Goal: Task Accomplishment & Management: Complete application form

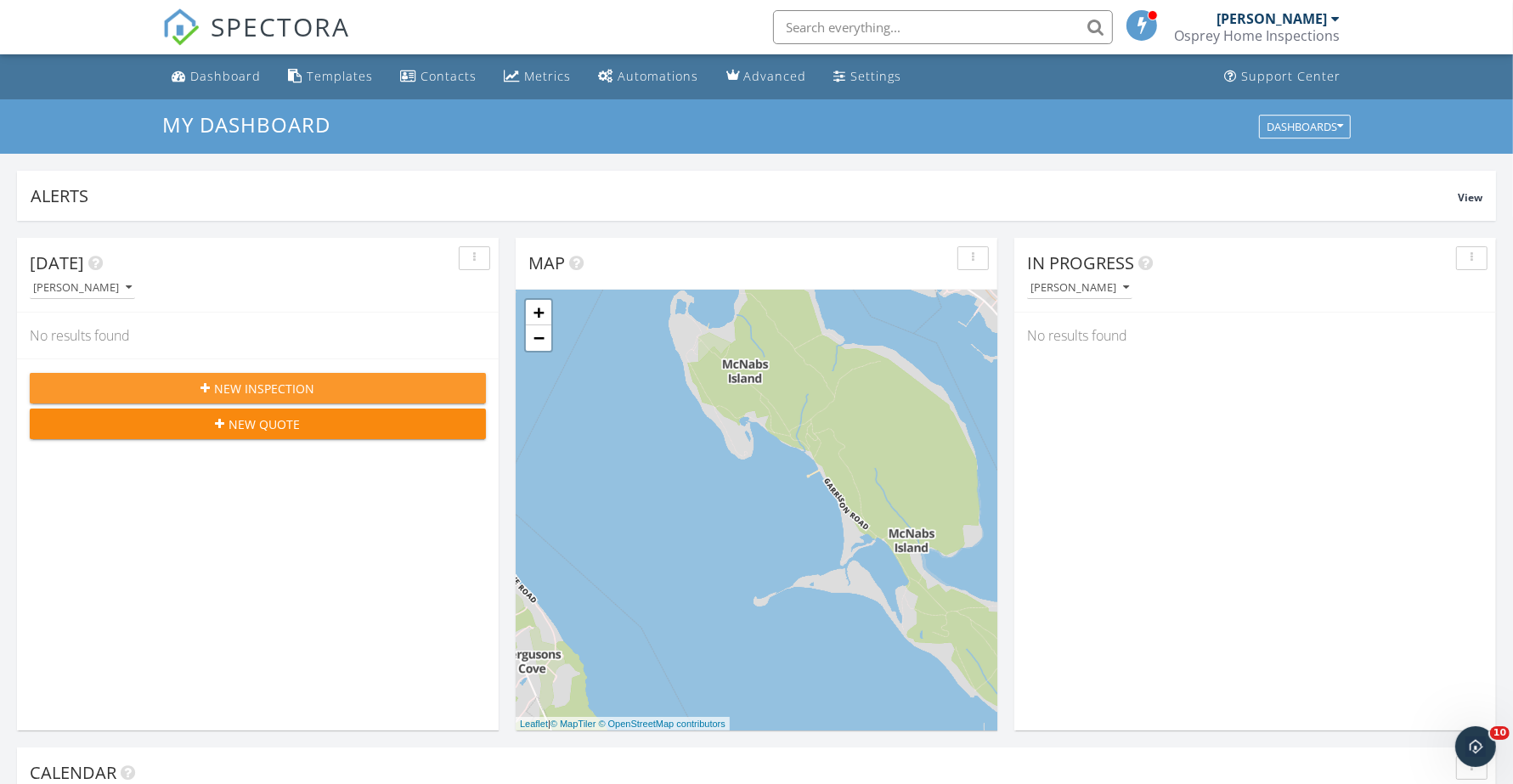
click at [253, 397] on button "New Inspection" at bounding box center [258, 389] width 456 height 31
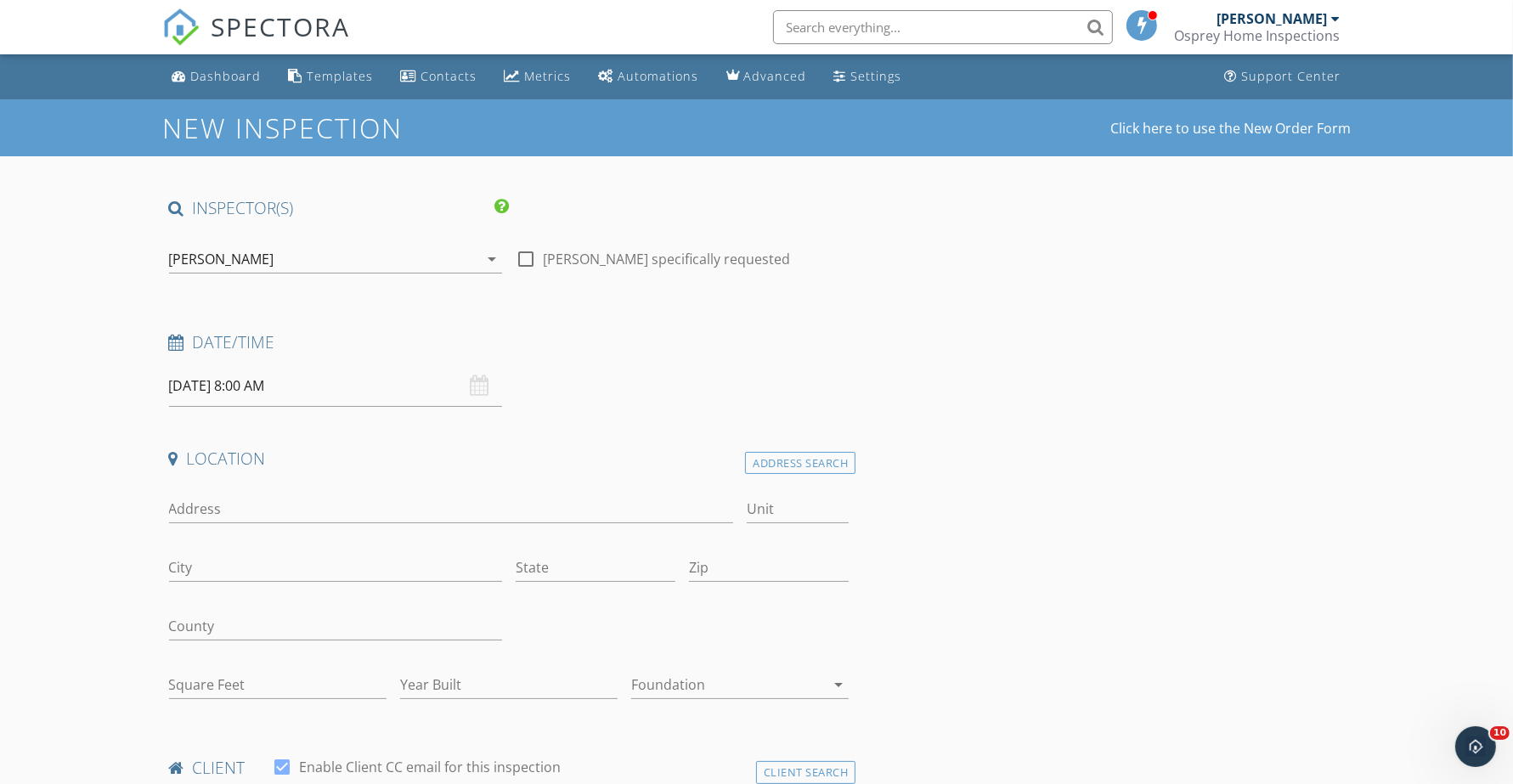
click at [337, 382] on input "09/29/2025 8:00 AM" at bounding box center [335, 386] width 333 height 41
select select "9"
type input "10/02/2025 8:00 AM"
type input "09"
type input "10/02/2025 9:00 AM"
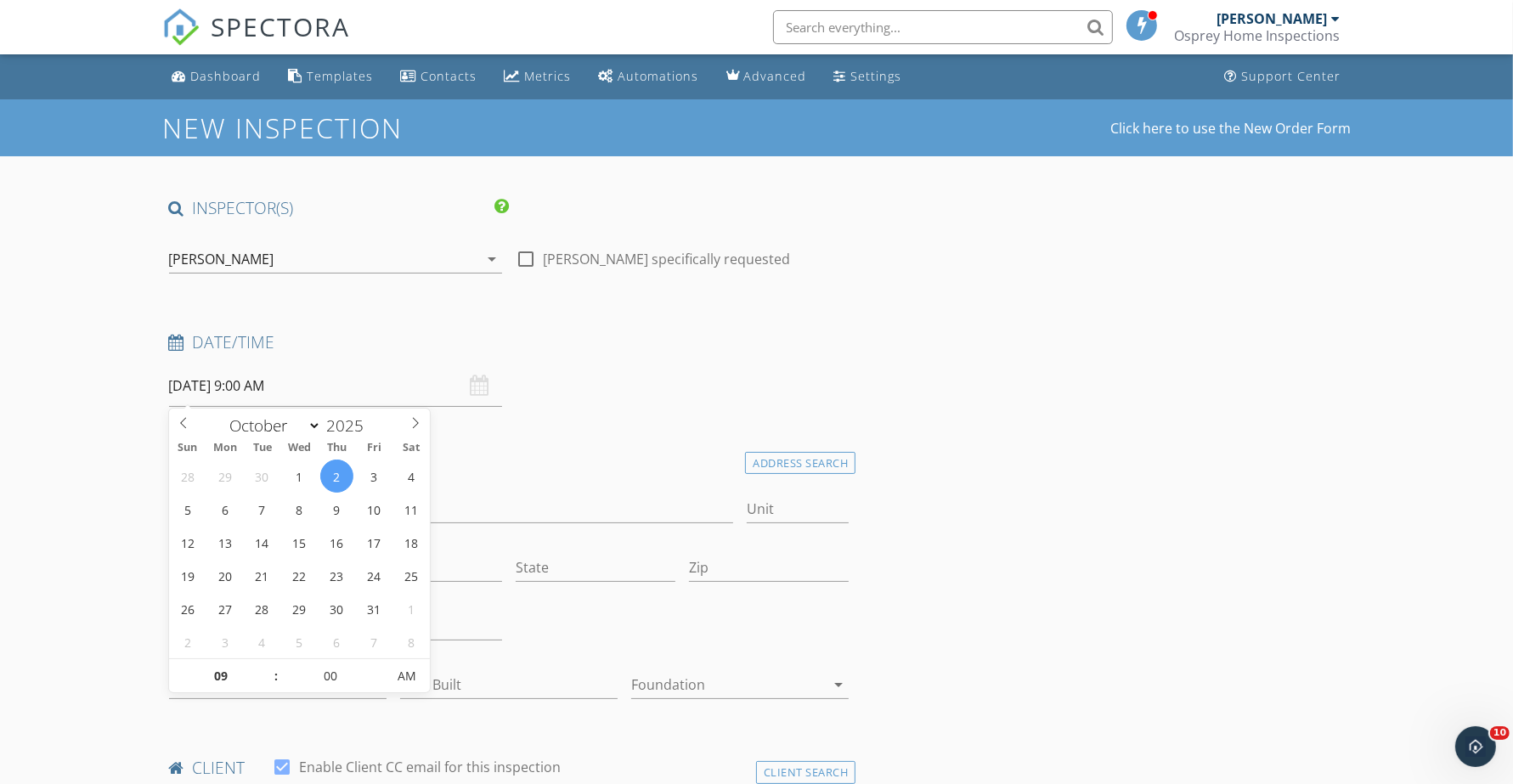
click at [267, 664] on span at bounding box center [267, 667] width 12 height 17
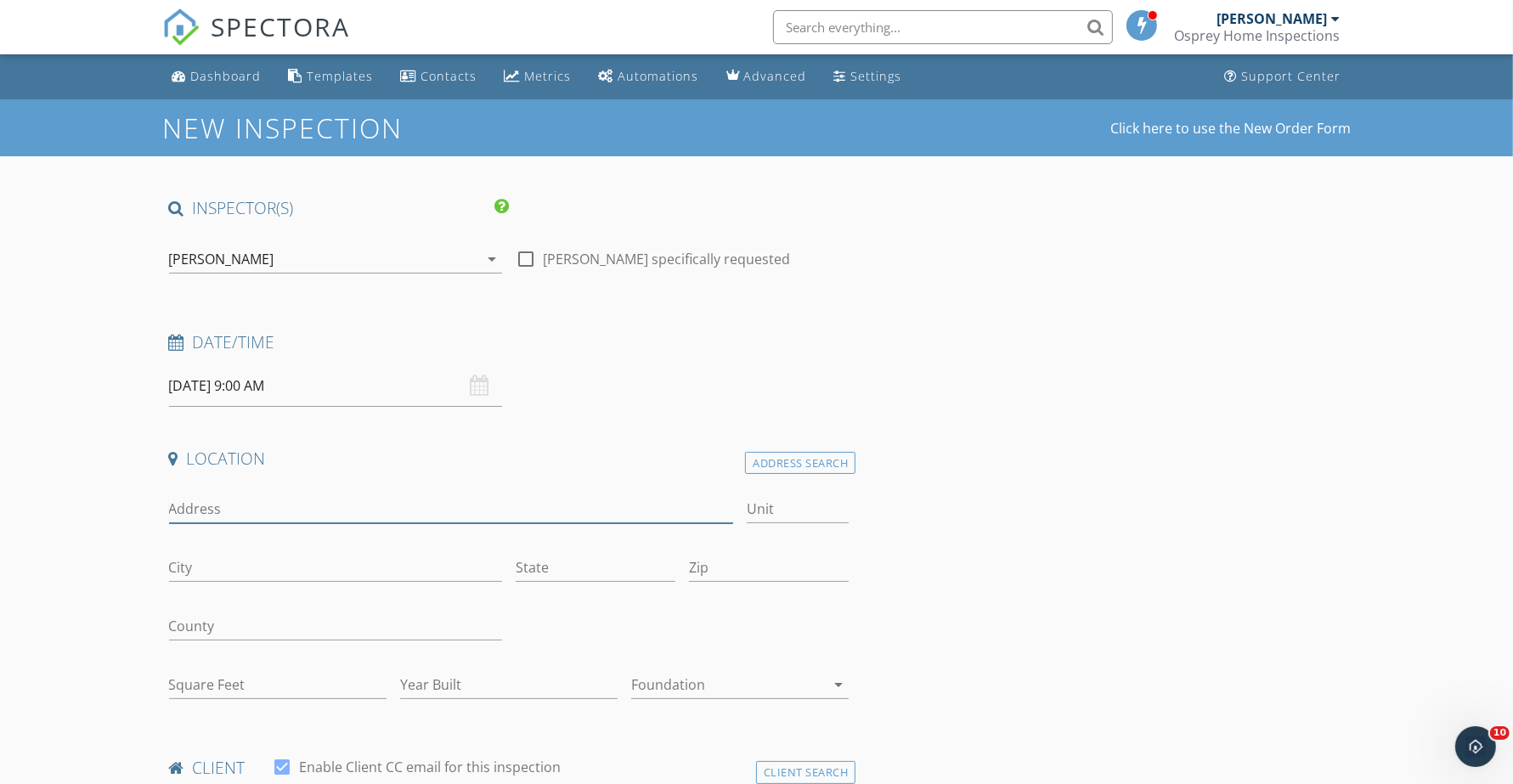
click at [281, 505] on input "Address" at bounding box center [452, 508] width 565 height 28
type input "18 Bissett"
click at [809, 452] on div "Address Search" at bounding box center [800, 464] width 110 height 23
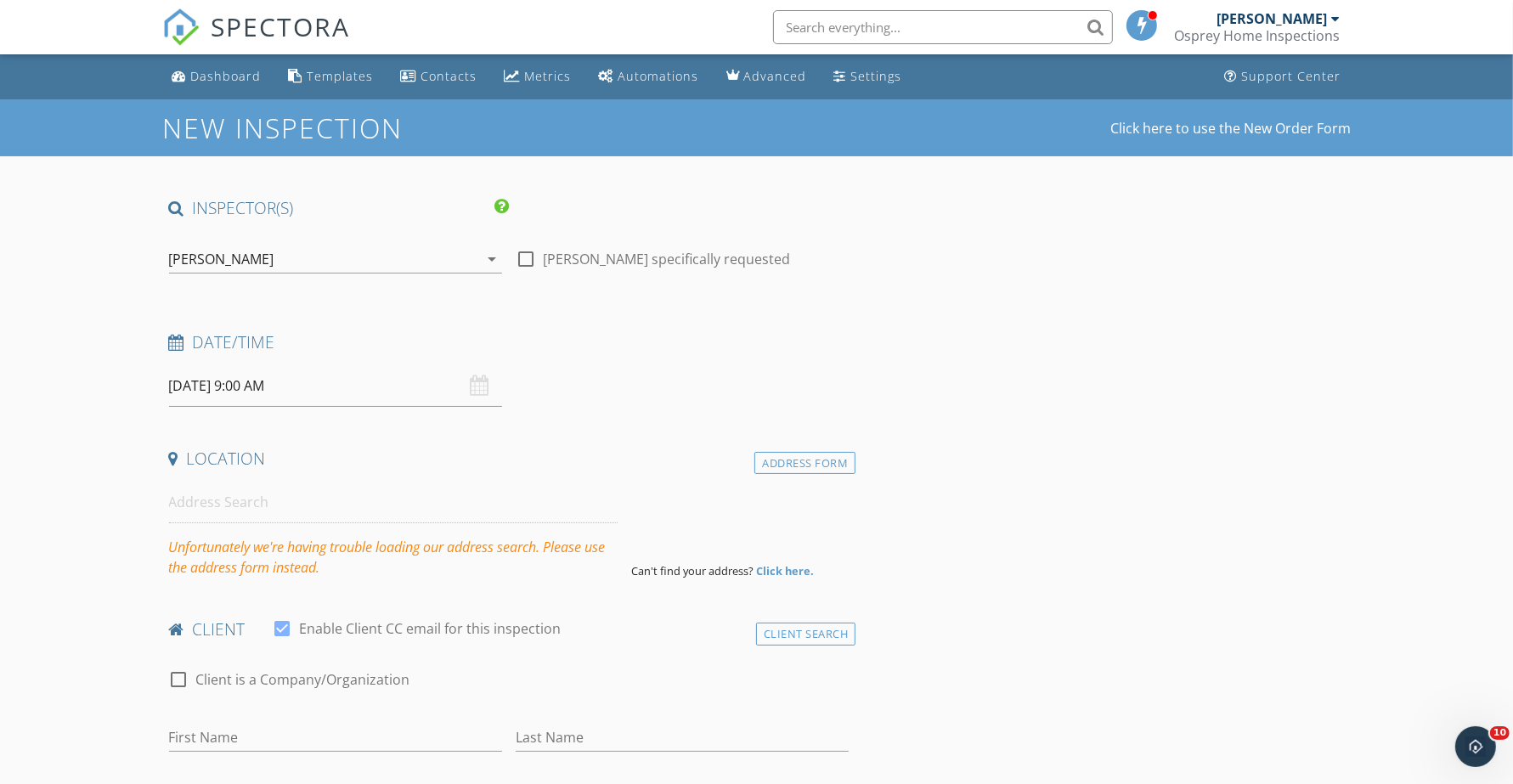
click at [814, 470] on div "Address Form" at bounding box center [805, 464] width 101 height 23
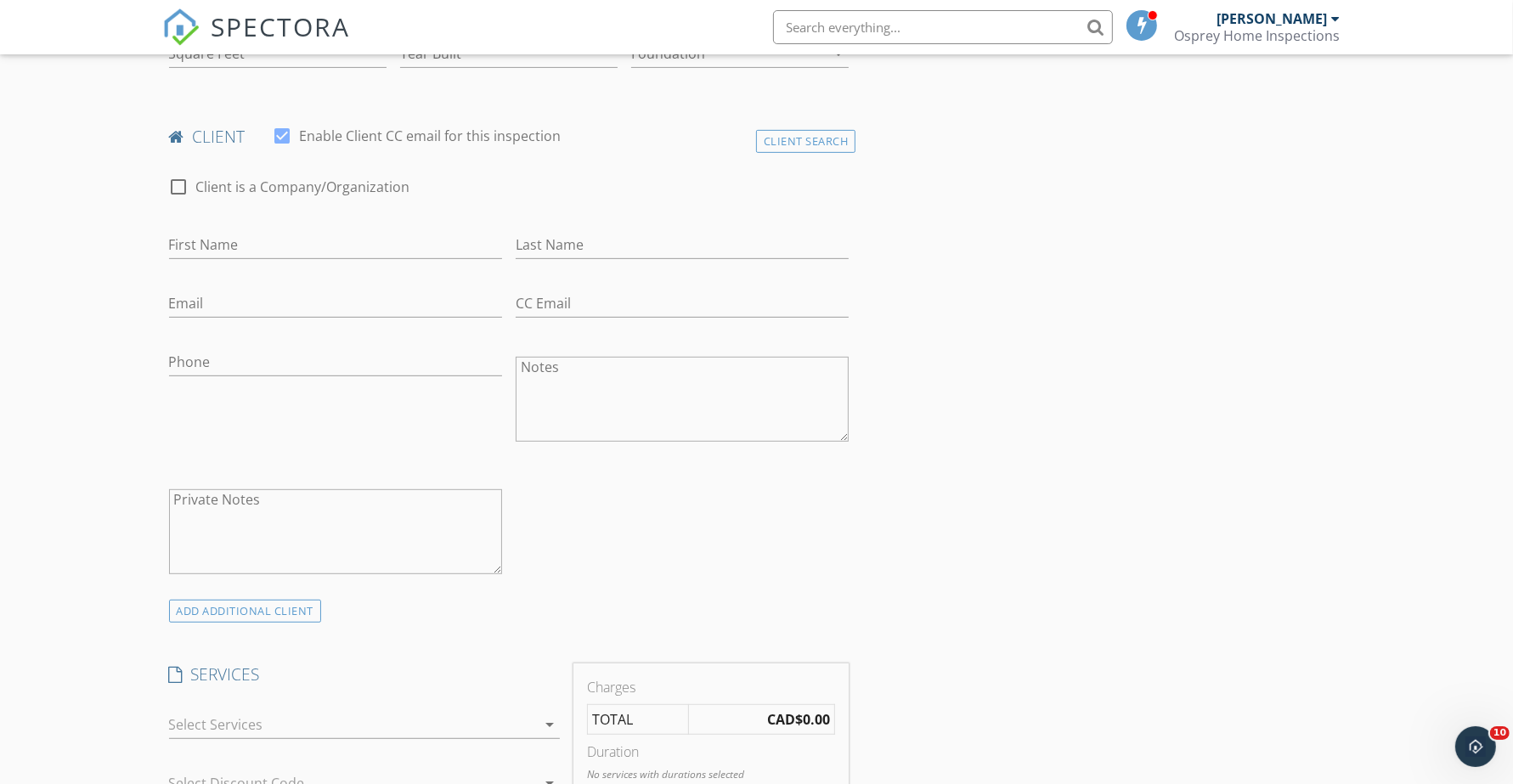
scroll to position [637, 0]
click at [260, 235] on input "First Name" at bounding box center [335, 238] width 333 height 28
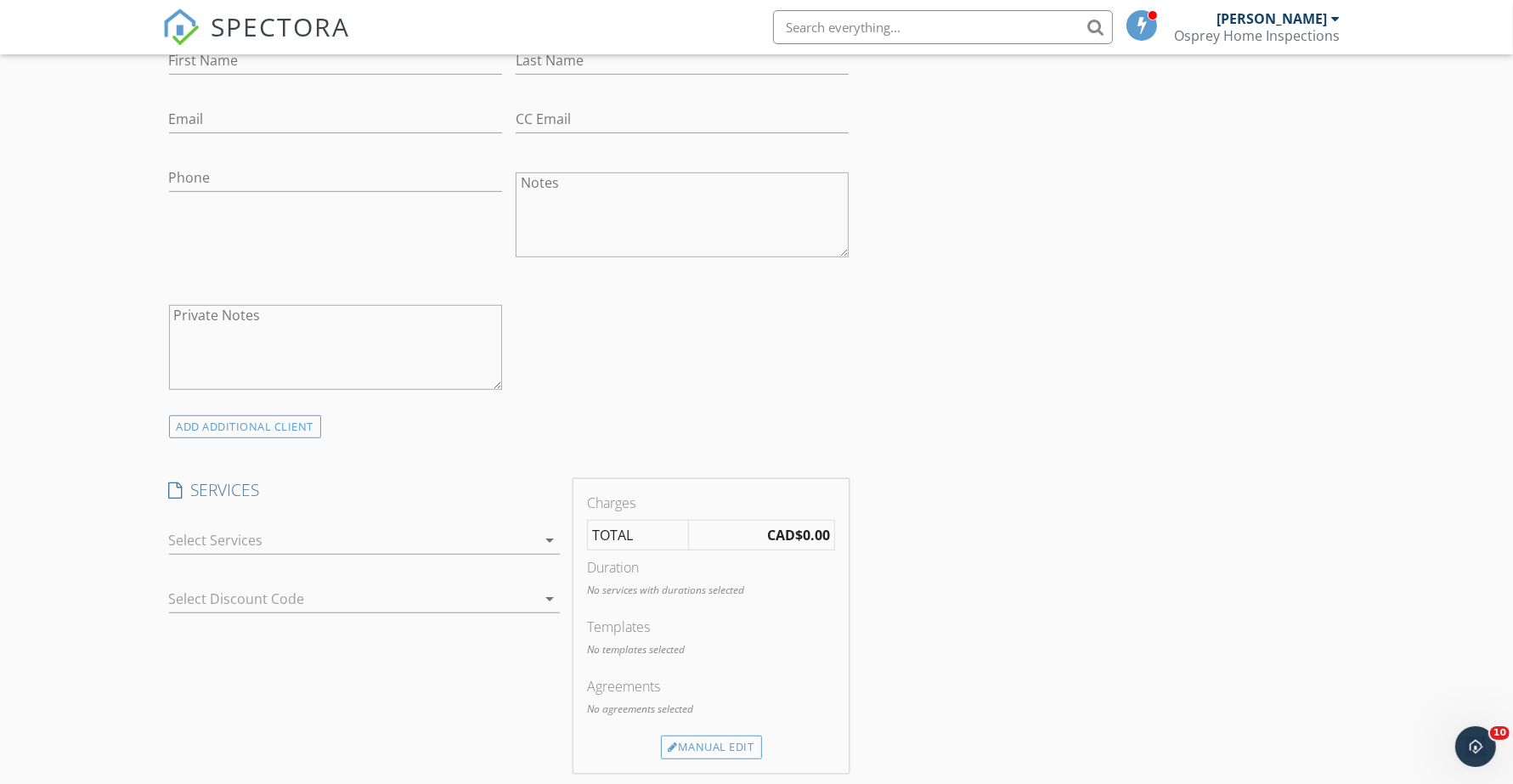
scroll to position [850, 0]
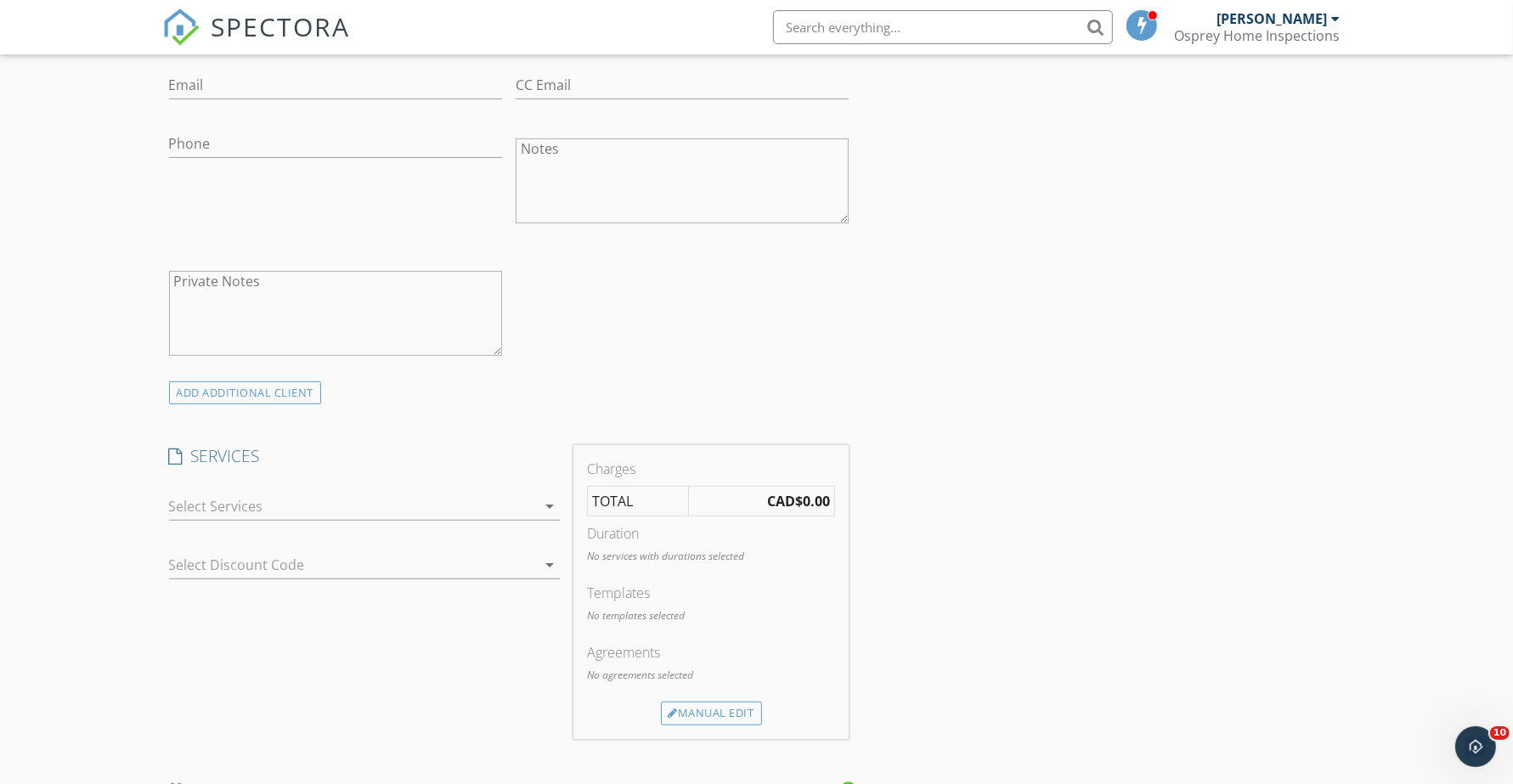
click at [287, 501] on div at bounding box center [352, 506] width 367 height 27
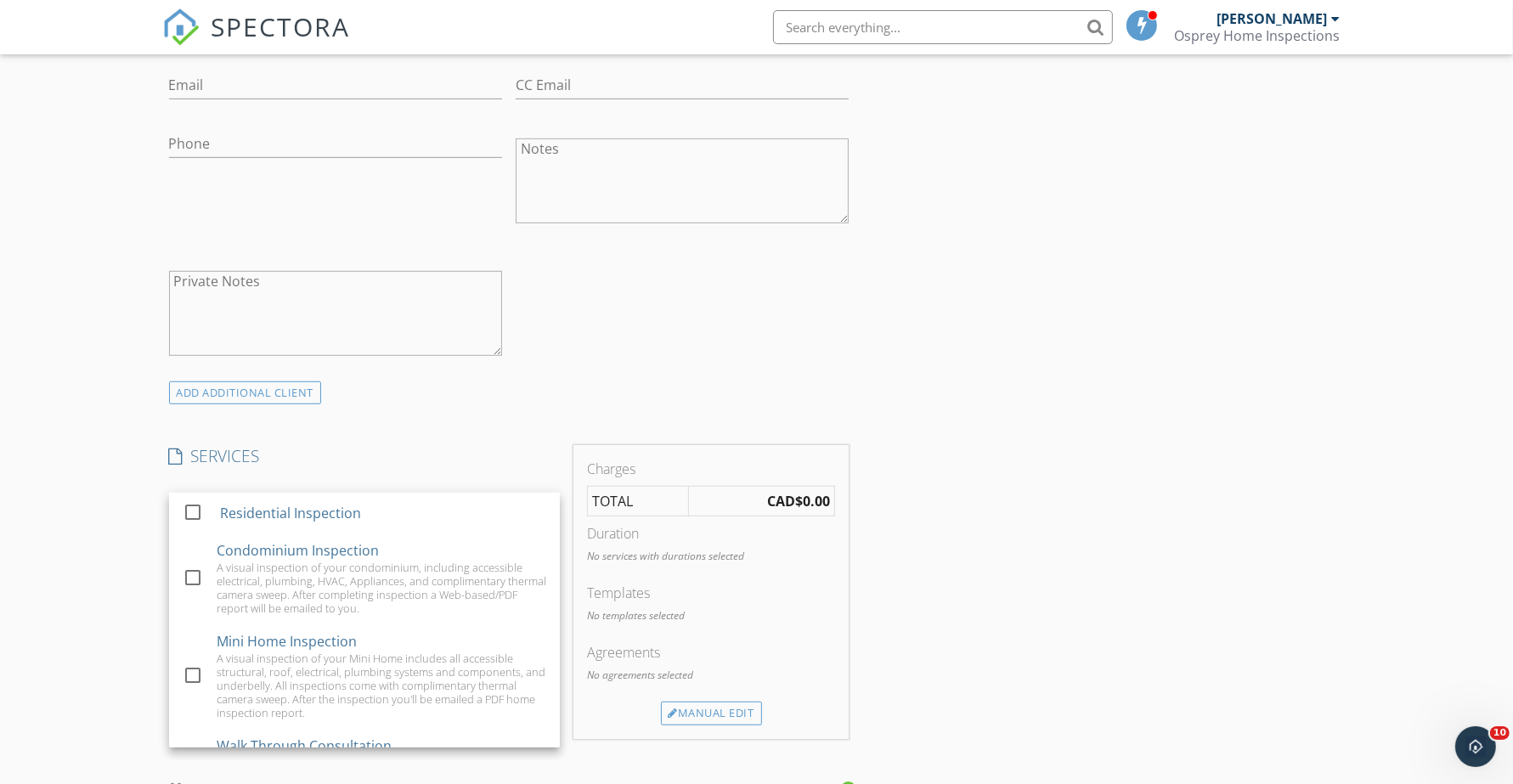
click at [189, 515] on div at bounding box center [193, 512] width 29 height 29
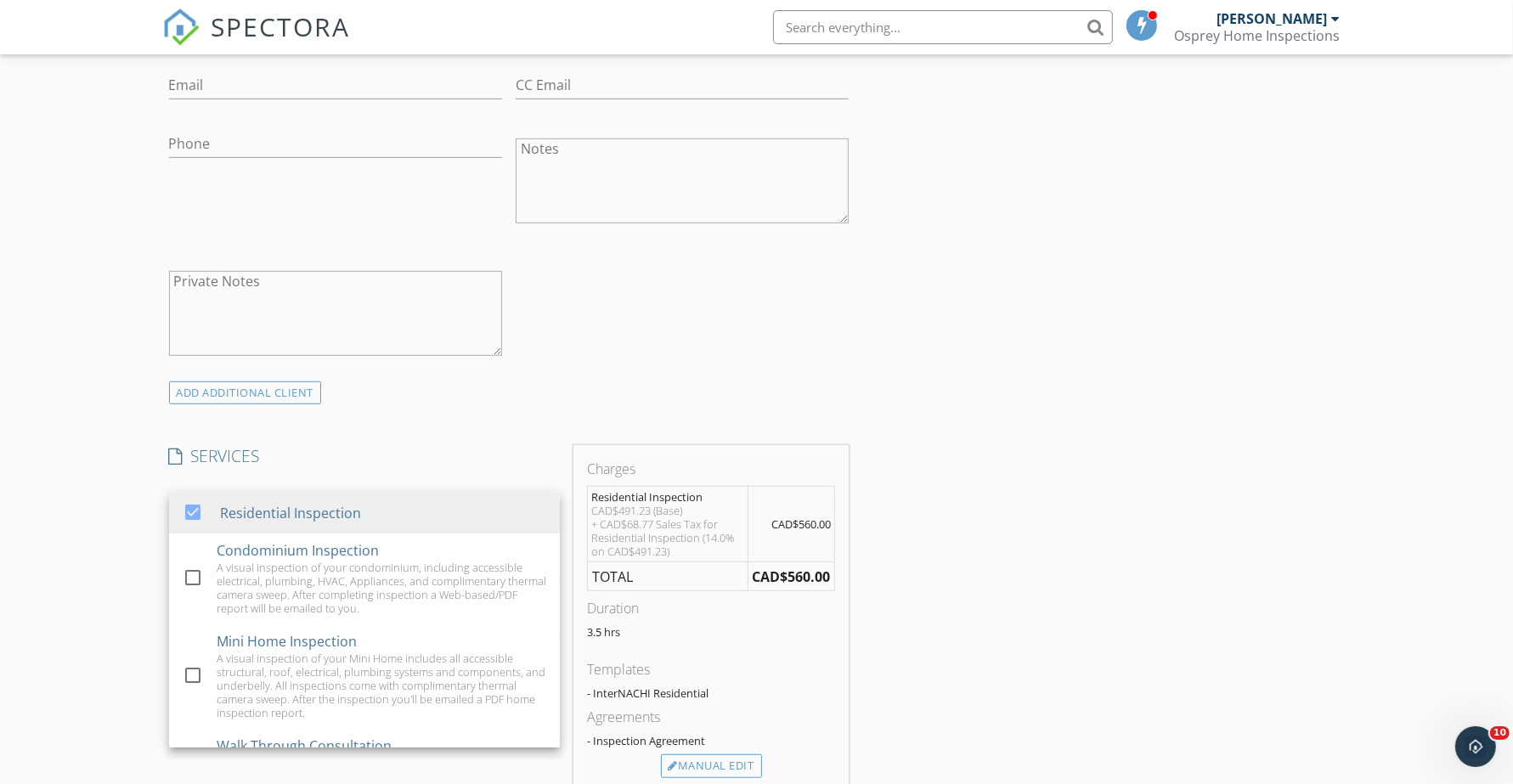
click at [117, 508] on div "New Inspection Click here to use the New Order Form INSPECTOR(S) check_box Bren…" at bounding box center [756, 661] width 1513 height 2822
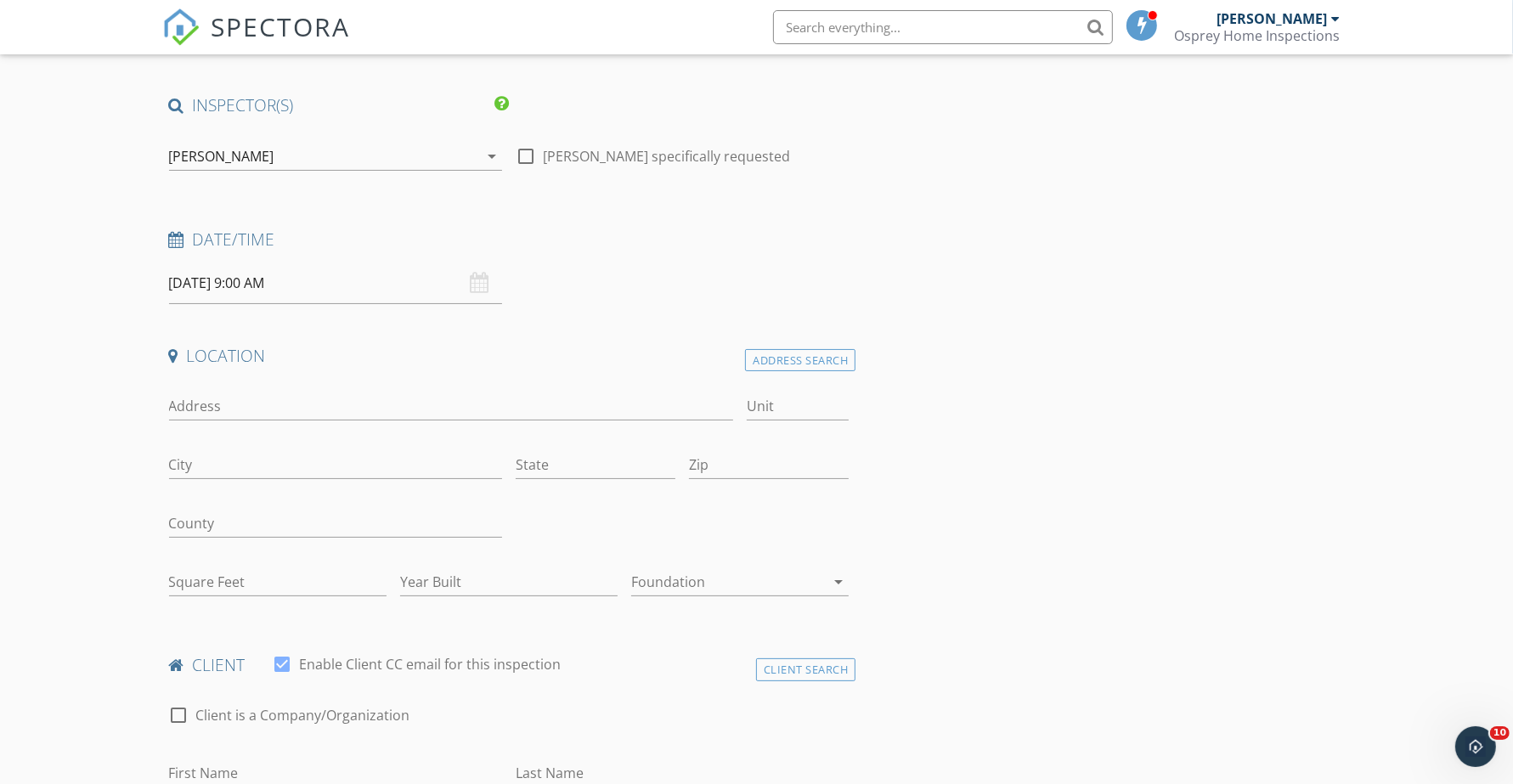
scroll to position [0, 0]
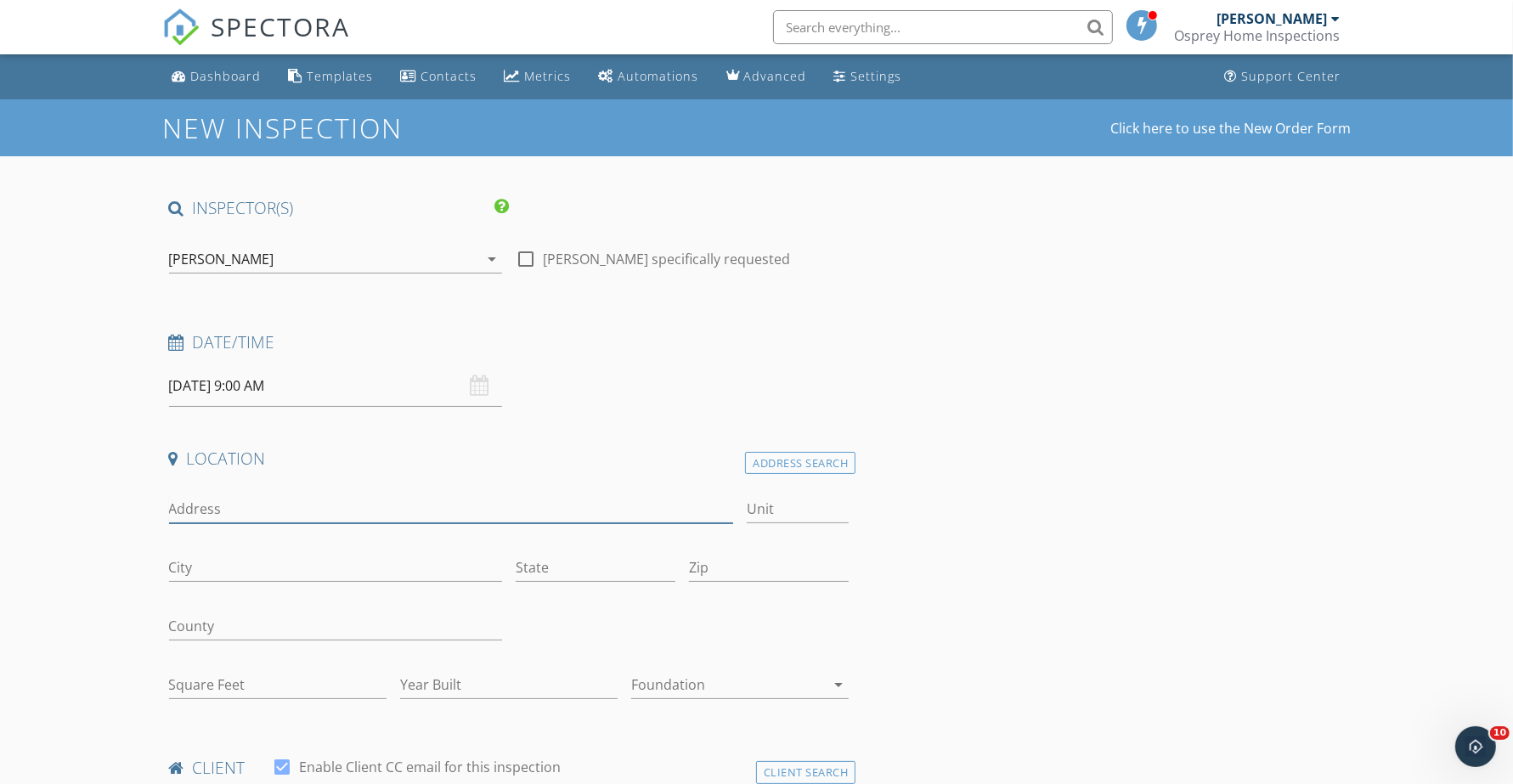
click at [244, 495] on input "Address" at bounding box center [452, 508] width 565 height 28
click at [238, 520] on input "18" at bounding box center [452, 508] width 565 height 28
type input "18 Bissett Road"
click at [277, 552] on div "City" at bounding box center [335, 571] width 333 height 55
click at [268, 566] on input "City" at bounding box center [335, 567] width 333 height 28
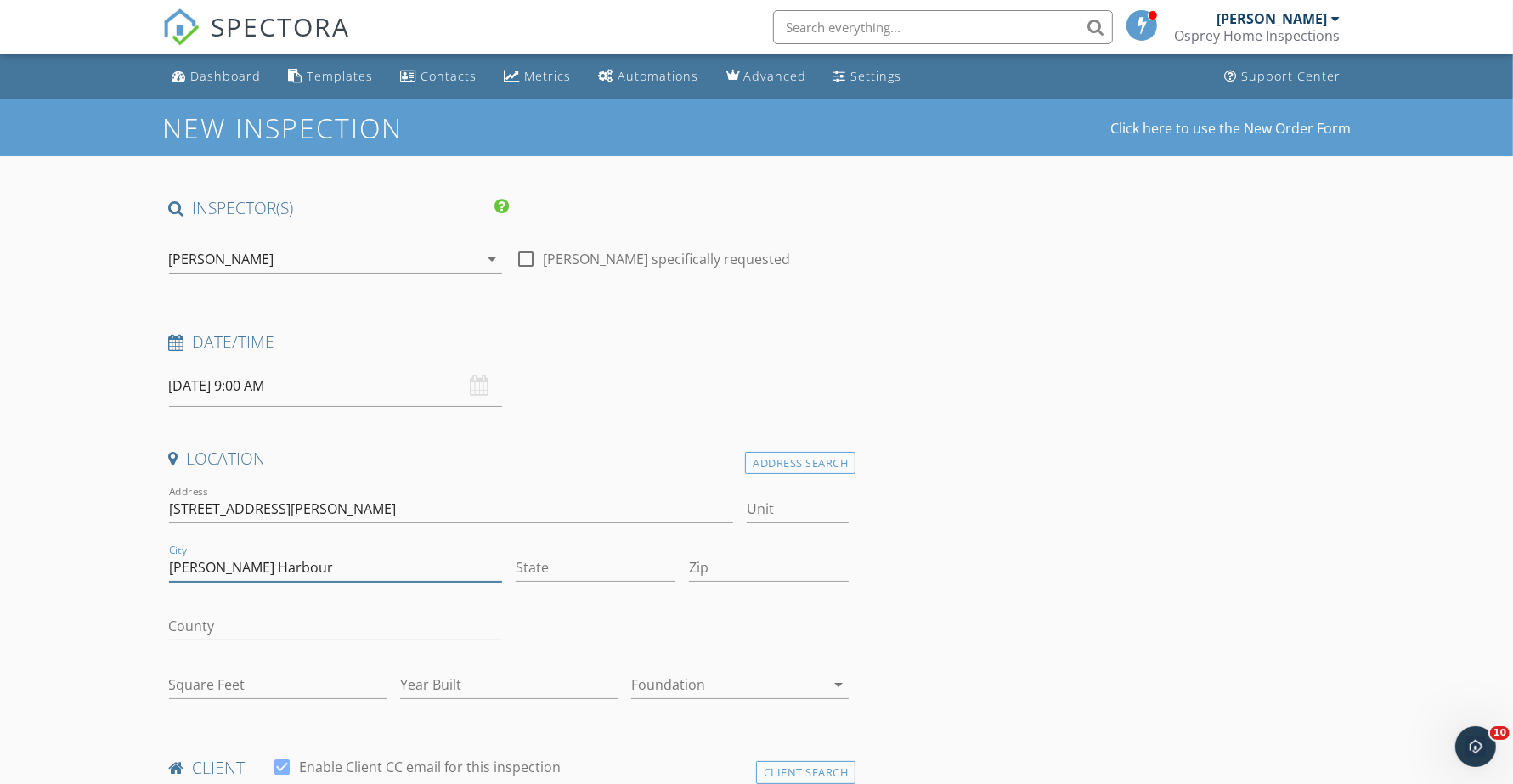
type input "Cole Harbour"
type input "NS"
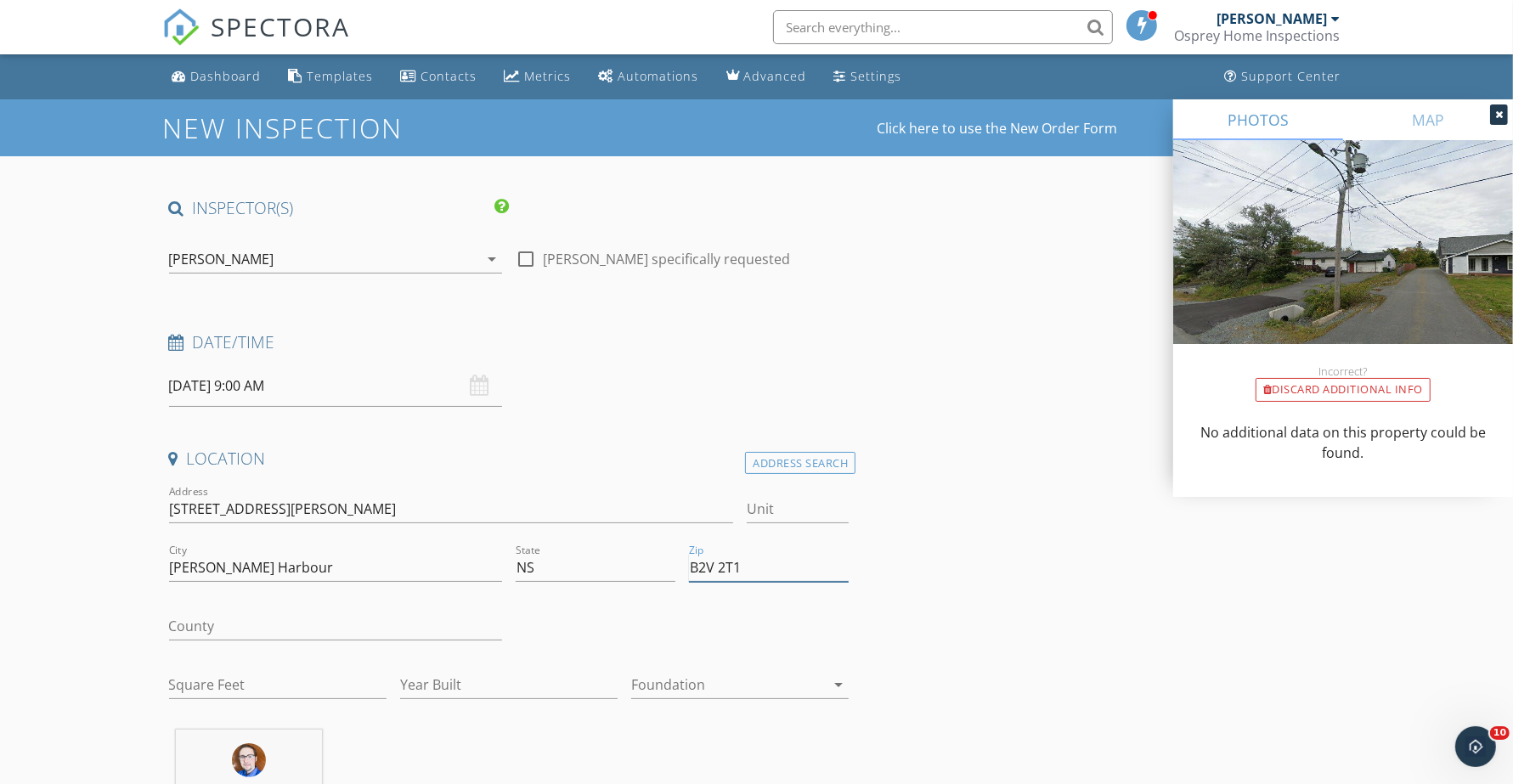
type input "B2V 2T1"
click at [293, 622] on input "County" at bounding box center [335, 626] width 333 height 28
type input "[GEOGRAPHIC_DATA]"
click at [253, 690] on input "Square Feet" at bounding box center [277, 685] width 217 height 28
type input "2016"
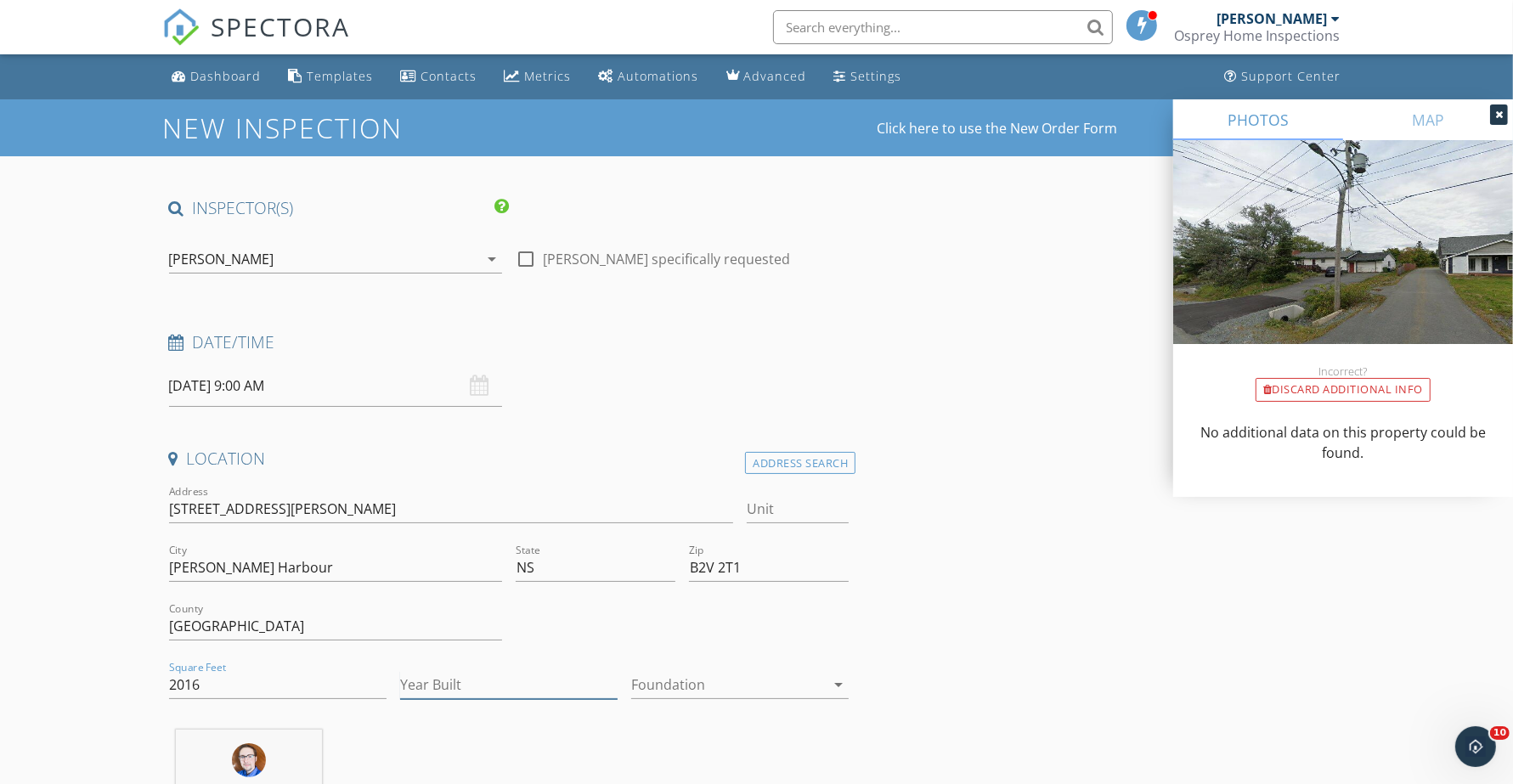
click at [525, 685] on input "Year Built" at bounding box center [509, 685] width 217 height 28
click at [417, 694] on input "Year Built" at bounding box center [509, 685] width 217 height 28
type input "1971"
click at [753, 688] on div at bounding box center [728, 685] width 194 height 27
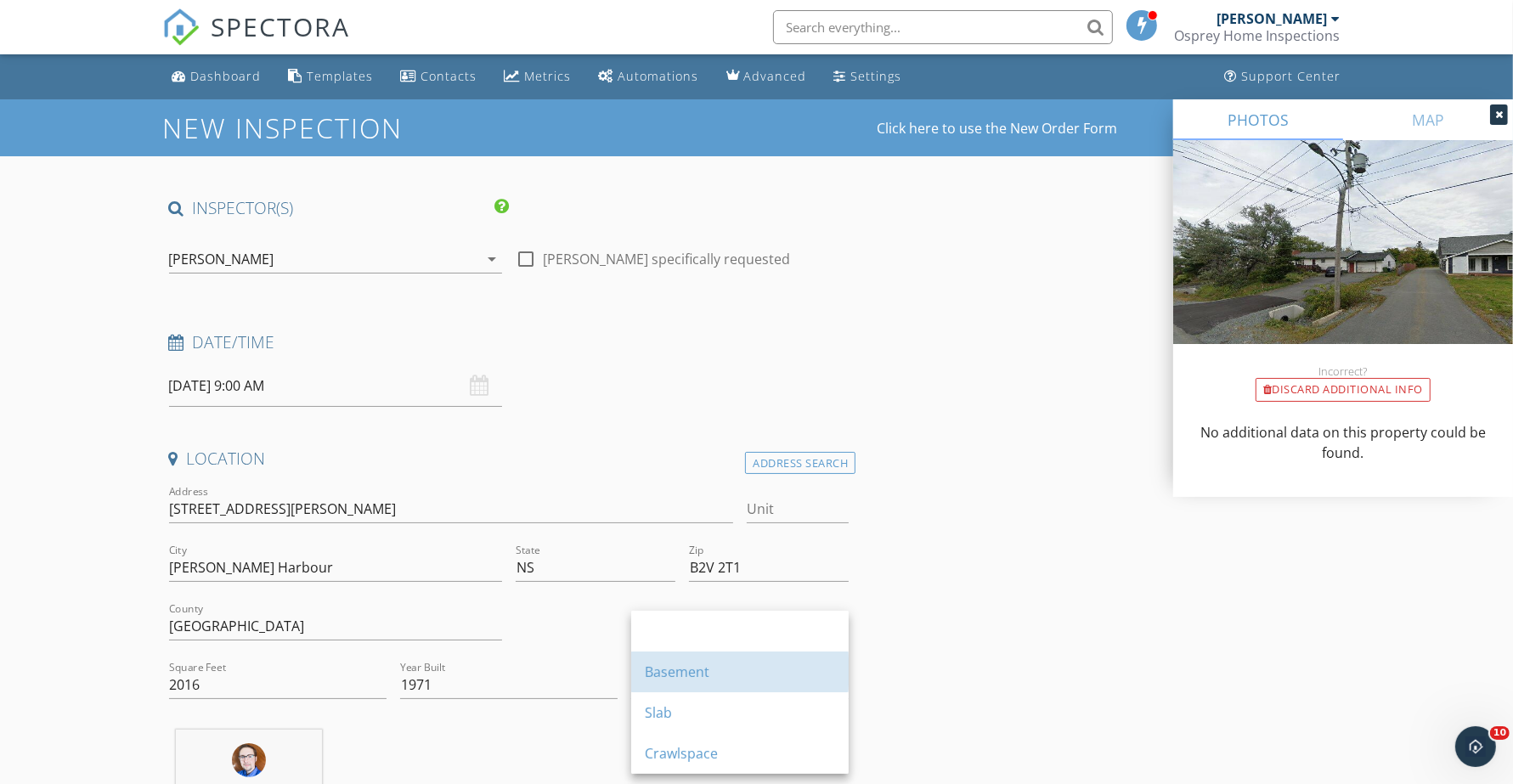
click at [751, 688] on div "Basement" at bounding box center [739, 671] width 190 height 41
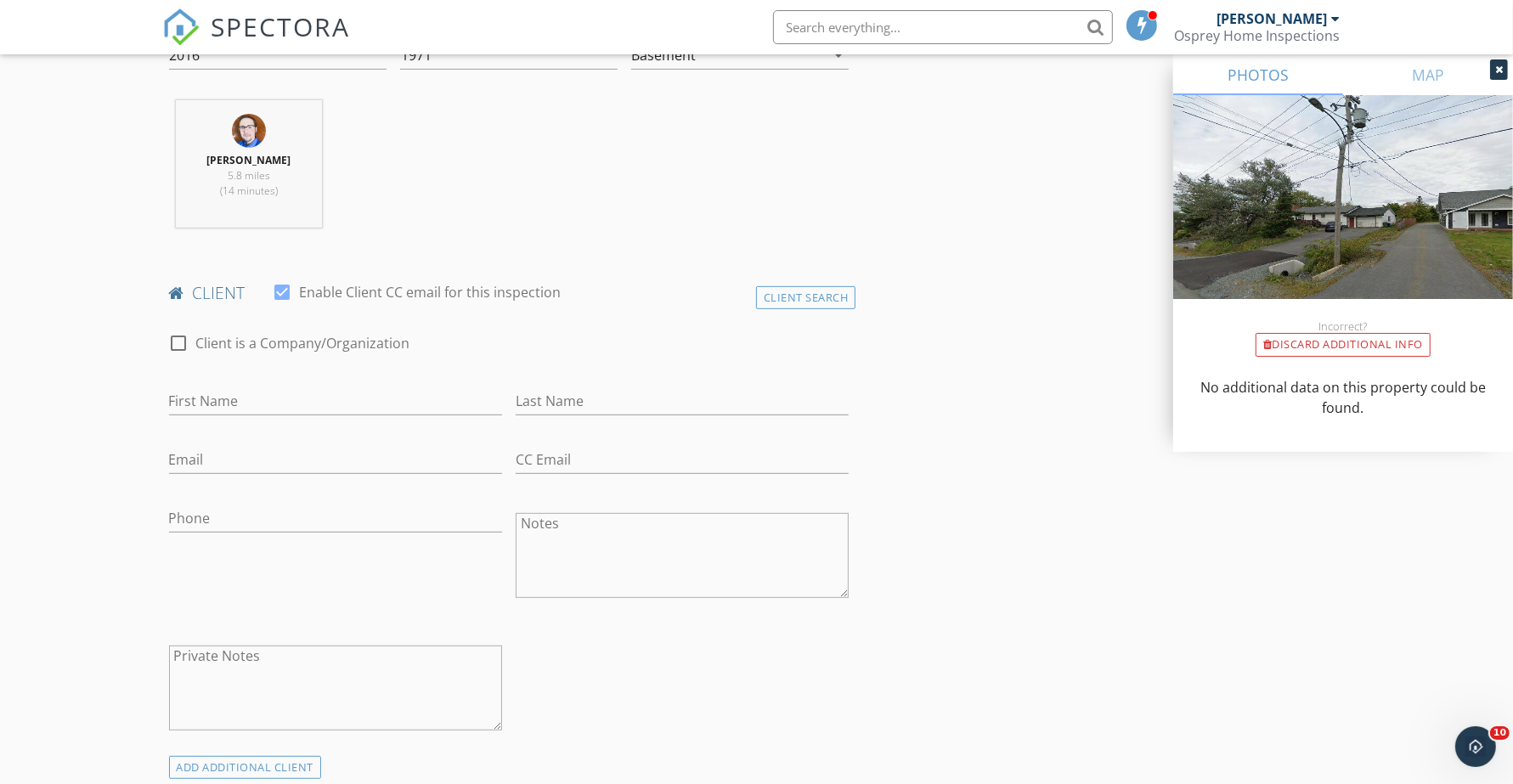
scroll to position [637, 0]
click at [213, 399] on input "First Name" at bounding box center [335, 393] width 333 height 28
type input "[PERSON_NAME]"
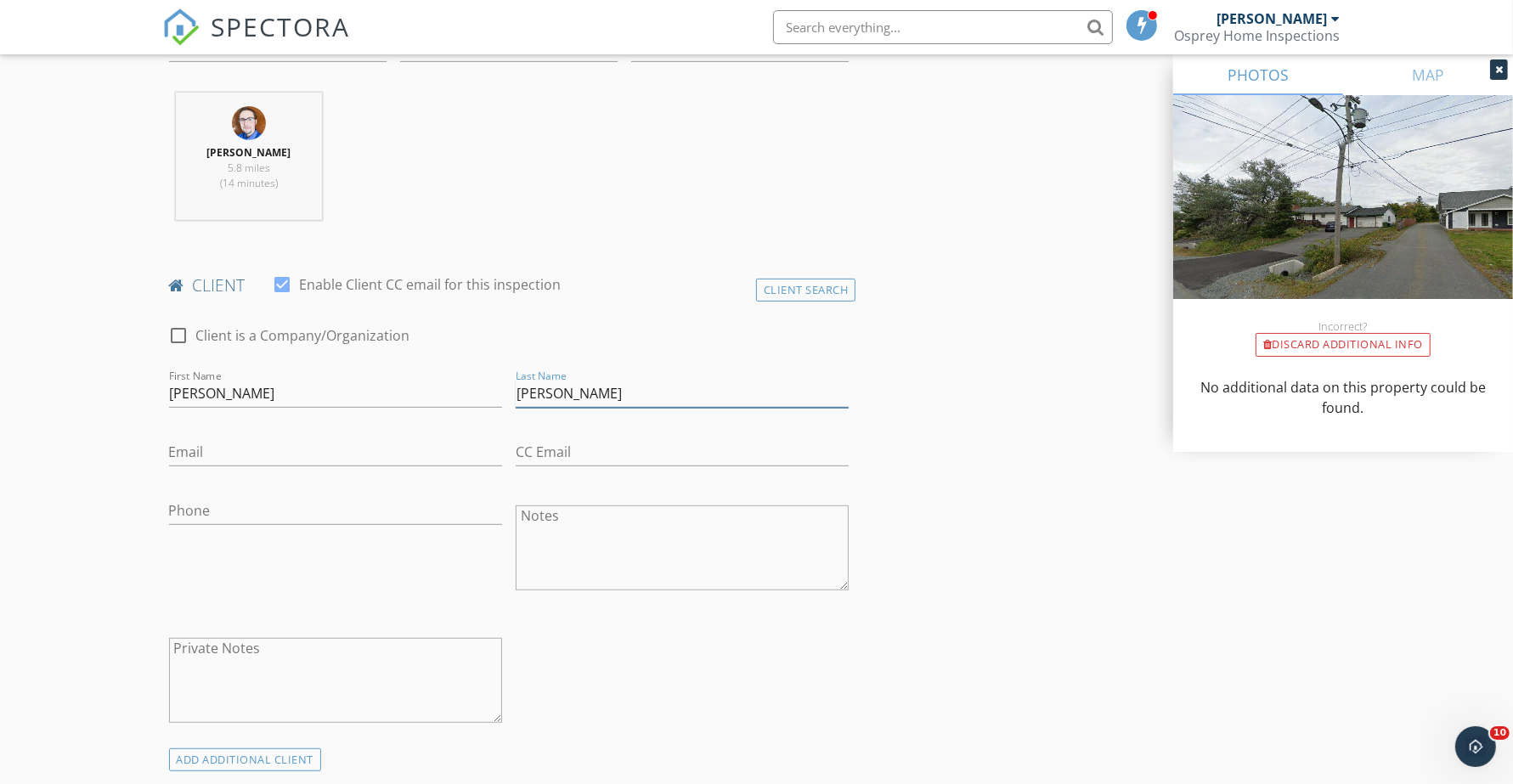
type input "[PERSON_NAME]"
click at [260, 435] on div "Email" at bounding box center [335, 455] width 333 height 55
click at [260, 438] on div "Email" at bounding box center [335, 455] width 333 height 55
click at [217, 459] on input "Email" at bounding box center [335, 451] width 333 height 28
paste input "[EMAIL_ADDRESS][DOMAIN_NAME]"
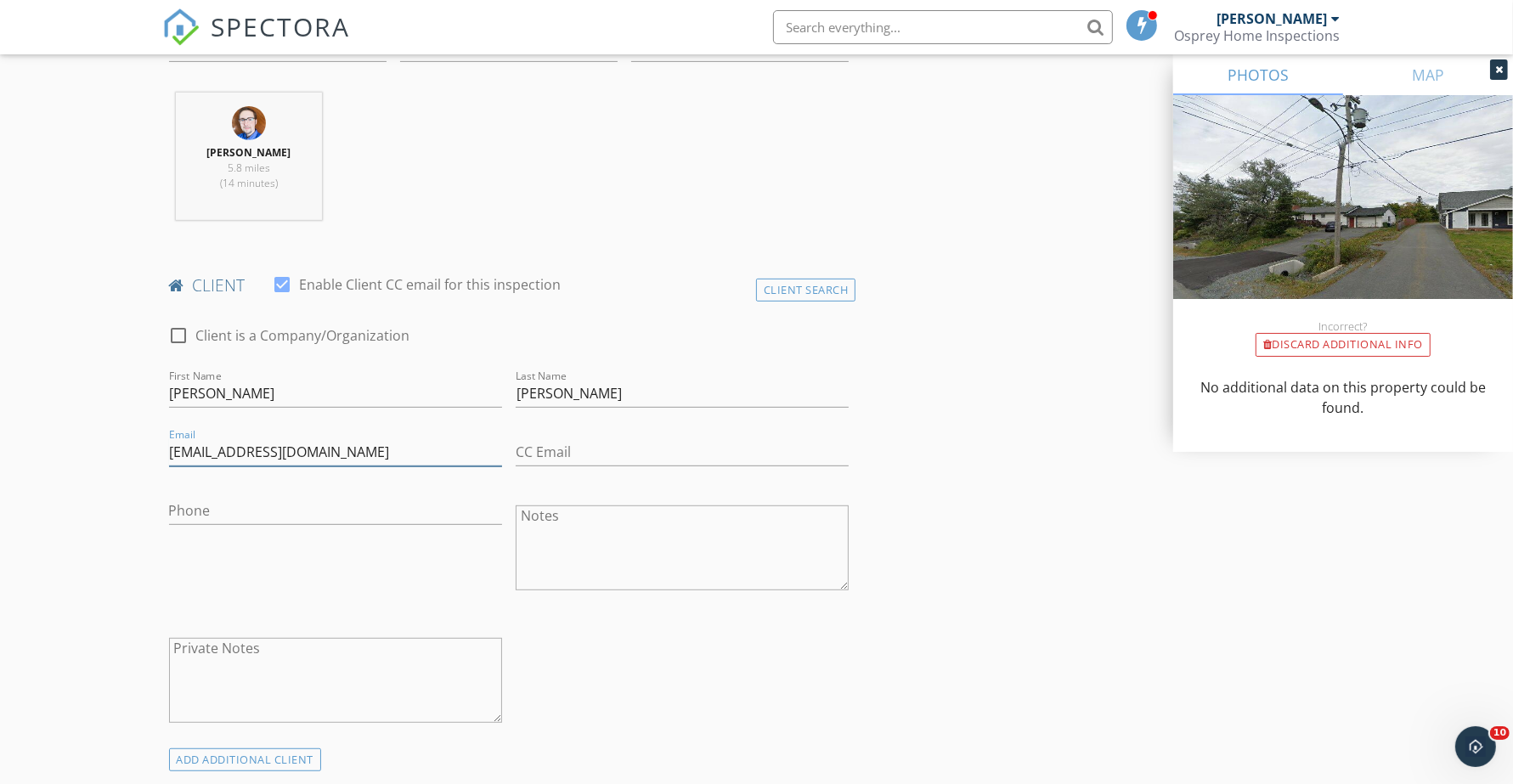
type input "[EMAIL_ADDRESS][DOMAIN_NAME]"
click at [302, 514] on input "Phone" at bounding box center [335, 510] width 333 height 28
click at [223, 521] on input "Phone" at bounding box center [335, 510] width 333 height 28
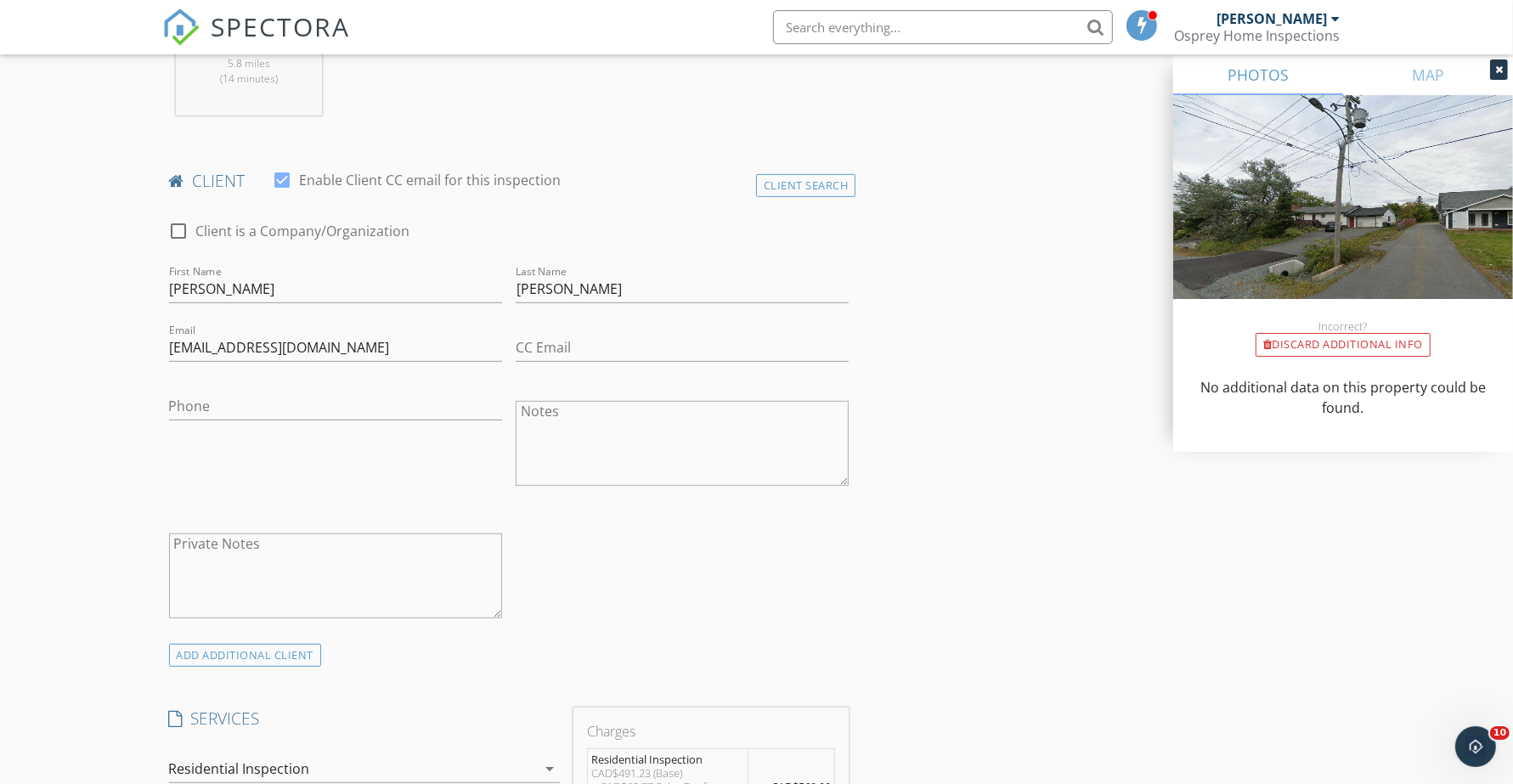
scroll to position [743, 0]
click at [239, 657] on div "ADD ADDITIONAL client" at bounding box center [245, 654] width 153 height 23
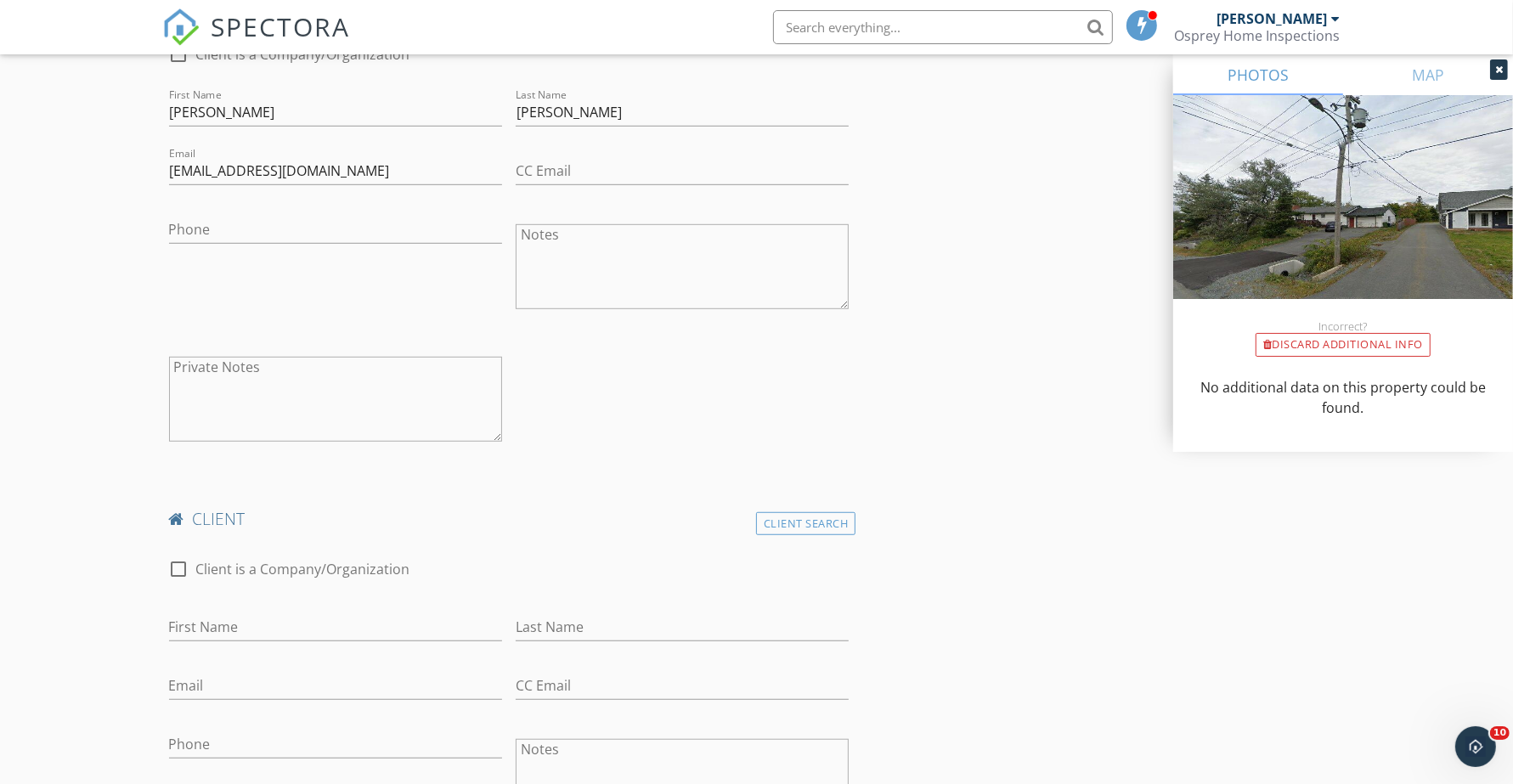
scroll to position [956, 0]
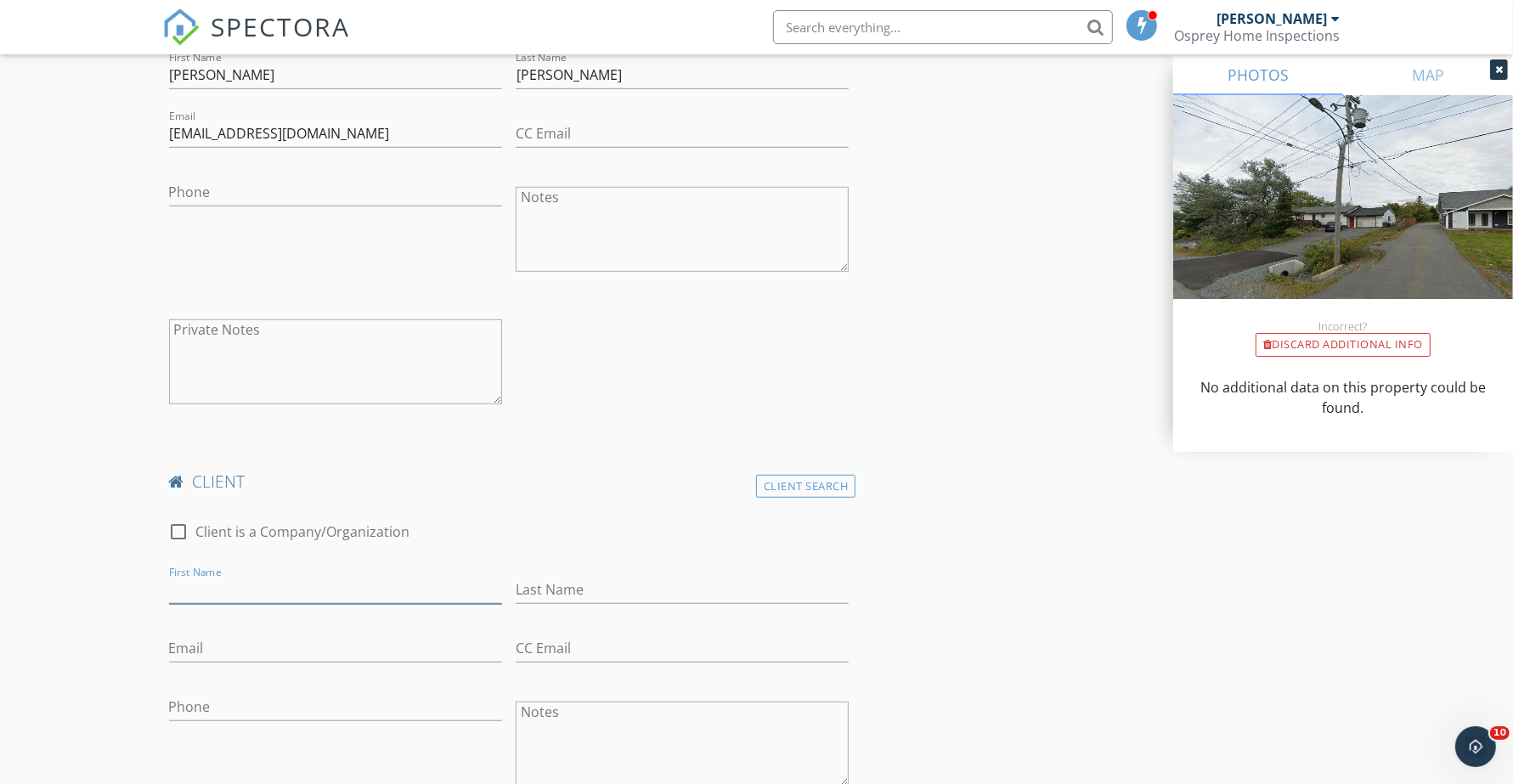
click at [256, 578] on input "First Name" at bounding box center [335, 589] width 333 height 28
type input "[PERSON_NAME]"
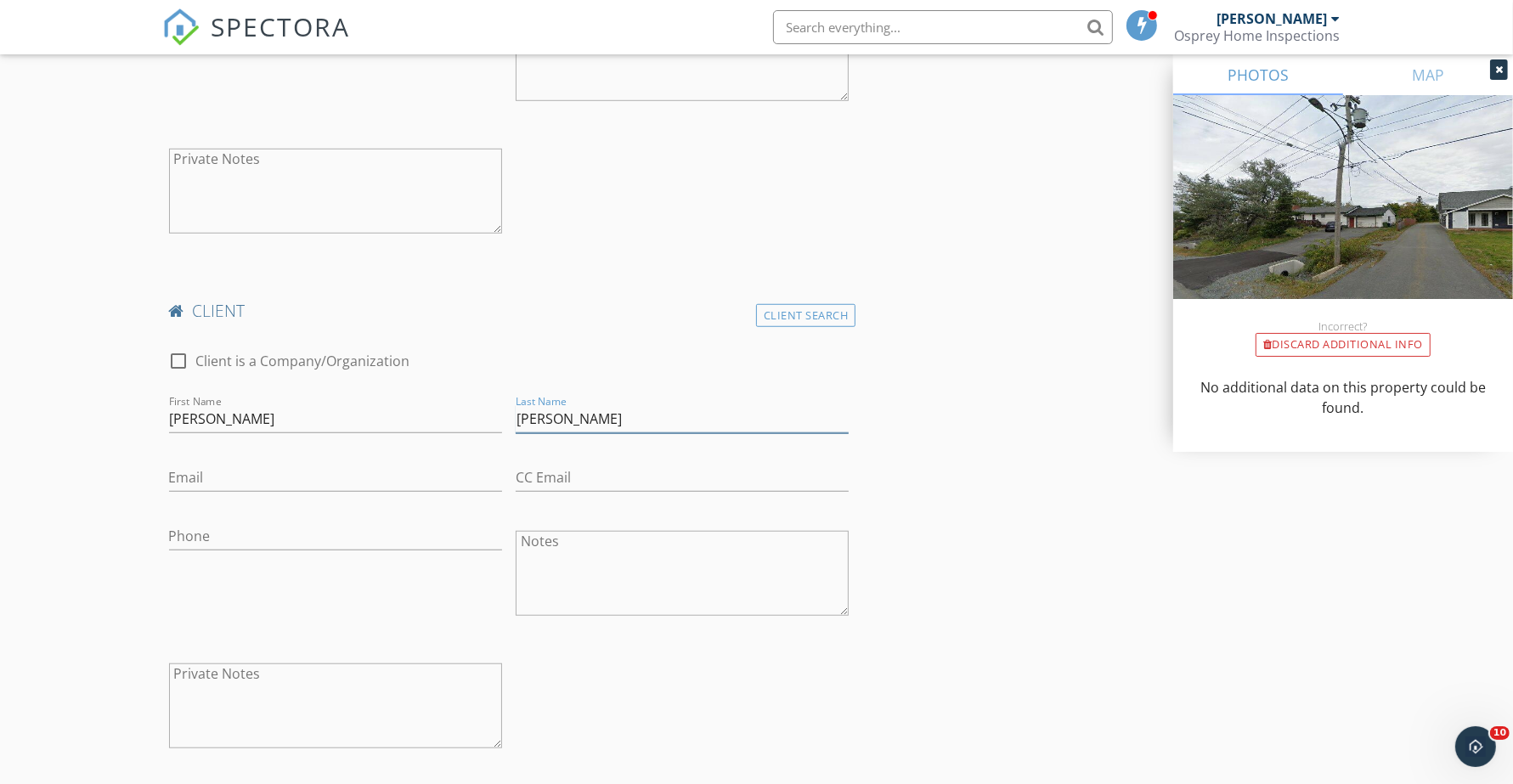
scroll to position [1168, 0]
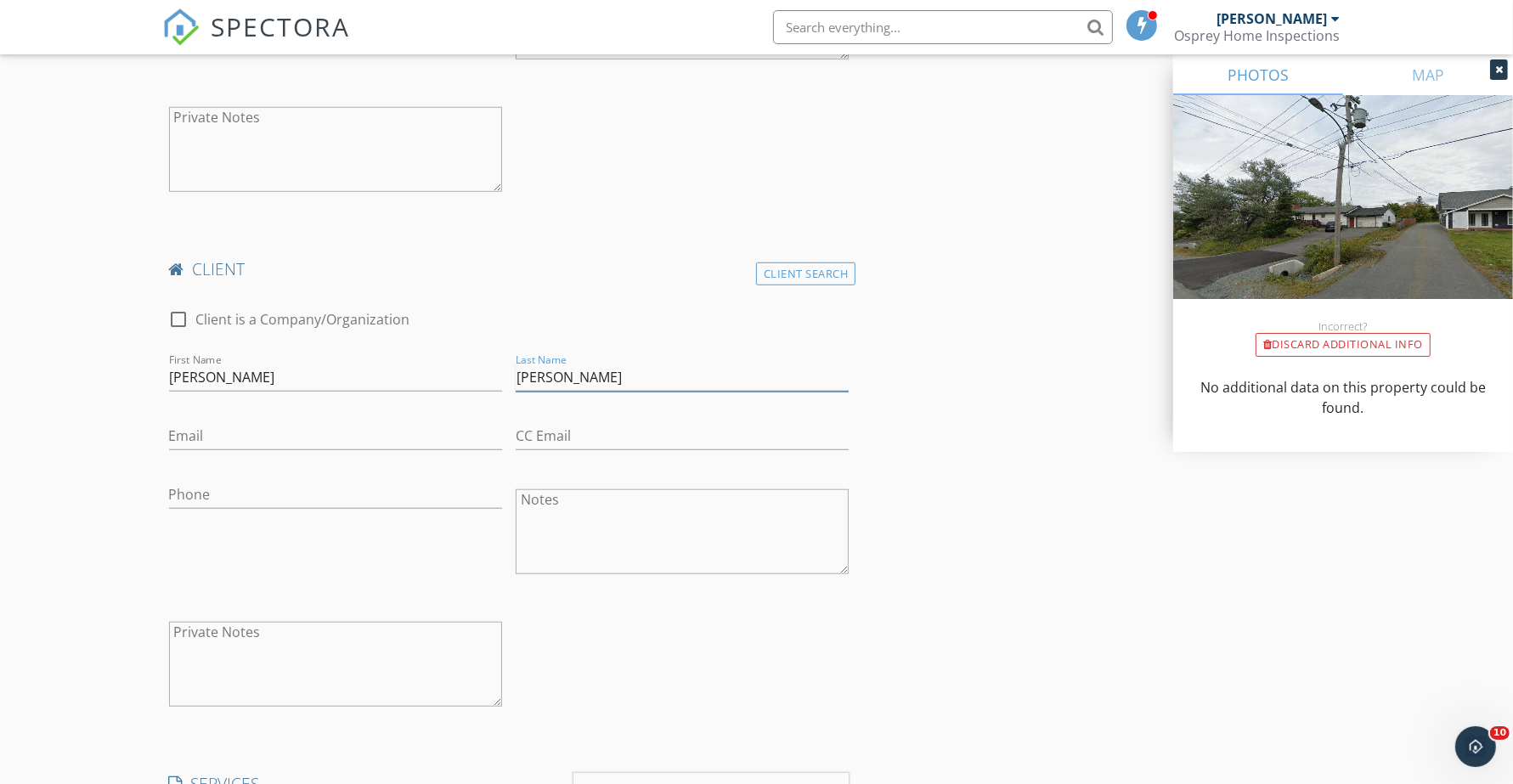
type input "[PERSON_NAME]"
click at [209, 436] on input "Email" at bounding box center [335, 436] width 333 height 28
paste input "[EMAIL_ADDRESS][DOMAIN_NAME]"
type input "[EMAIL_ADDRESS][DOMAIN_NAME]"
click at [73, 523] on div "New Inspection Click here to use the New Order Form INSPECTOR(S) check_box Bren…" at bounding box center [756, 665] width 1513 height 3468
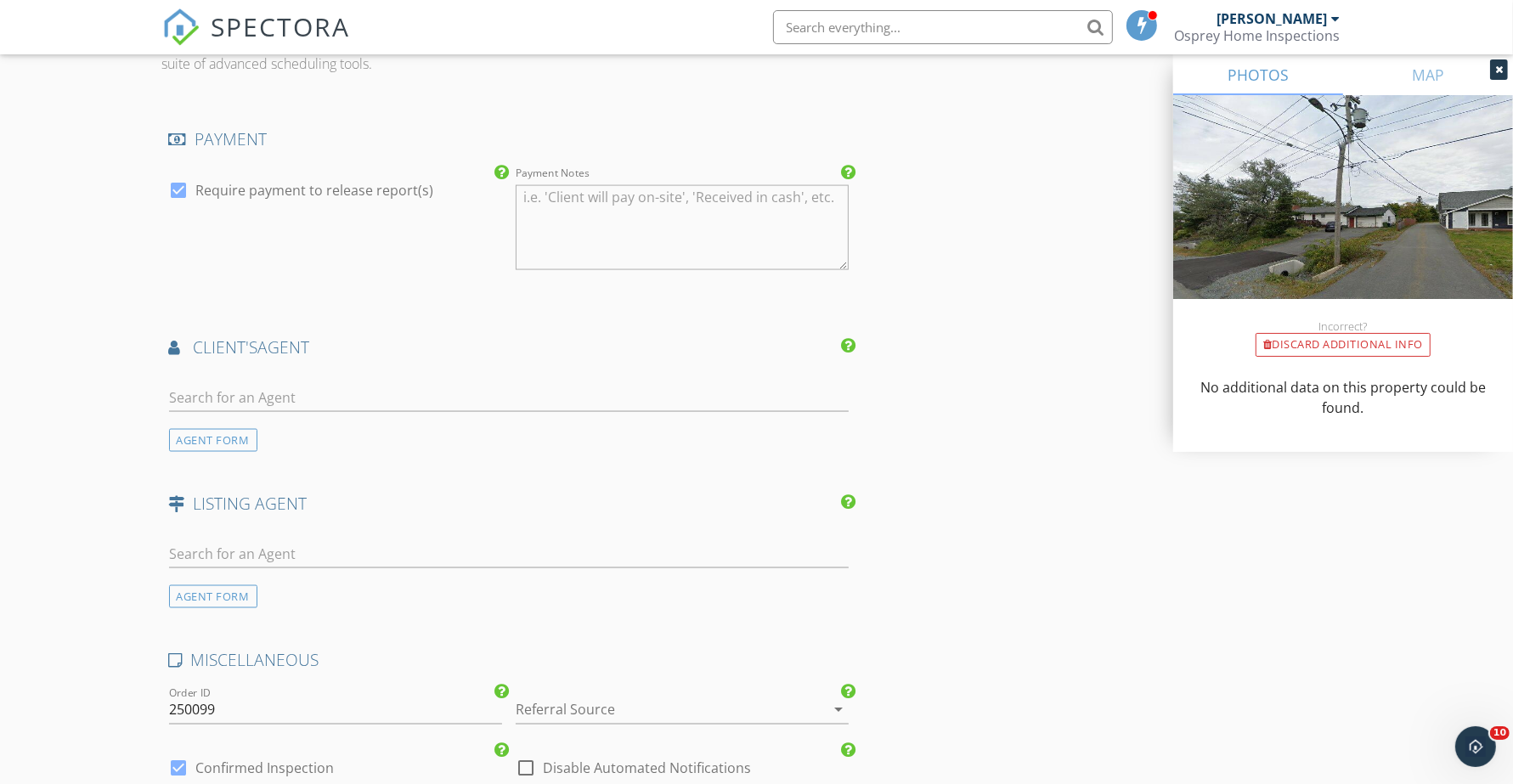
scroll to position [2336, 0]
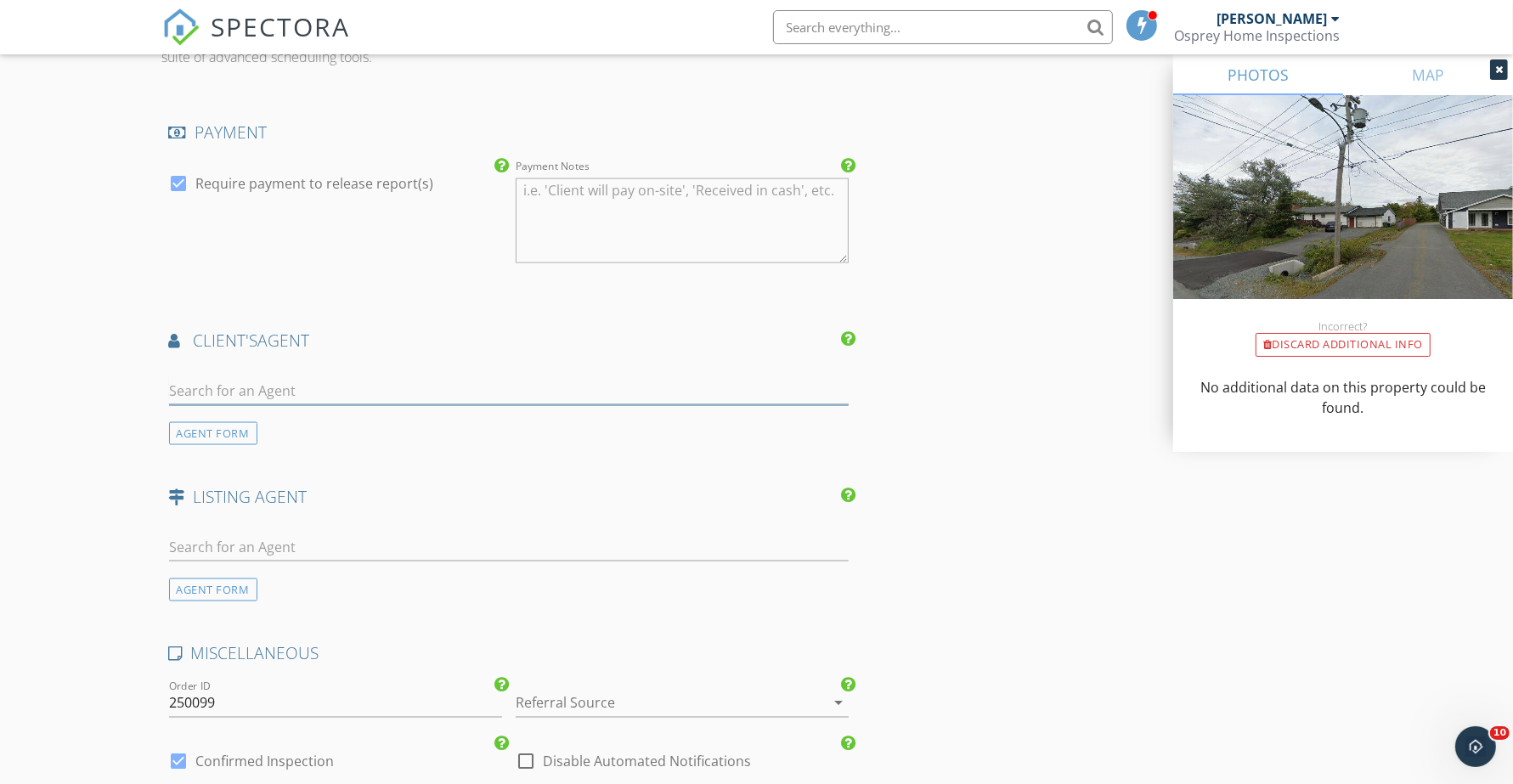
click at [380, 395] on input "text" at bounding box center [509, 391] width 680 height 28
click at [258, 395] on input "Joann" at bounding box center [509, 391] width 680 height 28
type input "[PERSON_NAME]"
click at [707, 359] on div "client's AGENT" at bounding box center [509, 346] width 695 height 34
drag, startPoint x: 773, startPoint y: 397, endPoint x: 0, endPoint y: 430, distance: 773.7
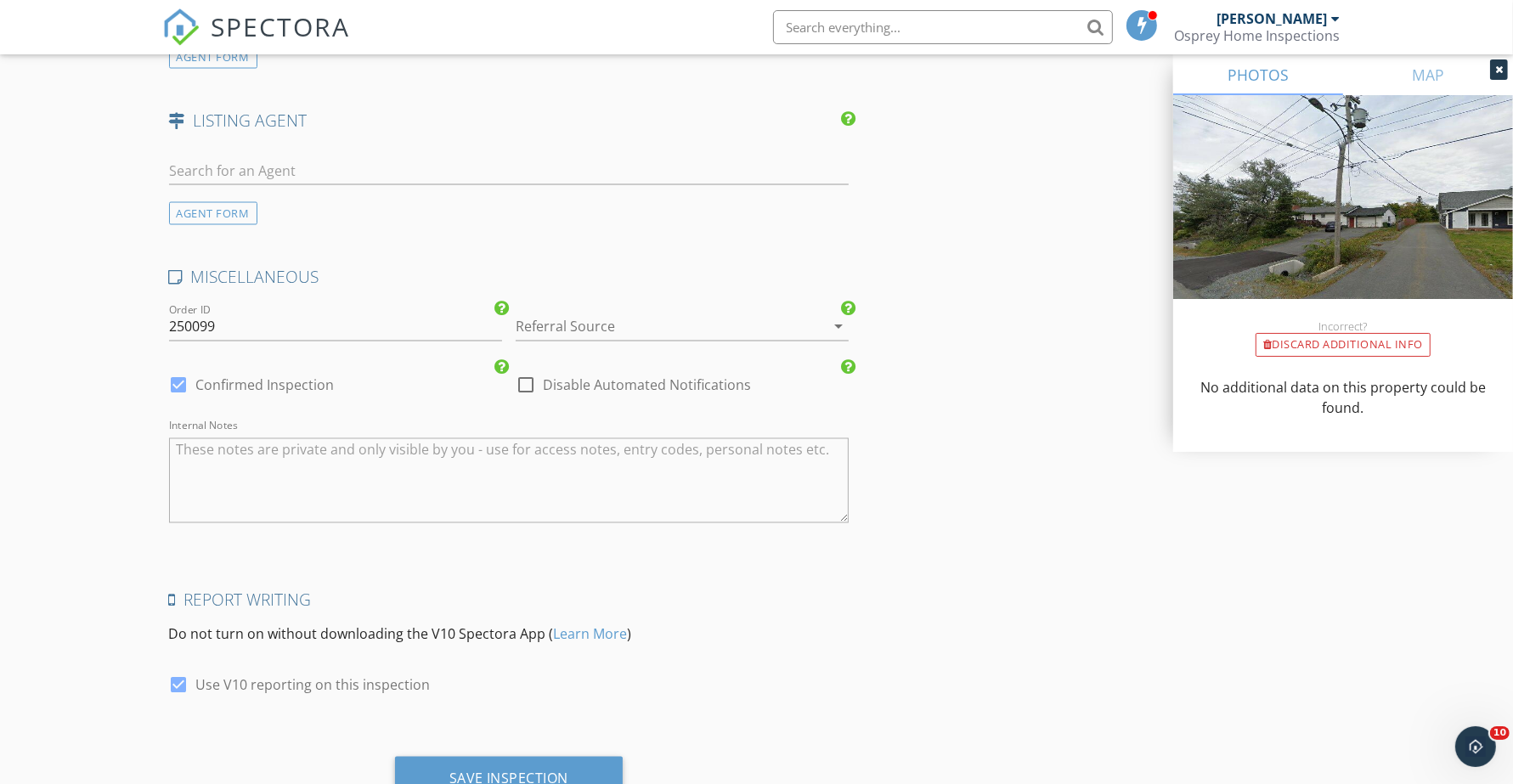
scroll to position [2786, 0]
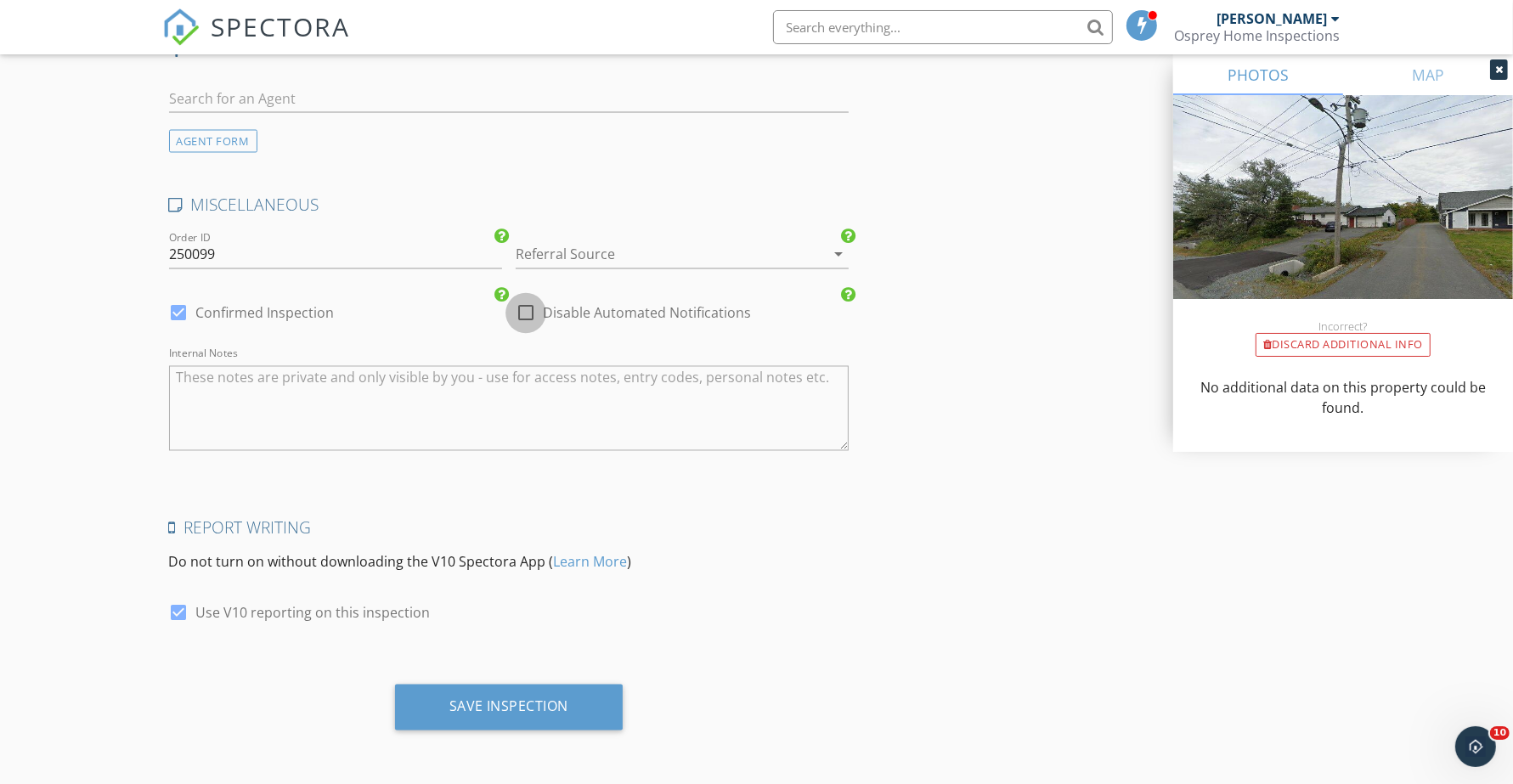
click at [524, 318] on div at bounding box center [526, 313] width 29 height 29
checkbox input "true"
click at [177, 314] on div at bounding box center [179, 313] width 29 height 29
checkbox input "true"
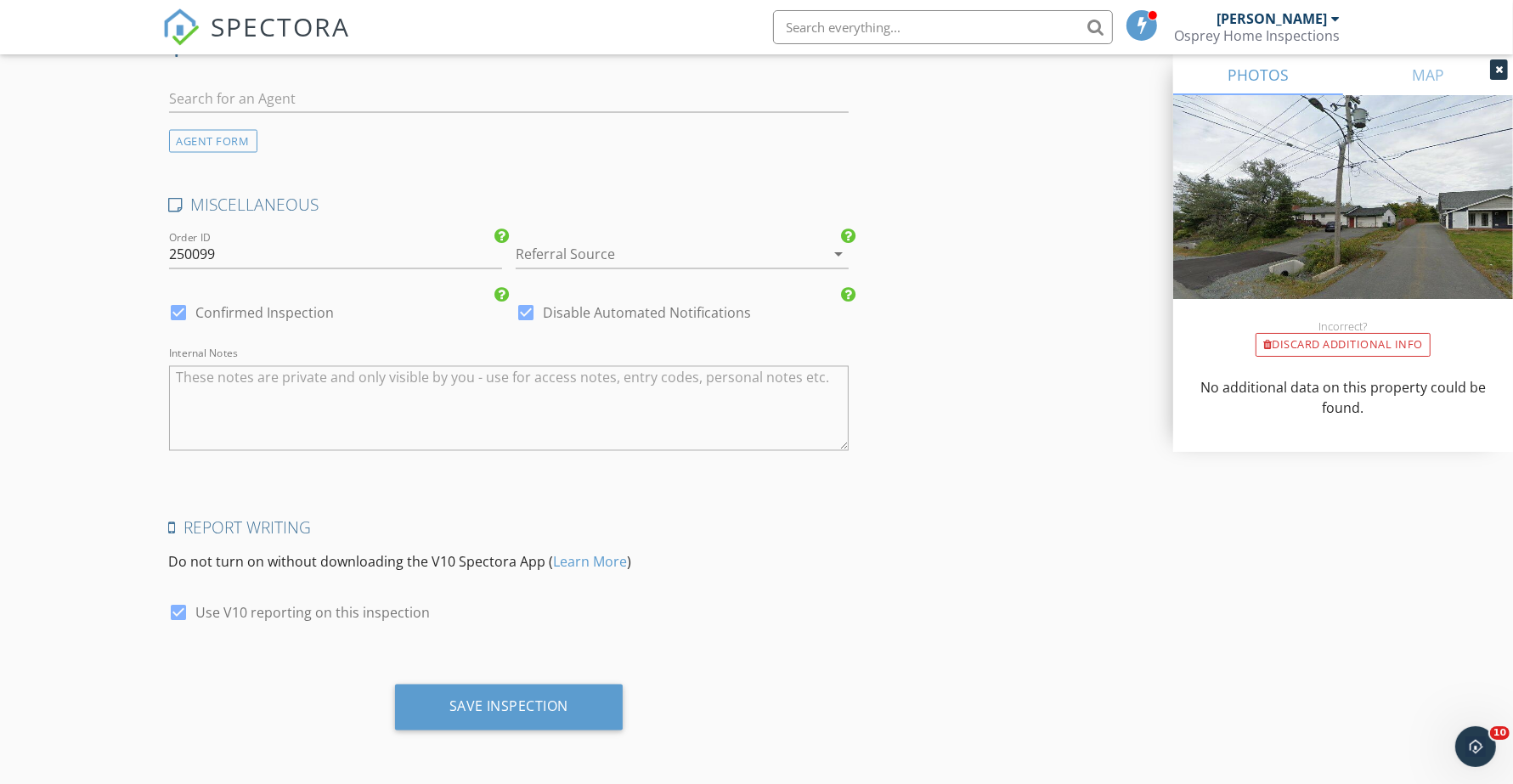
click at [510, 720] on div "Save Inspection" at bounding box center [509, 708] width 229 height 46
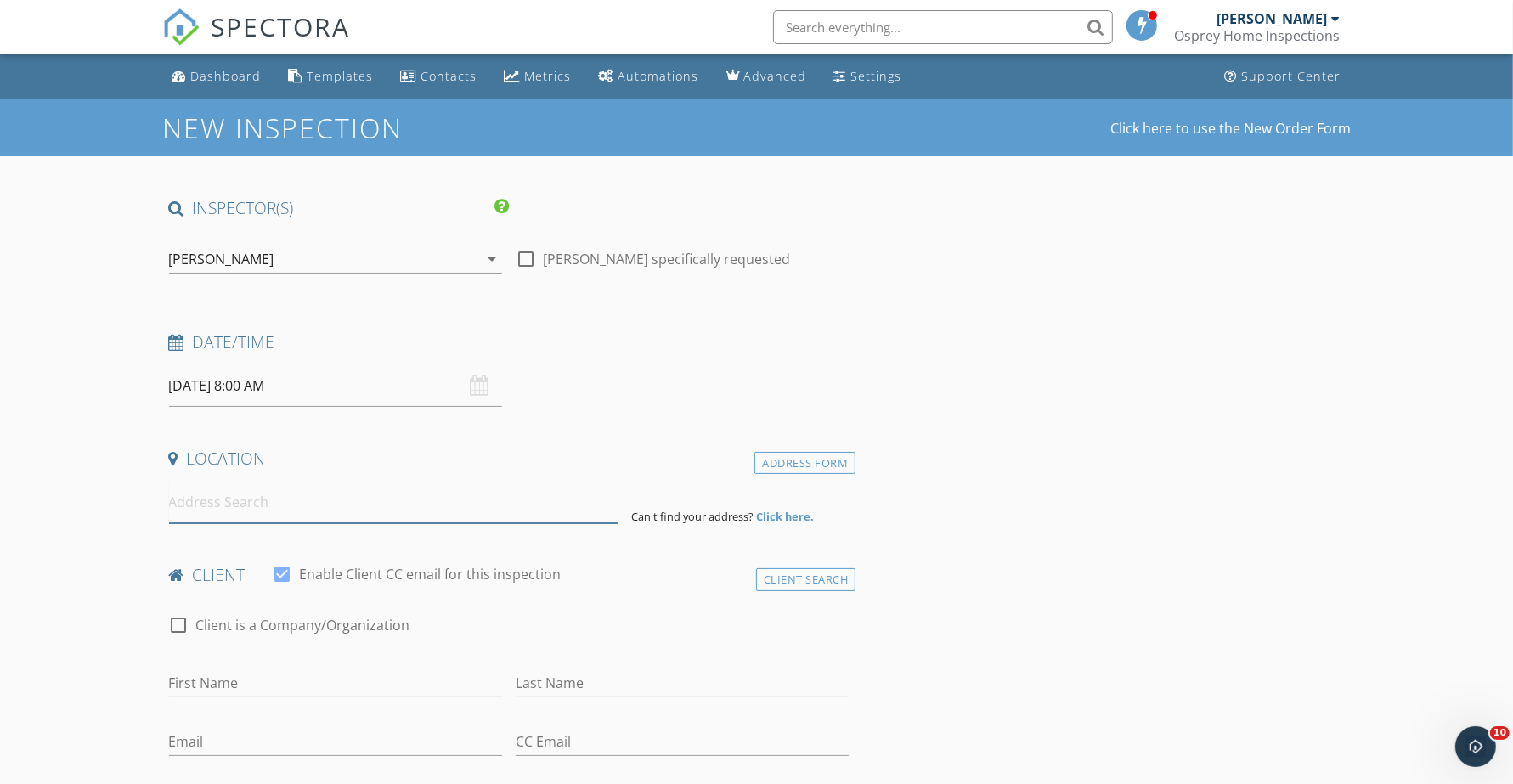
click at [253, 506] on input at bounding box center [393, 501] width 449 height 41
click at [353, 370] on input "09/29/2025 8:00 AM" at bounding box center [335, 386] width 333 height 41
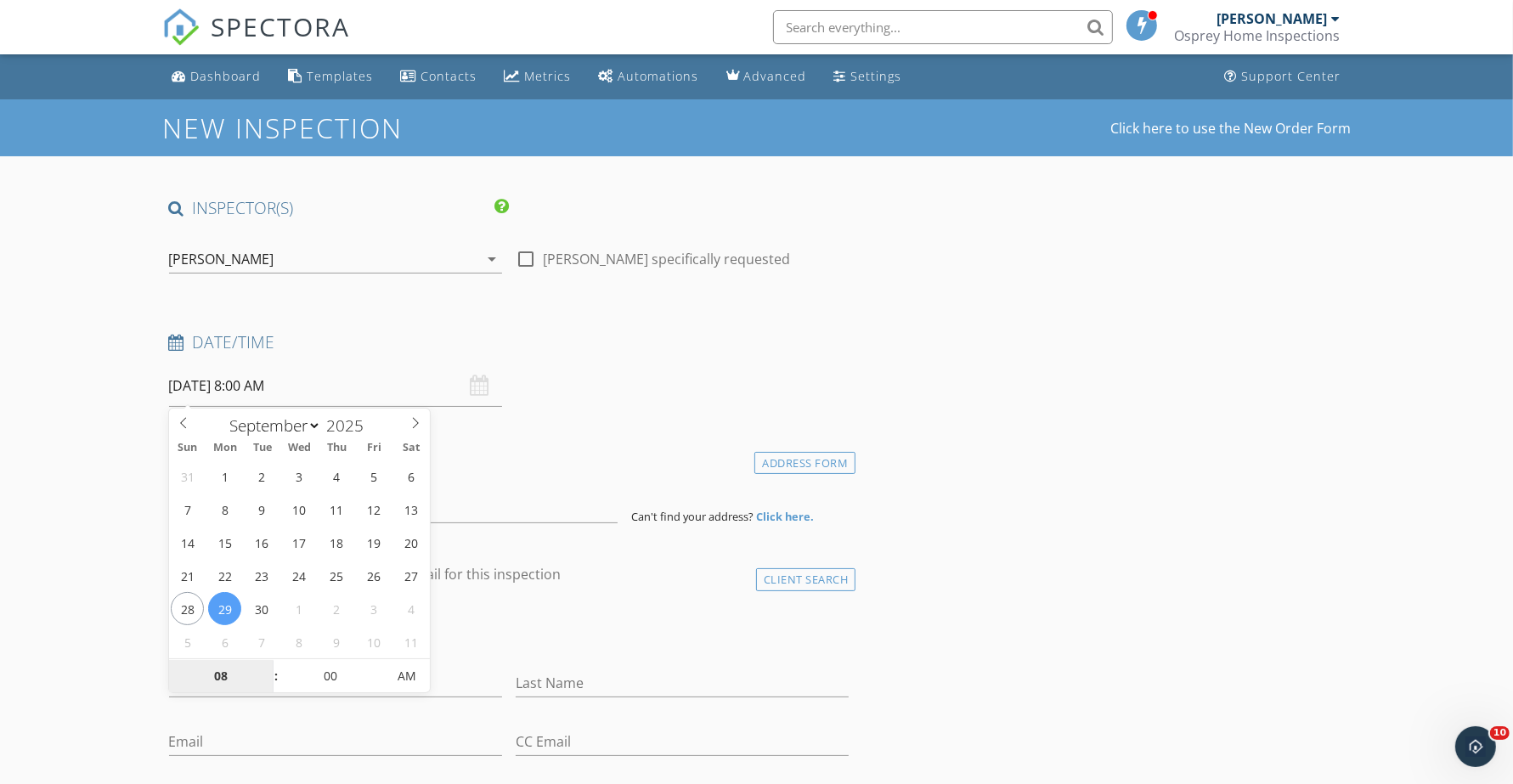
select select "9"
type input "10/02/2025 8:00 AM"
type input "09"
type input "10/02/2025 9:00 AM"
click at [267, 662] on span at bounding box center [267, 667] width 12 height 17
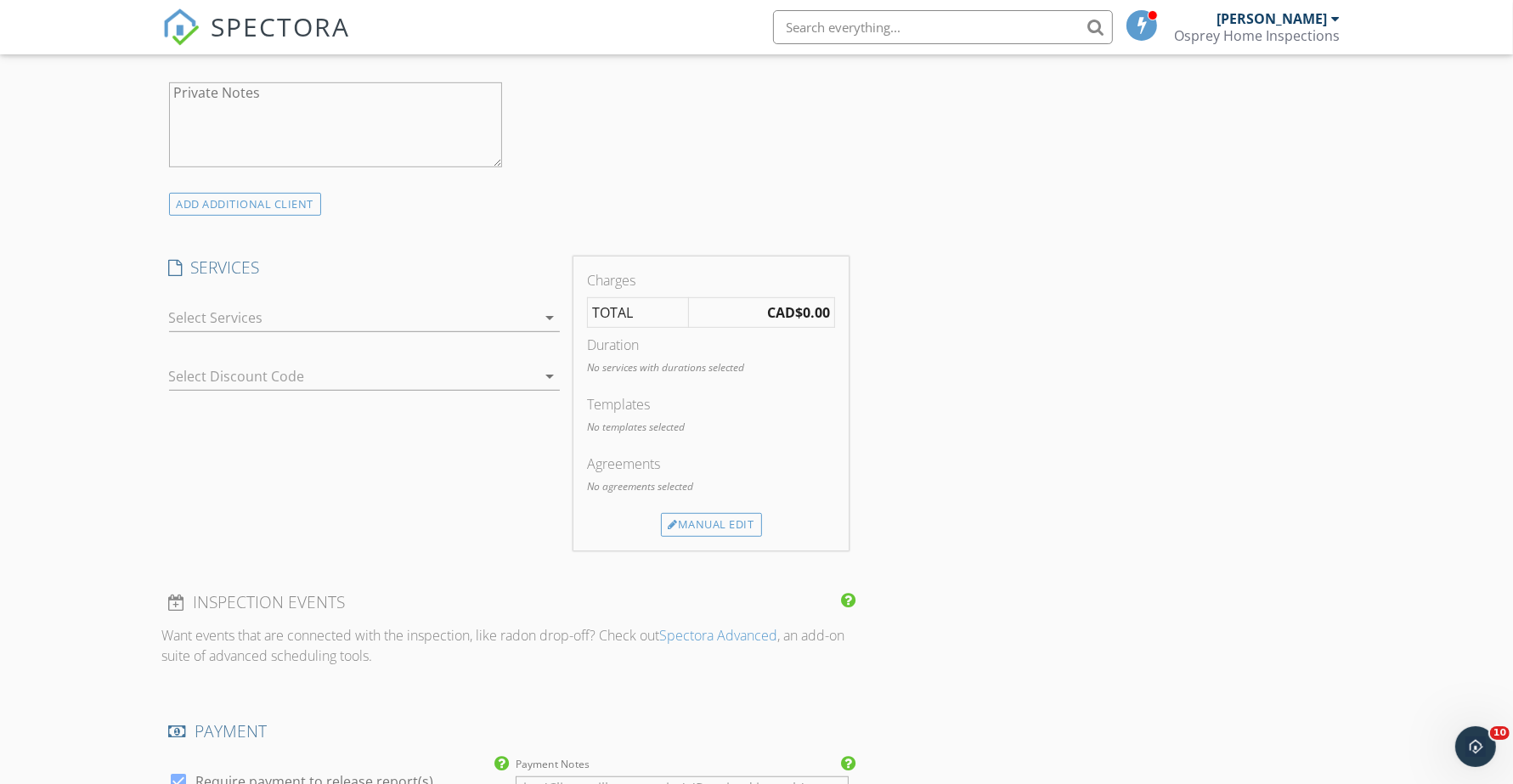
scroll to position [956, 0]
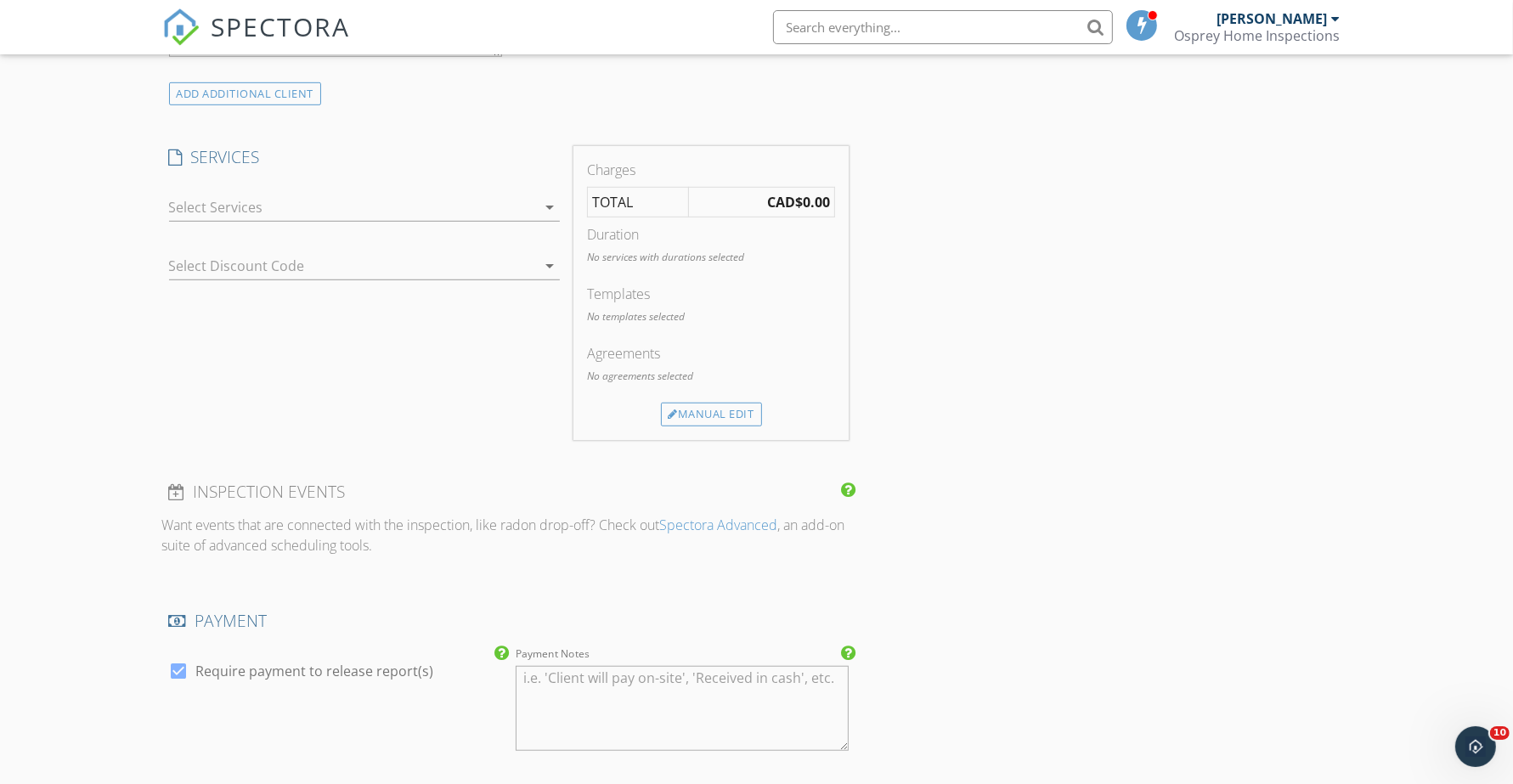
click at [268, 209] on div at bounding box center [352, 207] width 367 height 27
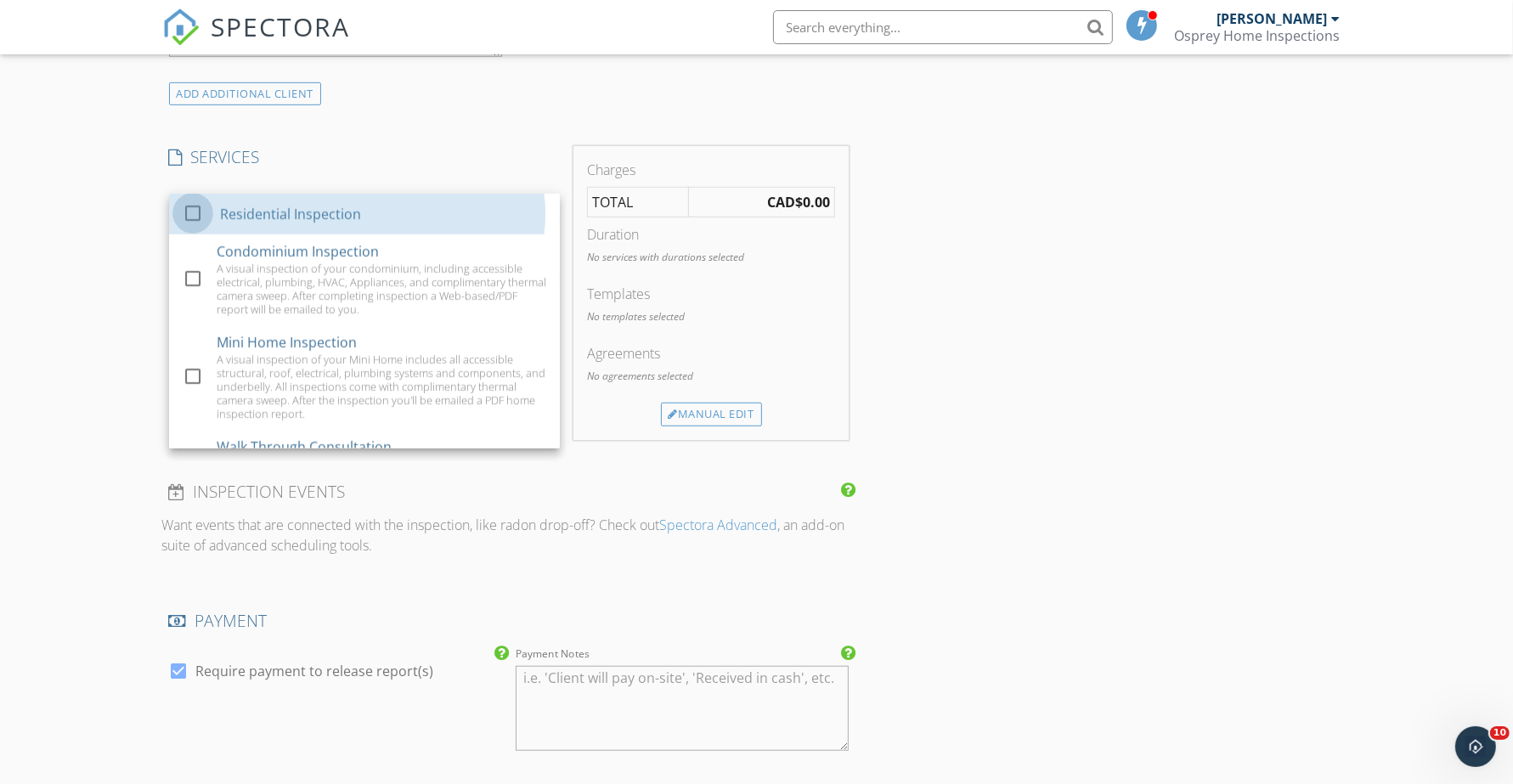
click at [184, 212] on div at bounding box center [193, 213] width 29 height 29
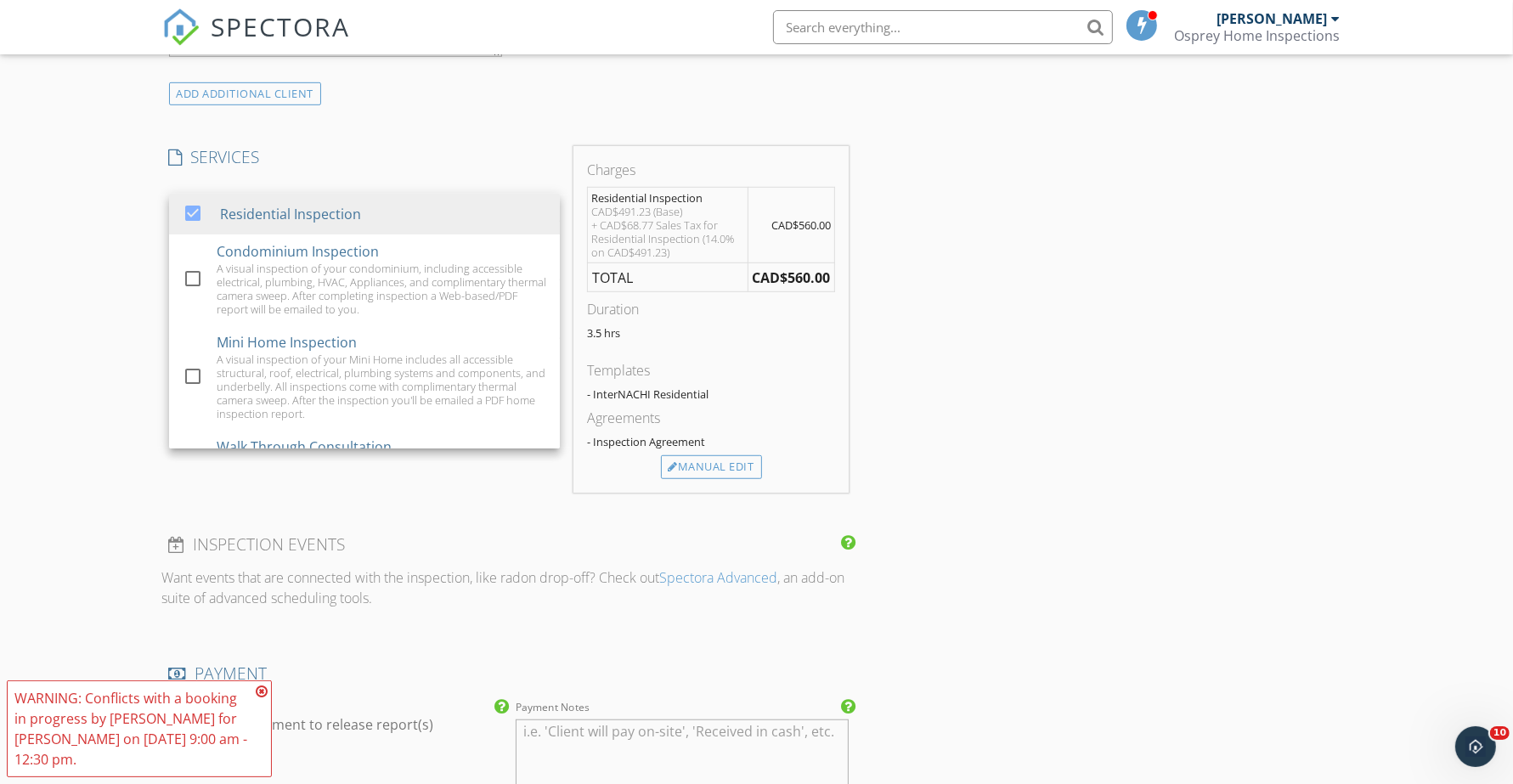
click at [120, 279] on div "New Inspection Click here to use the New Order Form INSPECTOR(S) check_box Bren…" at bounding box center [756, 458] width 1513 height 2629
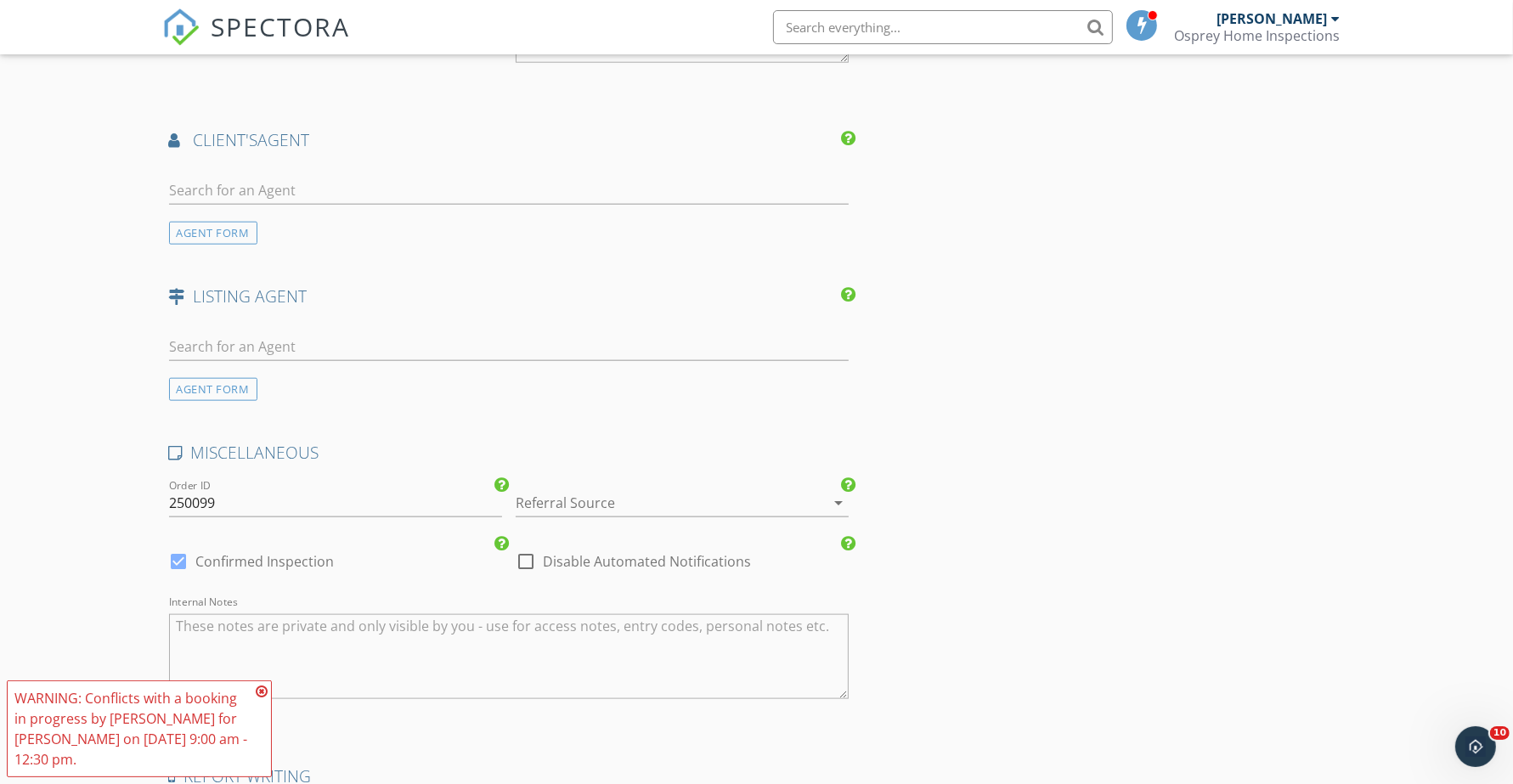
scroll to position [1698, 0]
click at [248, 189] on input "text" at bounding box center [509, 188] width 680 height 28
type input "joanne"
click at [234, 230] on div "Joanne Pullin Realty Group-EXP Realty of Canada" at bounding box center [378, 236] width 322 height 14
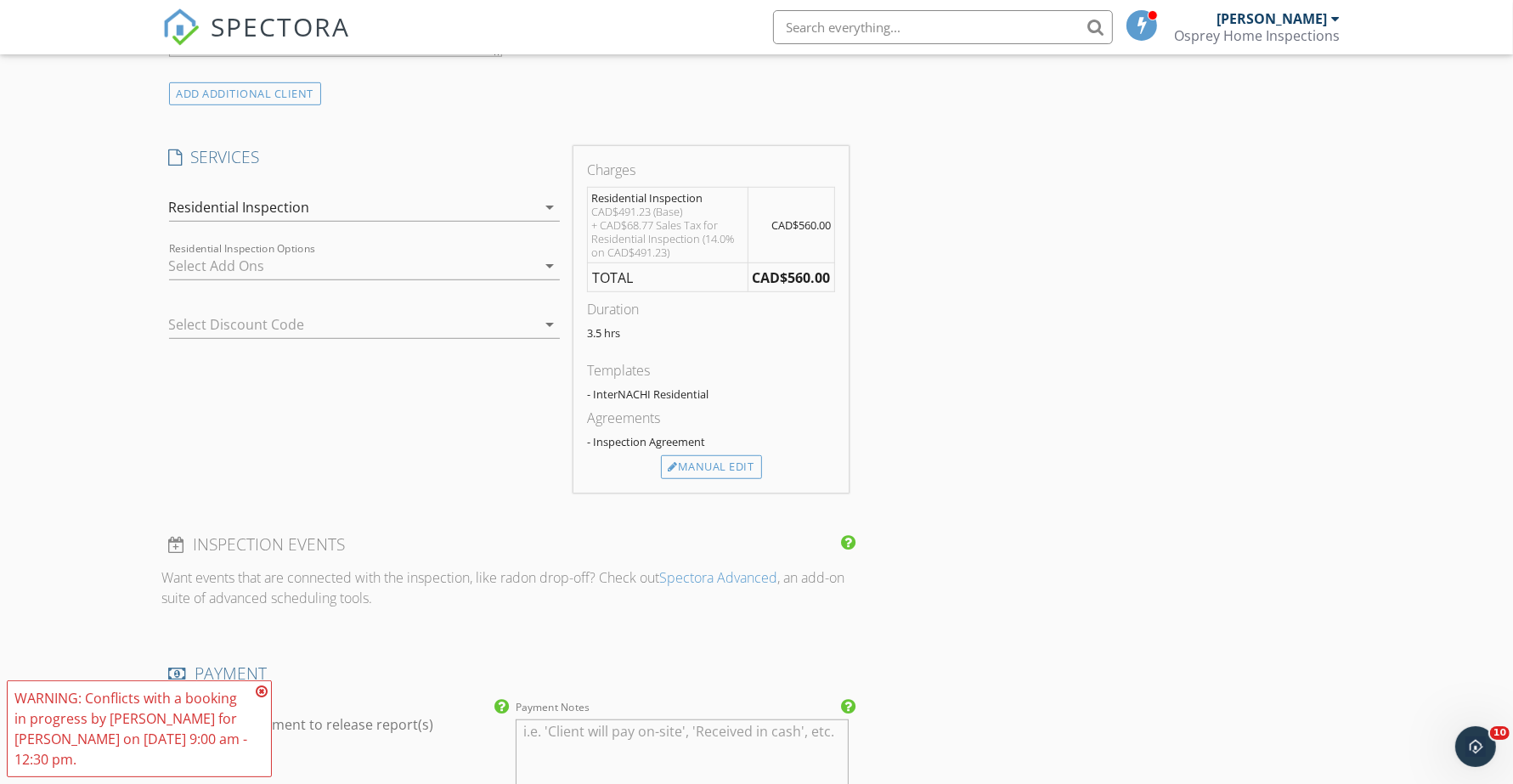
scroll to position [318, 0]
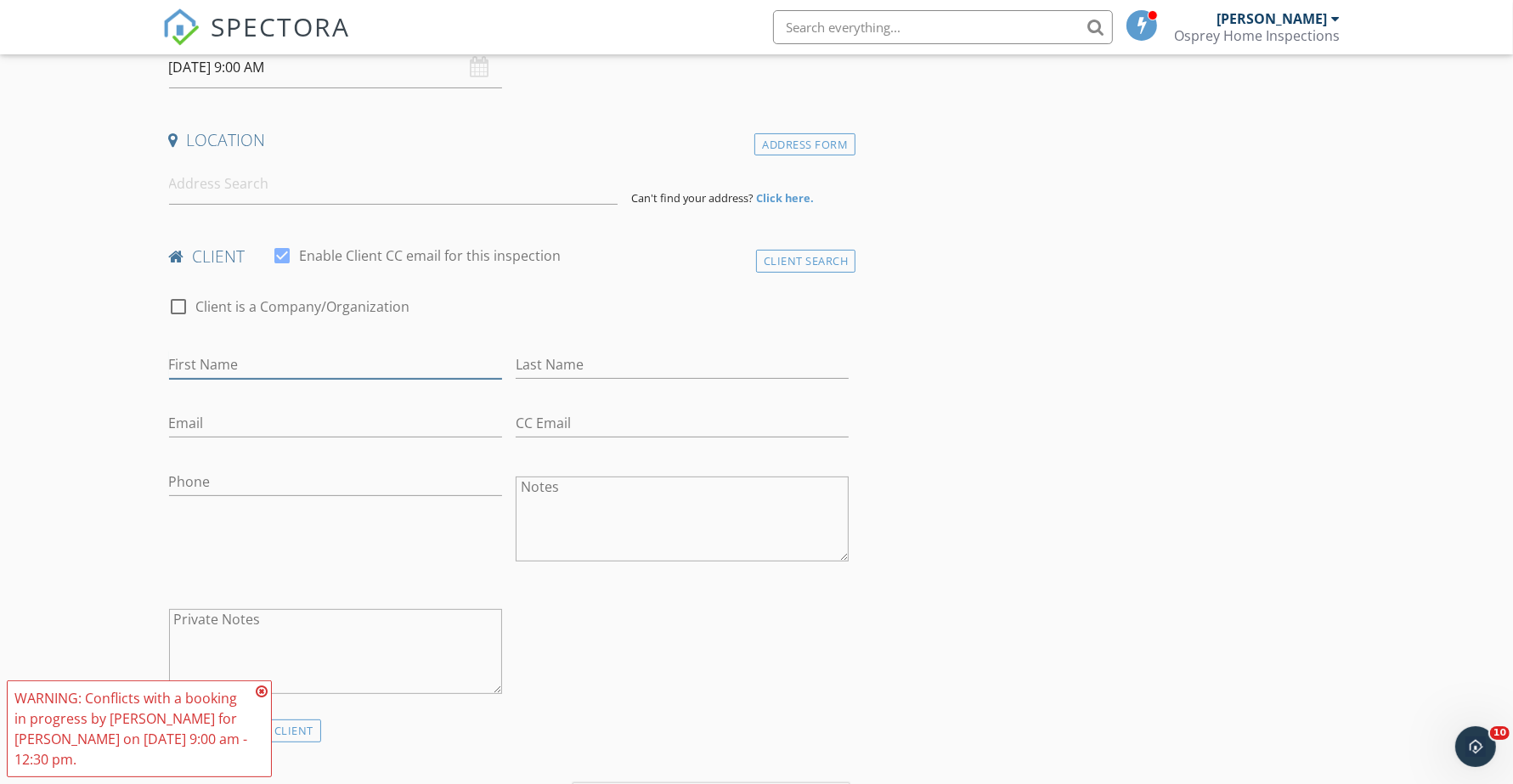
click at [232, 369] on input "First Name" at bounding box center [335, 365] width 333 height 28
type input "Angela"
type input "Porter"
click at [266, 422] on input "Email" at bounding box center [335, 422] width 333 height 28
paste input "porterangela555@gmail.com"
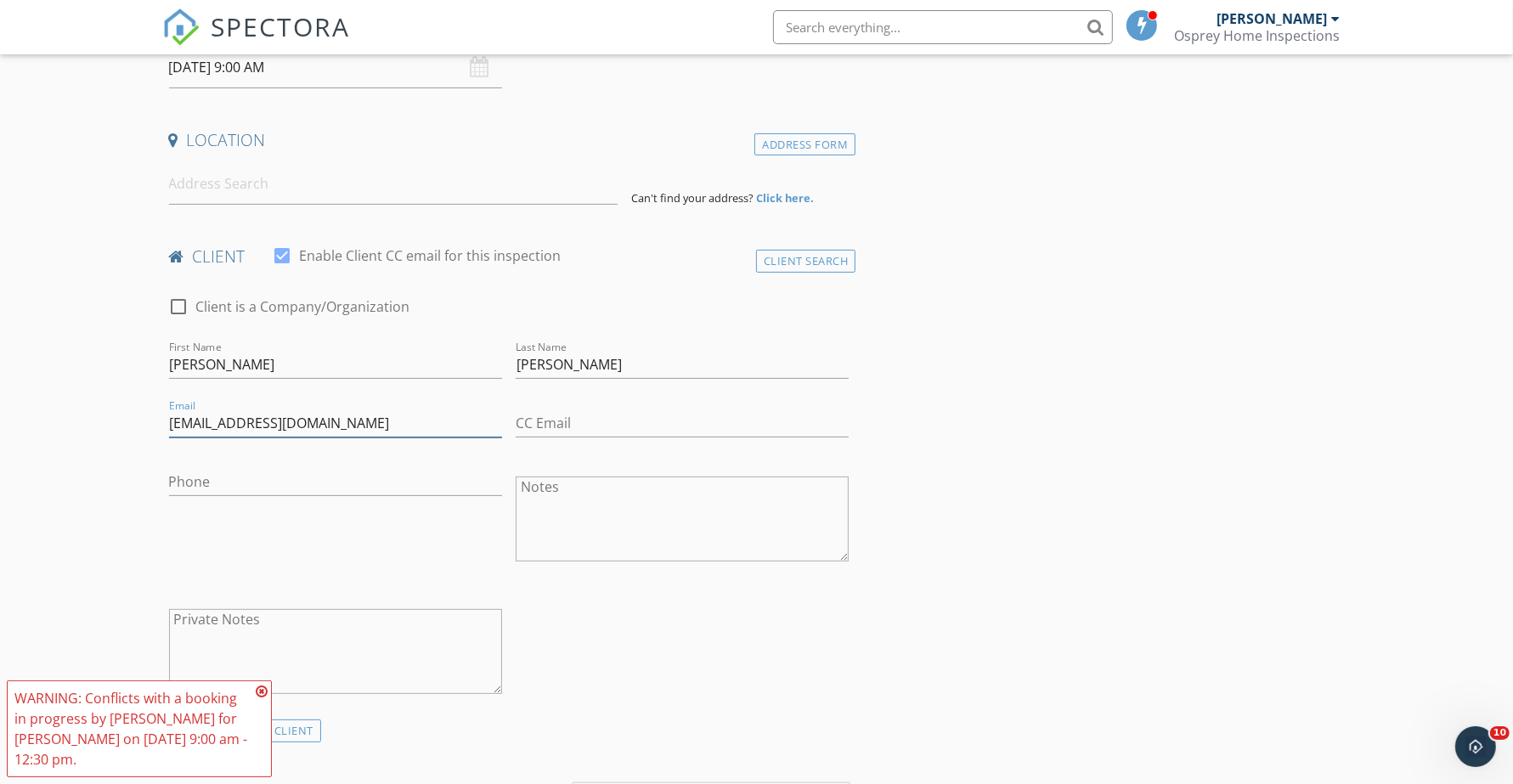
type input "porterangela555@gmail.com"
click at [809, 264] on div "Client Search" at bounding box center [807, 261] width 100 height 23
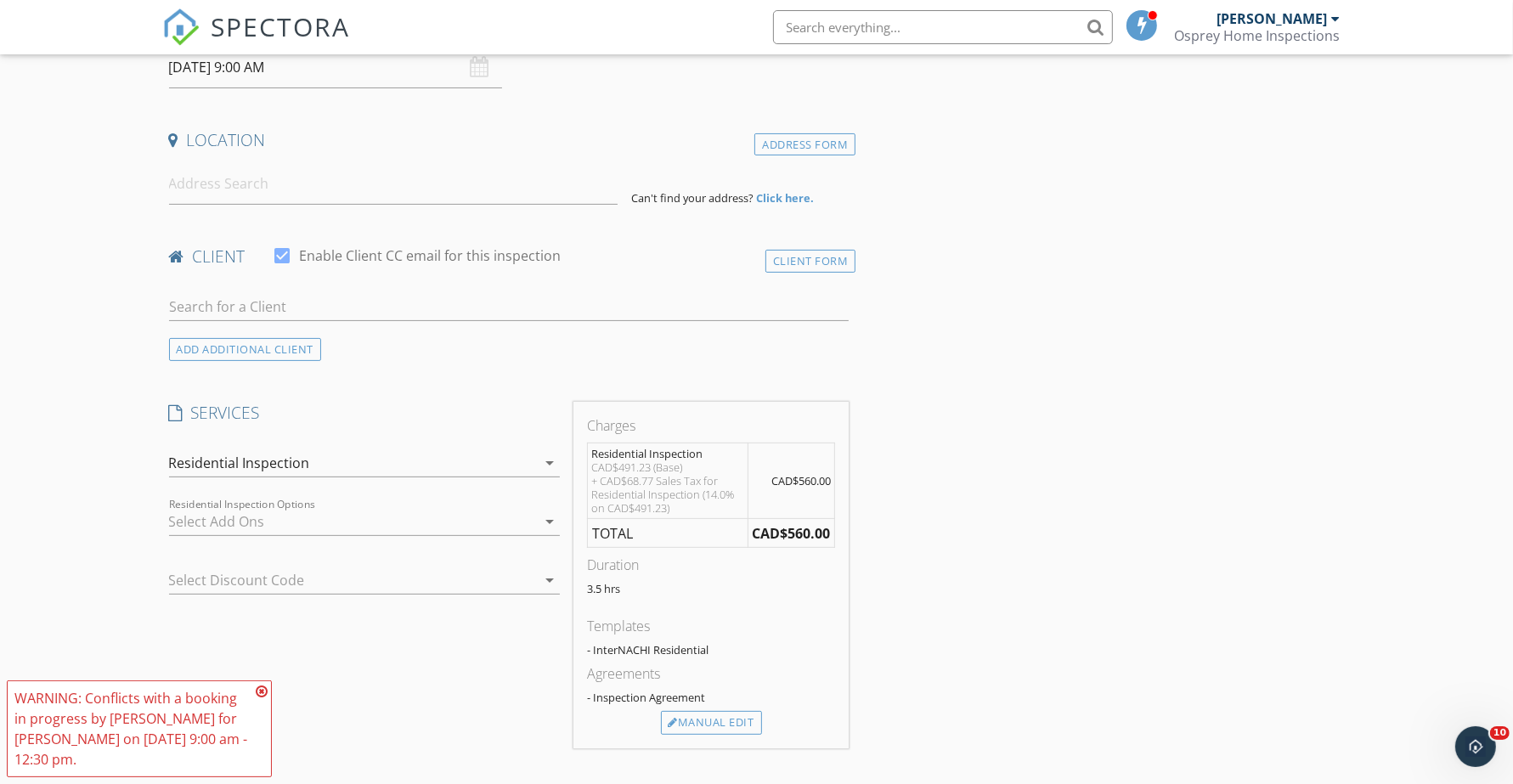
click at [809, 264] on div "Client Form" at bounding box center [811, 261] width 91 height 23
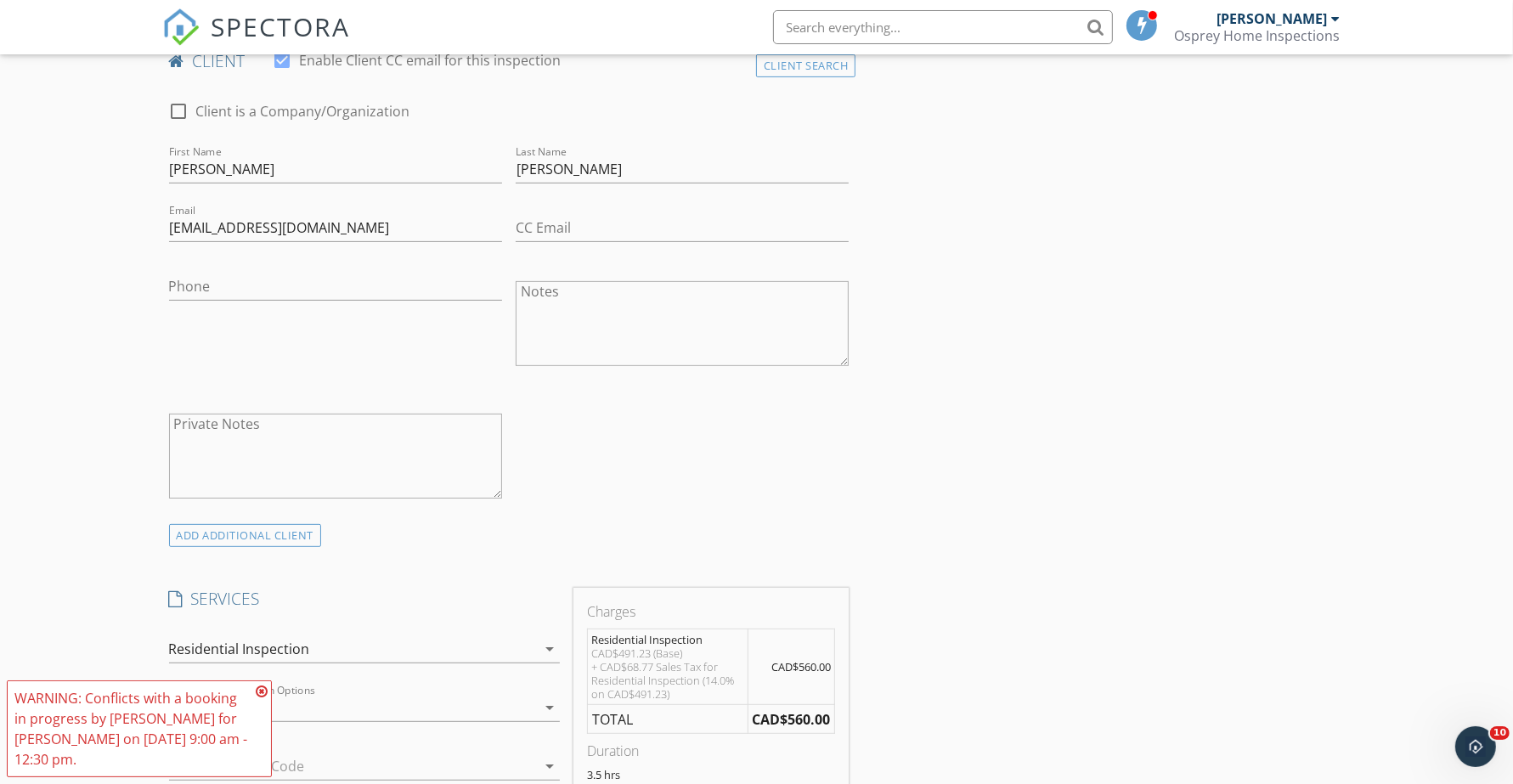
scroll to position [637, 0]
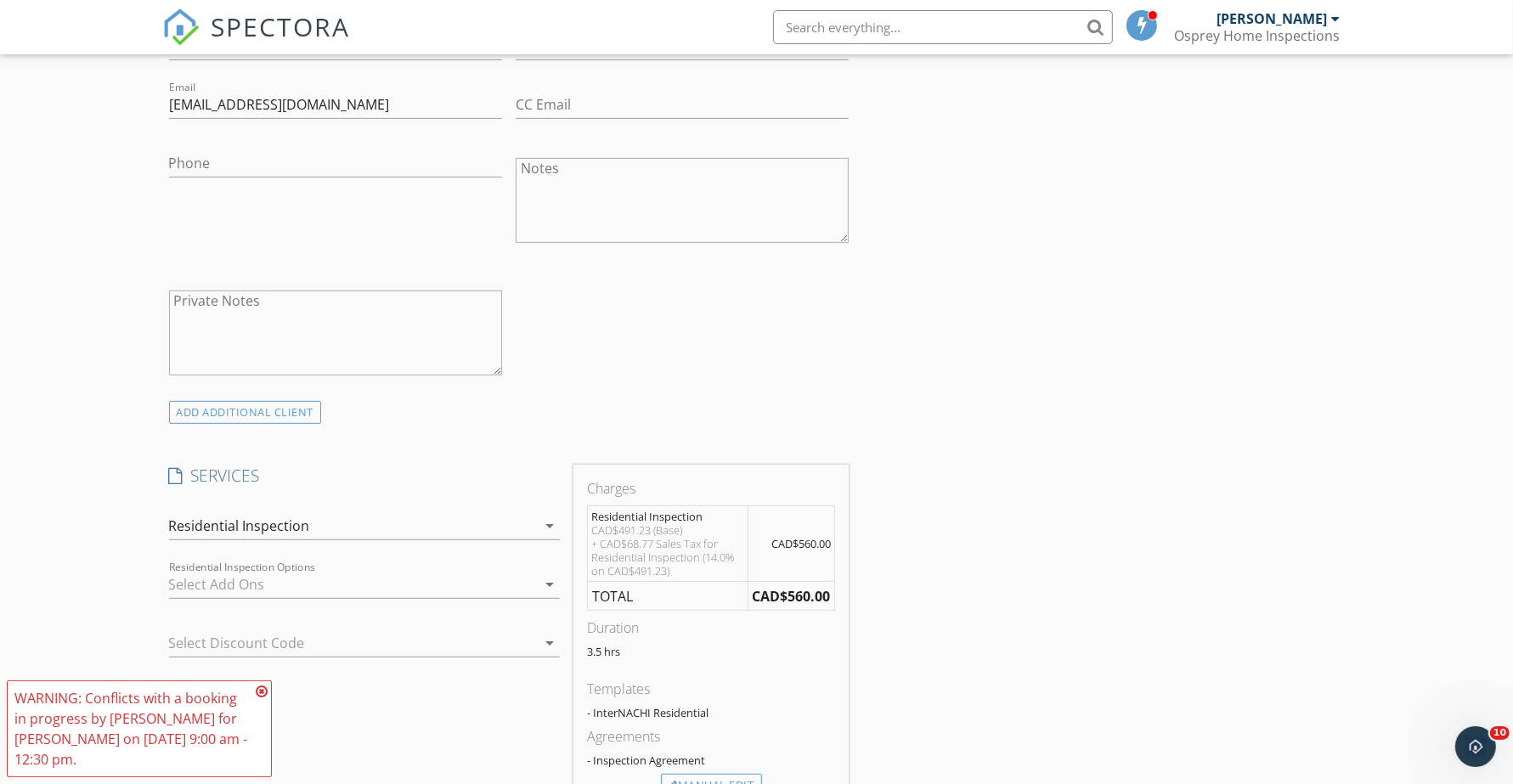
click at [253, 412] on div "ADD ADDITIONAL client" at bounding box center [245, 413] width 153 height 23
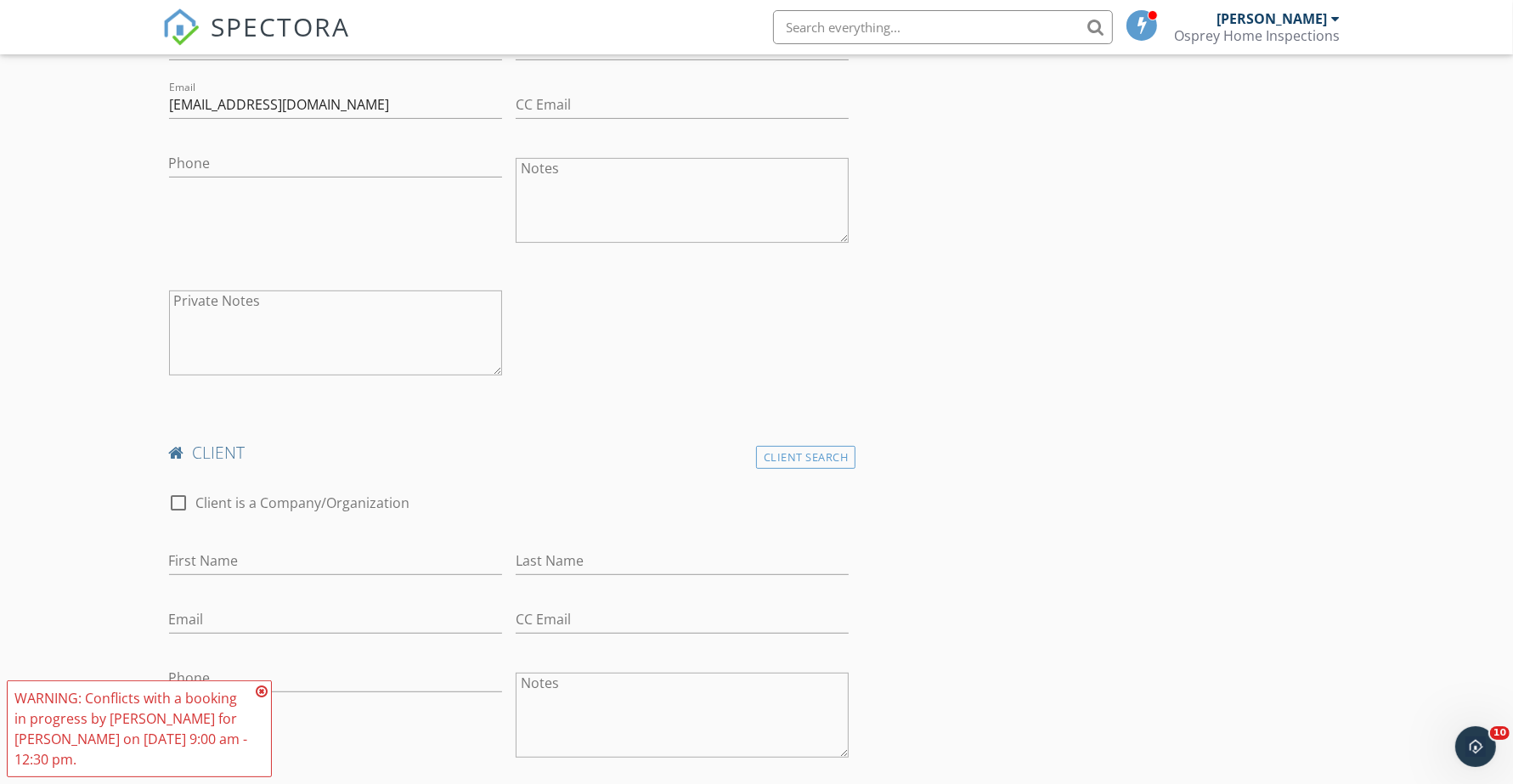
click at [260, 690] on icon at bounding box center [261, 691] width 12 height 14
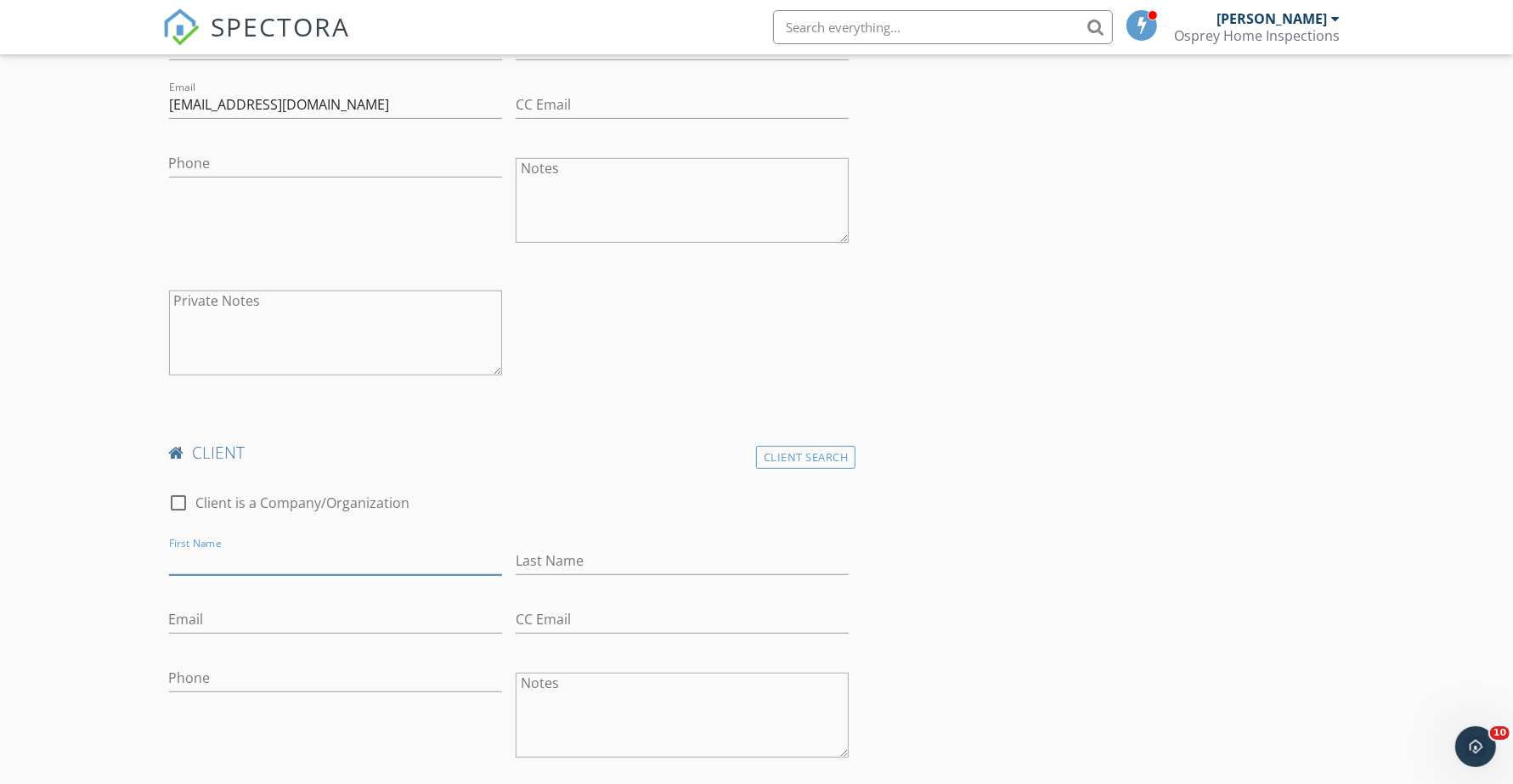
click at [236, 554] on input "First Name" at bounding box center [335, 560] width 333 height 28
type input "Chloe"
type input "Marshall"
drag, startPoint x: 228, startPoint y: 603, endPoint x: 223, endPoint y: 617, distance: 14.9
click at [228, 602] on div "Email This email is invalid" at bounding box center [335, 625] width 333 height 60
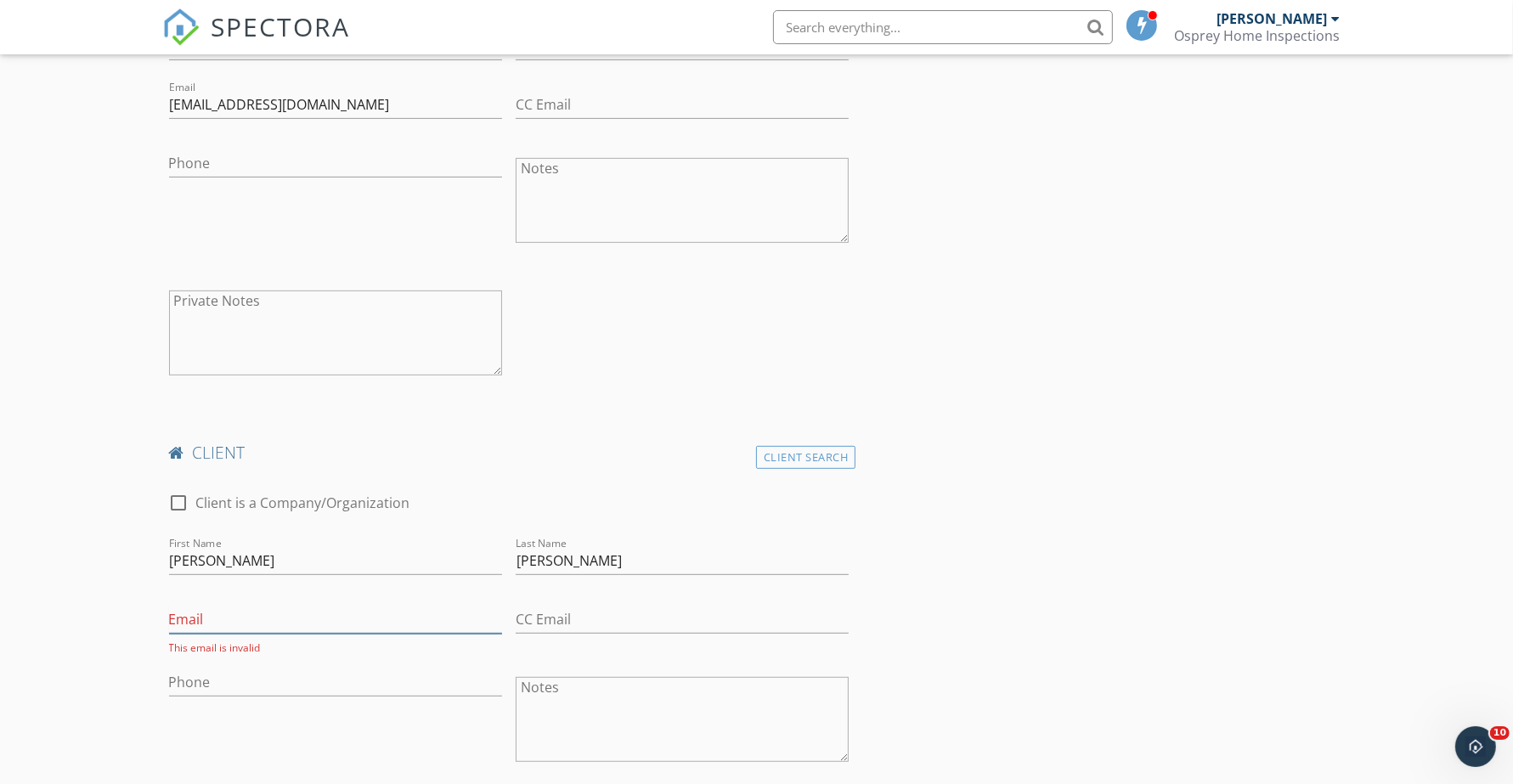
click at [223, 617] on input "Email" at bounding box center [335, 619] width 333 height 28
paste input "chloejmarshall19@gmail.com"
type input "chloejmarshall19@gmail.com"
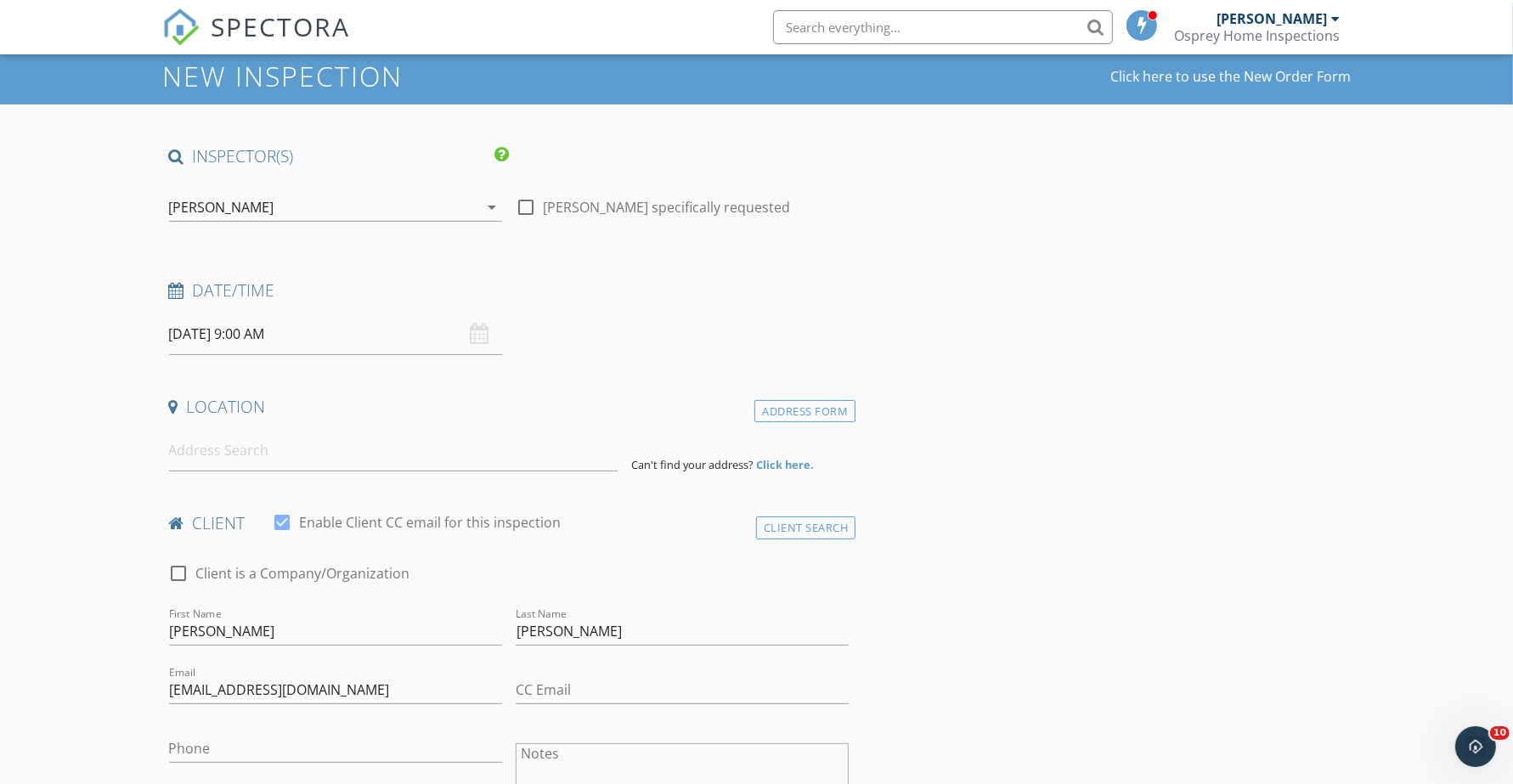
scroll to position [0, 0]
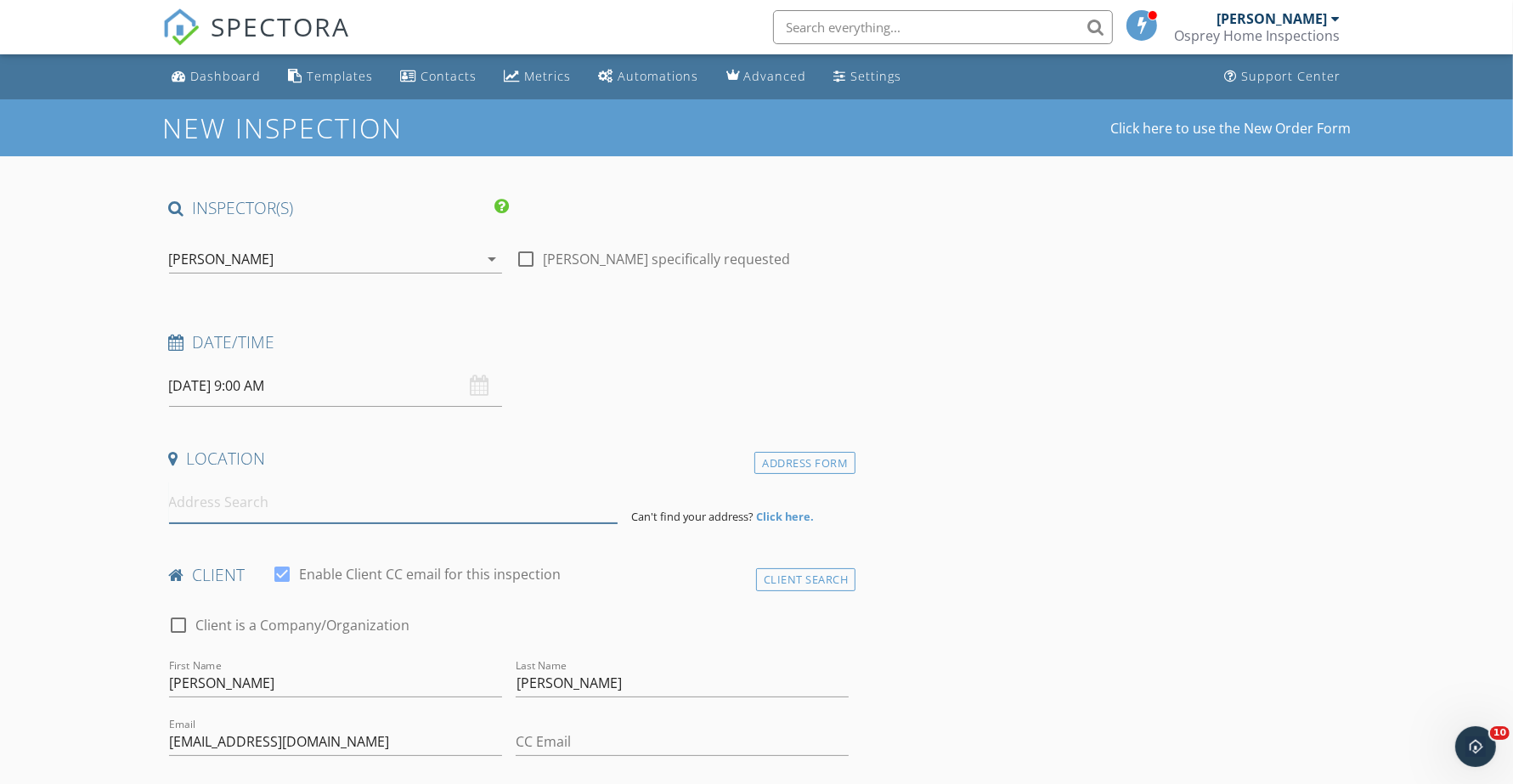
click at [405, 495] on input at bounding box center [393, 501] width 449 height 41
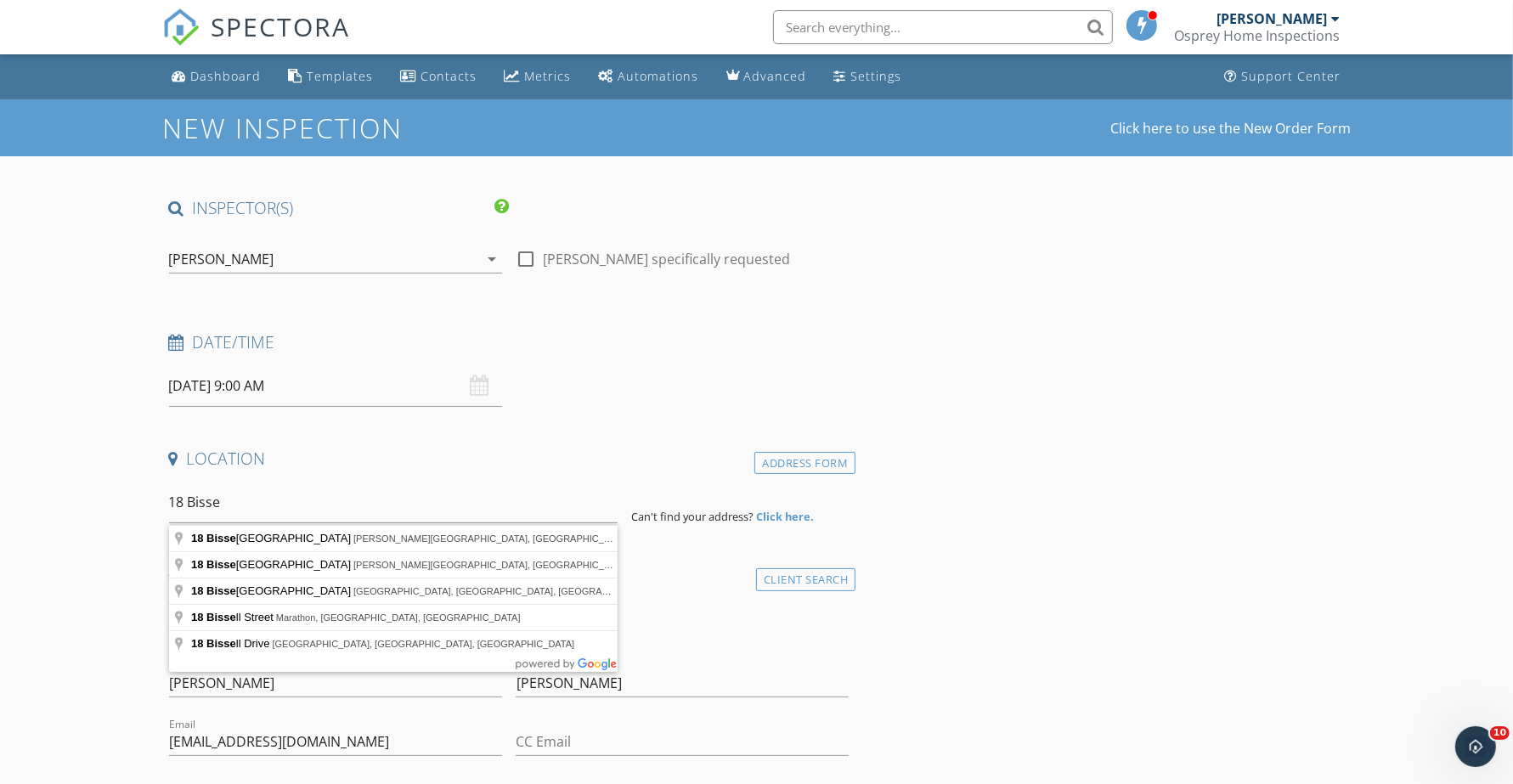
type input "18 Bissett Road, Cole Harbour, Nova Scotia, Canada"
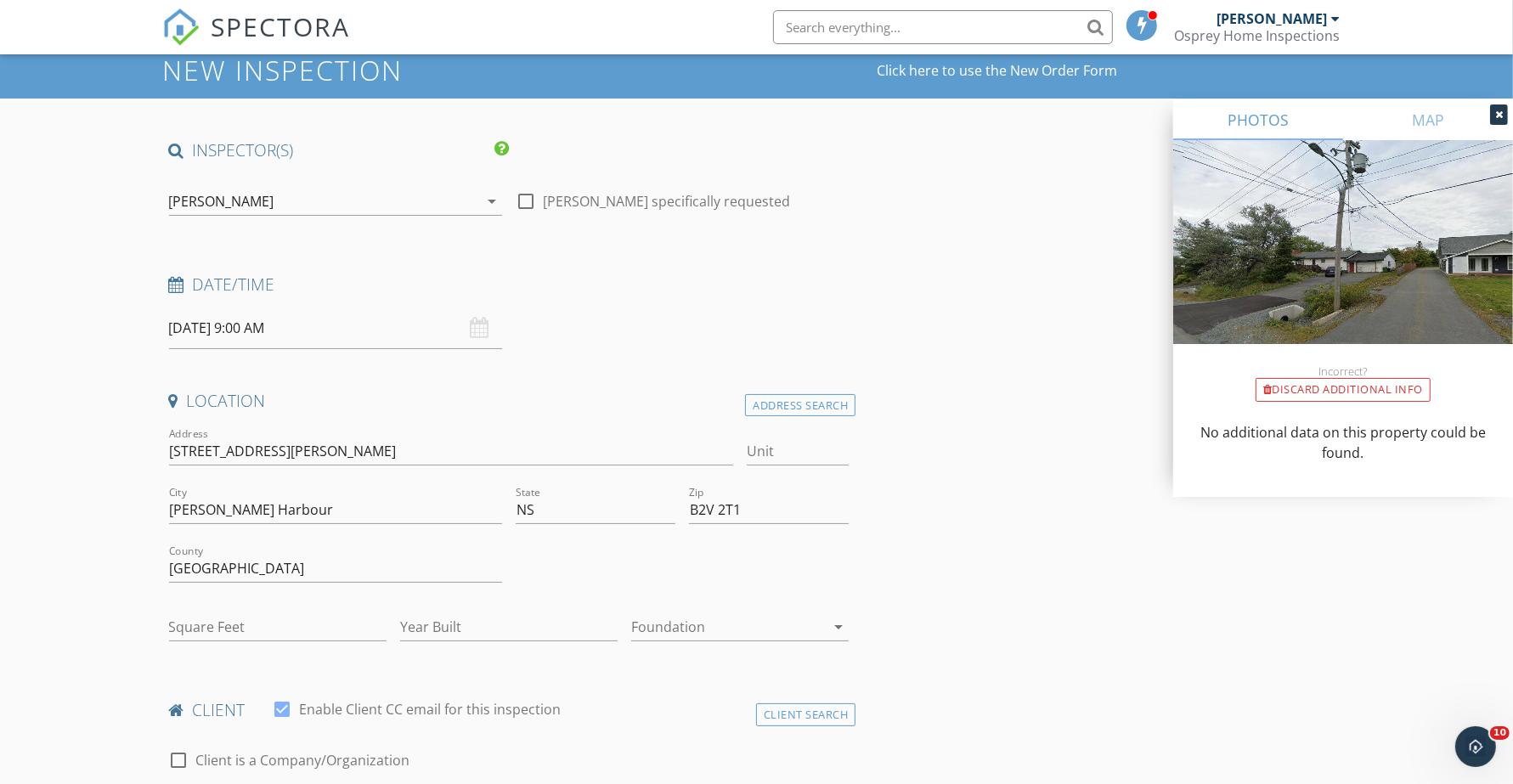
scroll to position [106, 0]
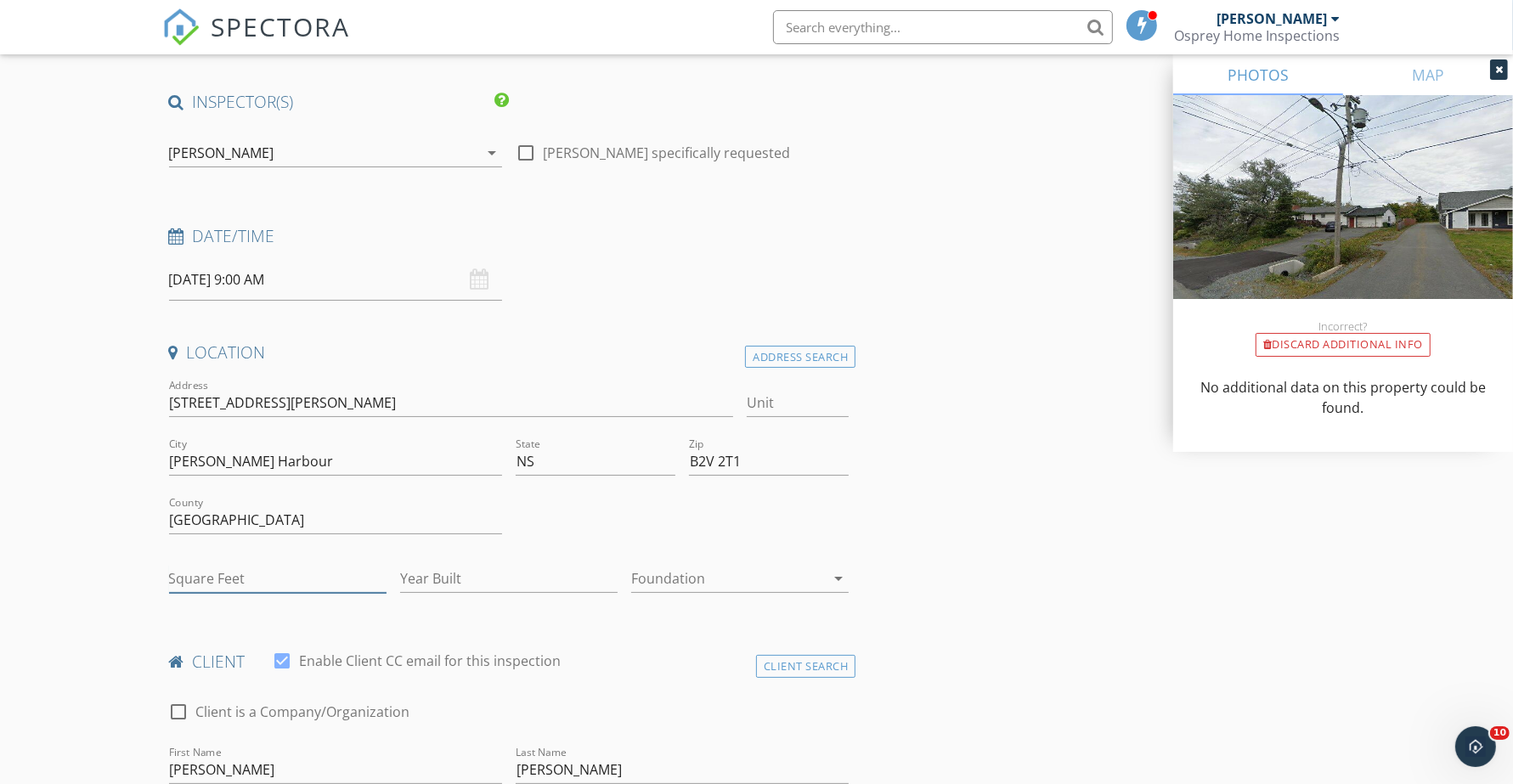
click at [230, 574] on input "Square Feet" at bounding box center [277, 579] width 217 height 28
type input "2016"
click at [465, 599] on div "Year Built" at bounding box center [509, 587] width 217 height 45
click at [451, 581] on input "Year Built" at bounding box center [509, 579] width 217 height 28
type input "1971"
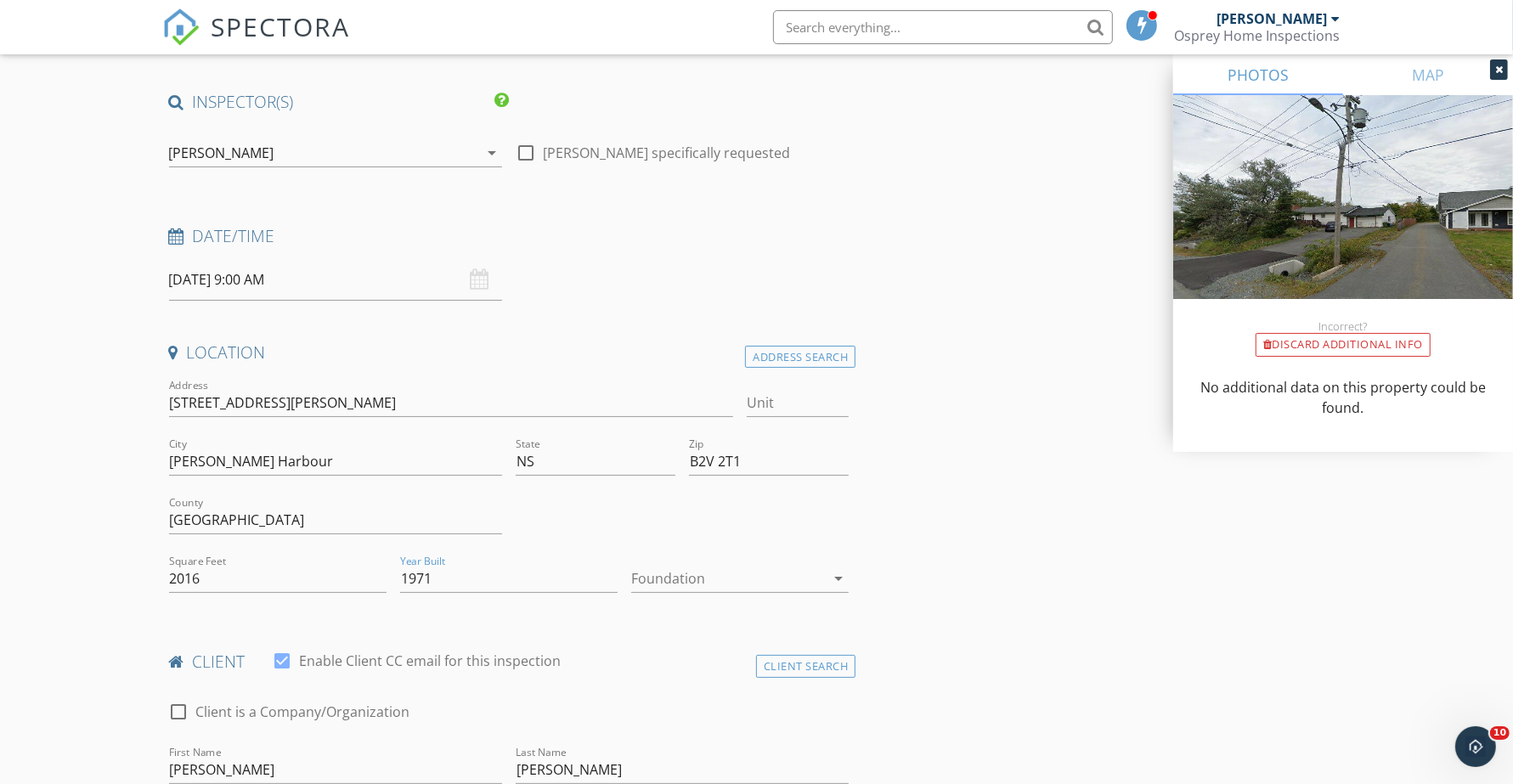
click at [648, 583] on div at bounding box center [728, 579] width 194 height 27
click at [663, 623] on div "Basement" at bounding box center [739, 626] width 190 height 20
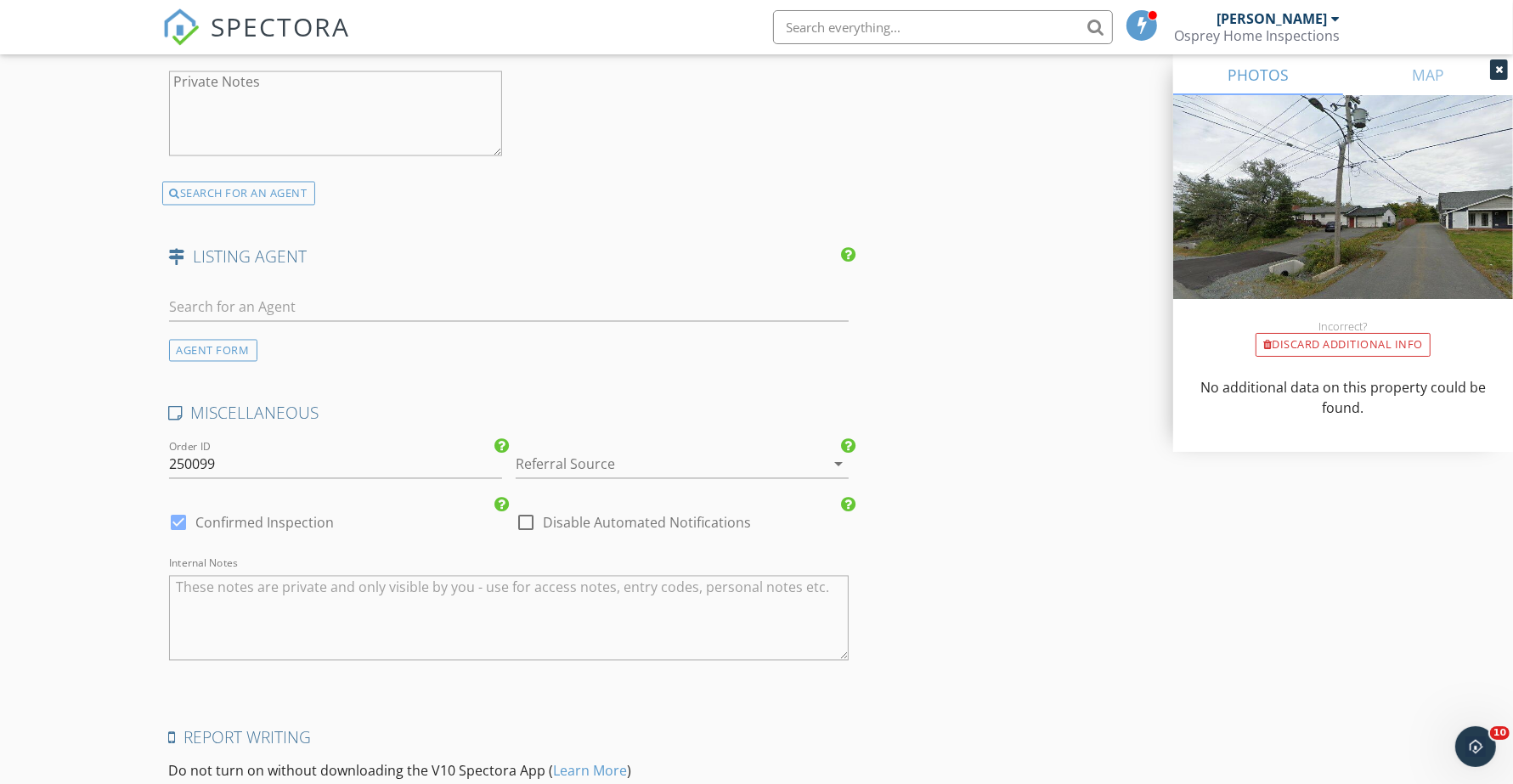
scroll to position [2866, 0]
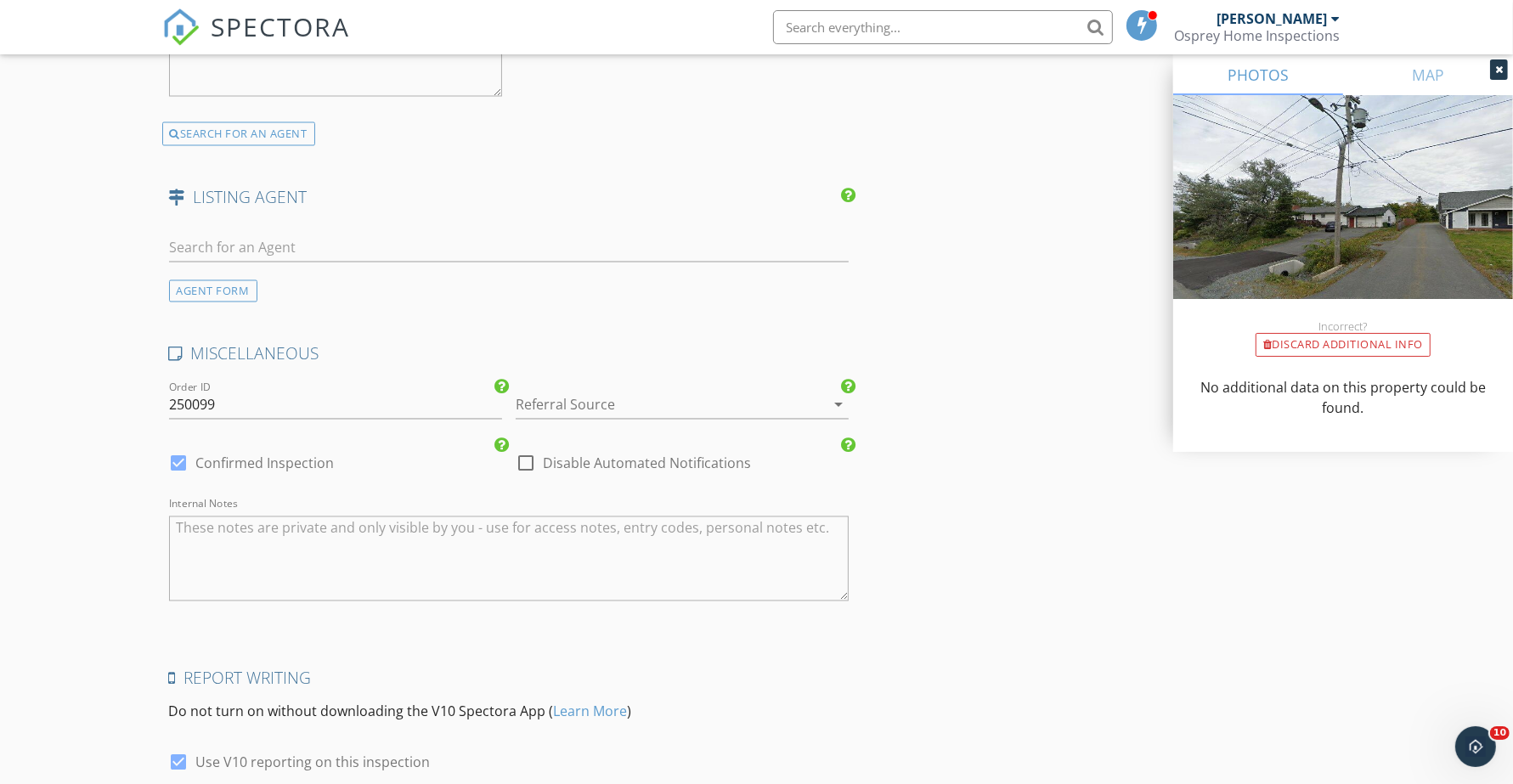
click at [206, 295] on div "AGENT FORM" at bounding box center [213, 292] width 89 height 23
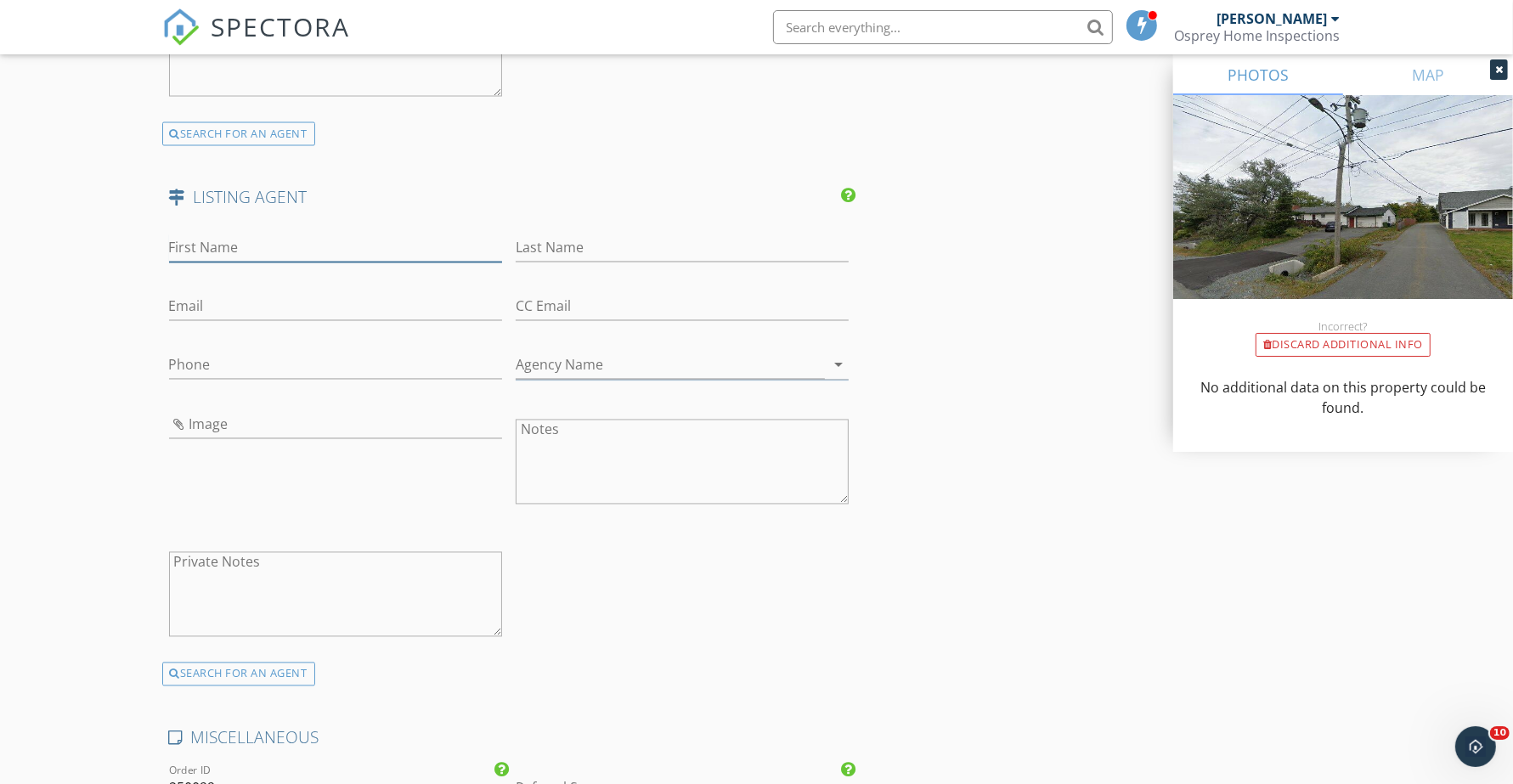
click at [215, 253] on input "First Name" at bounding box center [335, 248] width 333 height 28
type input "Allan"
type input "Thomas"
click at [242, 330] on div at bounding box center [335, 333] width 333 height 11
click at [230, 304] on input "Email" at bounding box center [335, 307] width 333 height 28
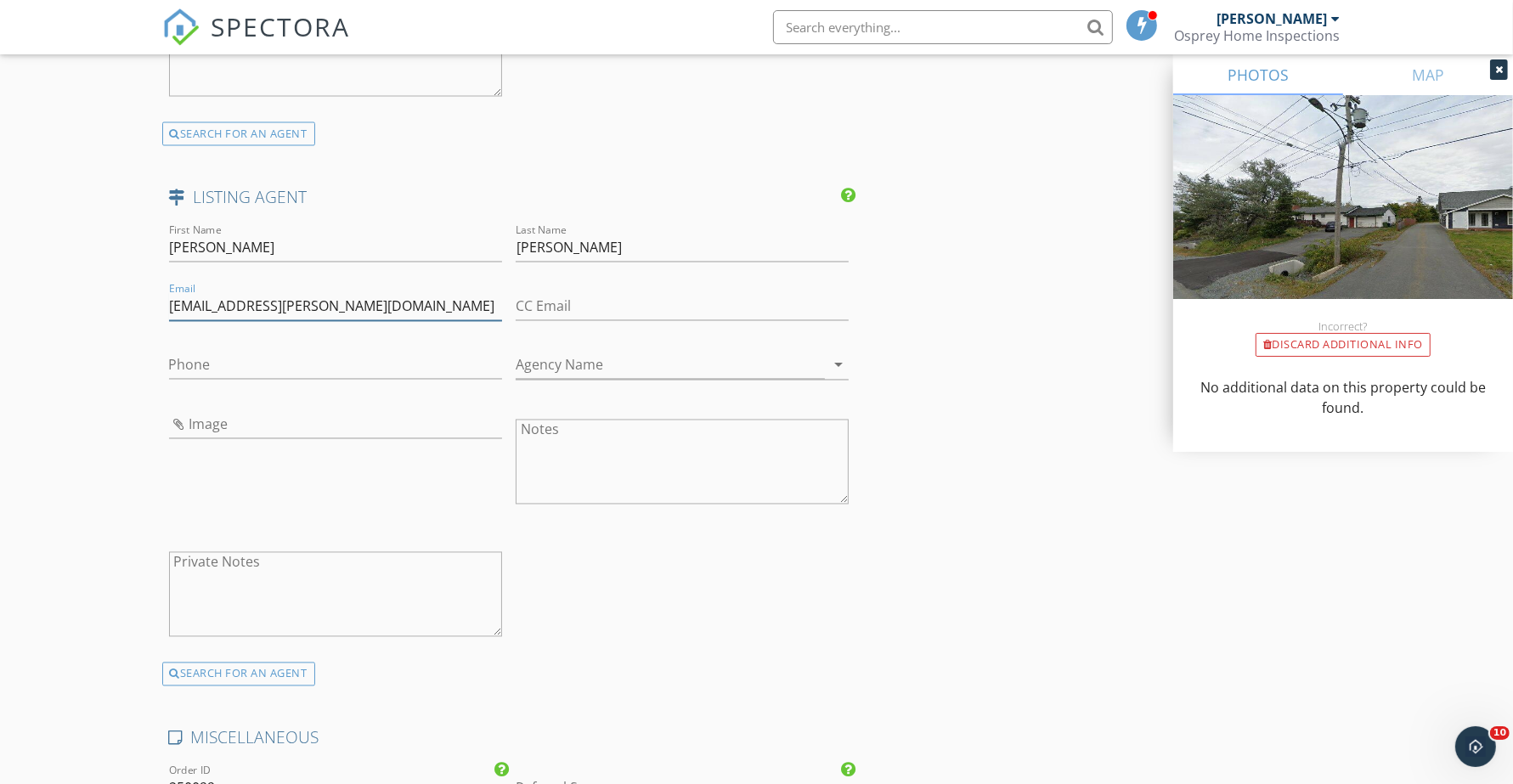
type input "allanthomas@sutton.com"
click at [230, 373] on input "Phone" at bounding box center [335, 365] width 333 height 28
type input "902-830-1892"
click at [654, 362] on input "Agency Name" at bounding box center [671, 365] width 310 height 28
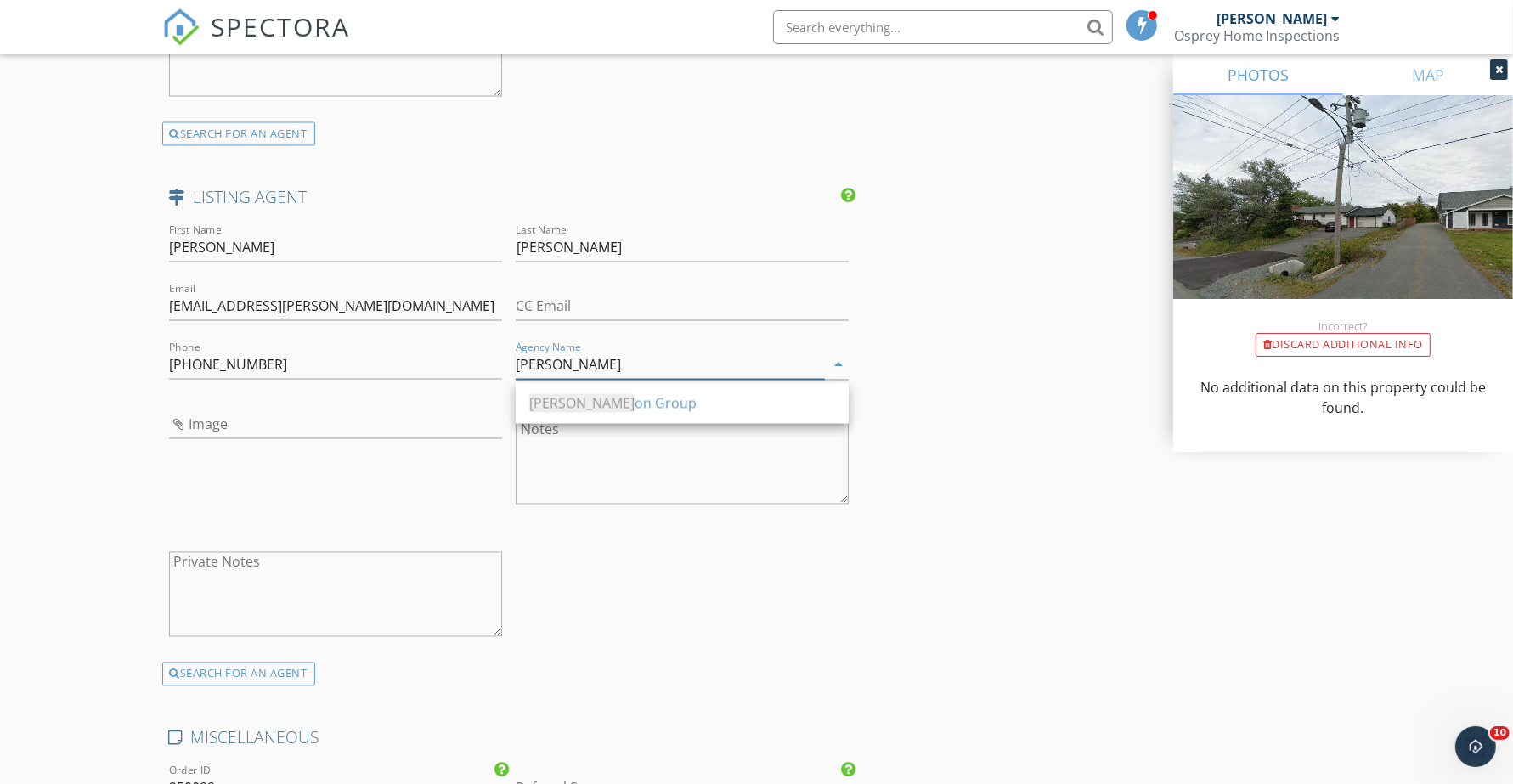
click at [609, 409] on div "Sutt on Group" at bounding box center [682, 403] width 306 height 20
type input "Sutton Group"
click at [230, 419] on input "Image" at bounding box center [335, 424] width 333 height 28
type input "ATSRG.PNG"
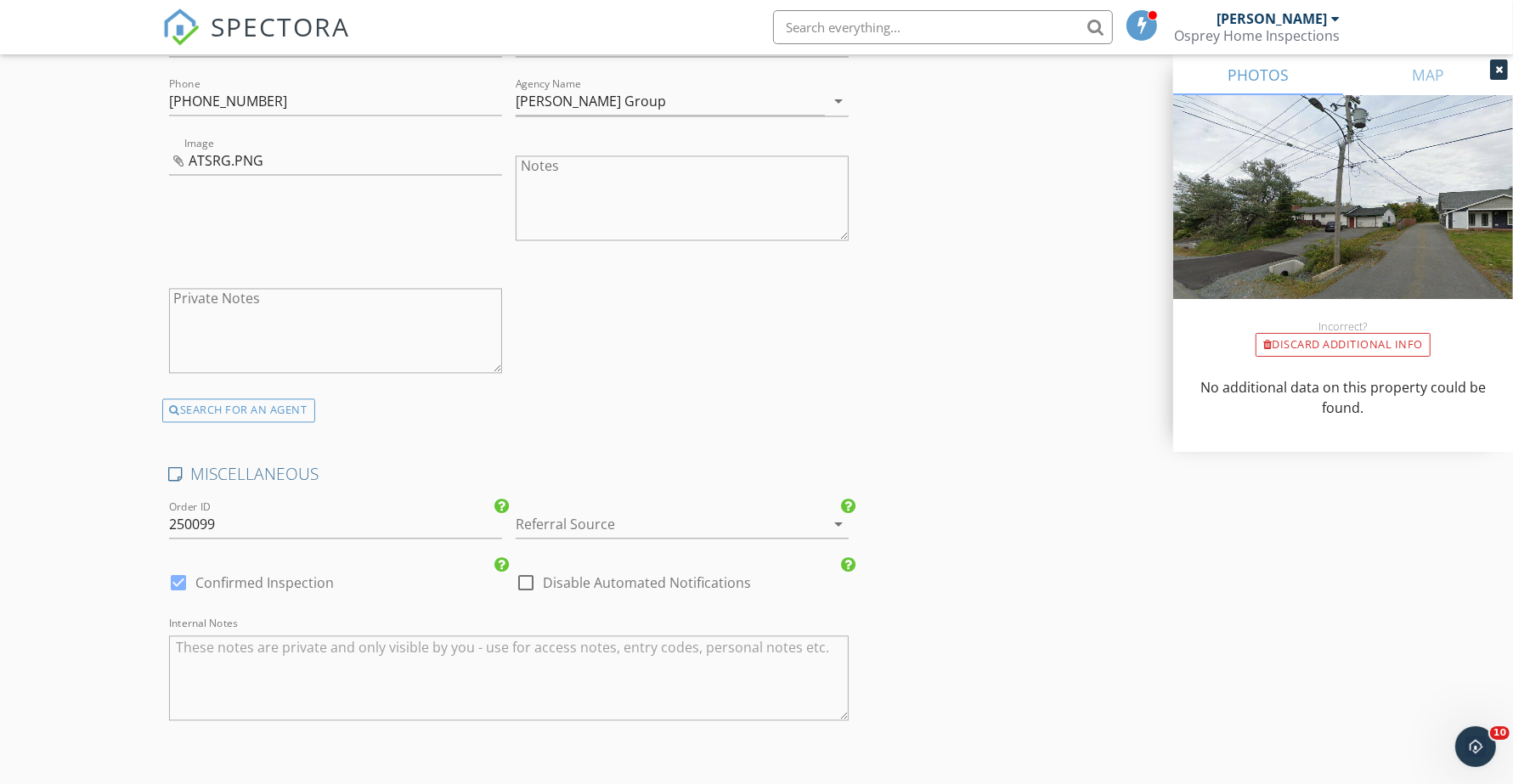
scroll to position [3185, 0]
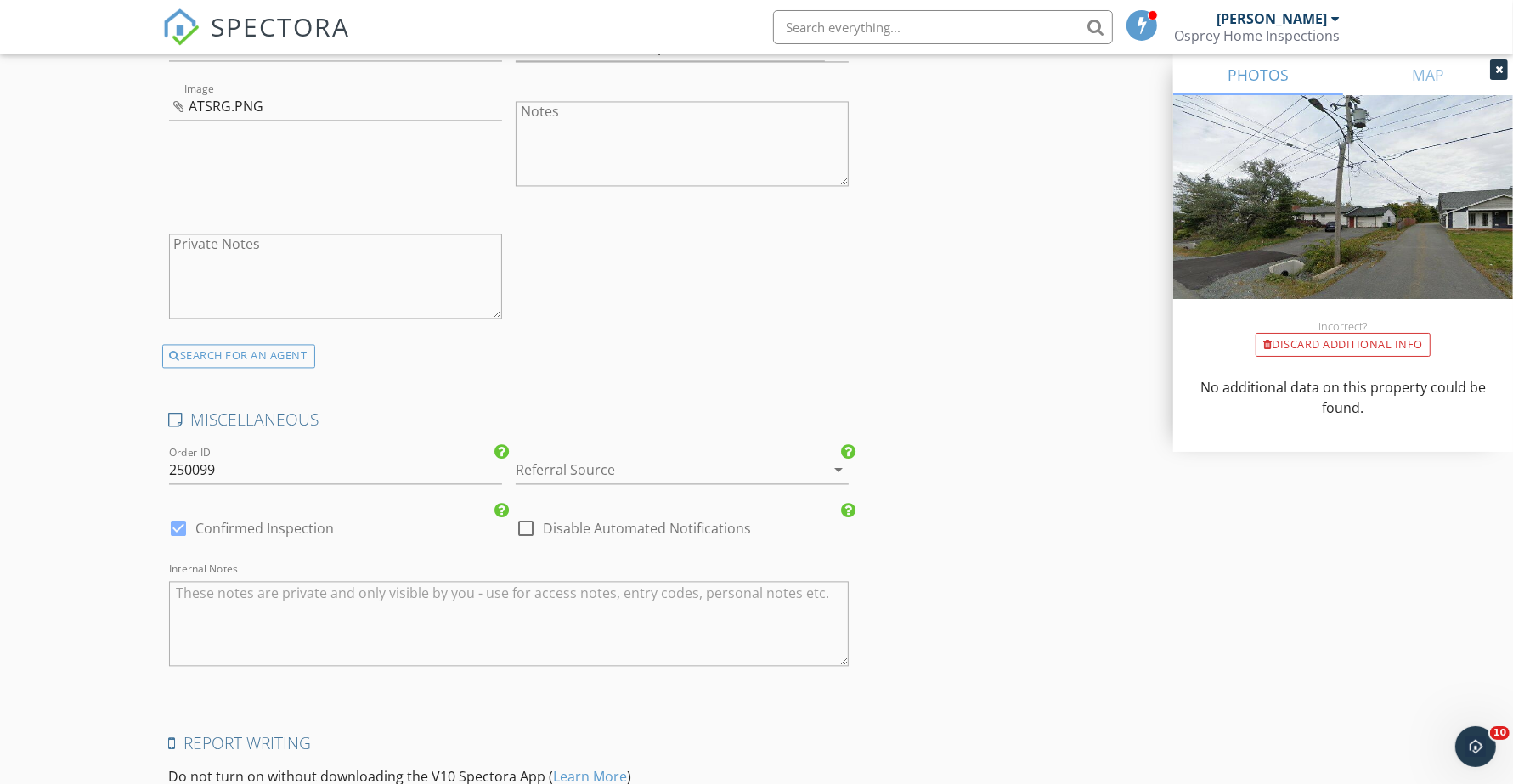
click at [613, 472] on div at bounding box center [659, 470] width 286 height 27
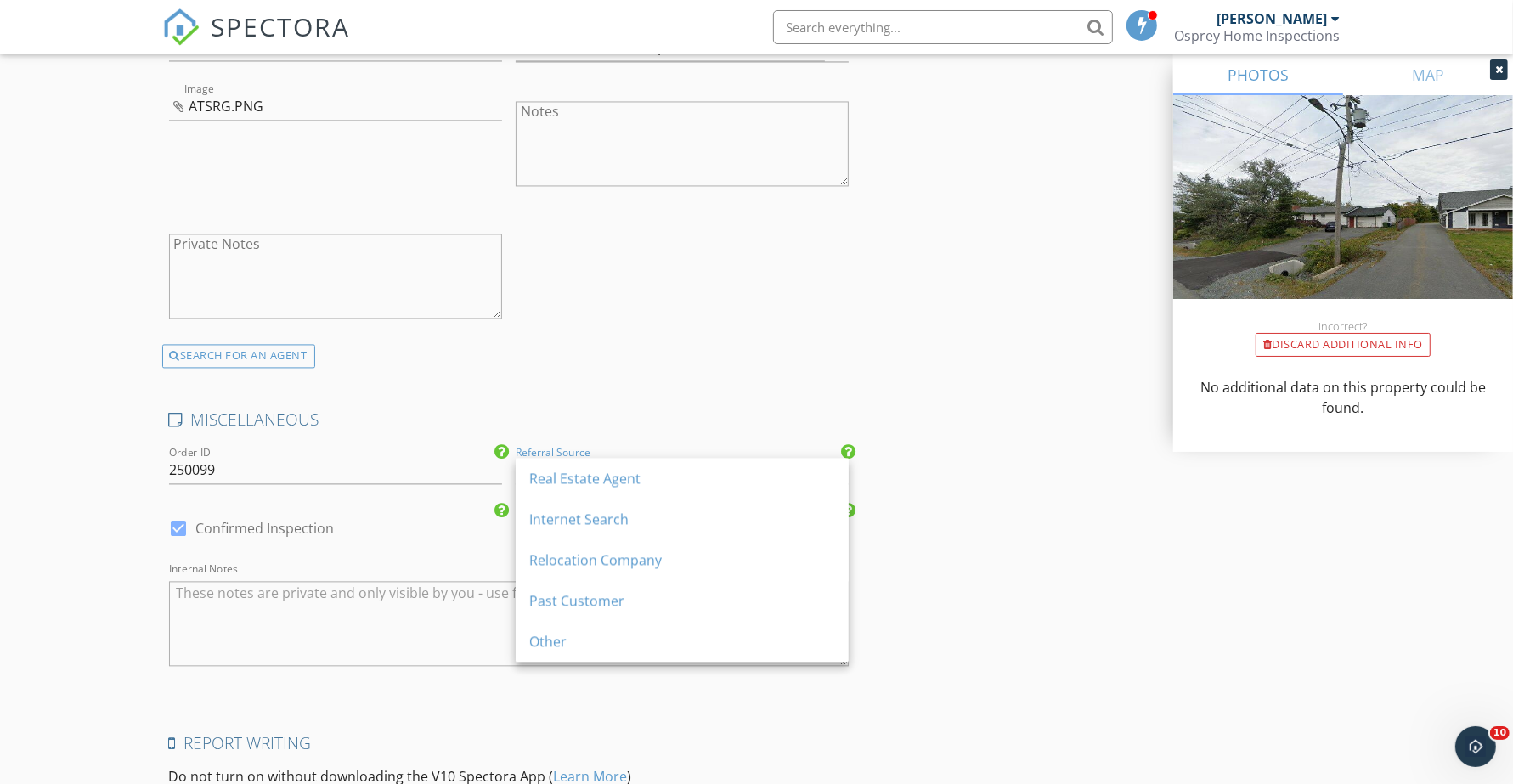
click at [613, 472] on div "Real Estate Agent" at bounding box center [682, 477] width 306 height 20
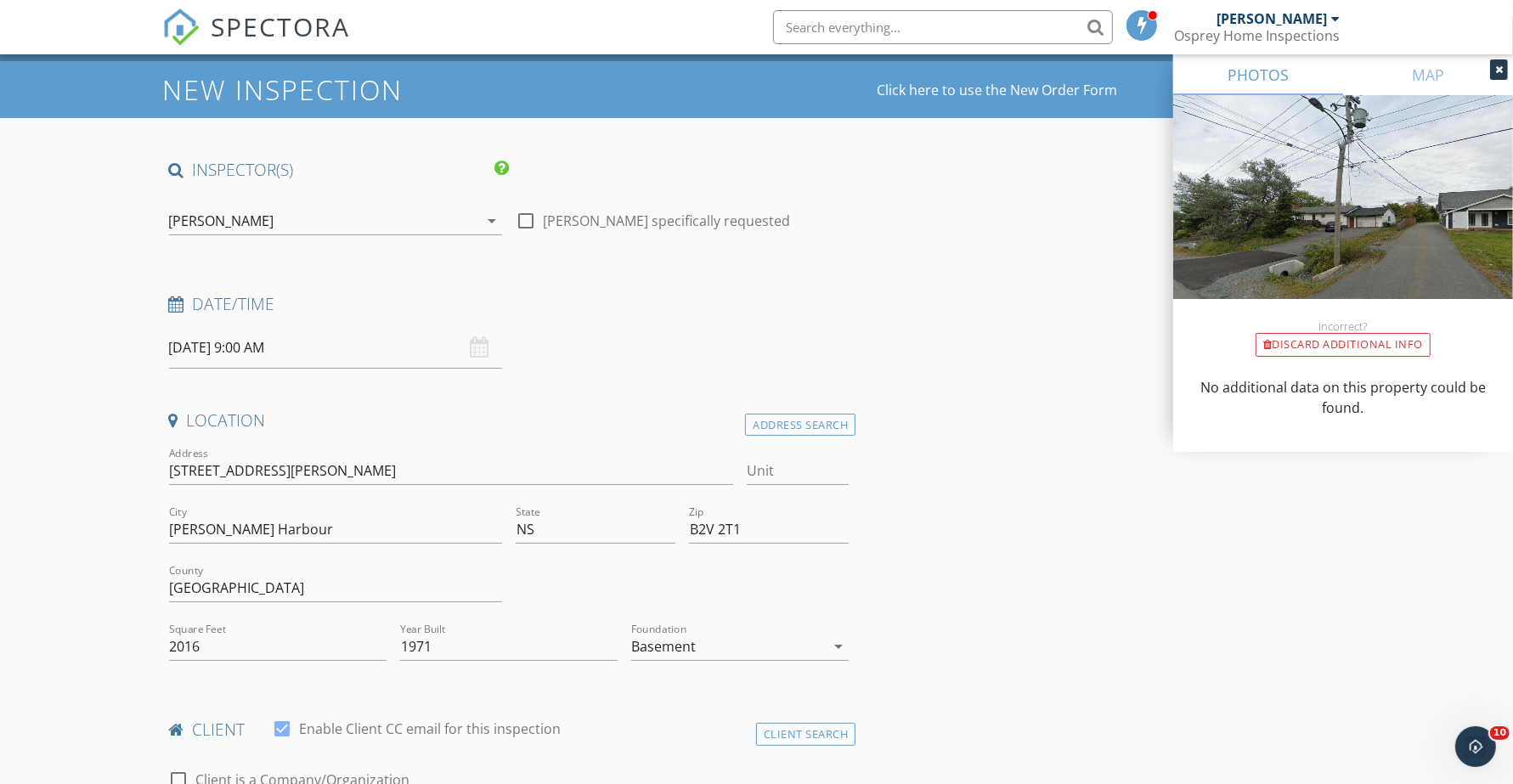
scroll to position [0, 0]
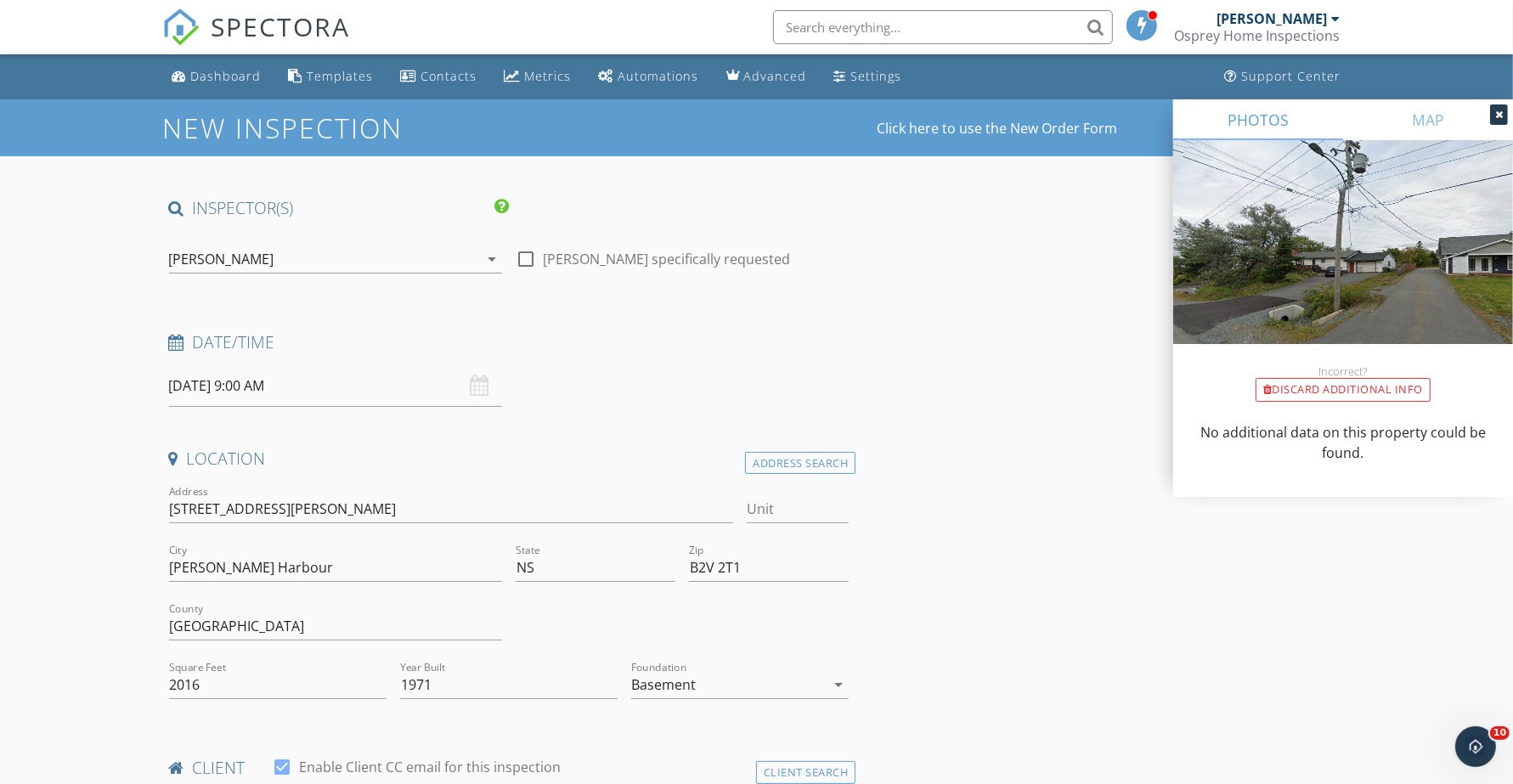
click at [332, 388] on input "10/02/2025 9:00 AM" at bounding box center [335, 386] width 333 height 41
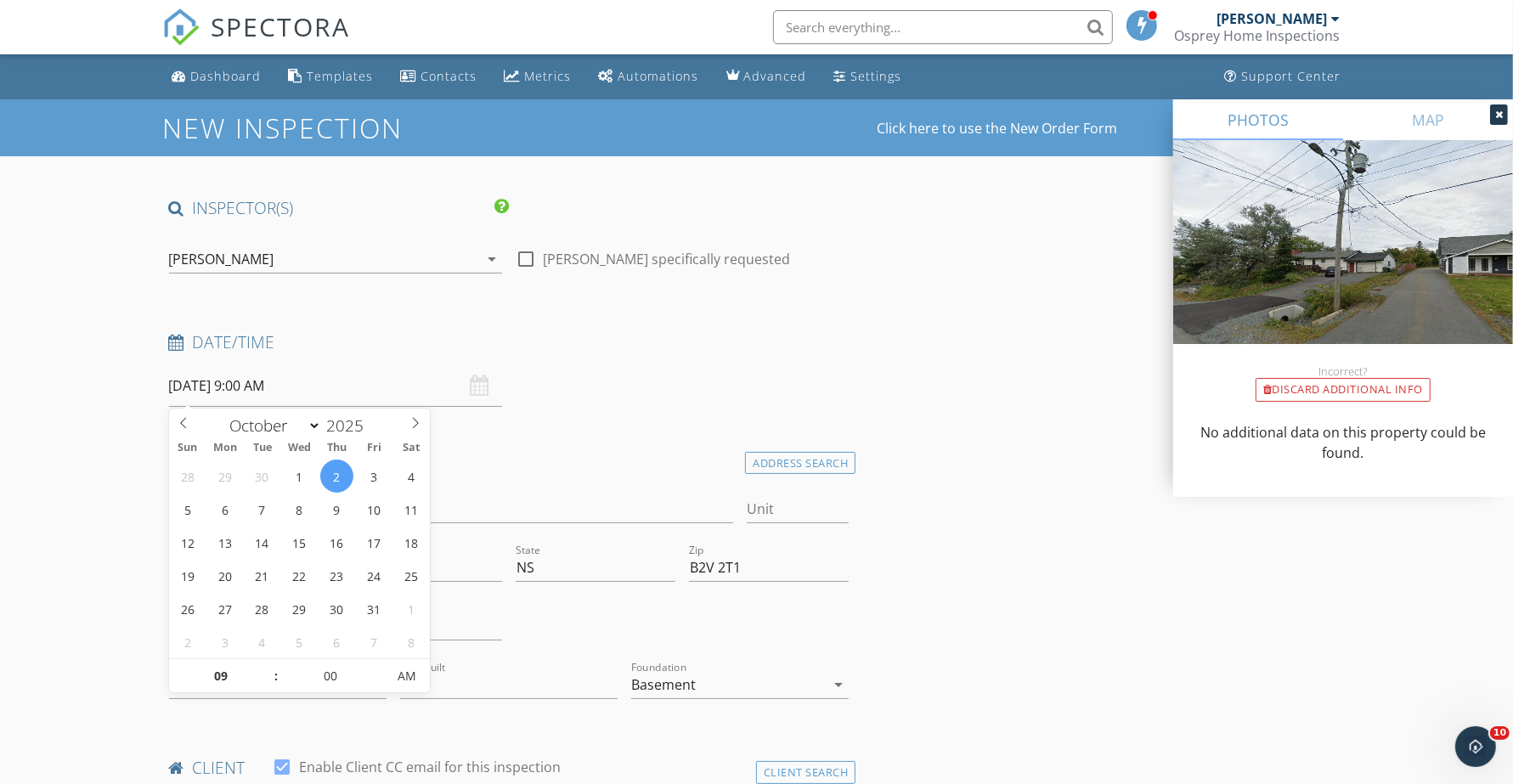
click at [595, 362] on div "Date/Time" at bounding box center [509, 347] width 695 height 34
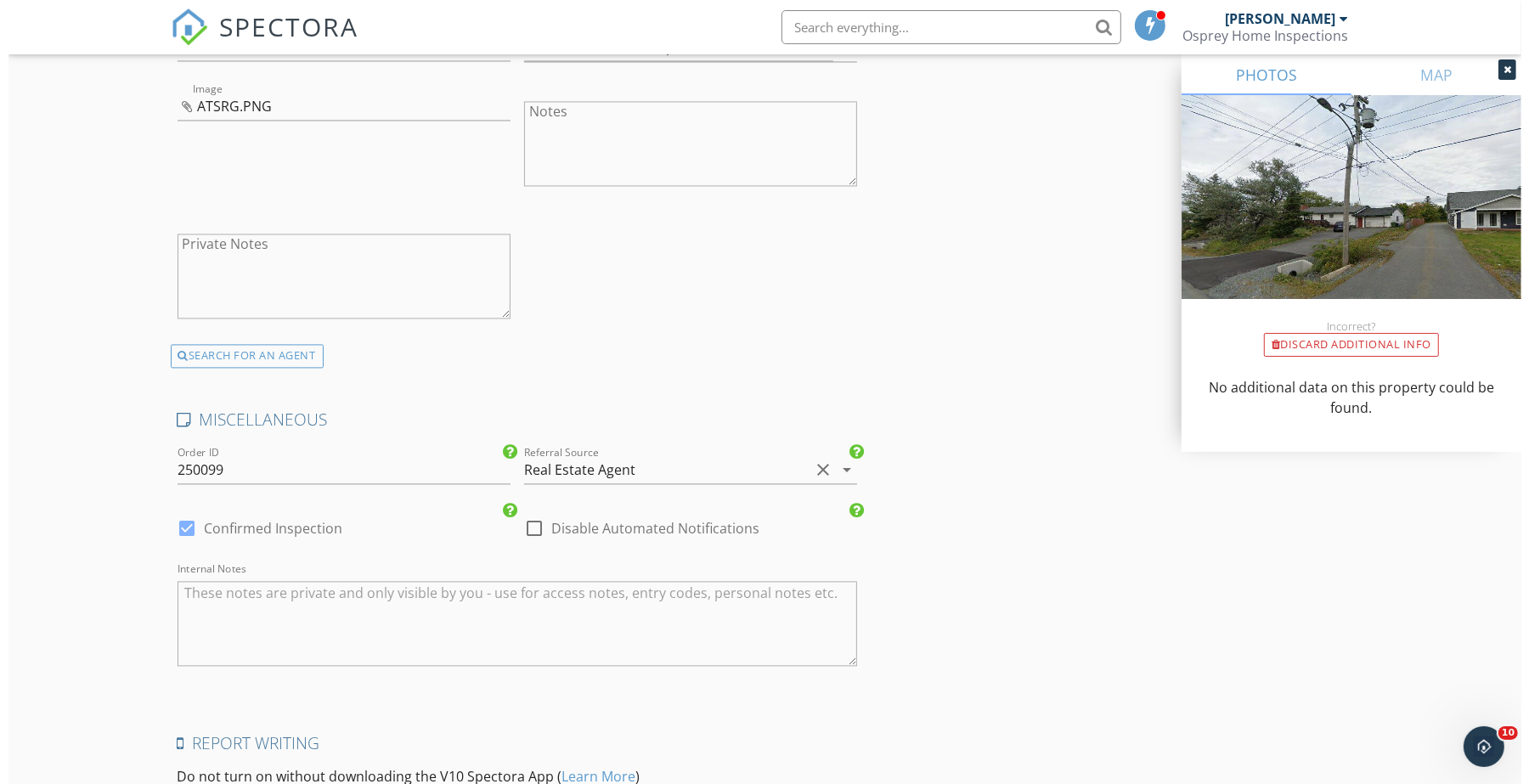
scroll to position [3399, 0]
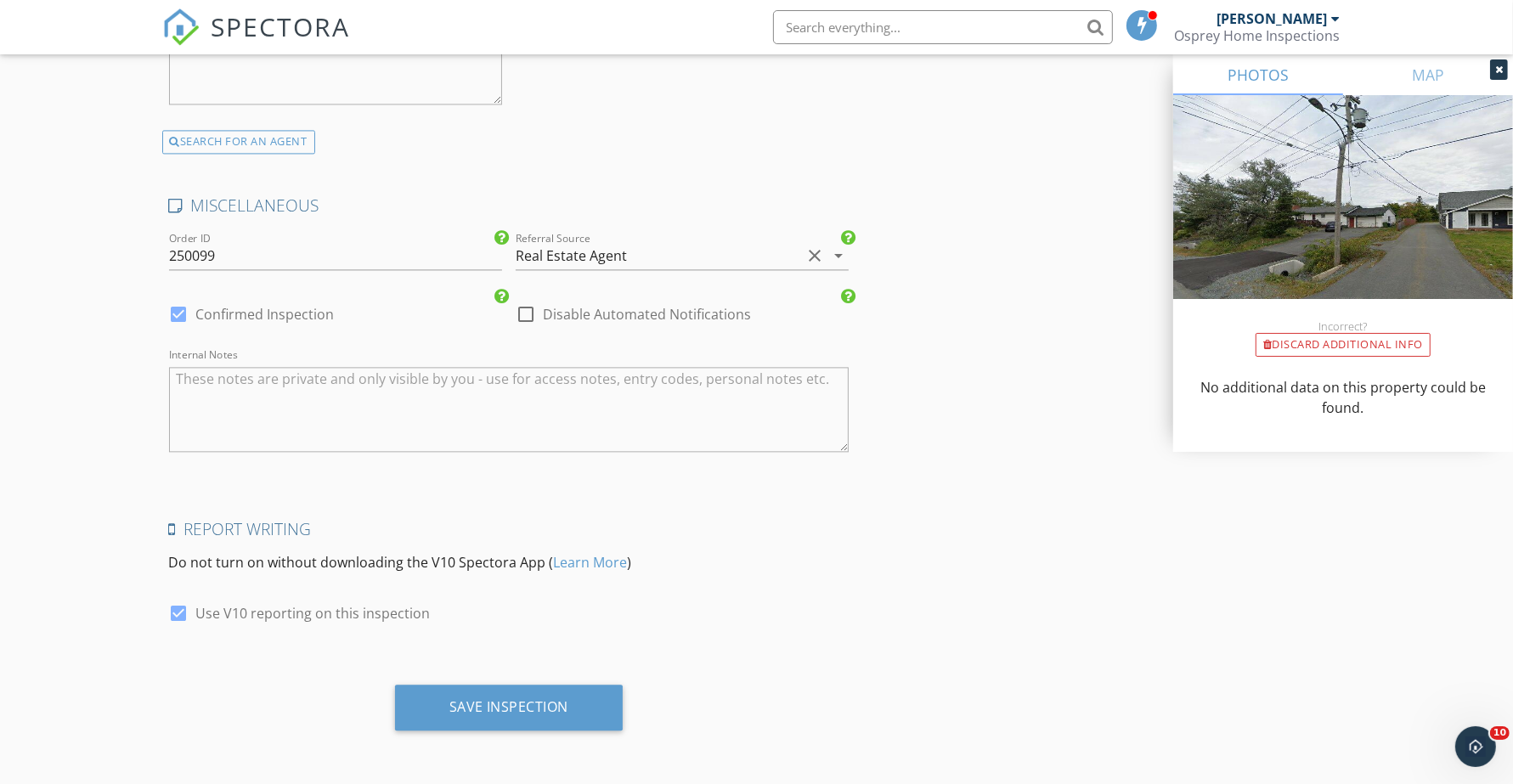
click at [494, 703] on div "Save Inspection" at bounding box center [509, 707] width 120 height 17
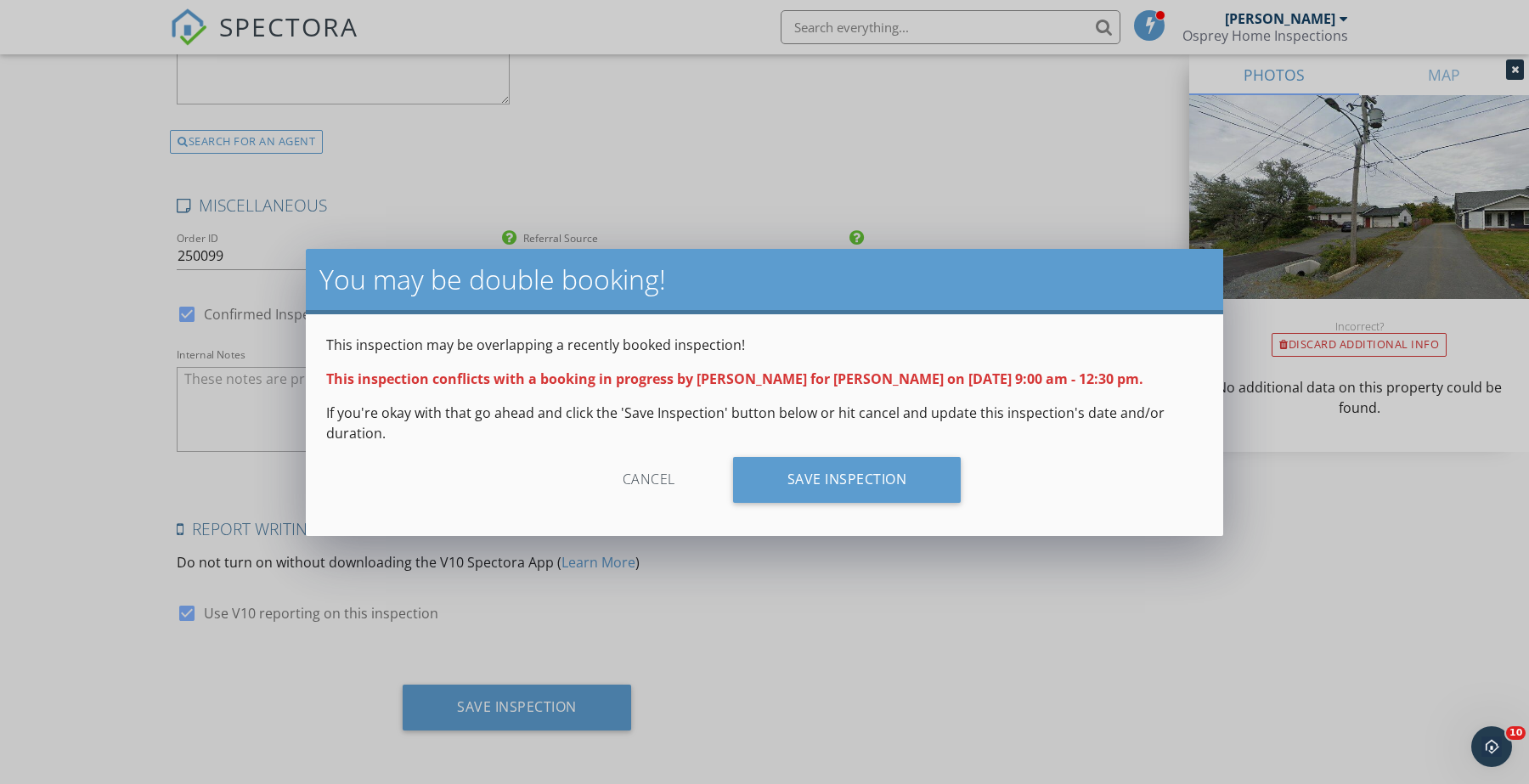
click at [825, 475] on div "Save Inspection" at bounding box center [847, 480] width 229 height 46
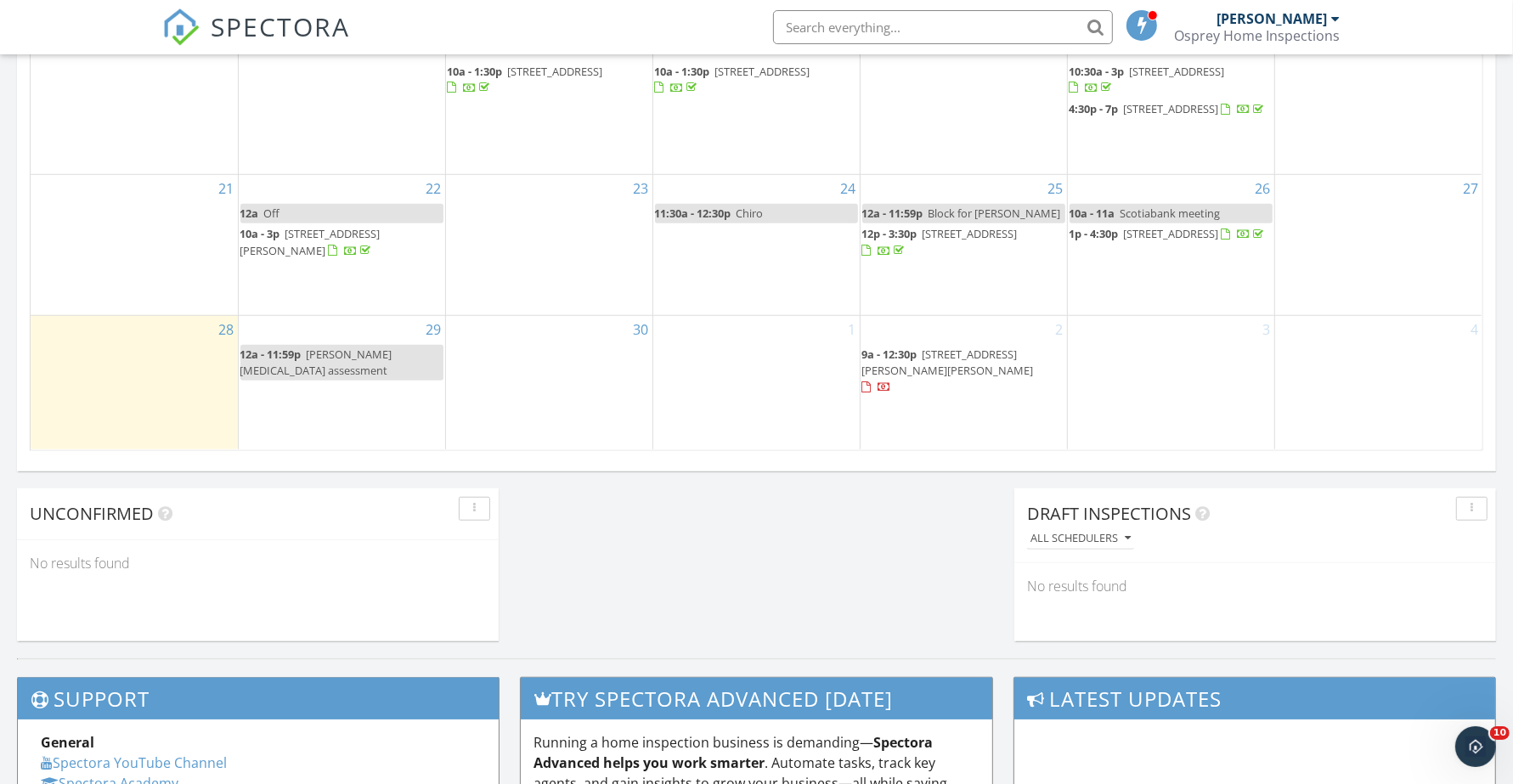
scroll to position [956, 0]
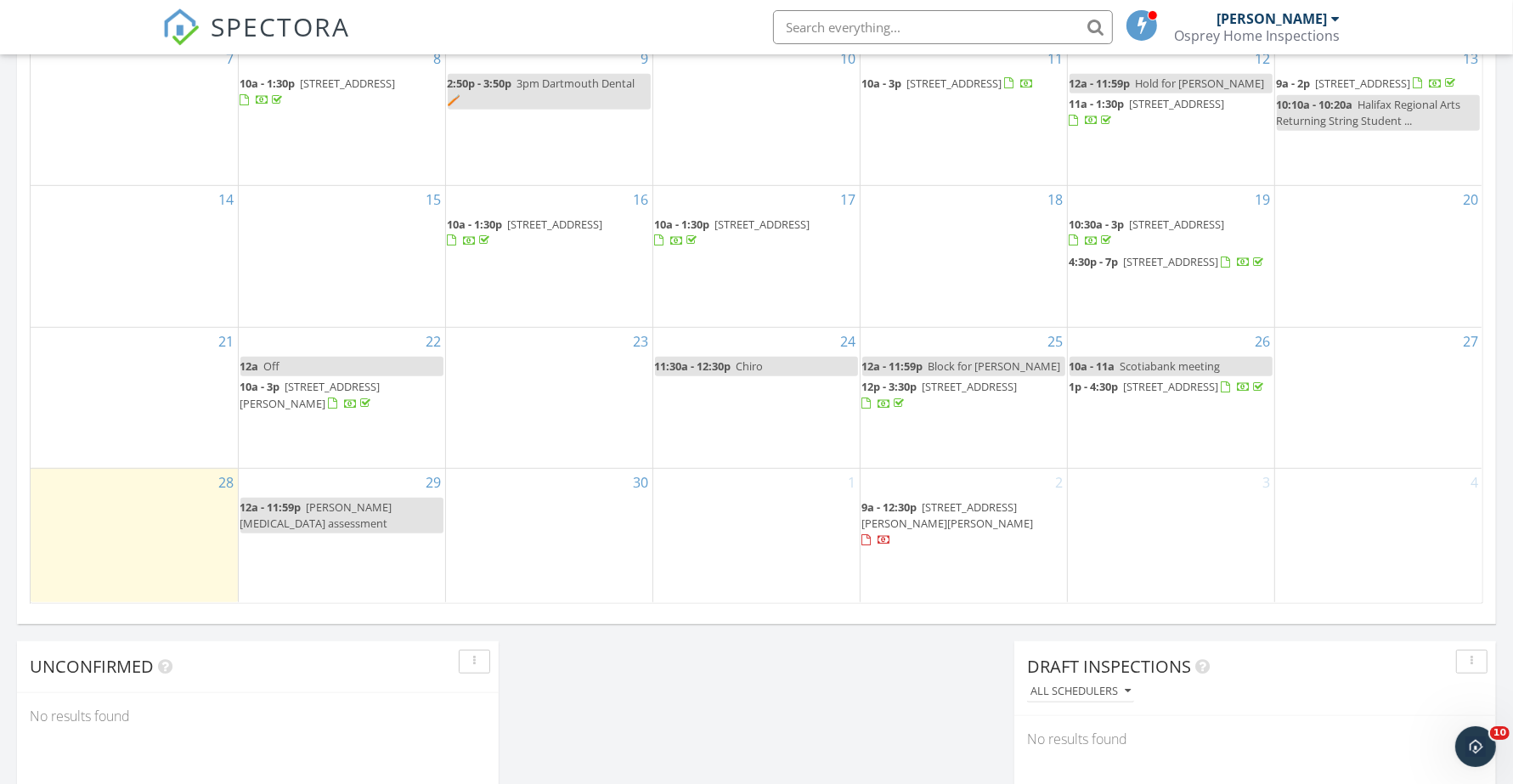
click at [572, 539] on div "30" at bounding box center [549, 535] width 206 height 133
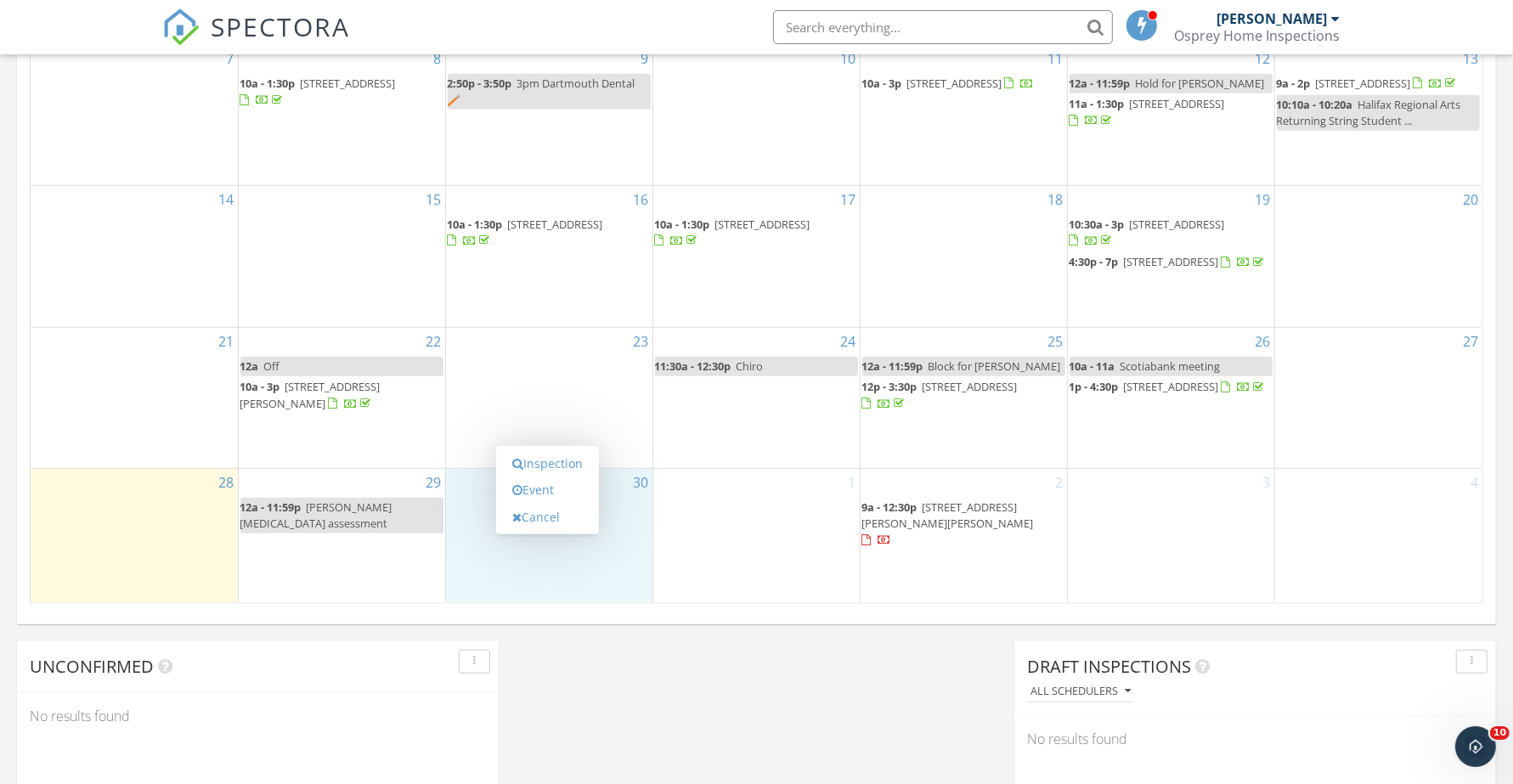
click at [545, 464] on link "Inspection" at bounding box center [547, 464] width 88 height 27
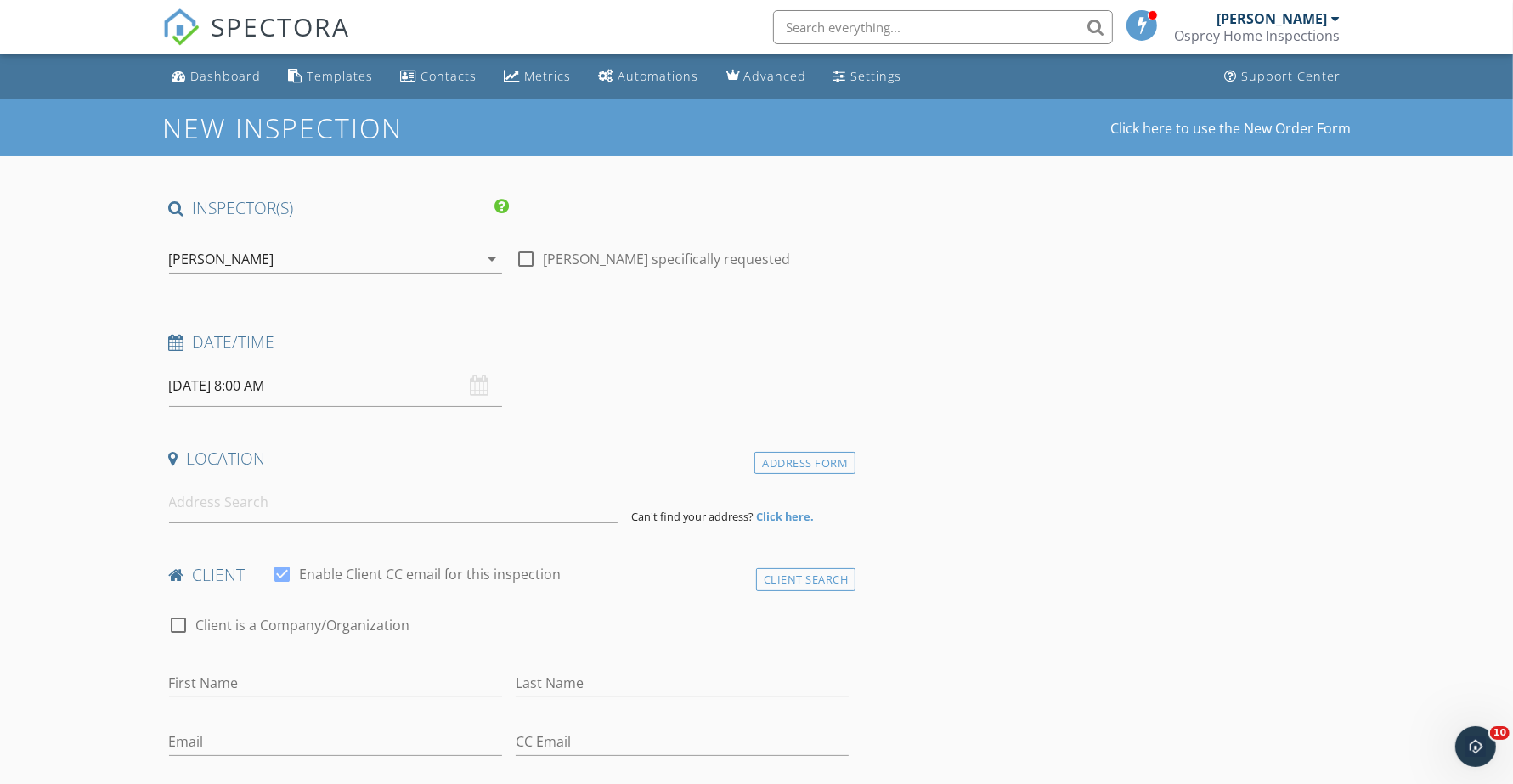
click at [318, 387] on input "09/30/2025 8:00 AM" at bounding box center [335, 386] width 333 height 41
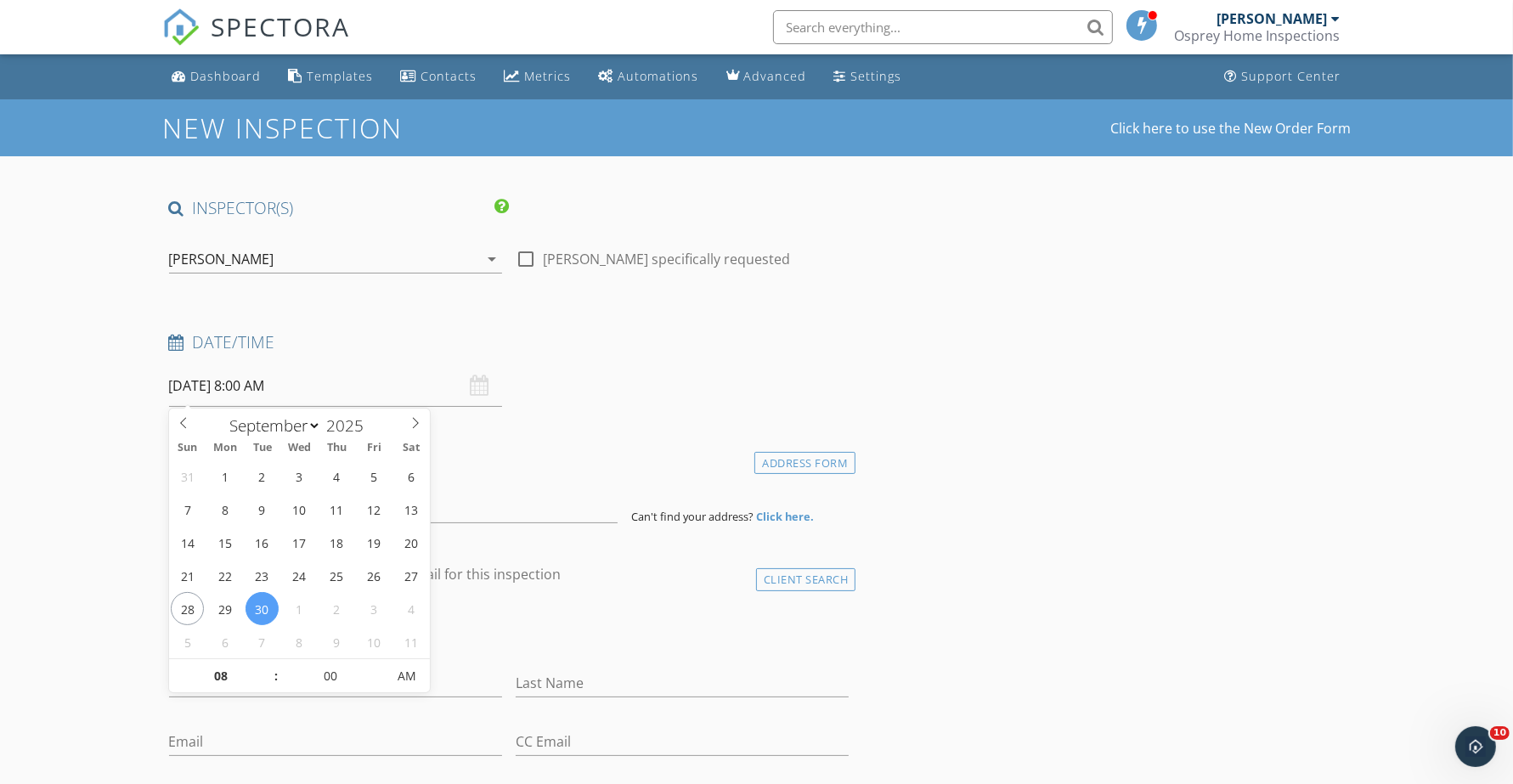
type input "09"
type input "09/30/2025 9:00 AM"
click at [263, 665] on span at bounding box center [267, 667] width 12 height 17
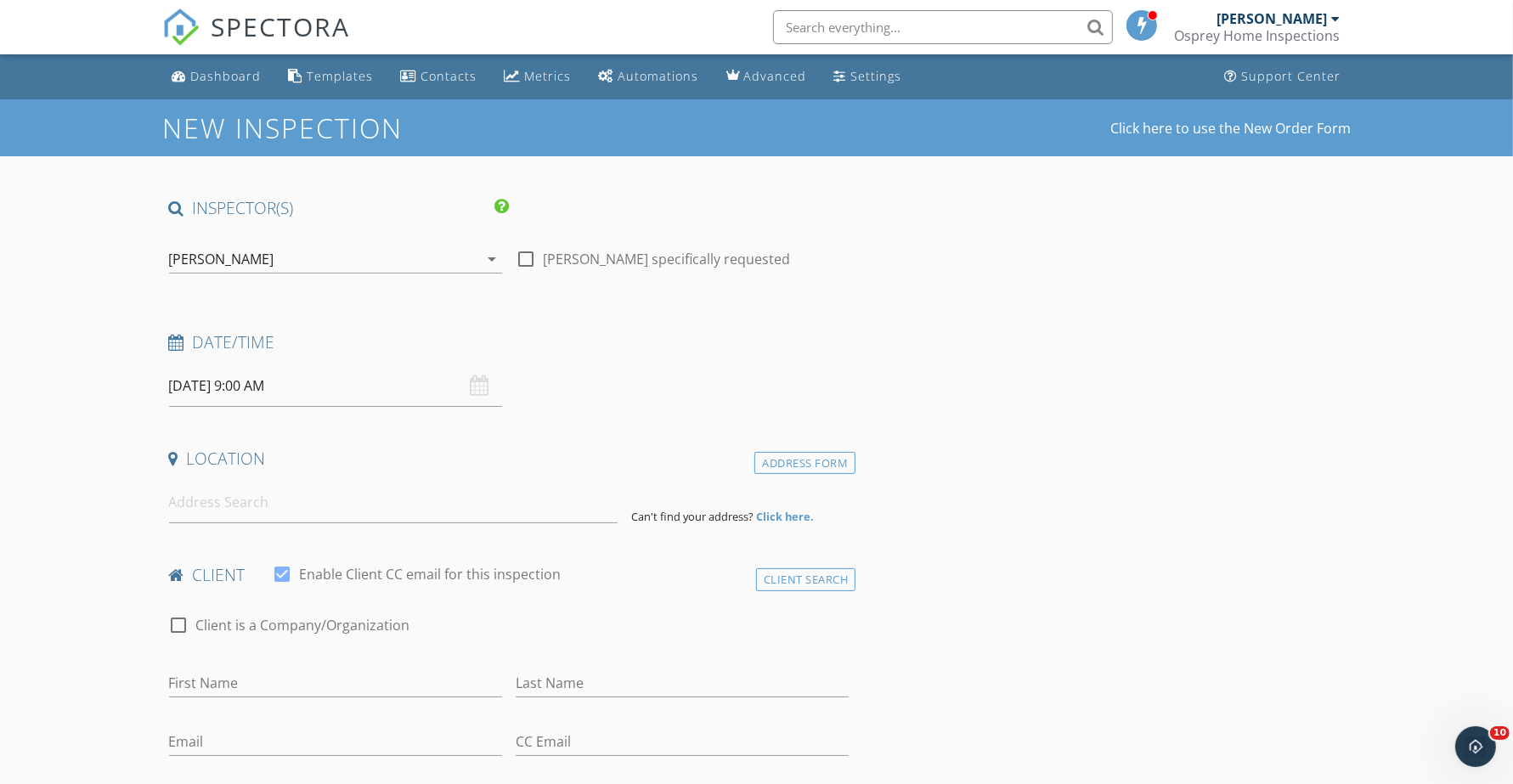
click at [234, 506] on input at bounding box center [393, 501] width 449 height 41
click at [238, 505] on input at bounding box center [393, 501] width 449 height 41
click at [265, 508] on input at bounding box center [393, 501] width 449 height 41
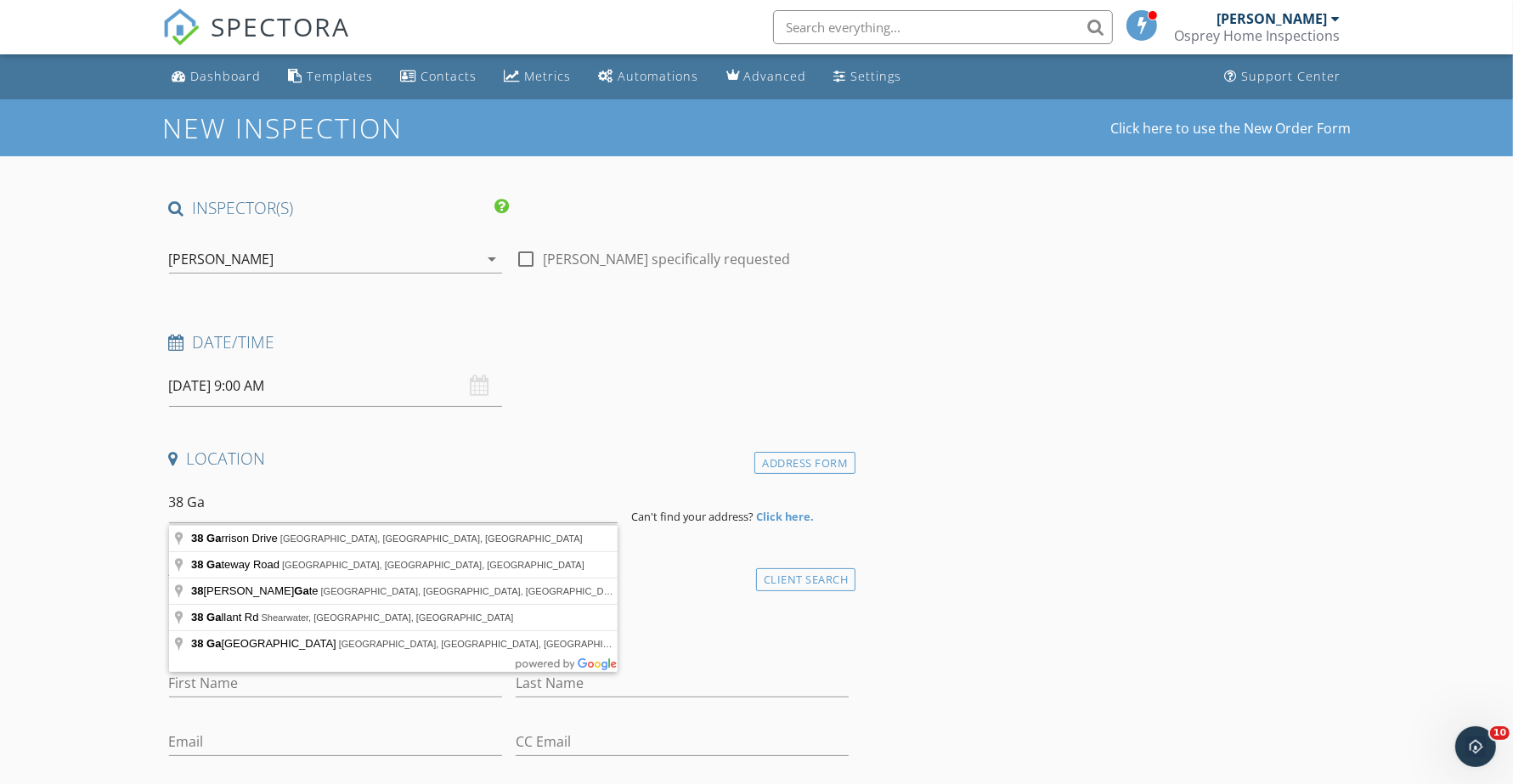
type input "38 Garrison Drive, Eastern Passage, Nova Scotia, Canada"
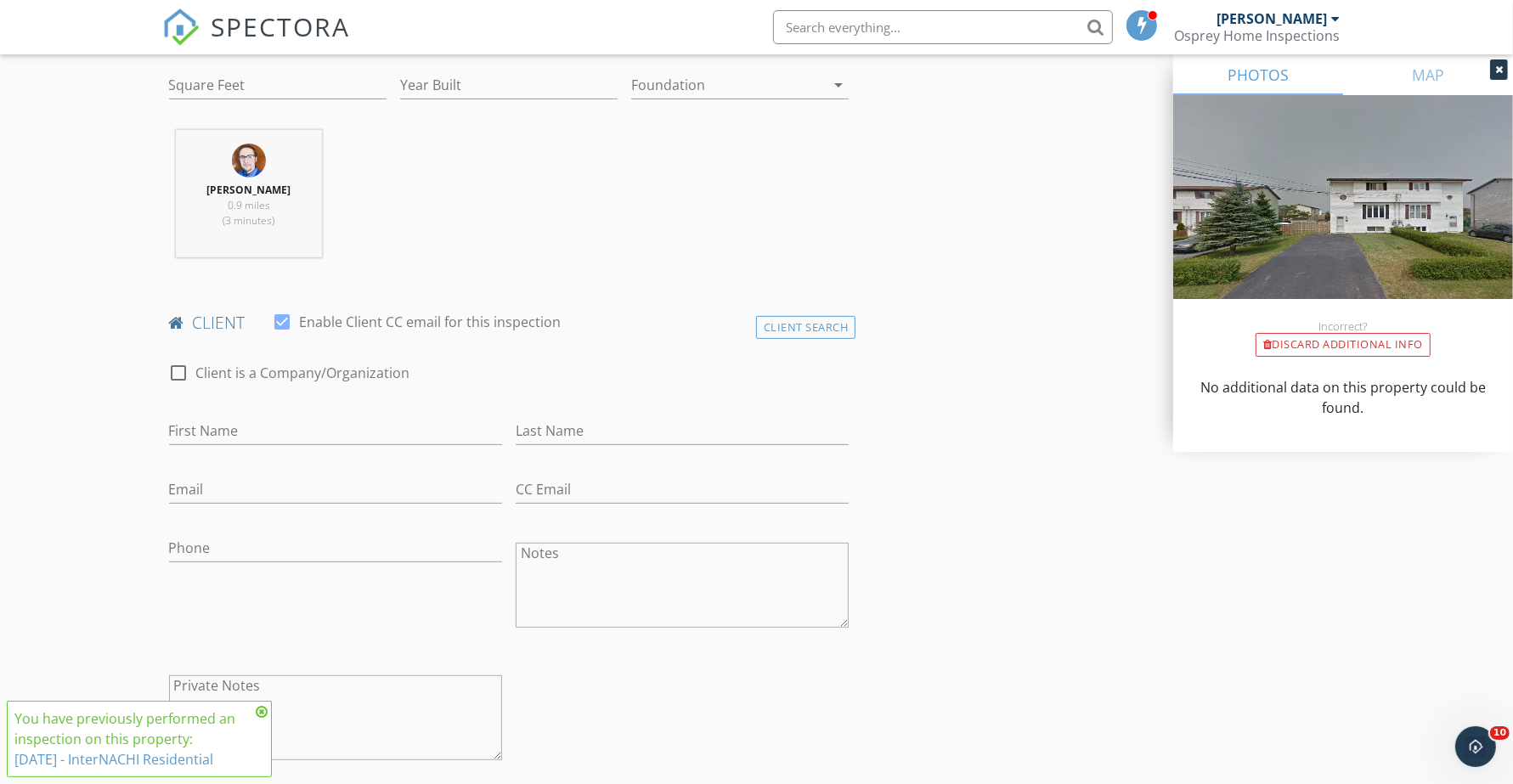
scroll to position [637, 0]
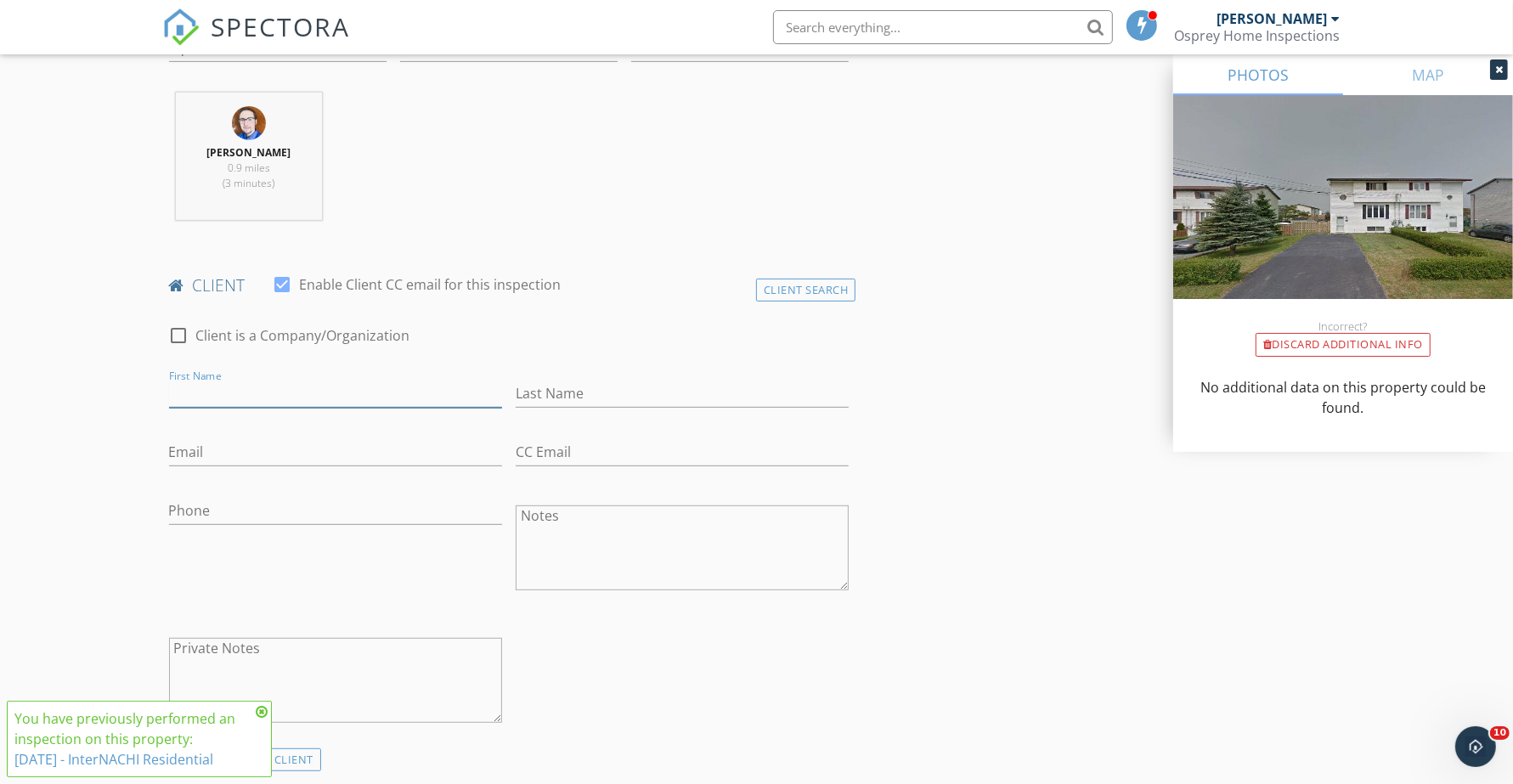
click at [246, 389] on input "First Name" at bounding box center [335, 393] width 333 height 28
click at [205, 403] on input "E" at bounding box center [335, 393] width 333 height 28
type input "Ehsan"
click at [667, 388] on input "Last Name" at bounding box center [682, 393] width 333 height 28
type input "Nazim"
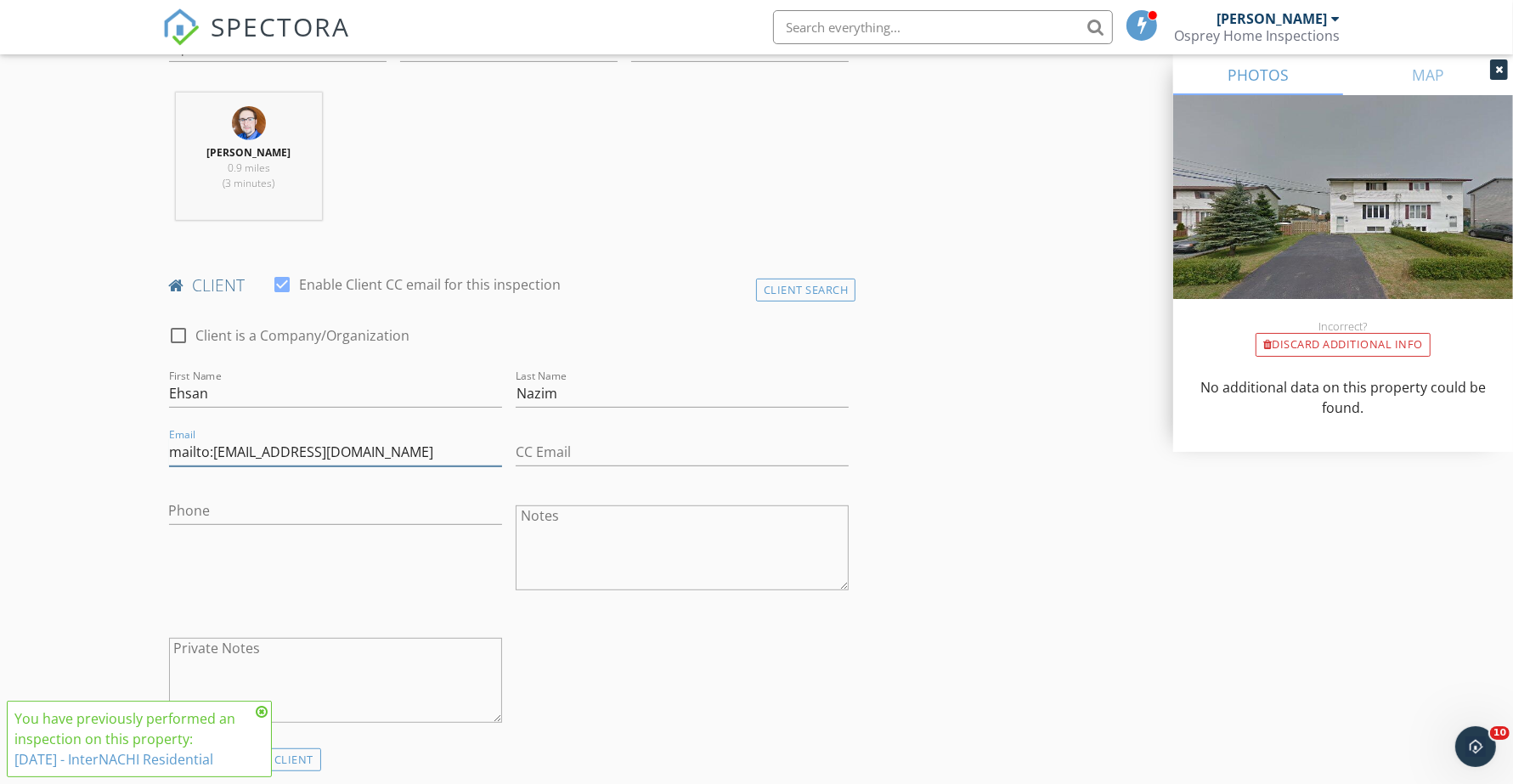
click at [217, 457] on input "mailto:ehsan.nazim@icloud.com" at bounding box center [335, 451] width 333 height 28
click at [217, 456] on input "mailto:ehsan.nazim@icloud.com" at bounding box center [335, 451] width 333 height 28
type input "[EMAIL_ADDRESS][DOMAIN_NAME]"
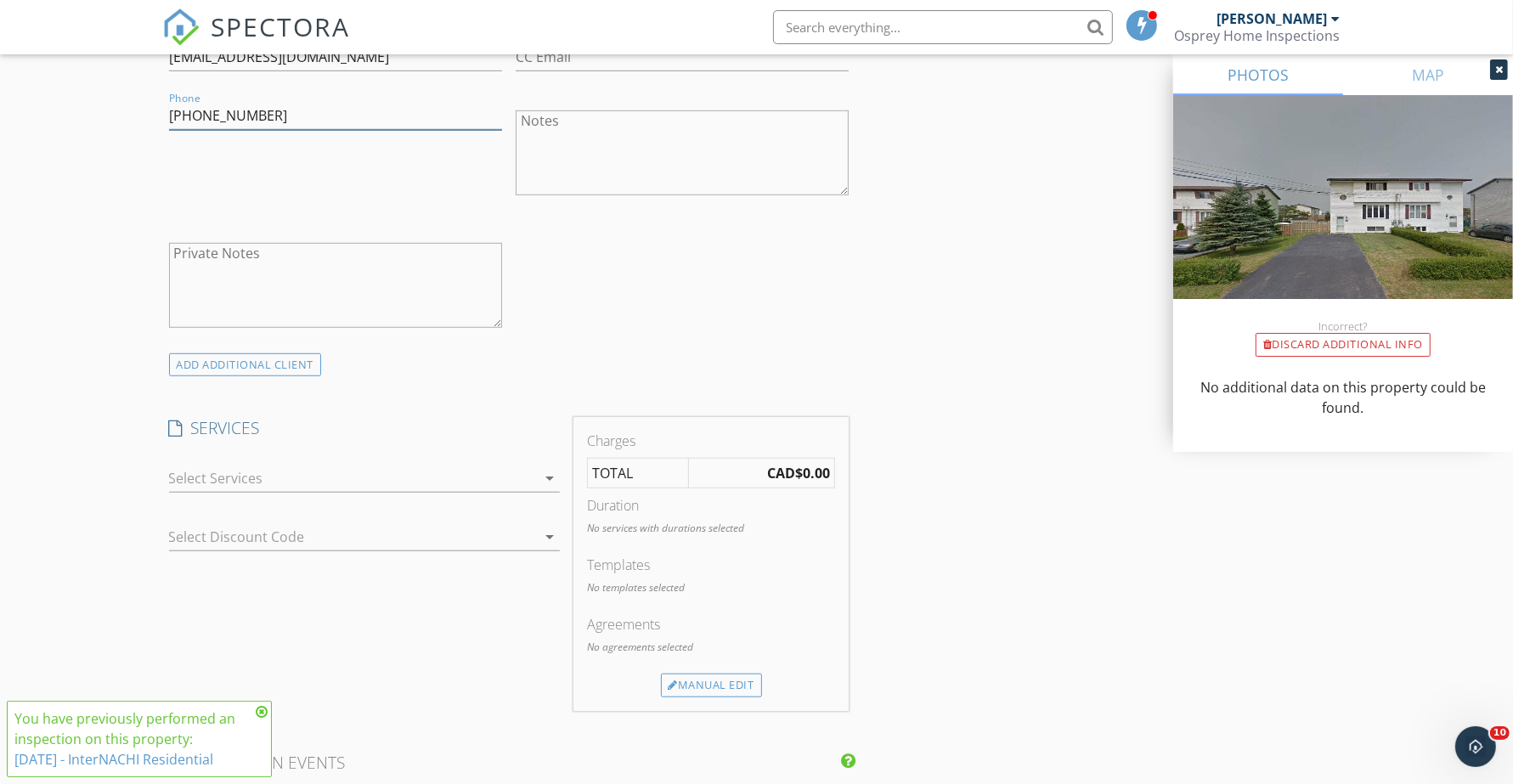
scroll to position [1062, 0]
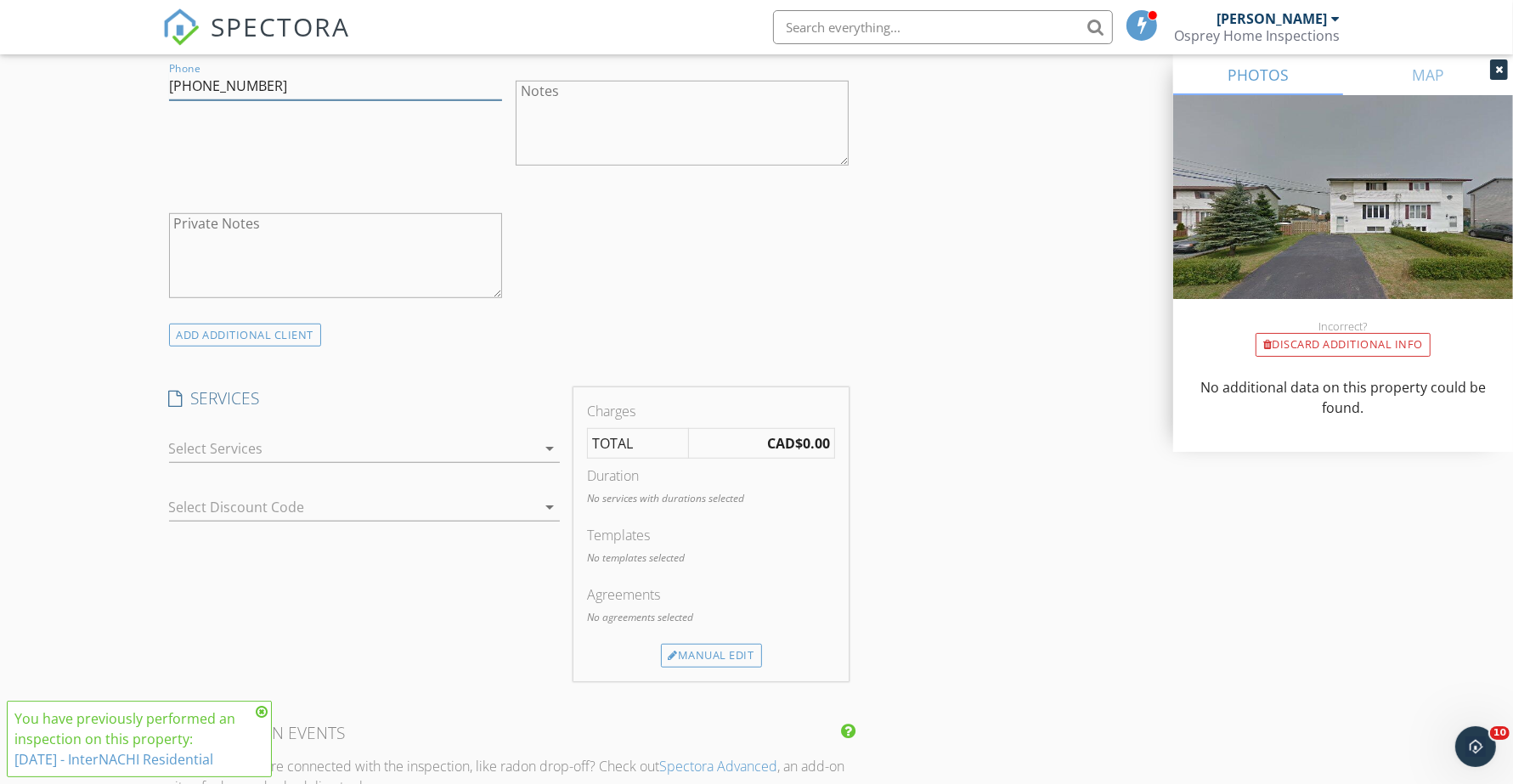
type input "[PHONE_NUMBER]"
click at [417, 457] on div at bounding box center [352, 448] width 367 height 27
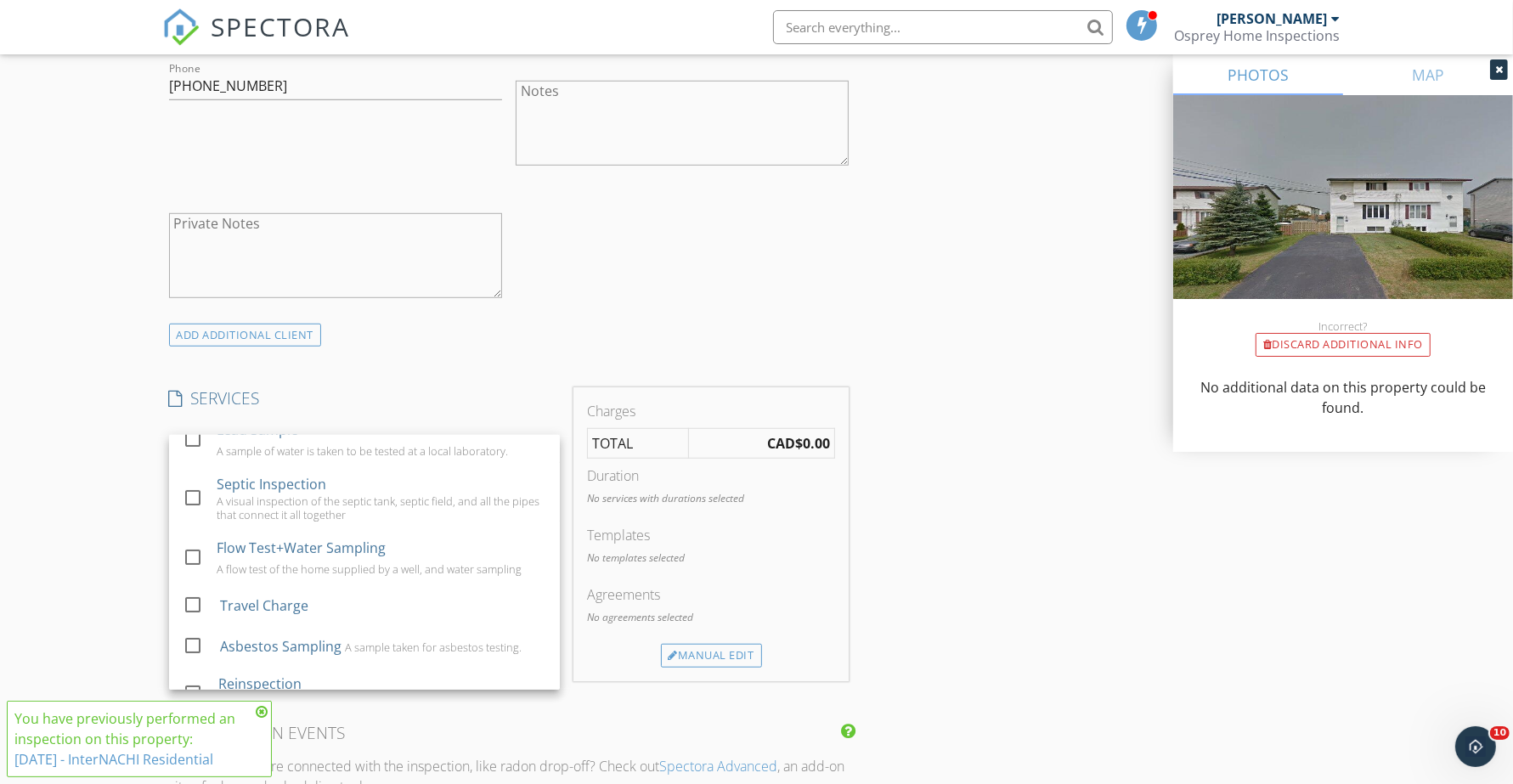
scroll to position [408, 0]
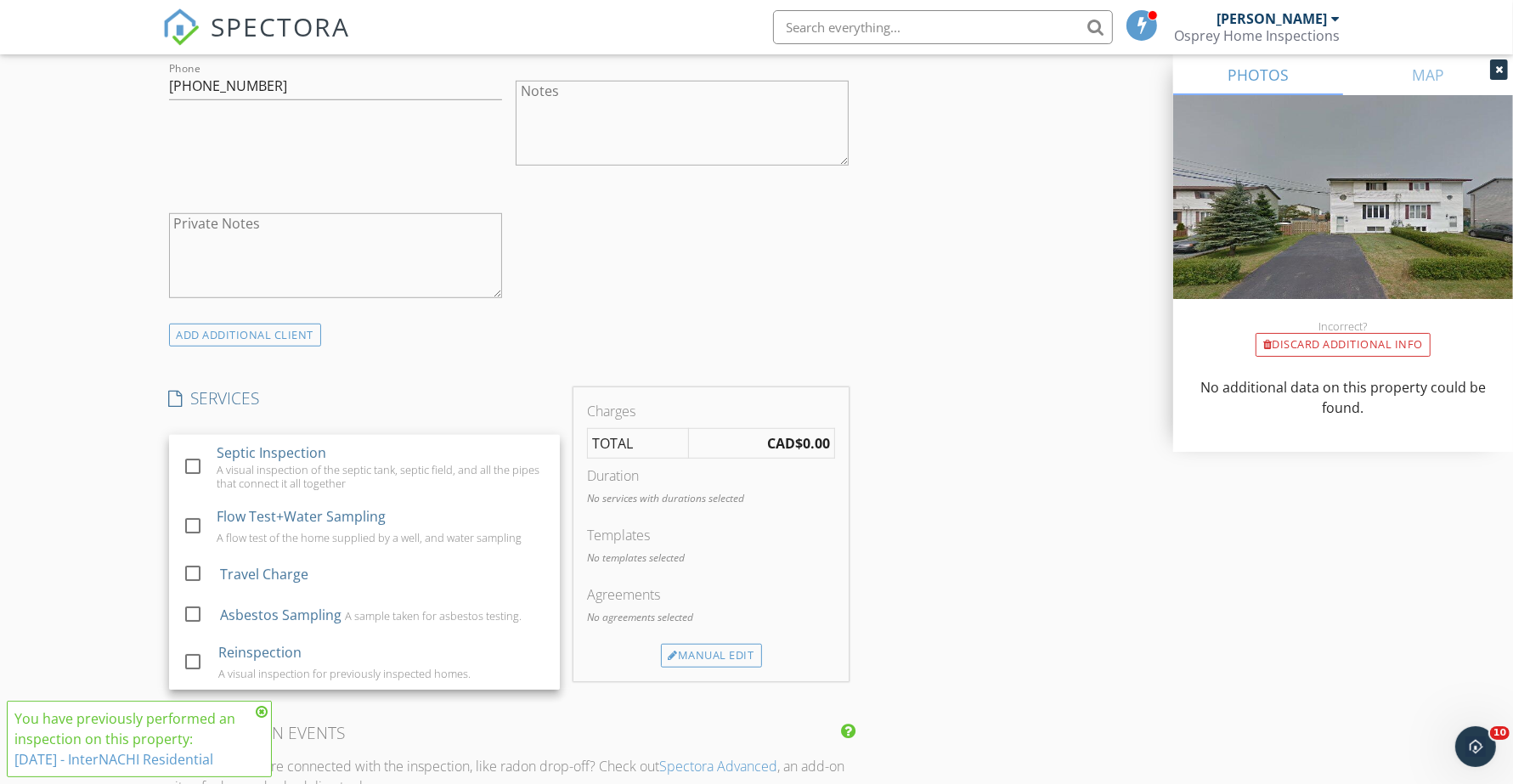
click at [109, 608] on div "New Inspection Click here to use the New Order Form INSPECTOR(S) check_box Bren…" at bounding box center [756, 499] width 1513 height 2923
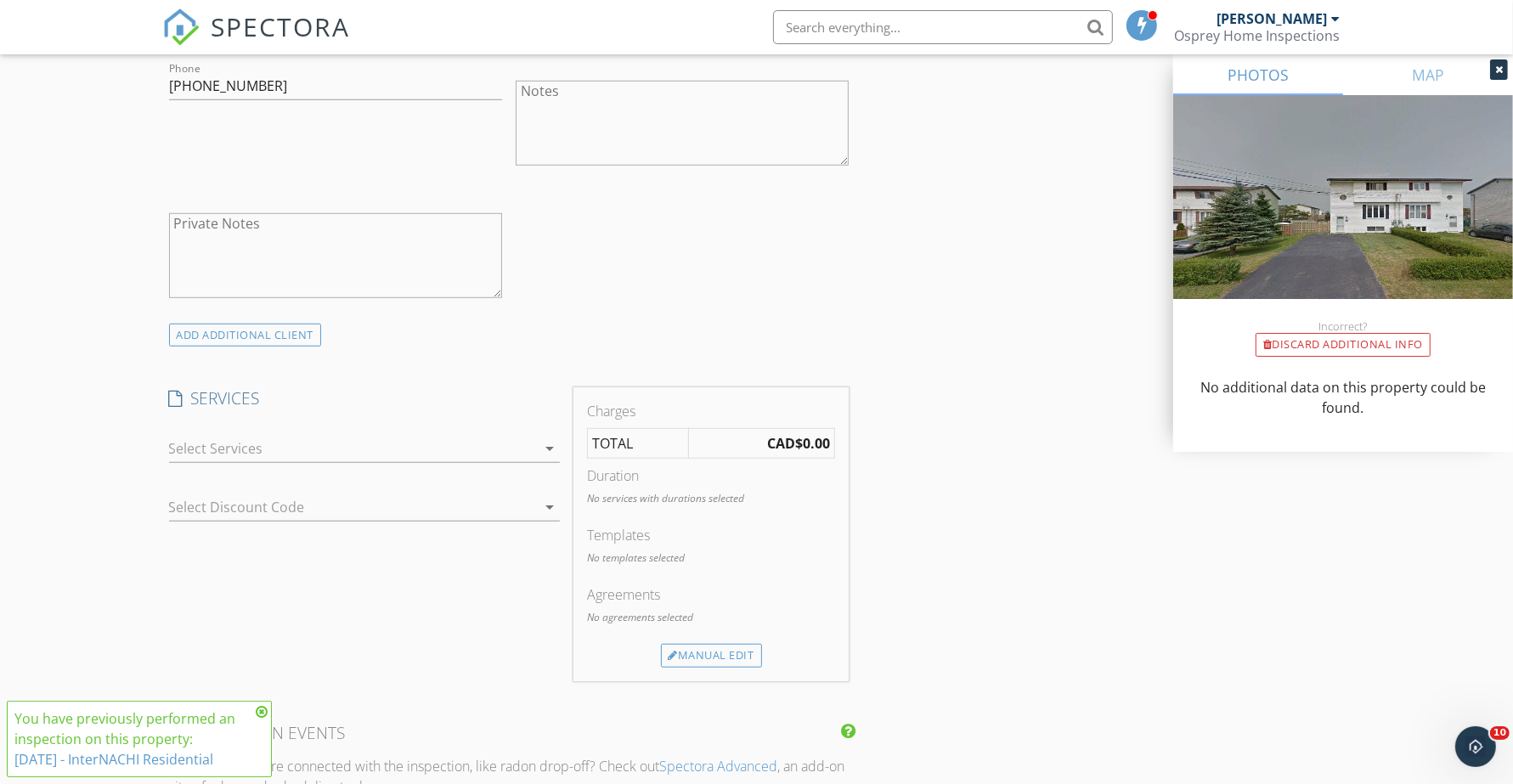
scroll to position [1168, 0]
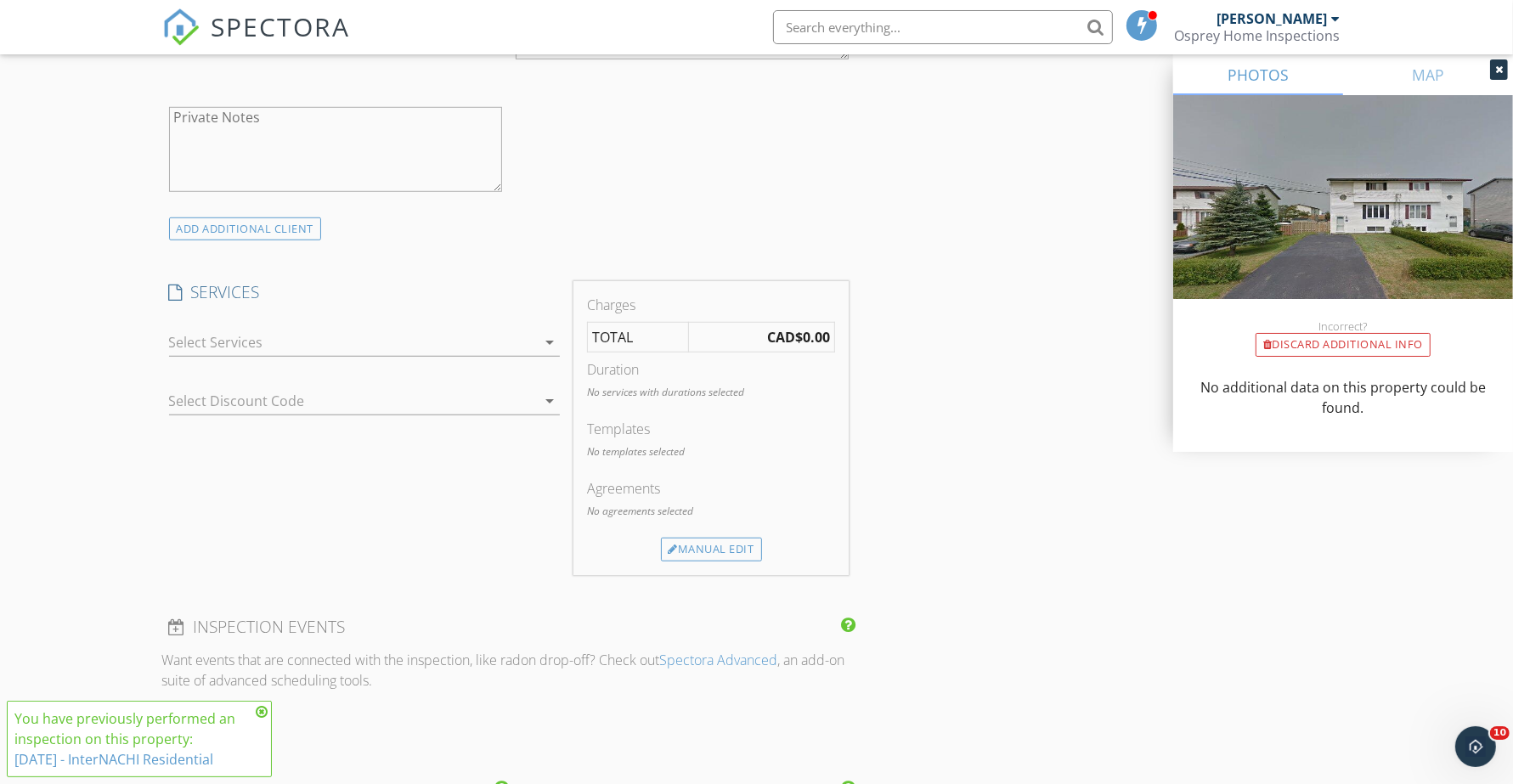
click at [548, 341] on icon "arrow_drop_down" at bounding box center [549, 341] width 20 height 20
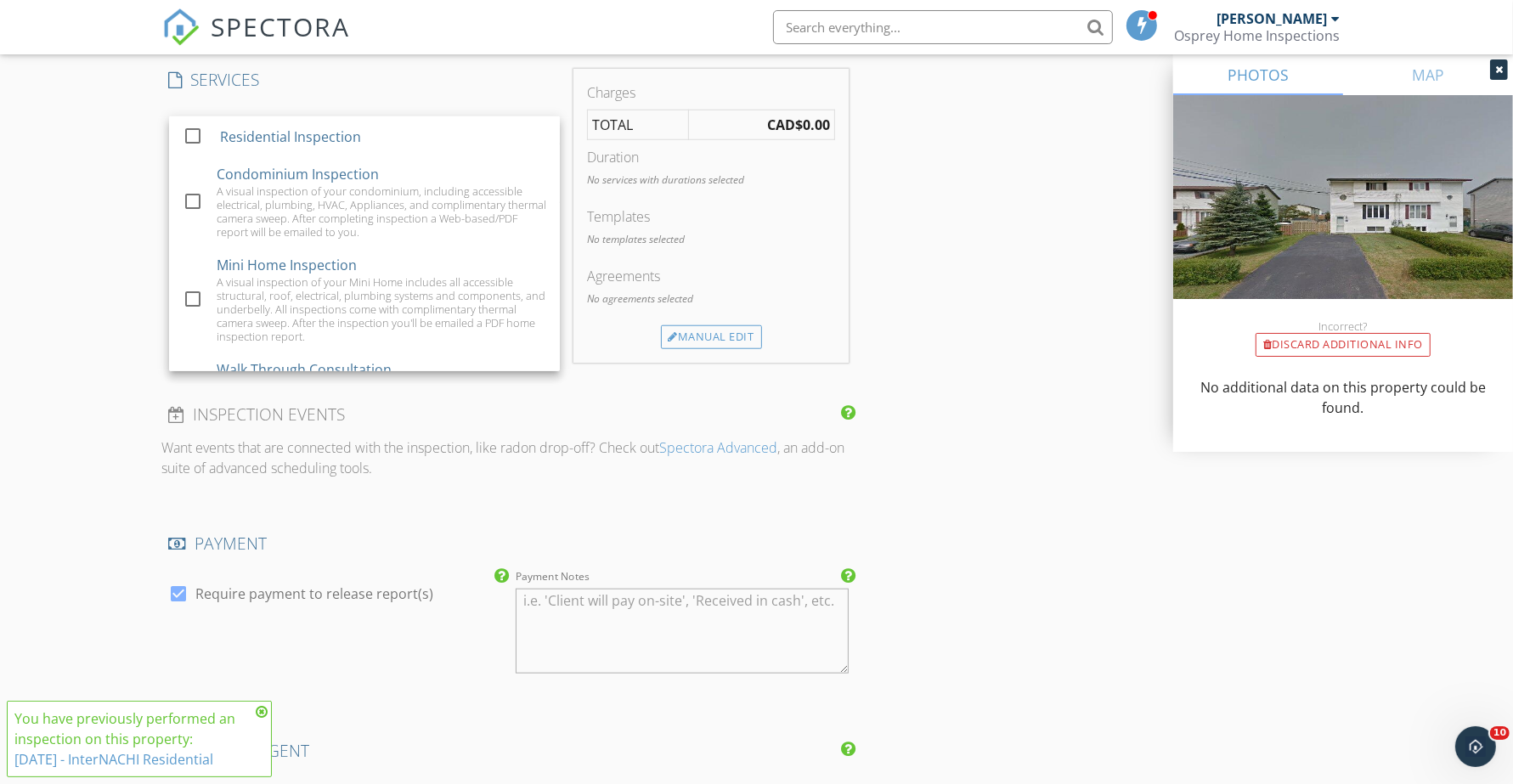
scroll to position [1274, 0]
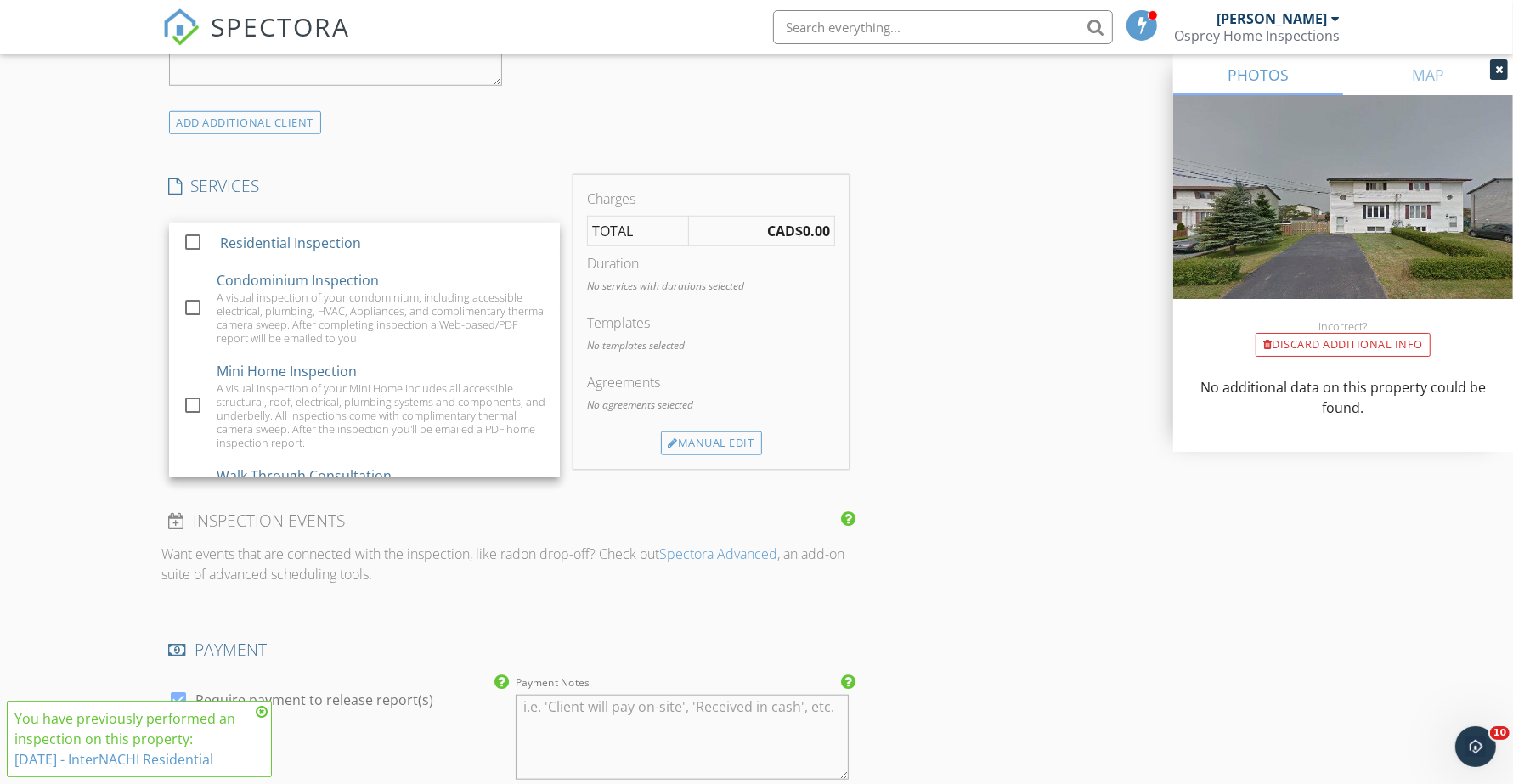
click at [132, 336] on div "New Inspection Click here to use the New Order Form INSPECTOR(S) check_box Bren…" at bounding box center [756, 286] width 1513 height 2923
click at [268, 238] on div at bounding box center [352, 236] width 367 height 27
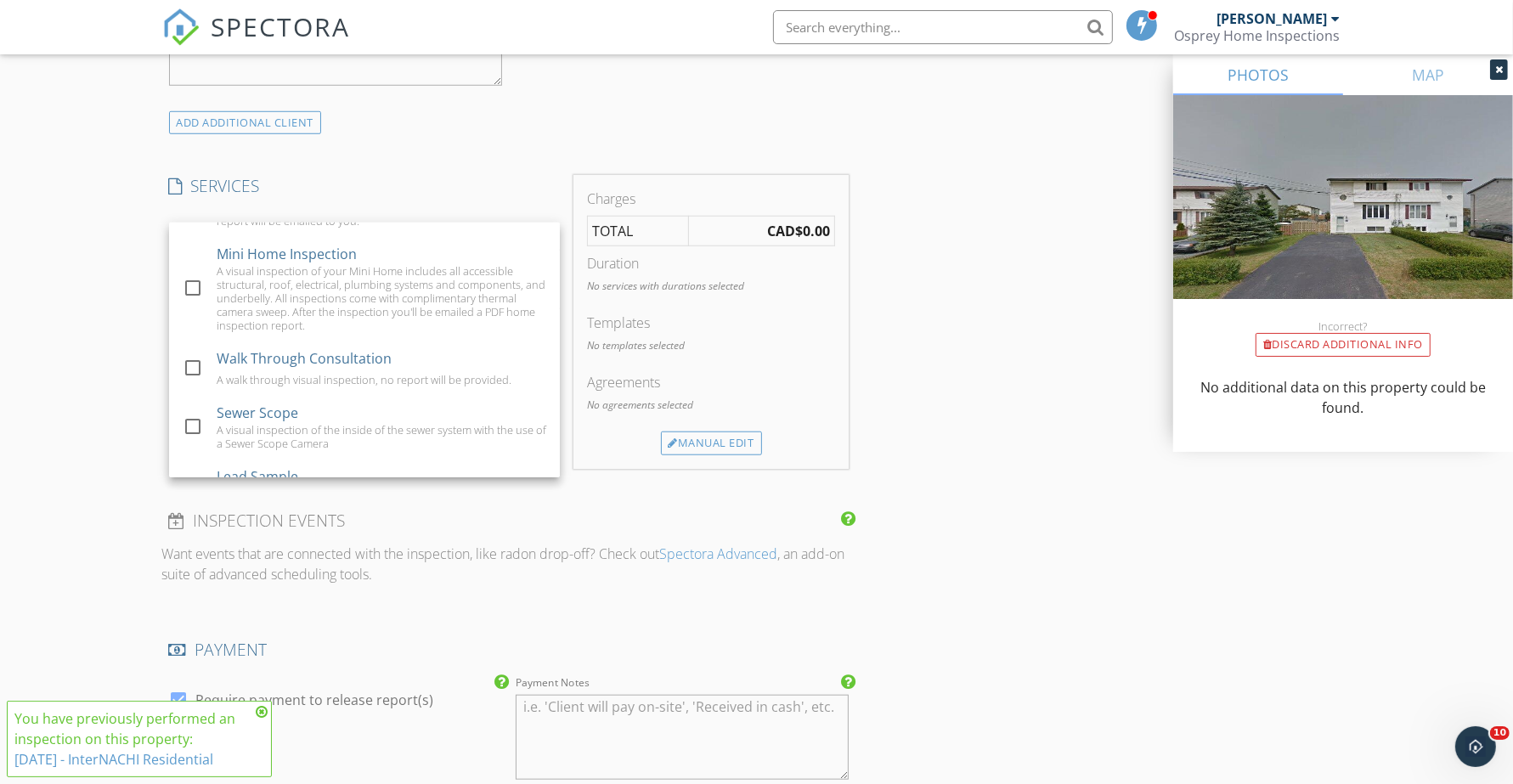
scroll to position [408, 0]
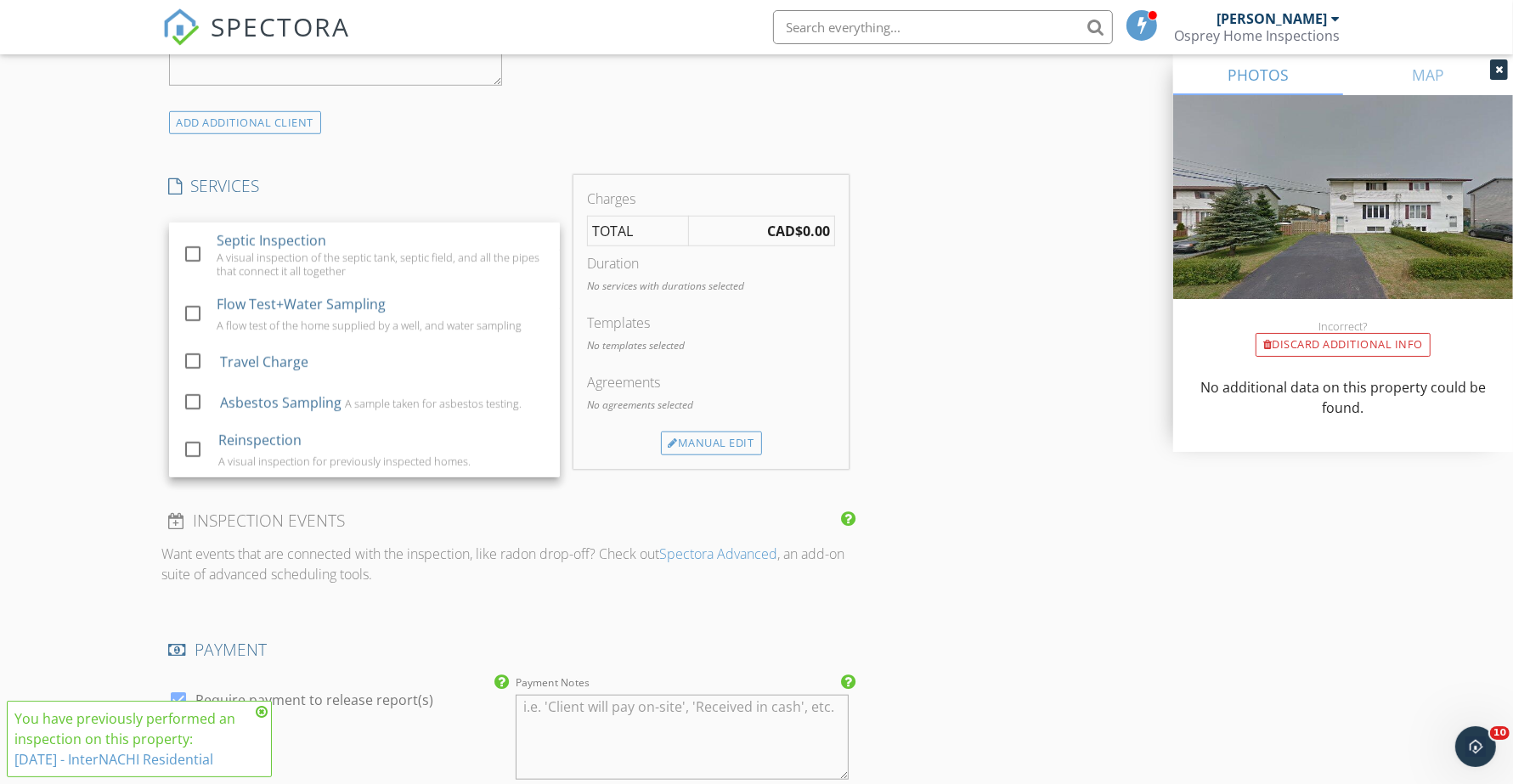
click at [189, 452] on div at bounding box center [193, 449] width 29 height 29
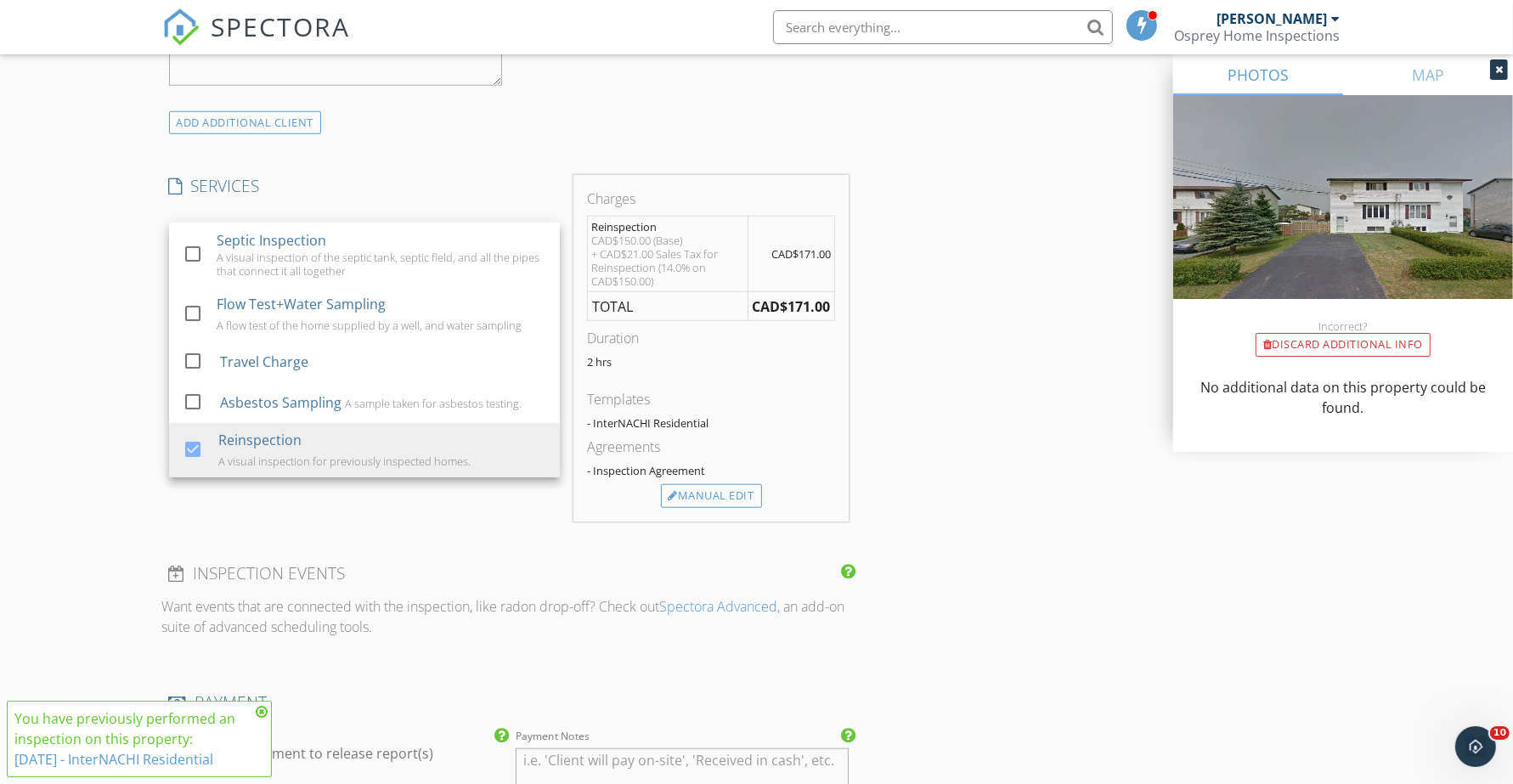
click at [108, 414] on div "New Inspection Click here to use the New Order Form INSPECTOR(S) check_box Bren…" at bounding box center [756, 313] width 1513 height 2976
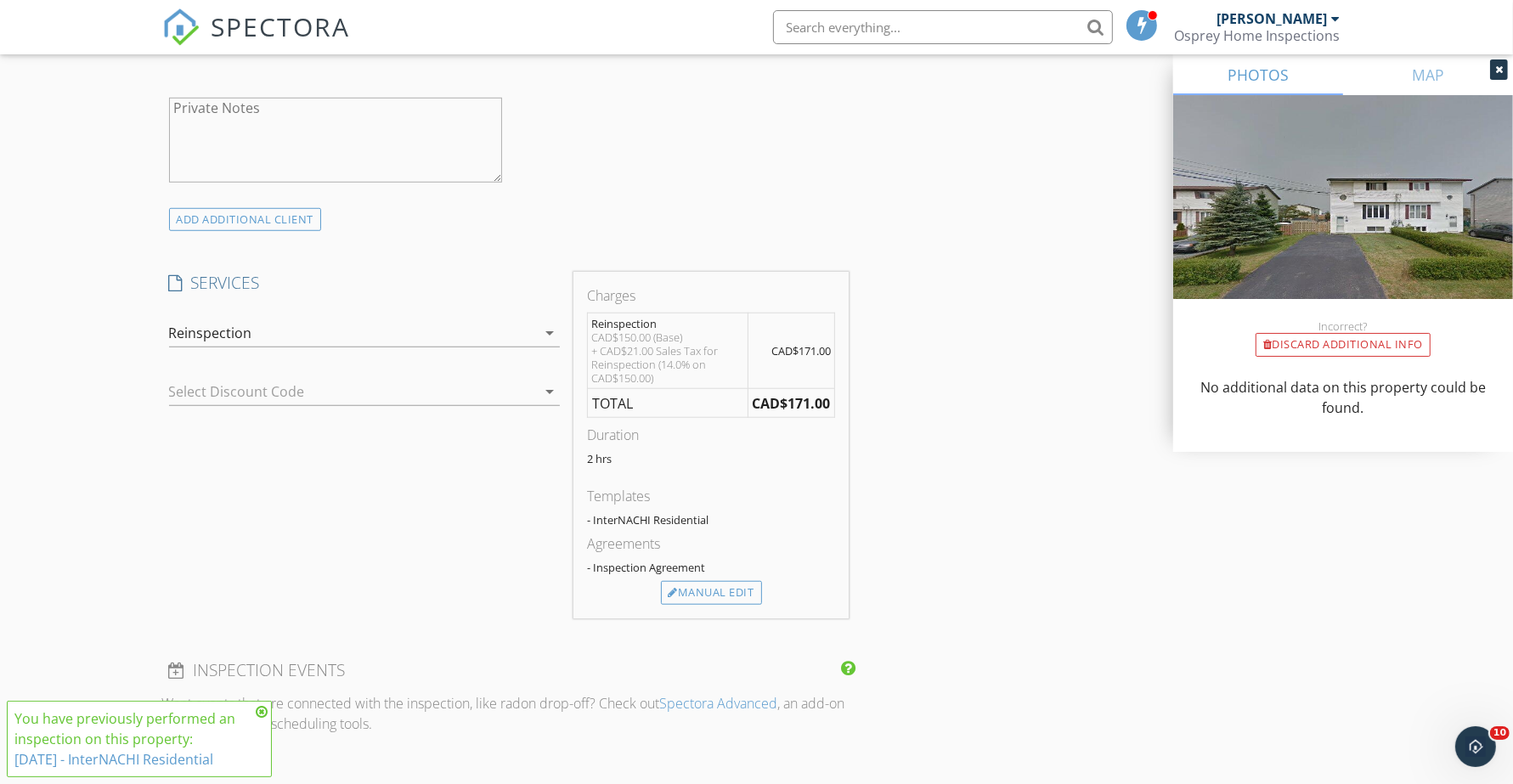
scroll to position [1168, 0]
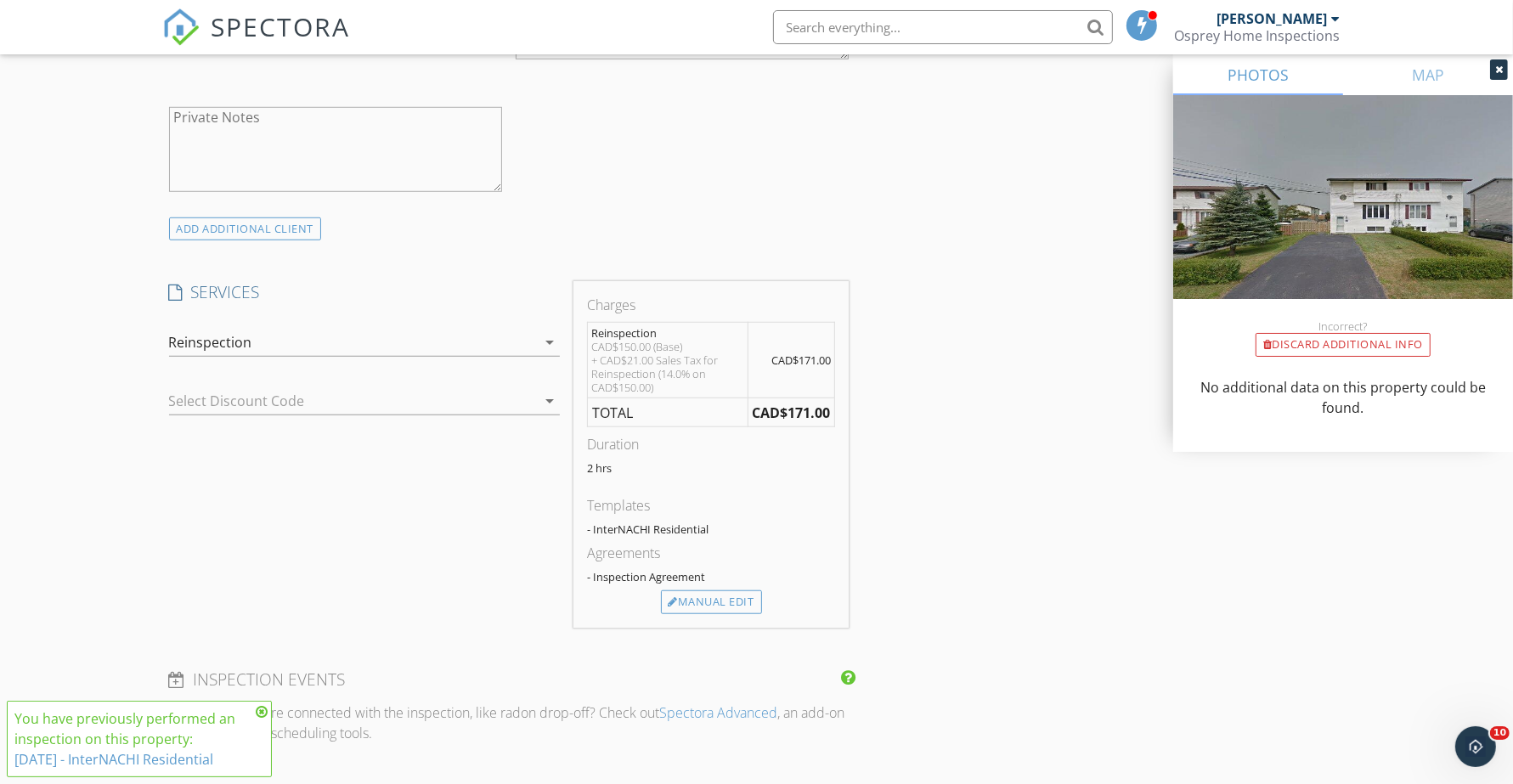
click at [196, 414] on div at bounding box center [341, 401] width 344 height 27
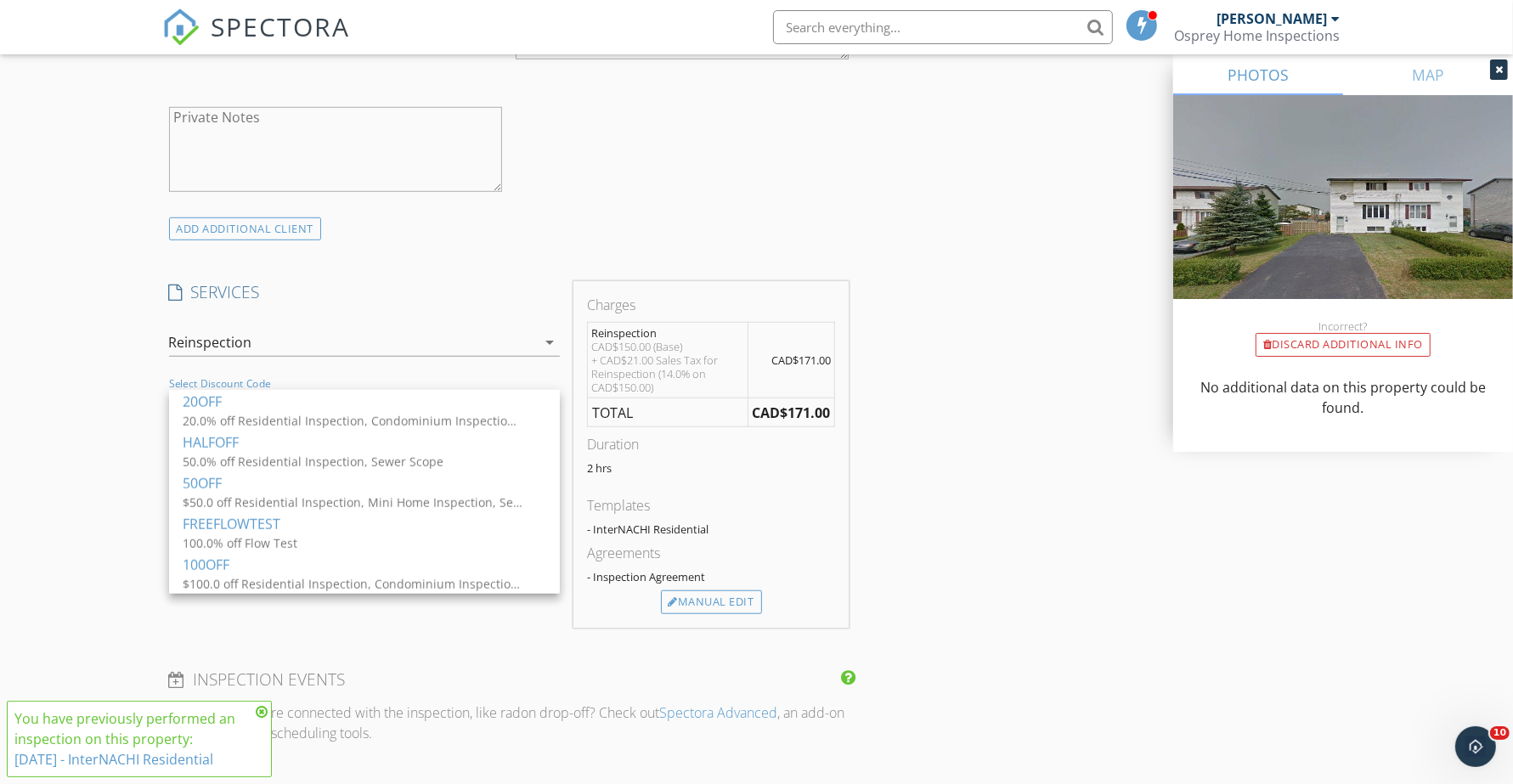
click at [219, 399] on div "20OFF" at bounding box center [364, 401] width 364 height 20
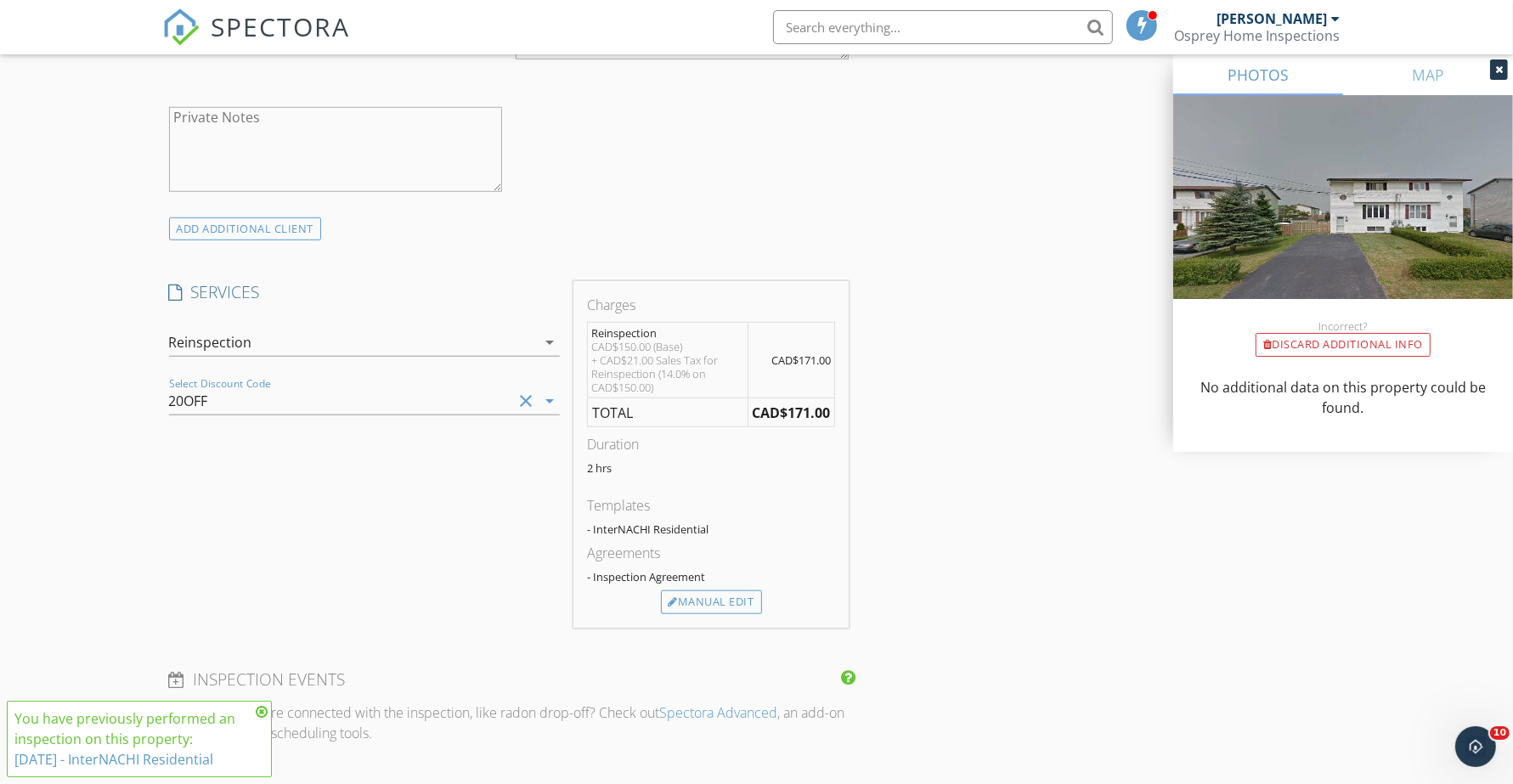
click at [525, 402] on icon "clear" at bounding box center [526, 400] width 20 height 20
click at [94, 425] on div "New Inspection Click here to use the New Order Form INSPECTOR(S) check_box Bren…" at bounding box center [756, 419] width 1513 height 2976
click at [247, 383] on div "Select Discount Code arrow_drop_down" at bounding box center [364, 404] width 391 height 55
click at [239, 404] on div at bounding box center [341, 401] width 344 height 27
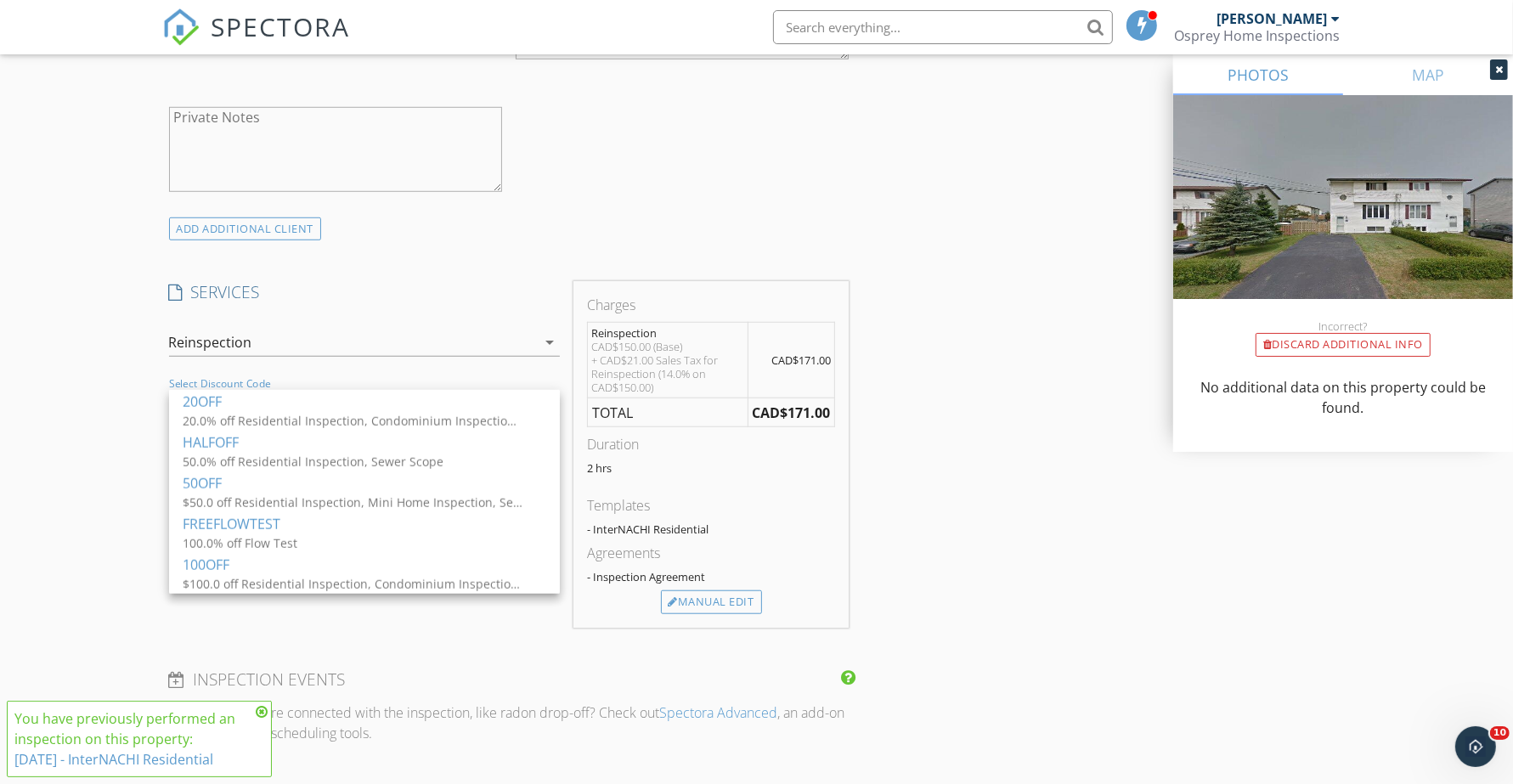
click at [206, 454] on div "50.0% off Residential Inspection, Sewer Scope" at bounding box center [352, 461] width 340 height 17
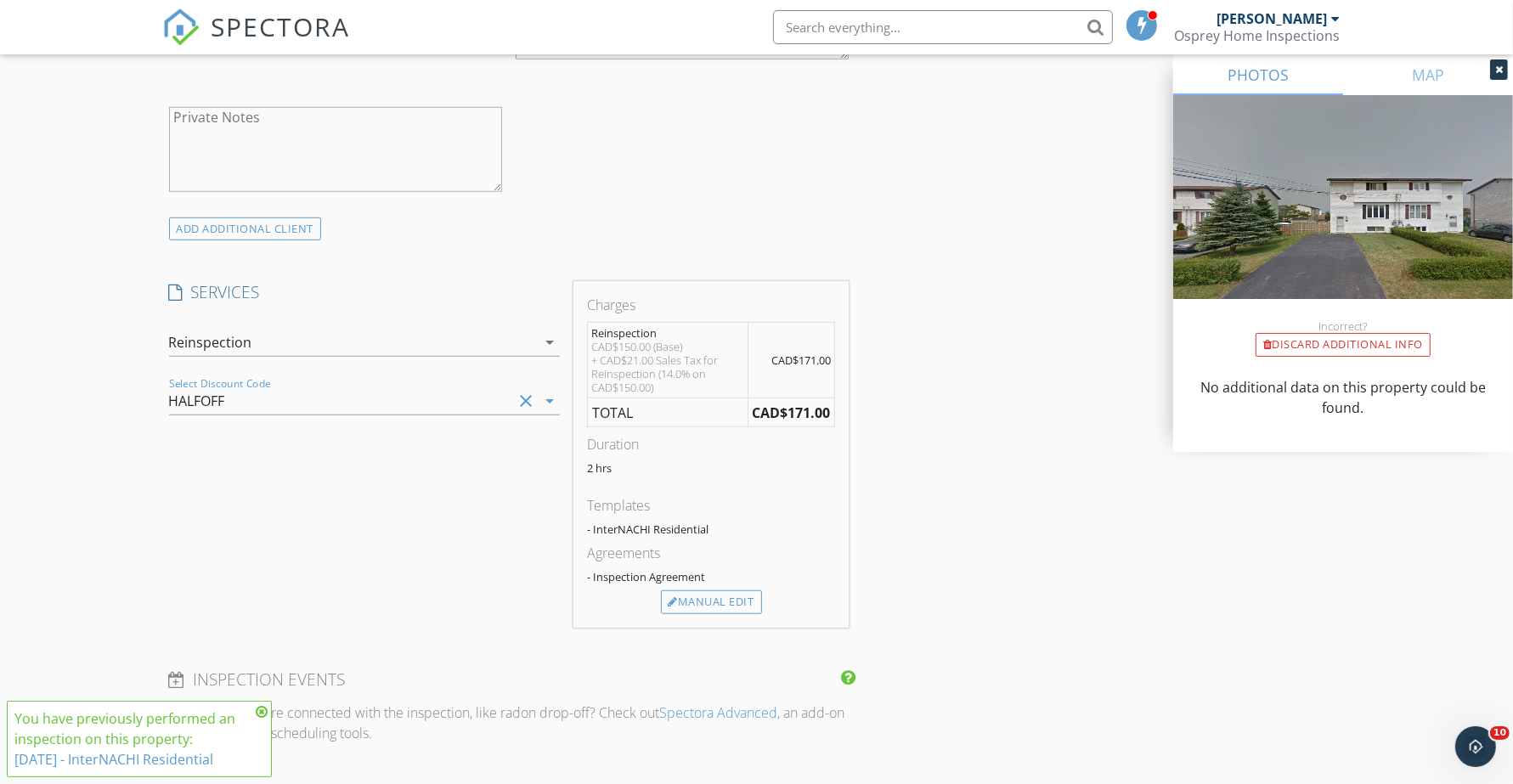
click at [523, 403] on icon "clear" at bounding box center [526, 400] width 20 height 20
click at [470, 403] on div at bounding box center [341, 401] width 344 height 27
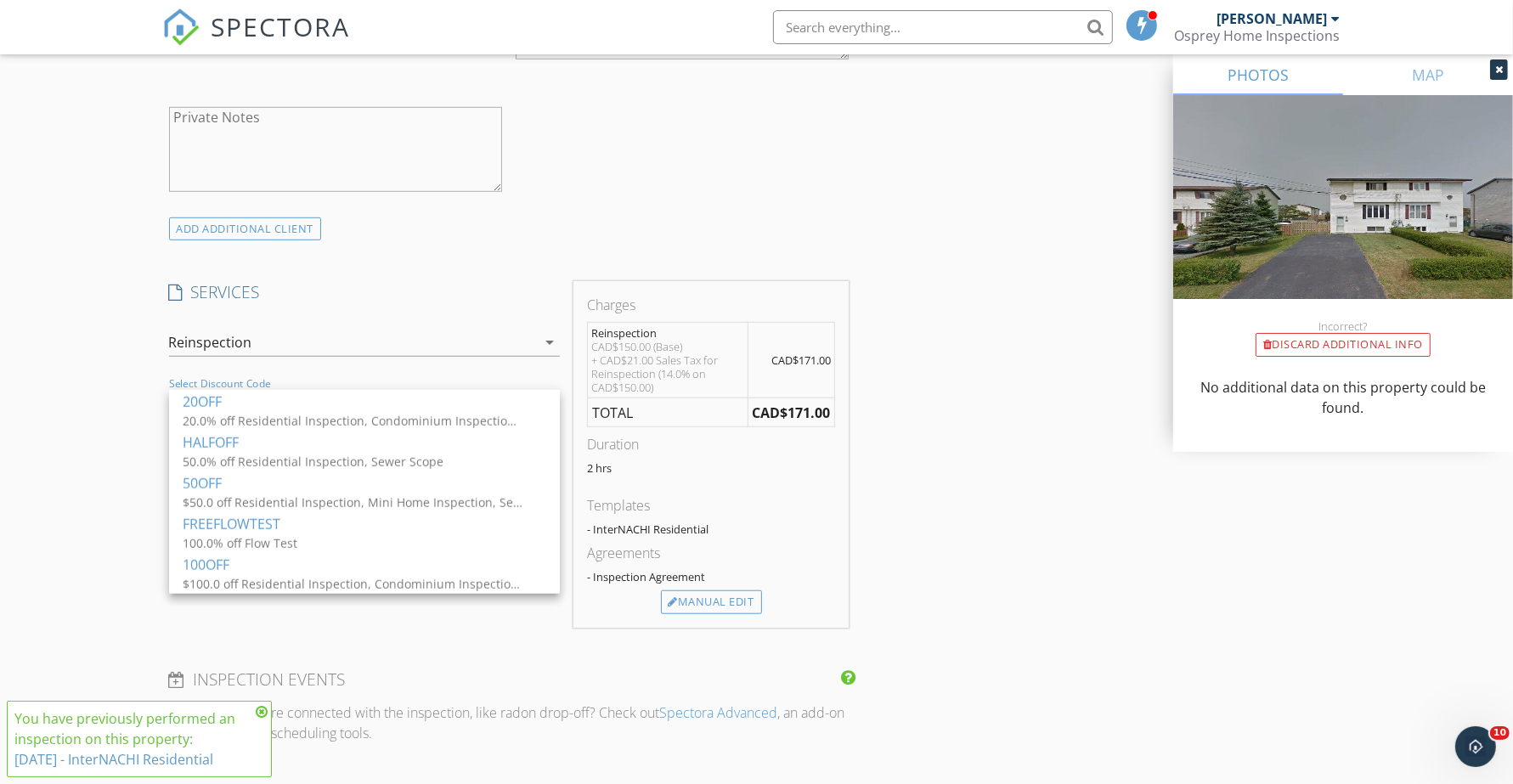
click at [82, 478] on div "New Inspection Click here to use the New Order Form INSPECTOR(S) check_box Bren…" at bounding box center [756, 419] width 1513 height 2976
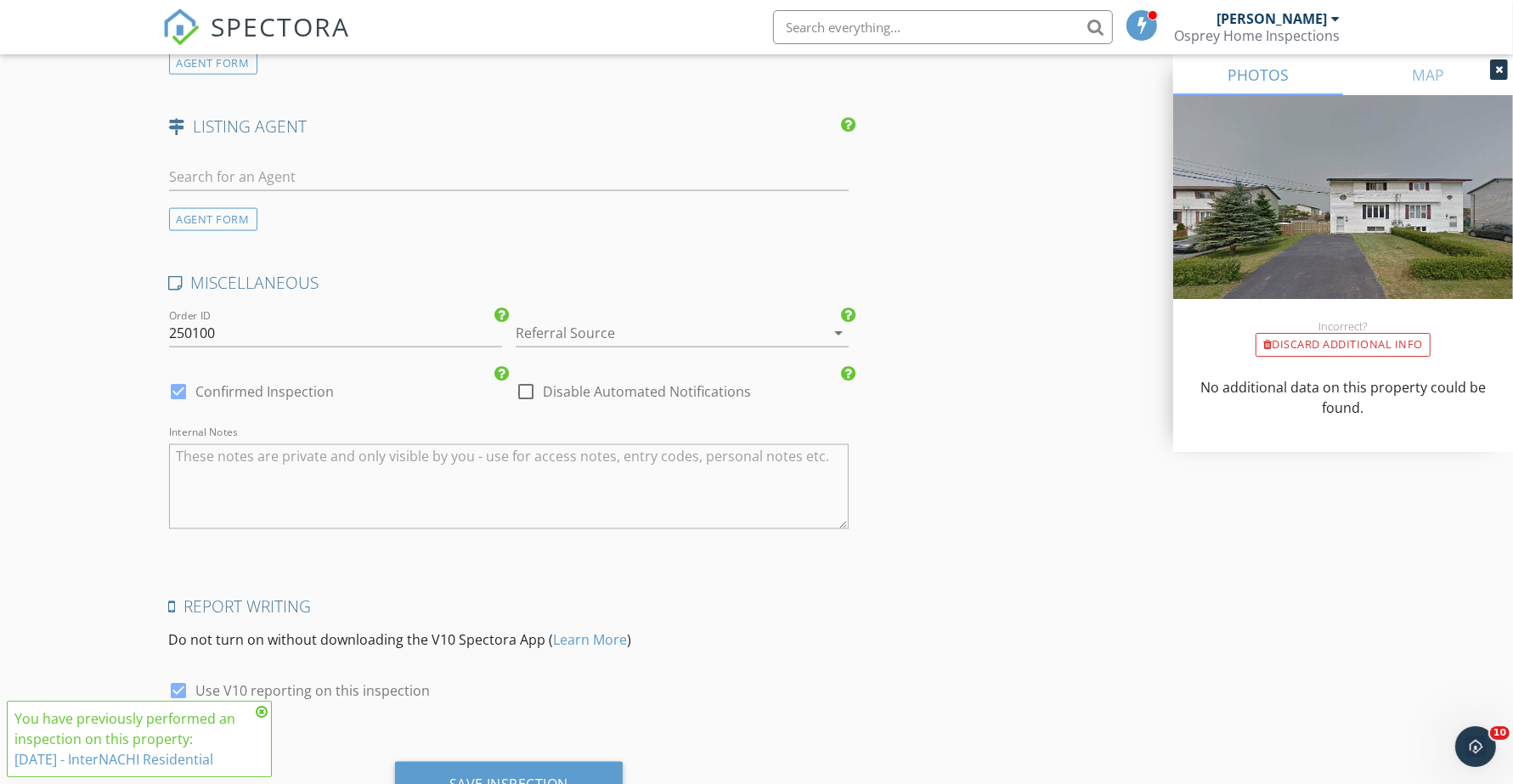
scroll to position [2230, 0]
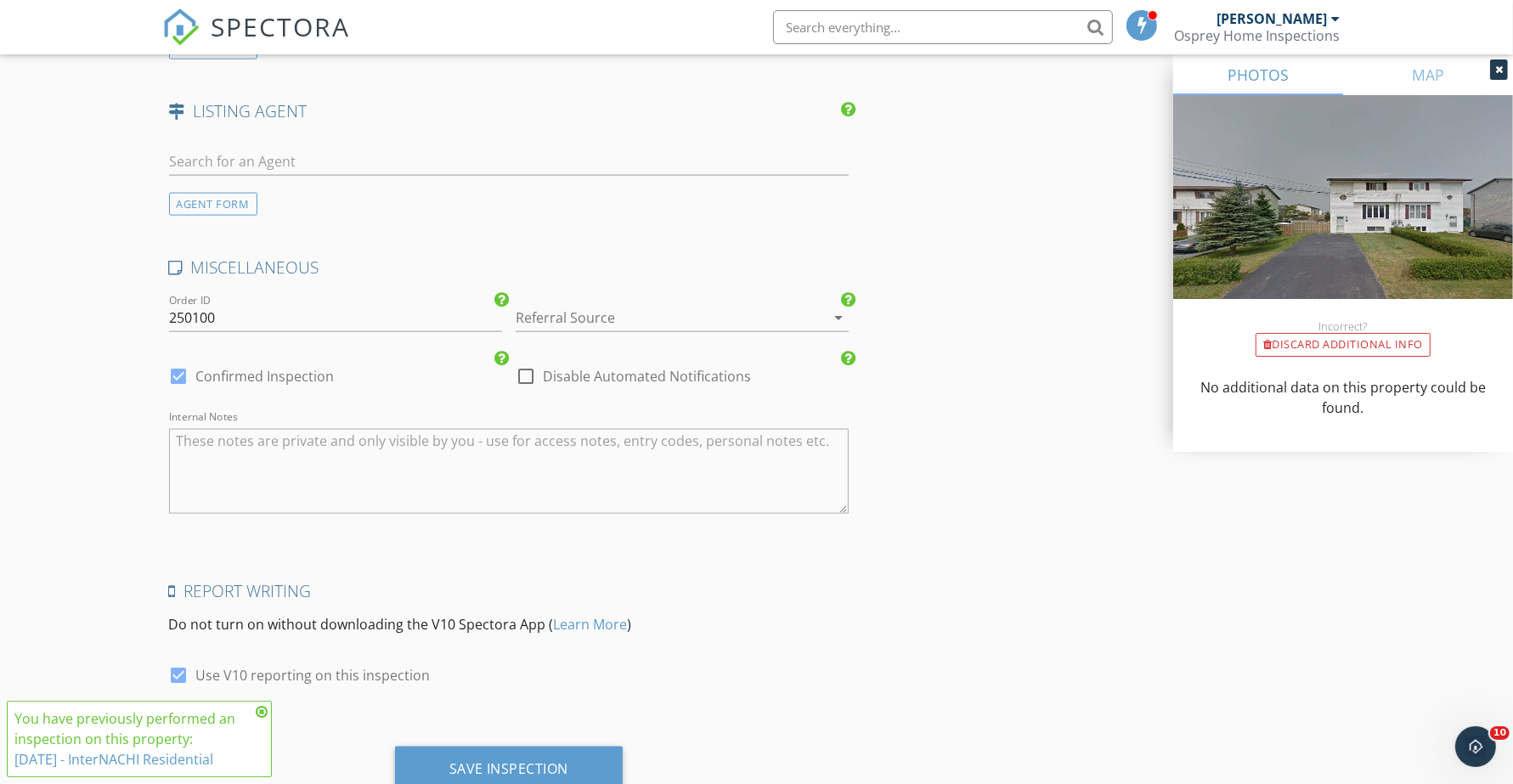
click at [578, 321] on div at bounding box center [659, 317] width 286 height 27
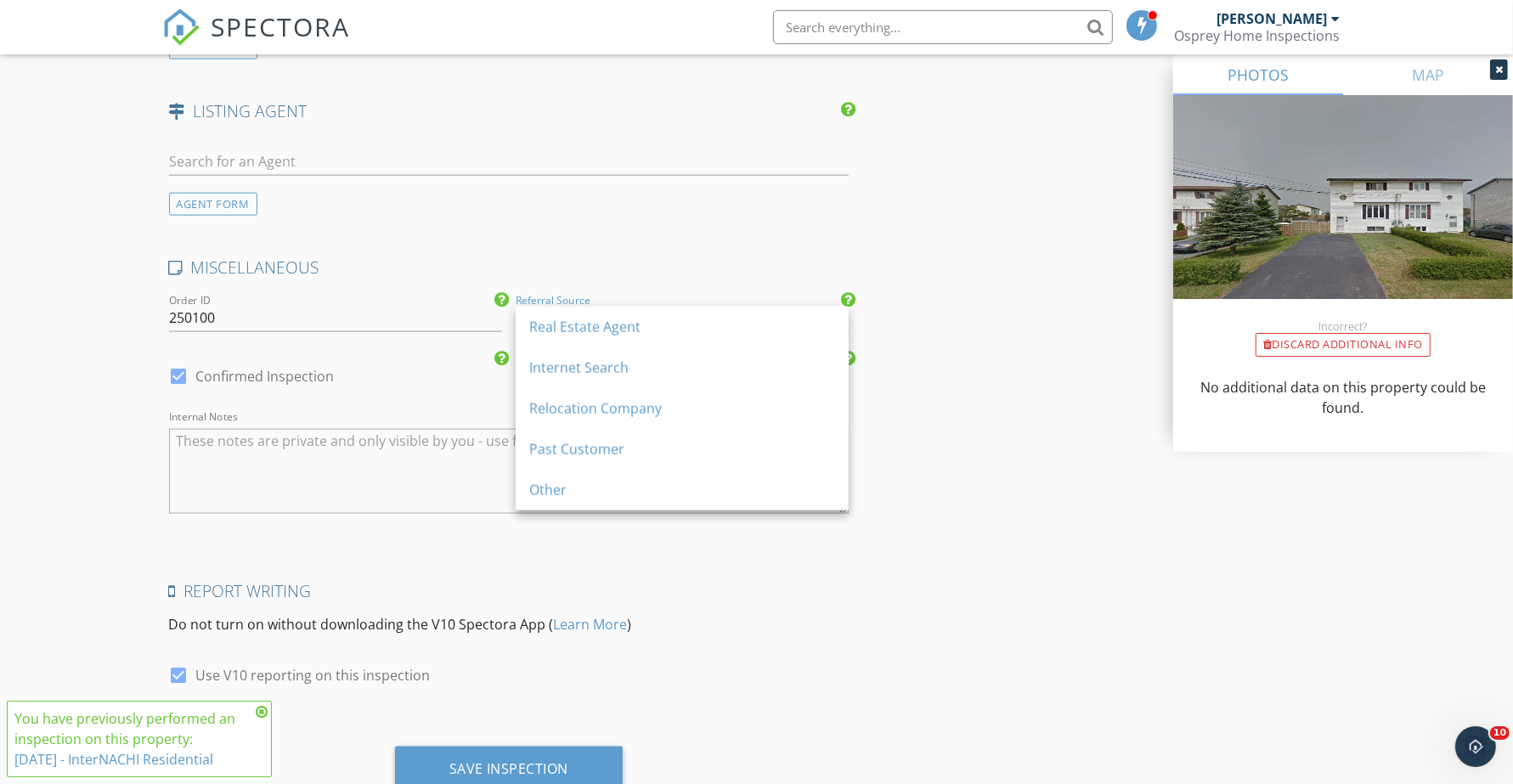
click at [565, 447] on div "Past Customer" at bounding box center [682, 448] width 306 height 20
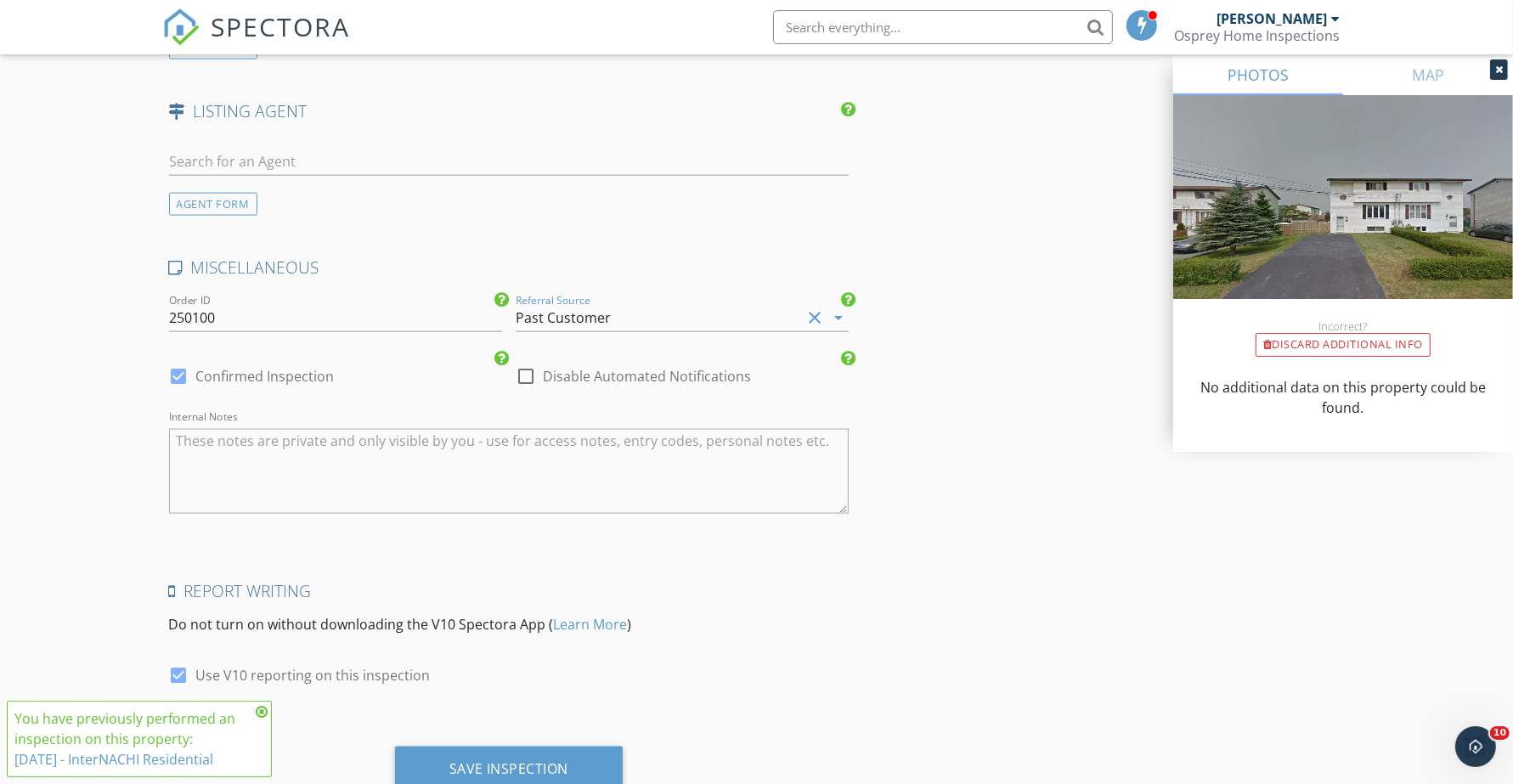
click at [523, 380] on div at bounding box center [526, 376] width 29 height 29
checkbox input "true"
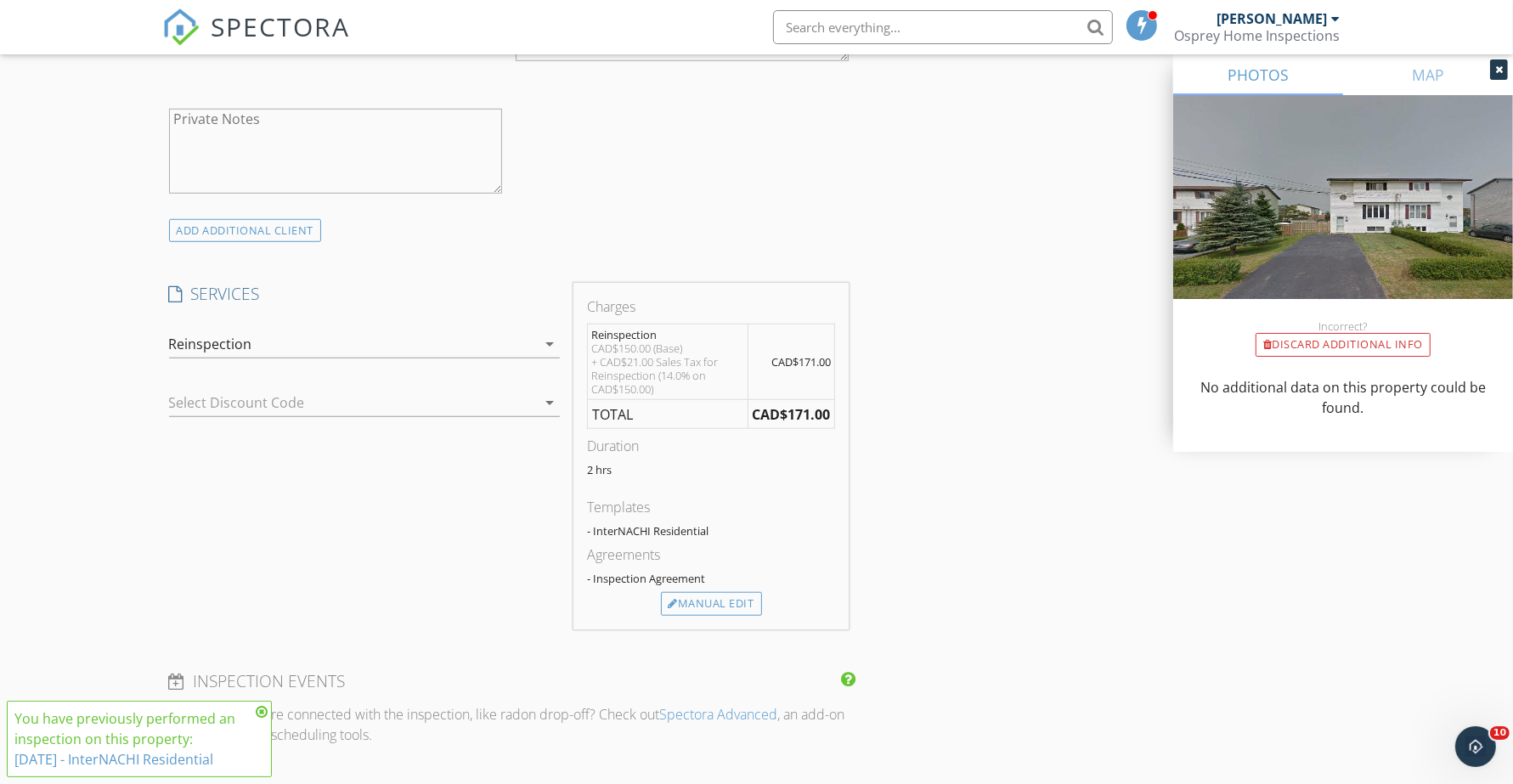
scroll to position [1168, 0]
click at [548, 348] on icon "arrow_drop_down" at bounding box center [549, 341] width 20 height 20
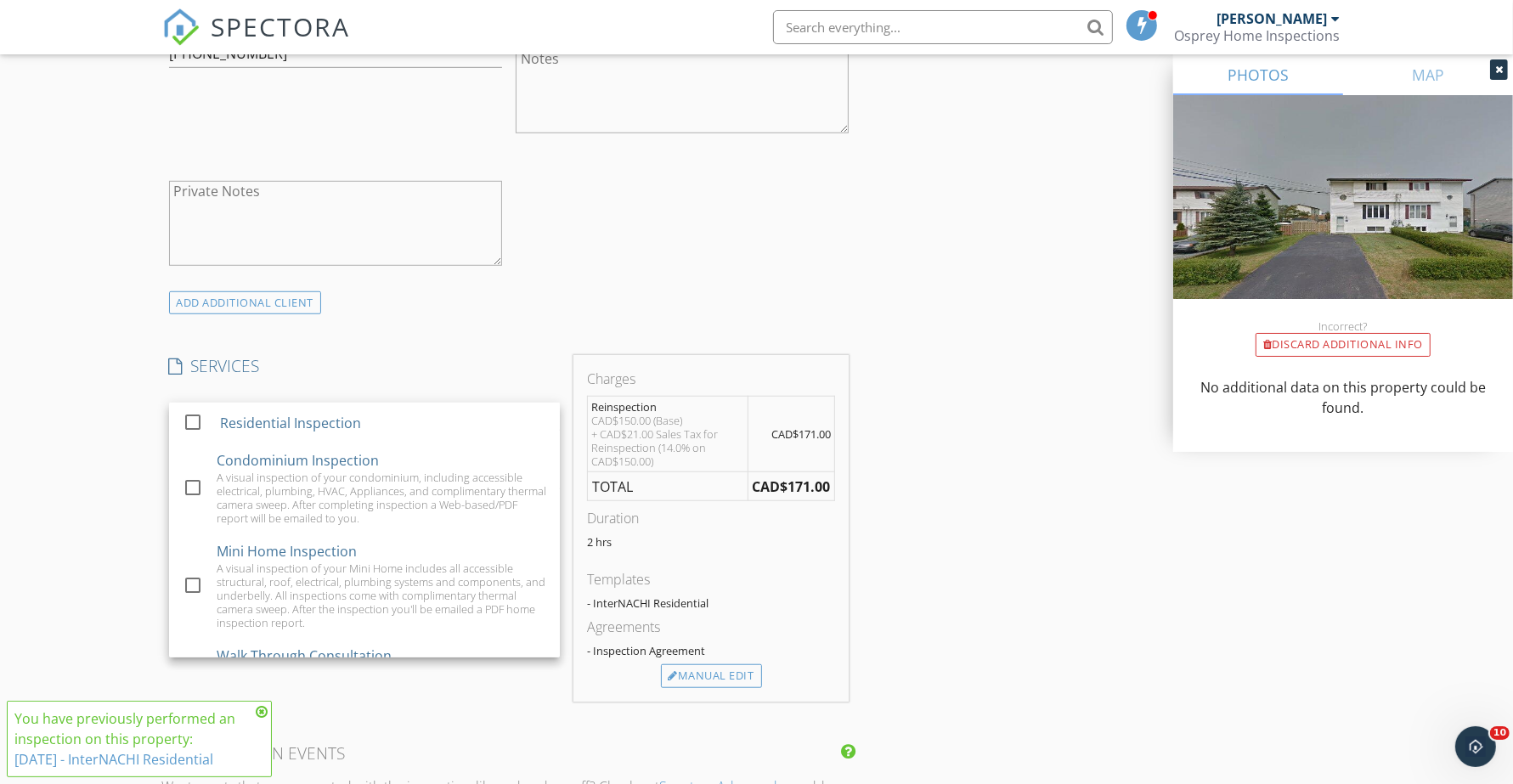
scroll to position [1062, 0]
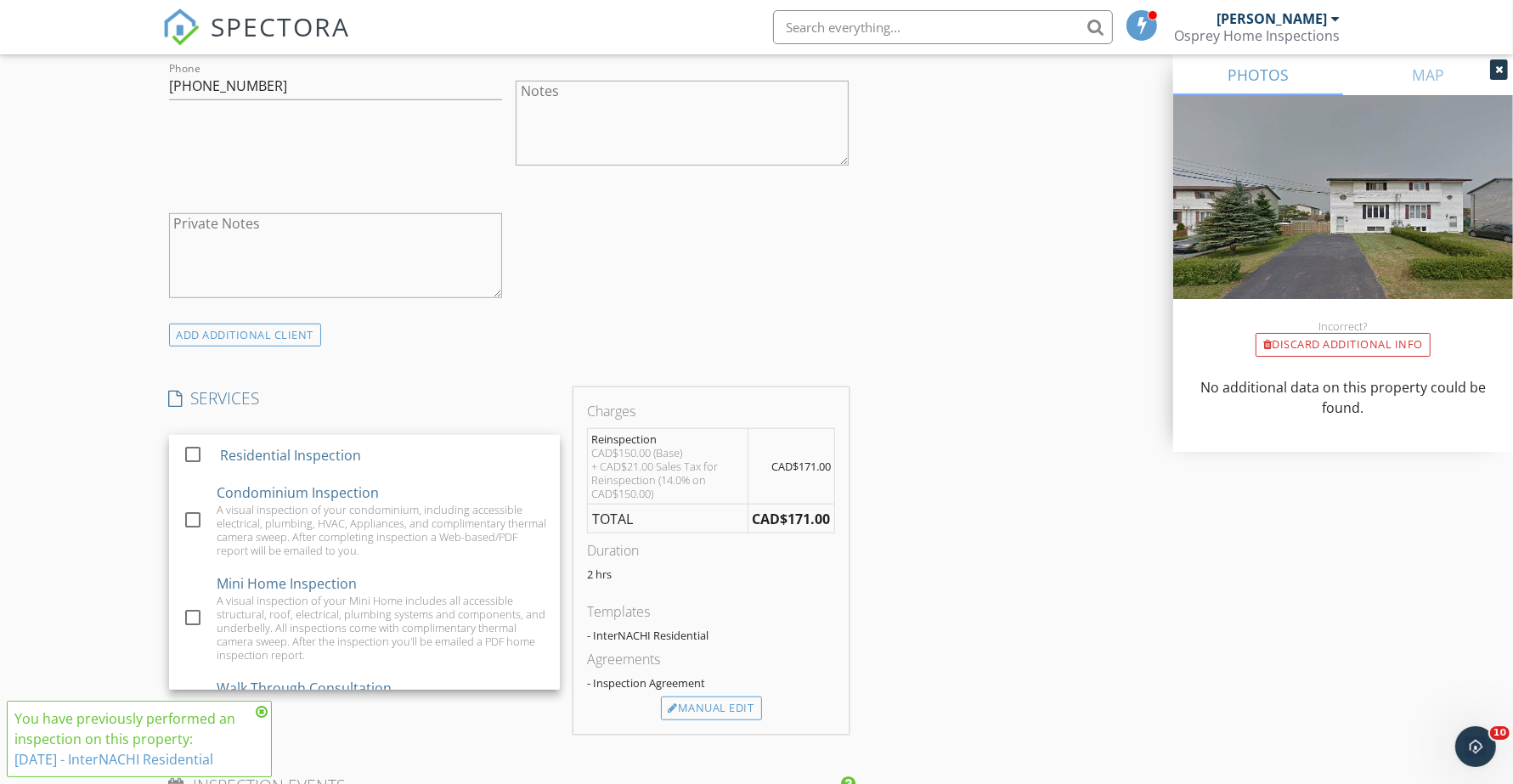
drag, startPoint x: 73, startPoint y: 505, endPoint x: 103, endPoint y: 493, distance: 32.3
click at [72, 506] on div "New Inspection Click here to use the New Order Form INSPECTOR(S) check_box Bren…" at bounding box center [756, 526] width 1513 height 2976
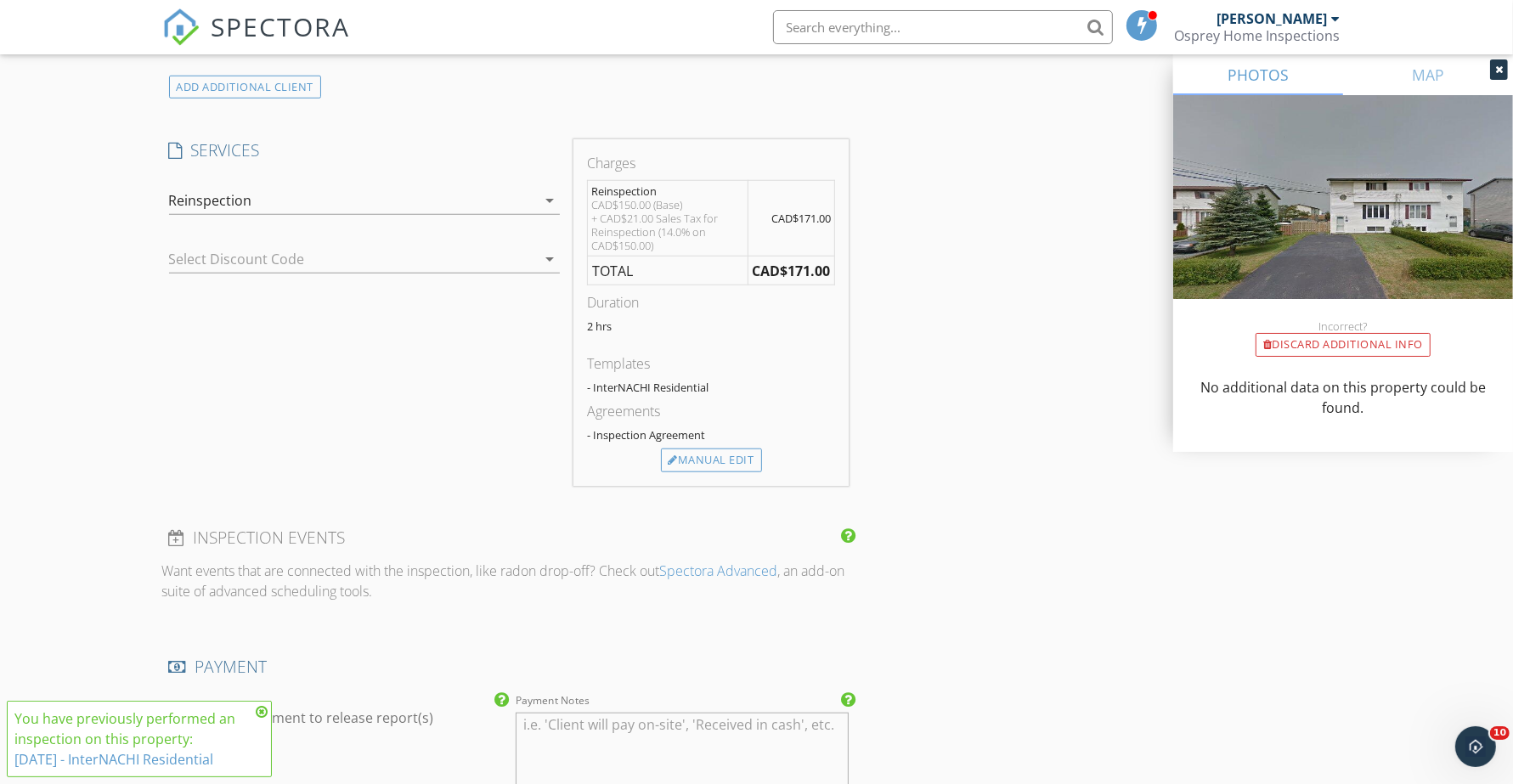
scroll to position [1274, 0]
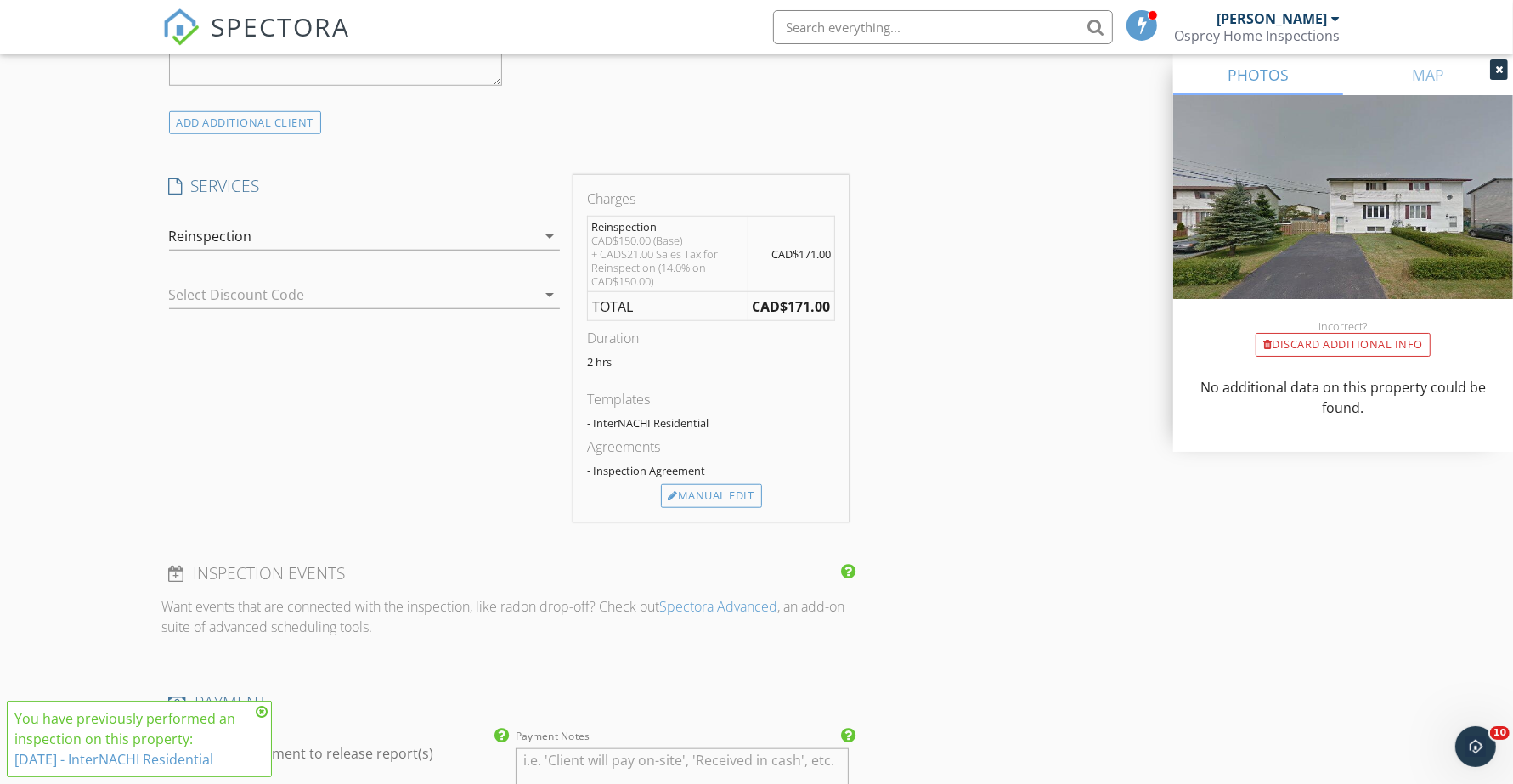
click at [550, 299] on icon "arrow_drop_down" at bounding box center [549, 294] width 20 height 20
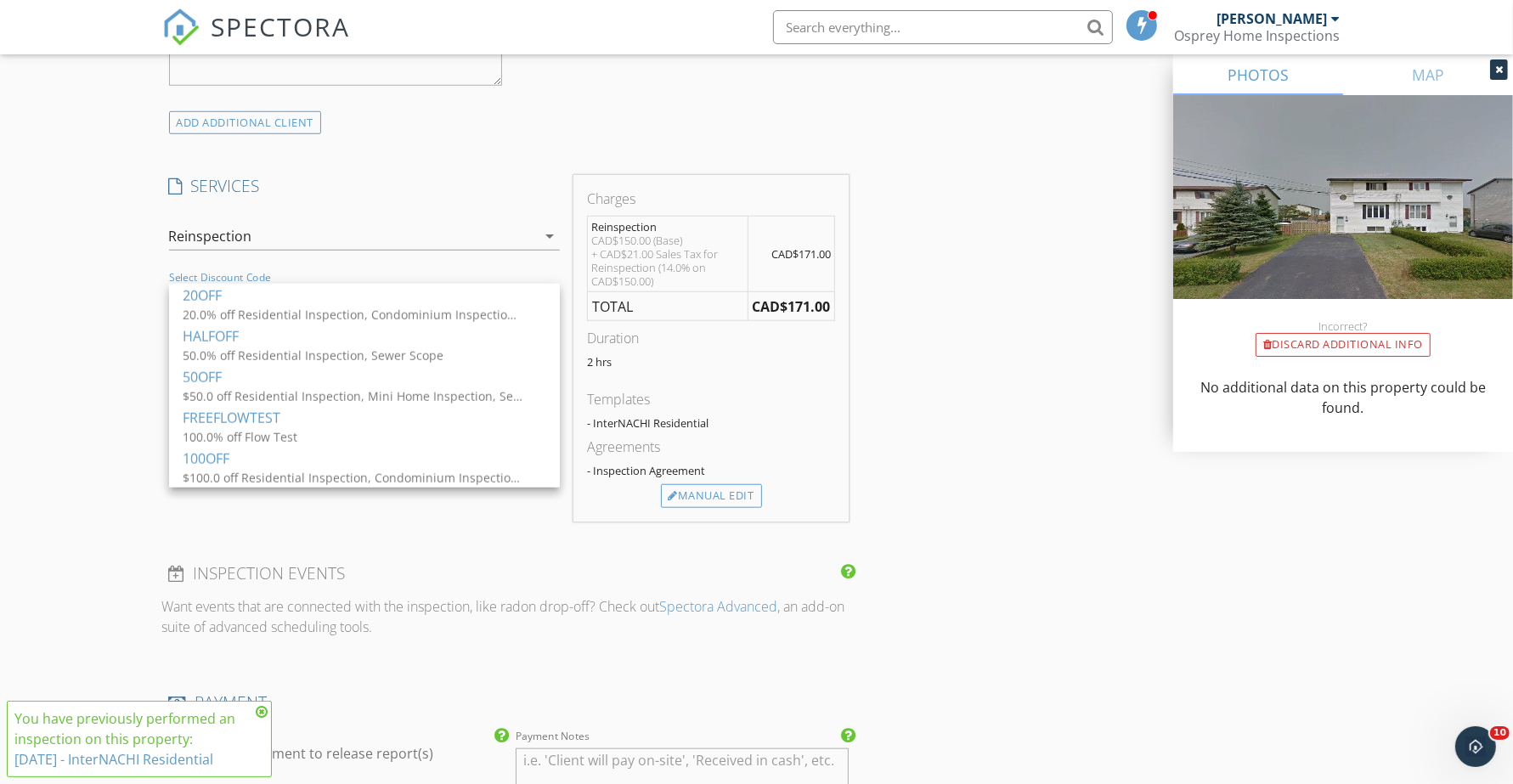
click at [102, 329] on div "New Inspection Click here to use the New Order Form INSPECTOR(S) check_box Bren…" at bounding box center [756, 313] width 1513 height 2976
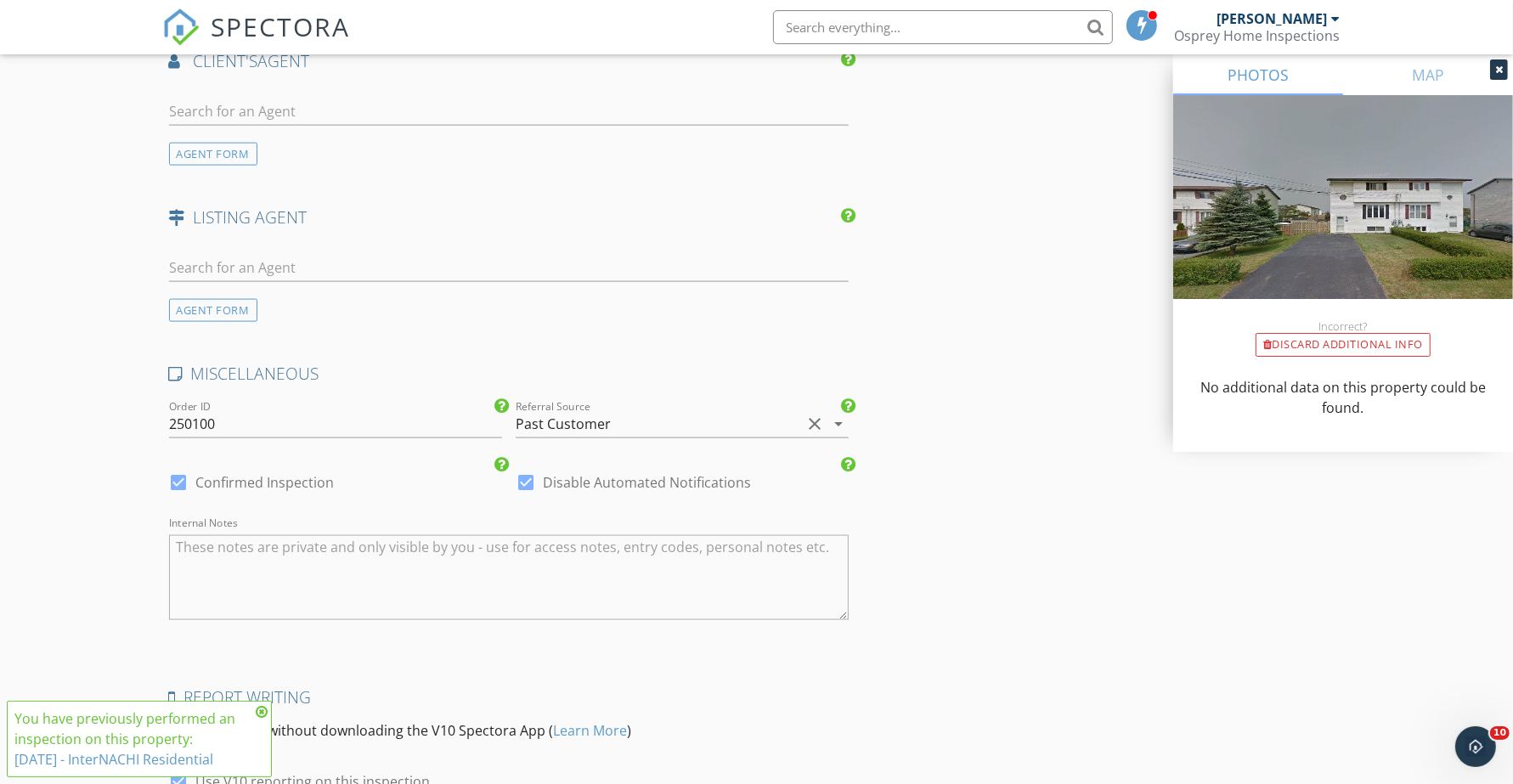
scroll to position [2294, 0]
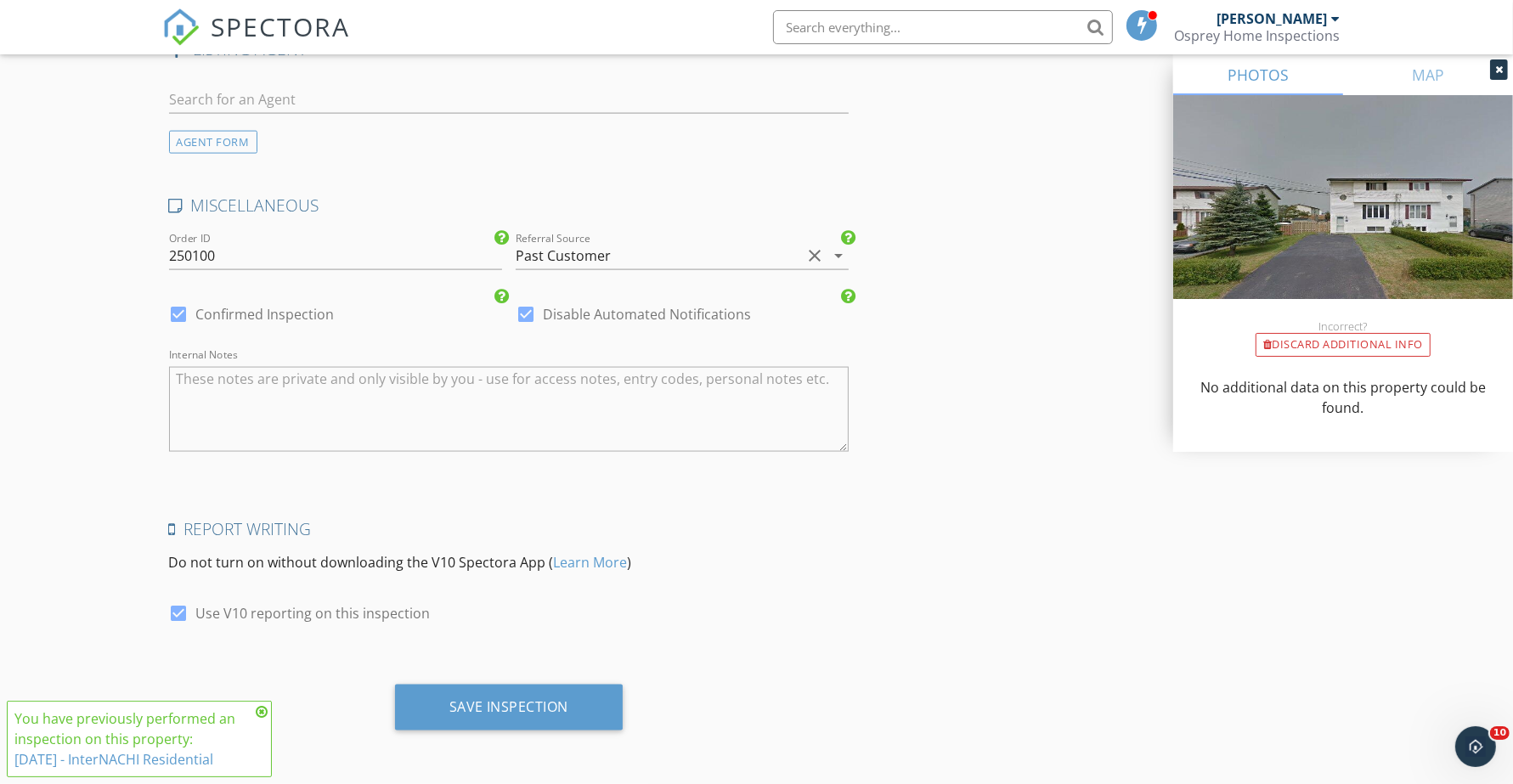
click at [502, 701] on div "Save Inspection" at bounding box center [509, 707] width 120 height 17
click at [263, 707] on icon at bounding box center [261, 712] width 12 height 14
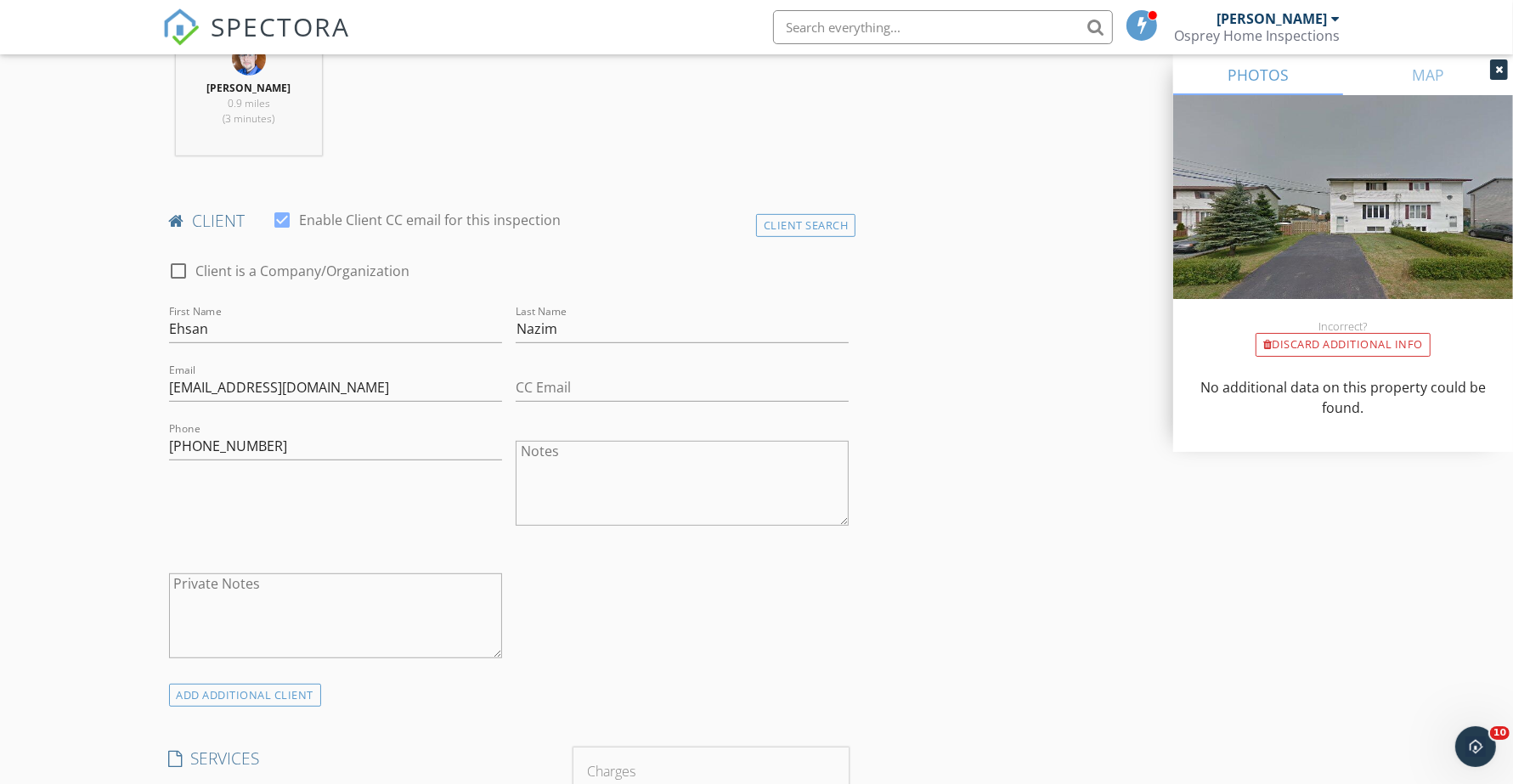
scroll to position [0, 0]
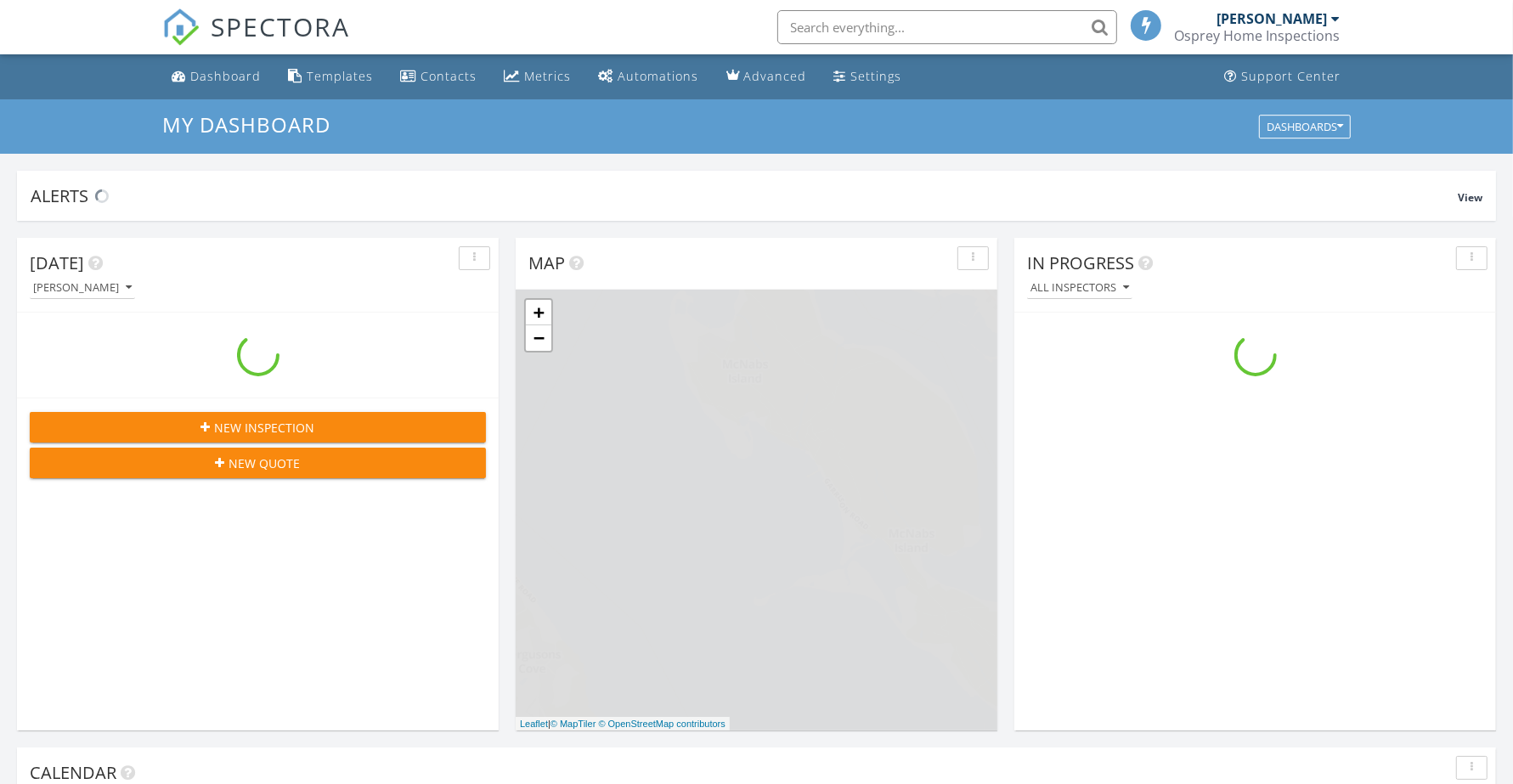
scroll to position [1578, 1547]
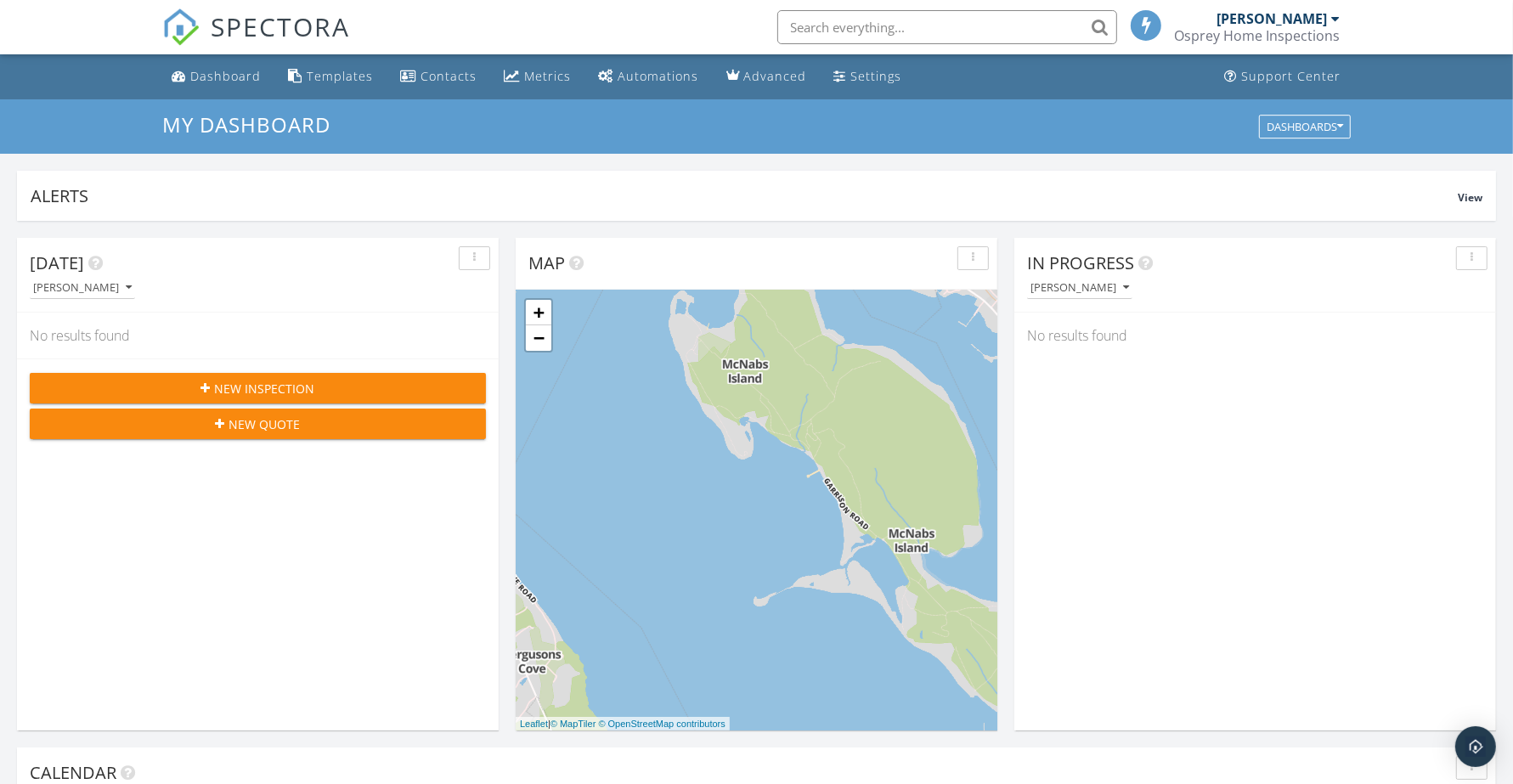
click at [812, 27] on input "text" at bounding box center [948, 27] width 340 height 34
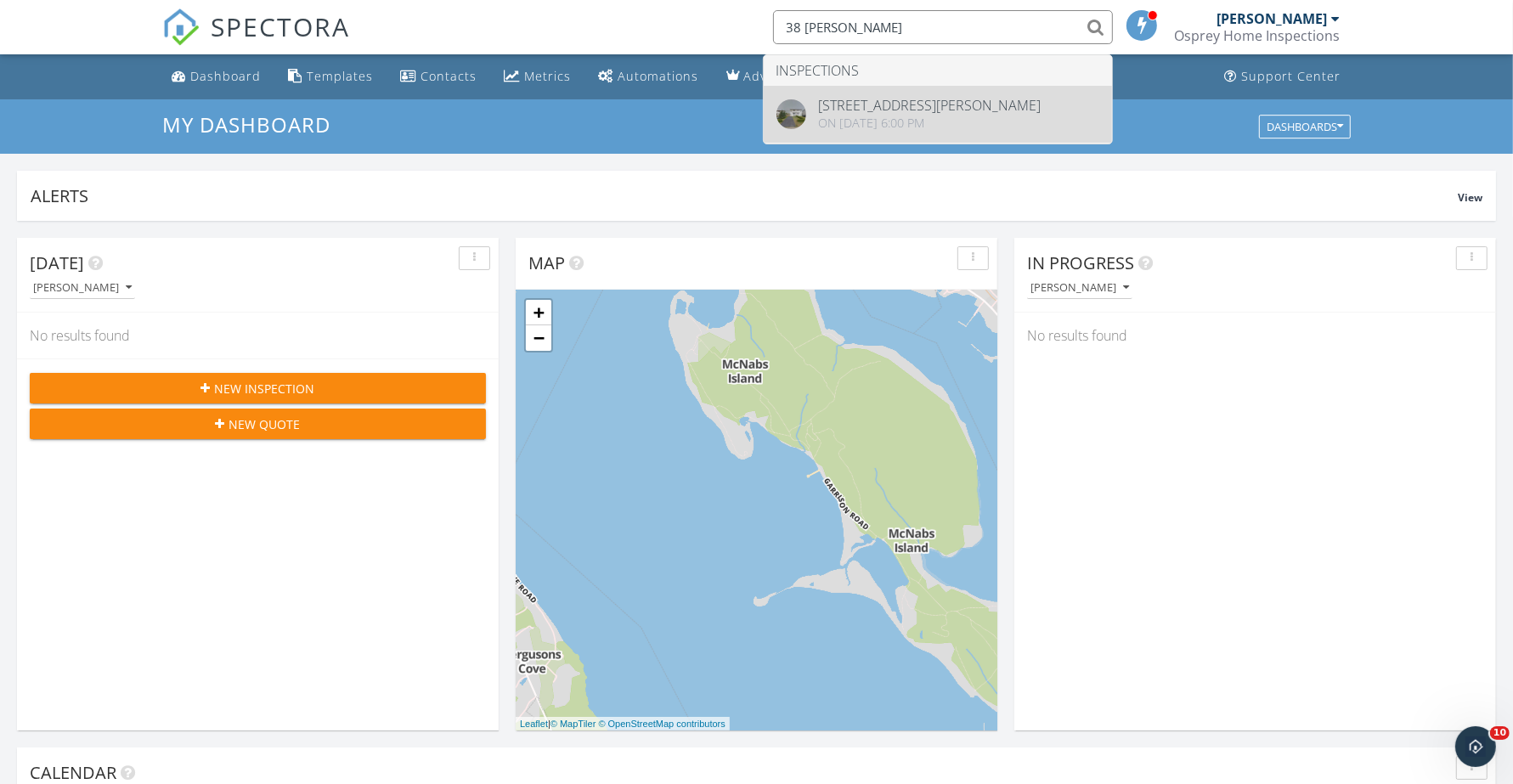
type input "38 [PERSON_NAME]"
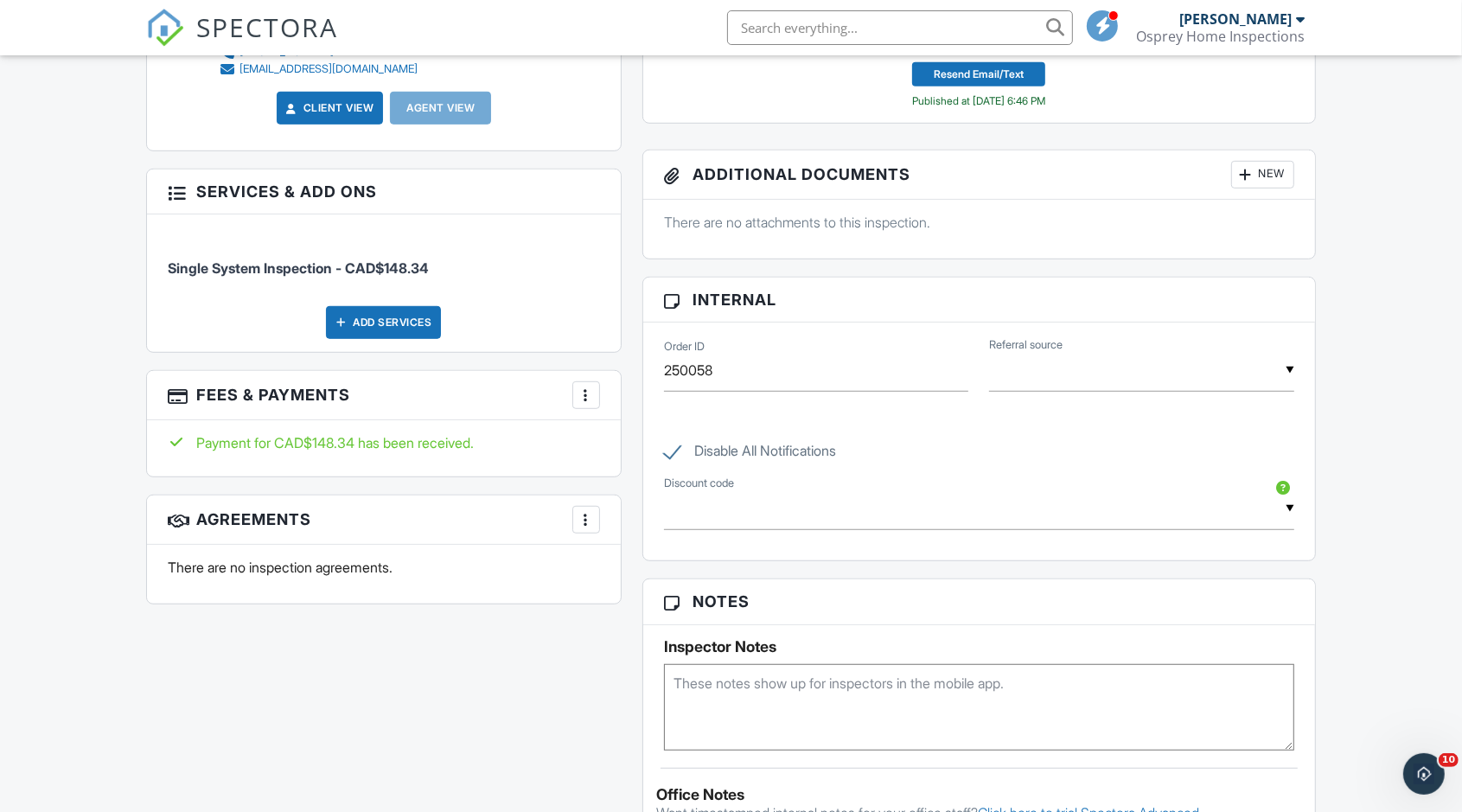
scroll to position [865, 0]
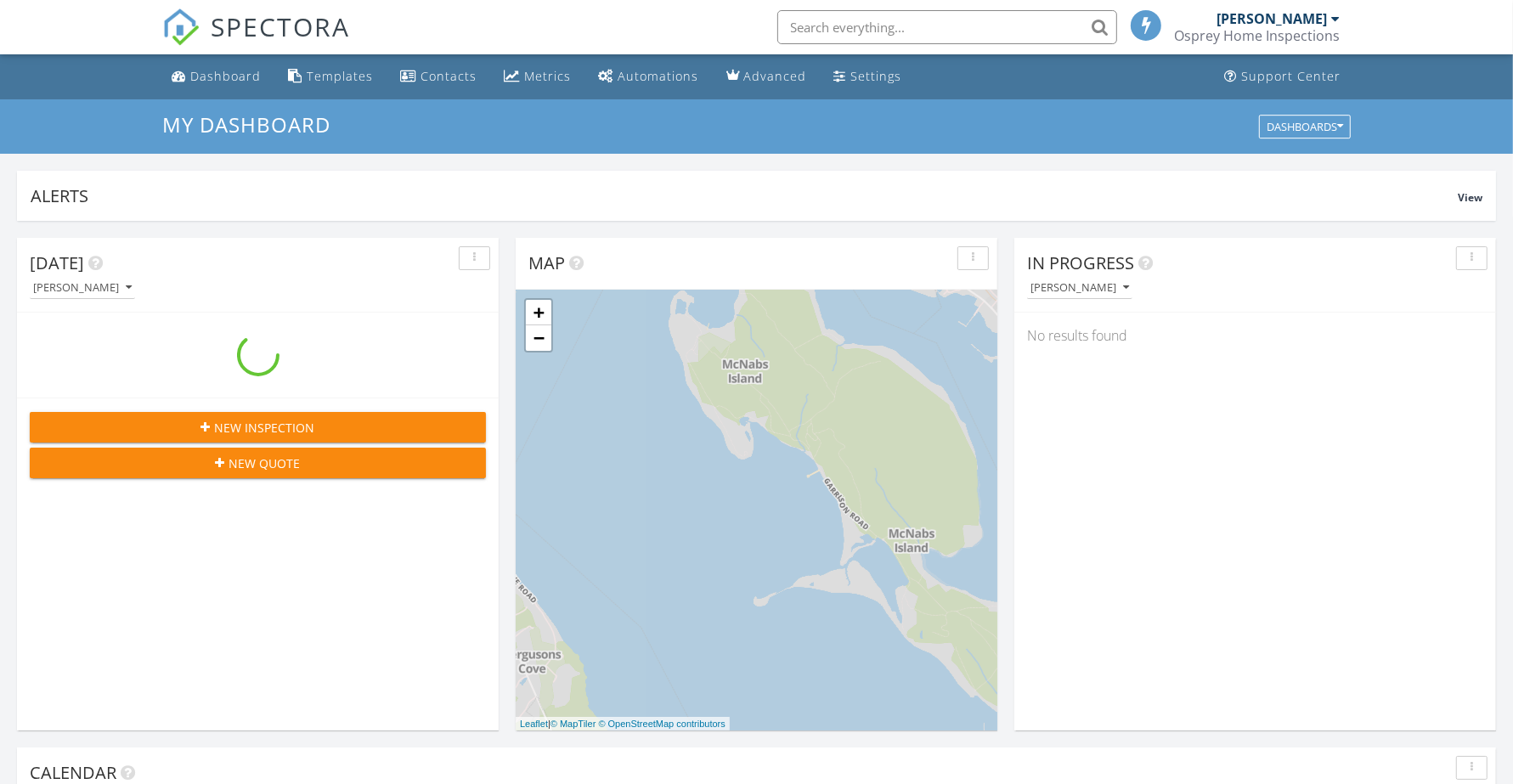
scroll to position [9, 9]
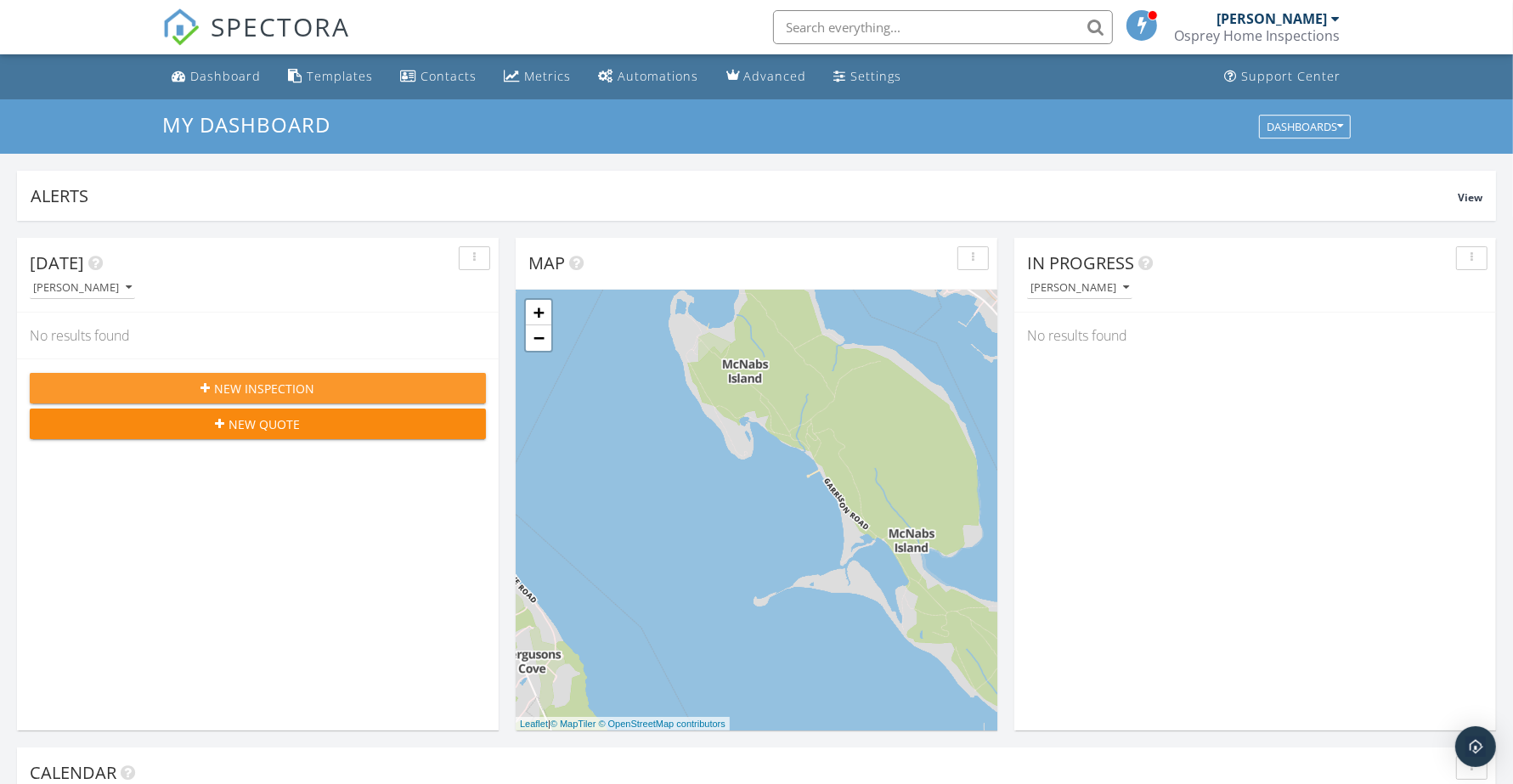
click at [242, 380] on span "New Inspection" at bounding box center [265, 389] width 100 height 17
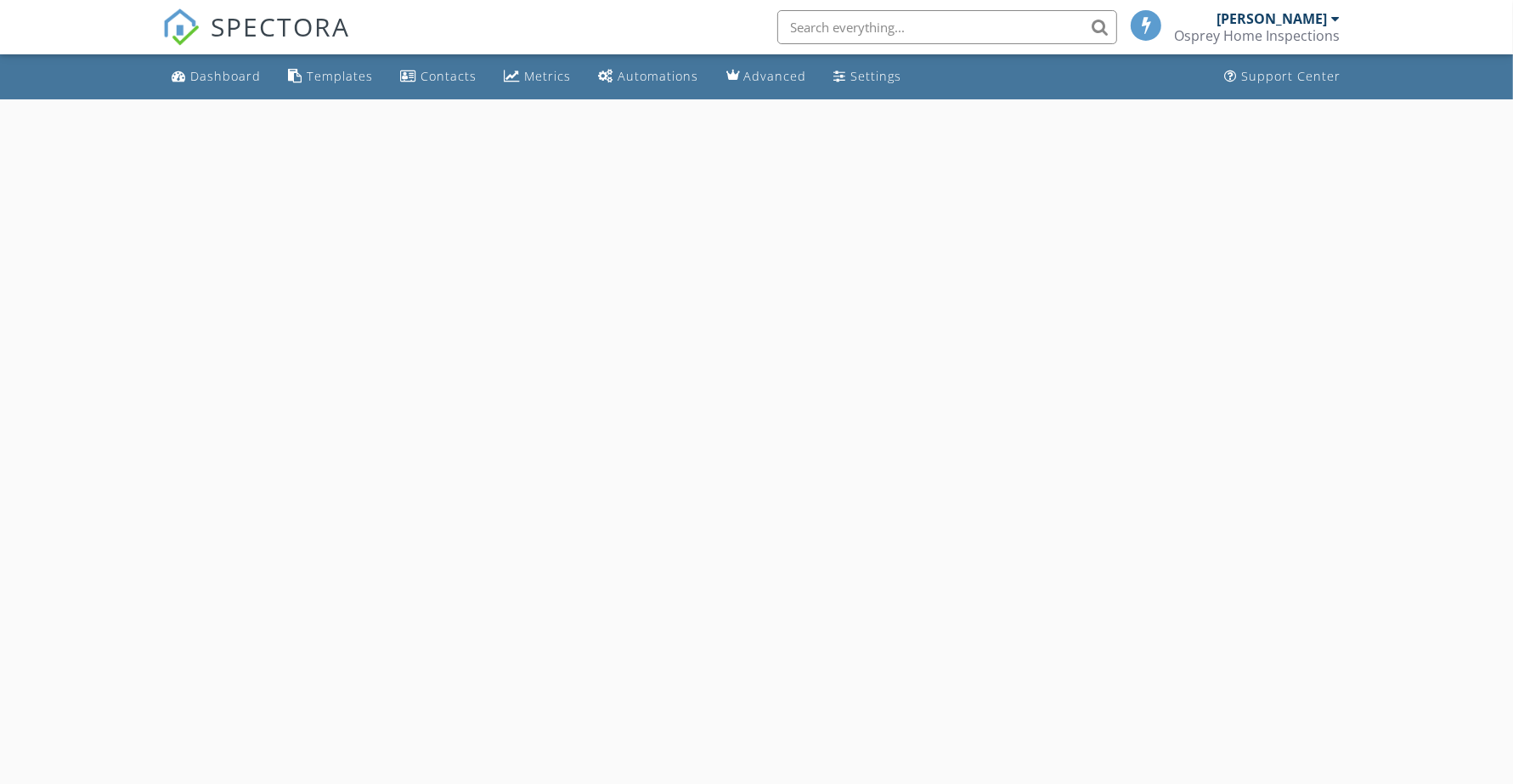
select select "8"
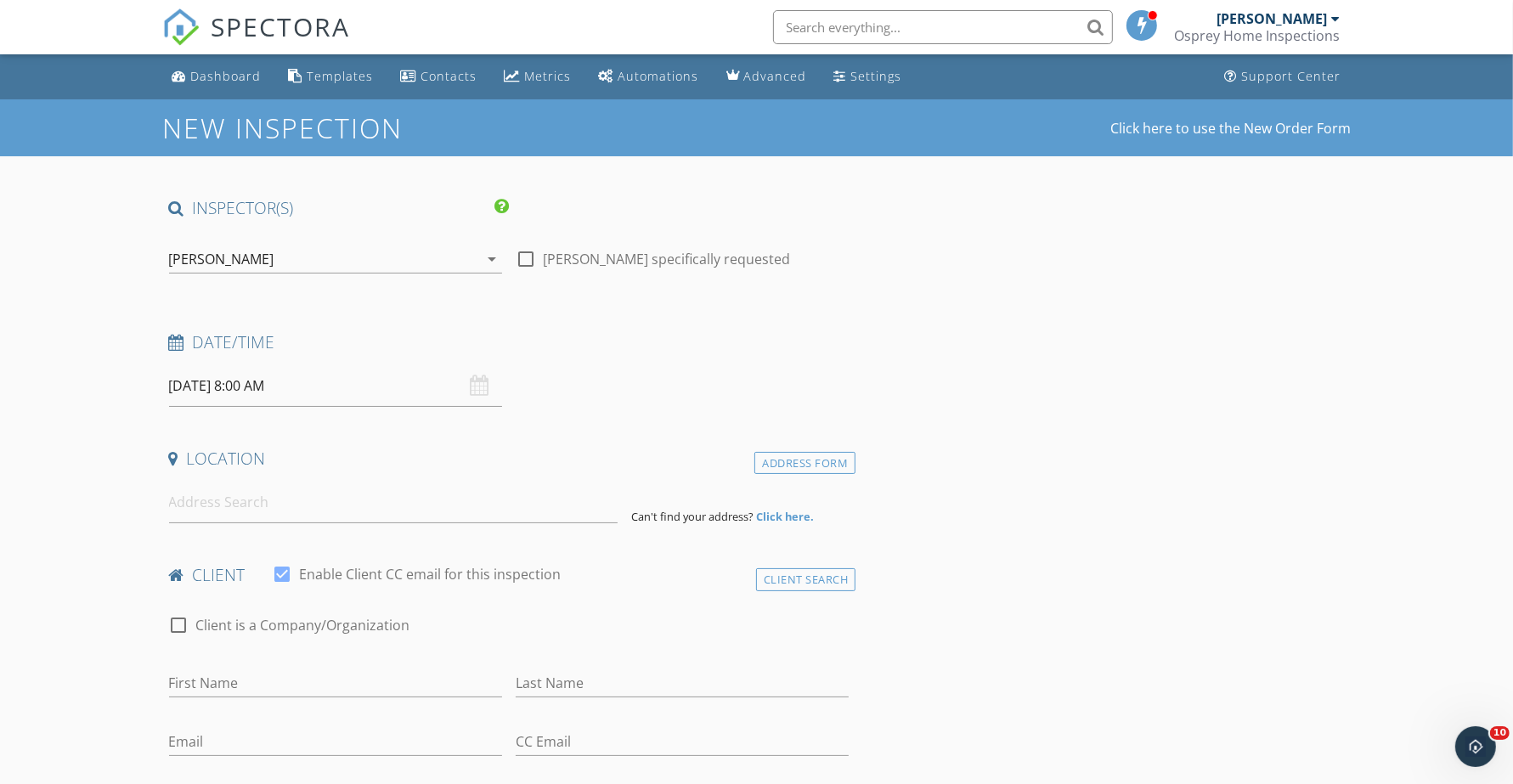
click at [336, 391] on input "09/29/2025 8:00 AM" at bounding box center [335, 386] width 333 height 41
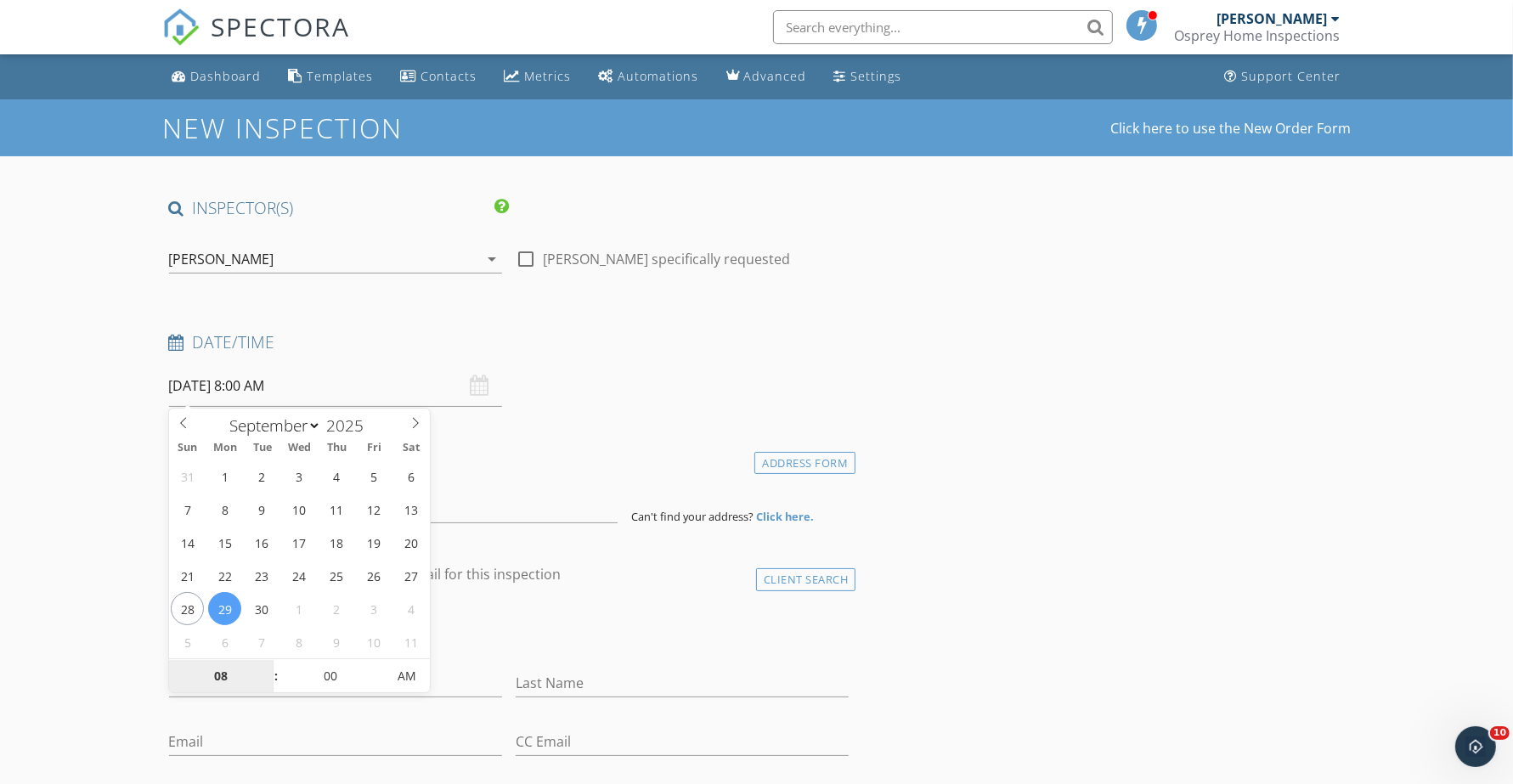
type input "09/30/2025 8:00 AM"
type input "09"
type input "[DATE] 9:00 AM"
click at [269, 667] on span at bounding box center [267, 667] width 12 height 17
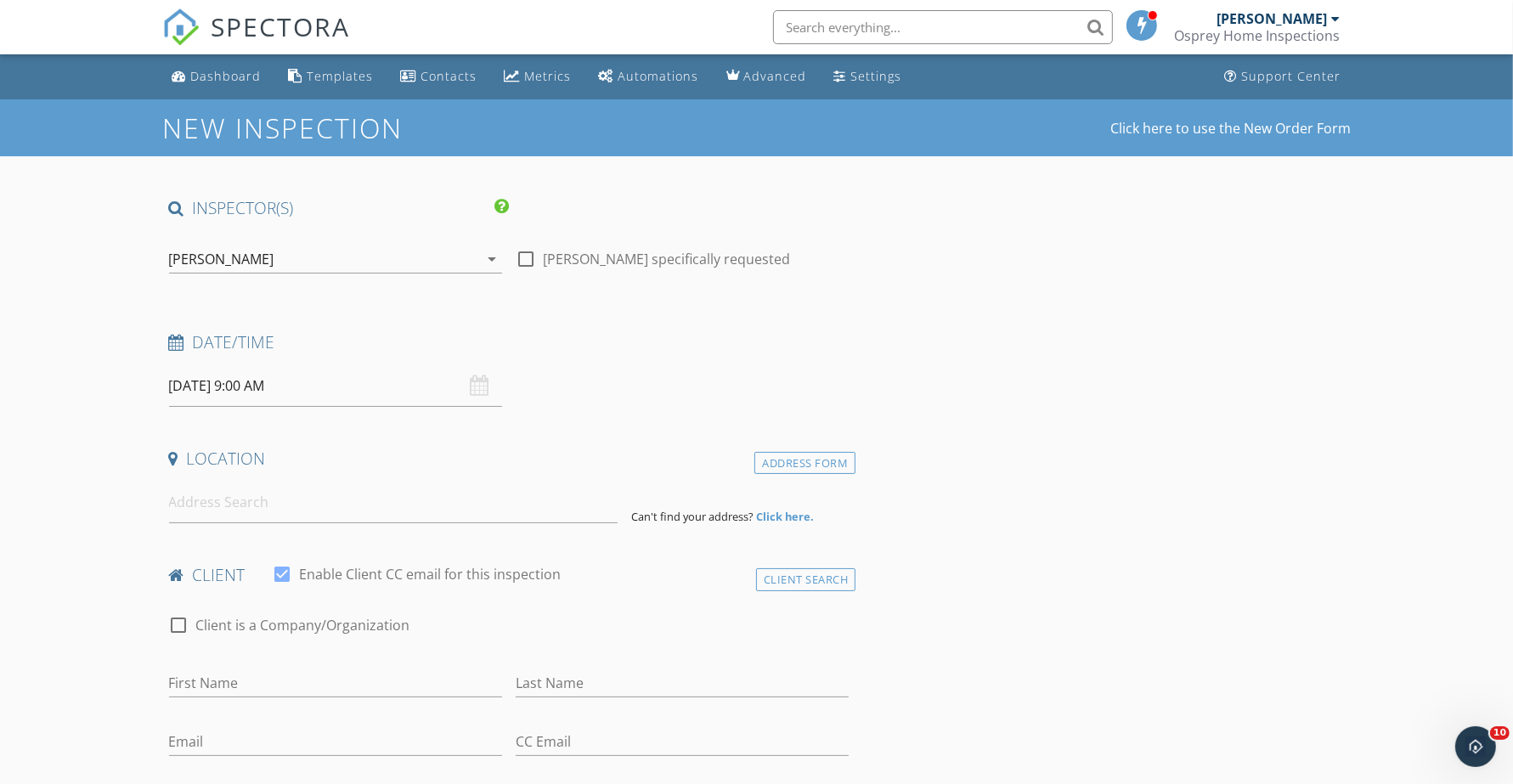
click at [316, 497] on input at bounding box center [393, 501] width 449 height 41
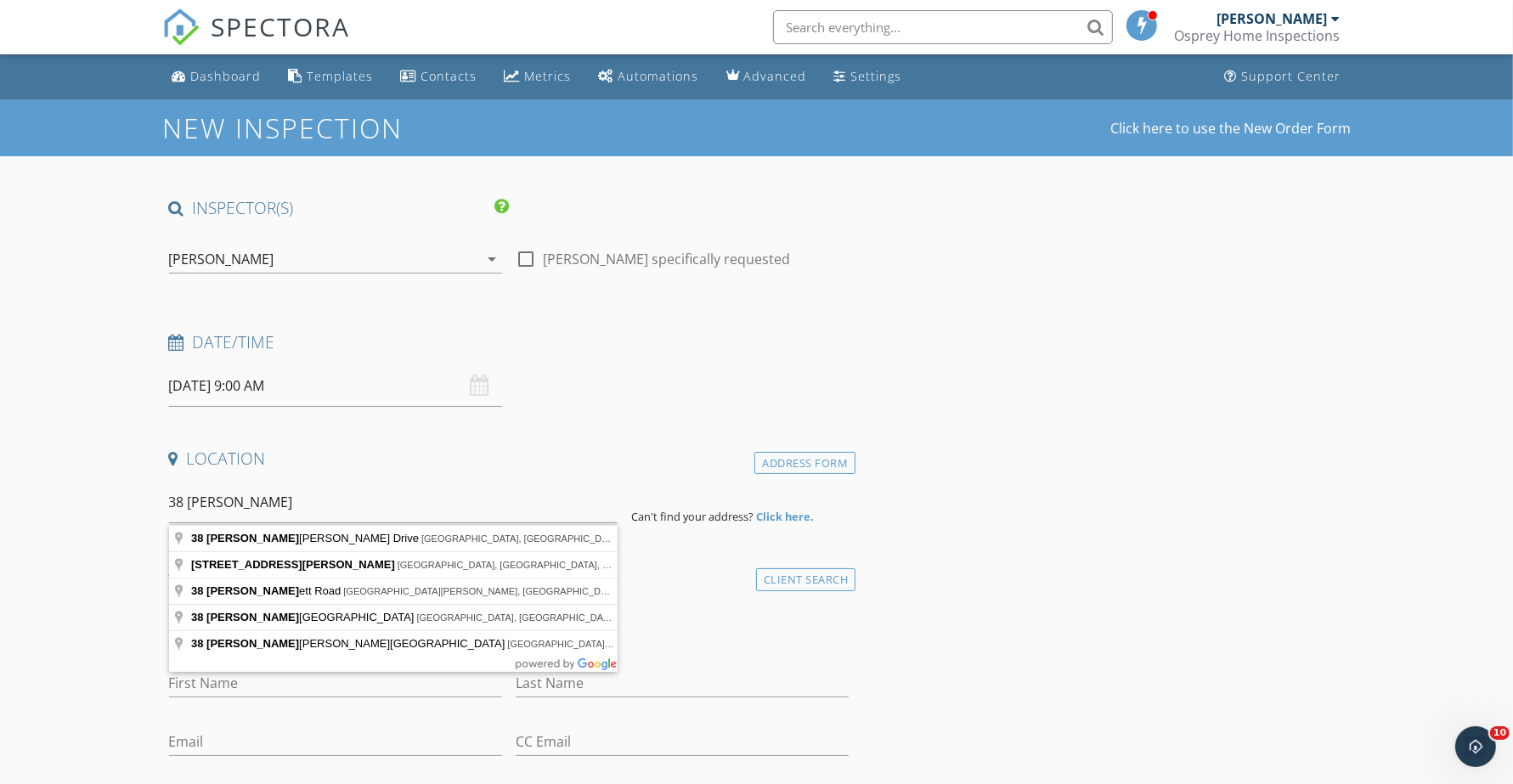
type input "38 Garrison Drive, Eastern Passage, Nova Scotia, Canada"
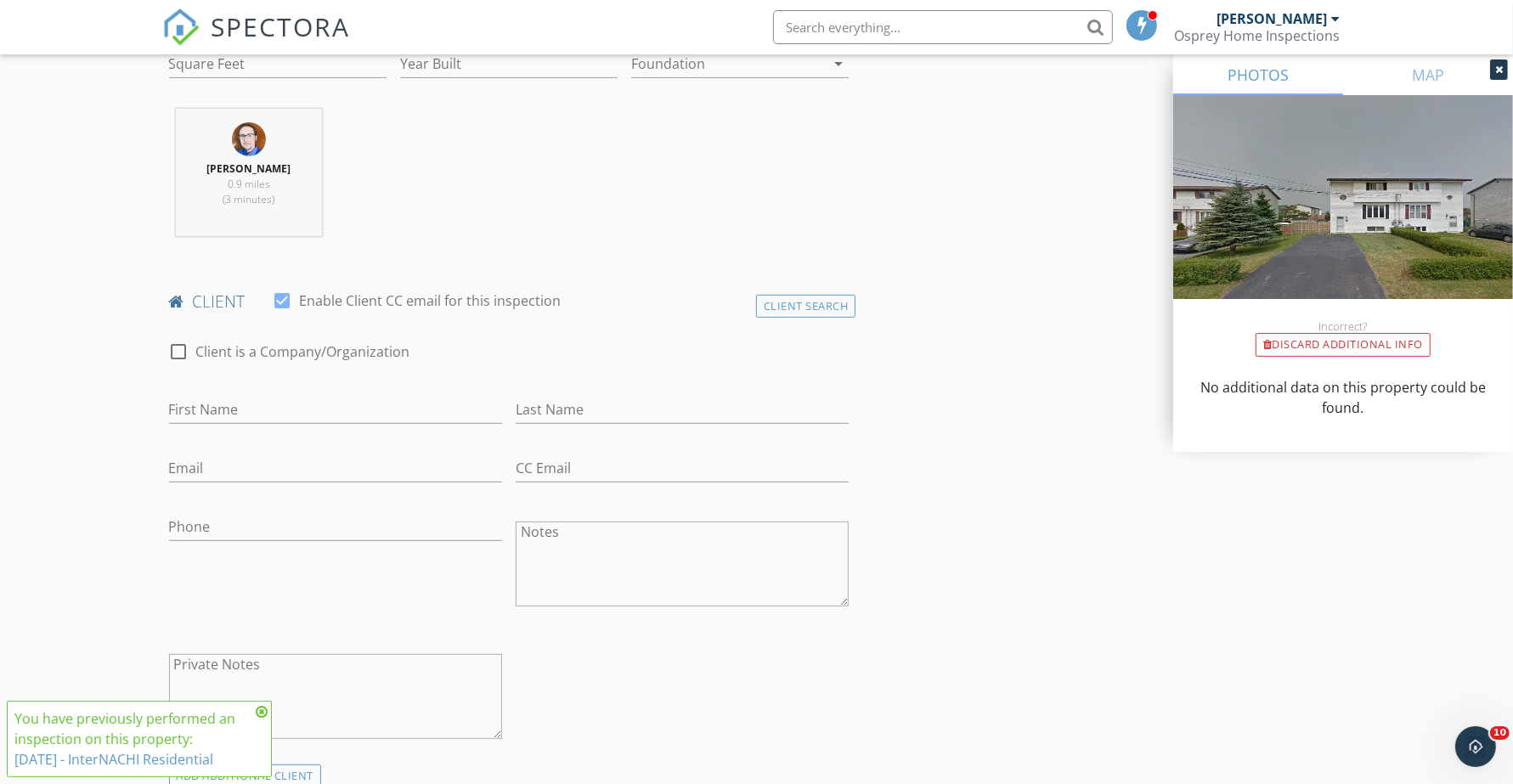
scroll to position [637, 0]
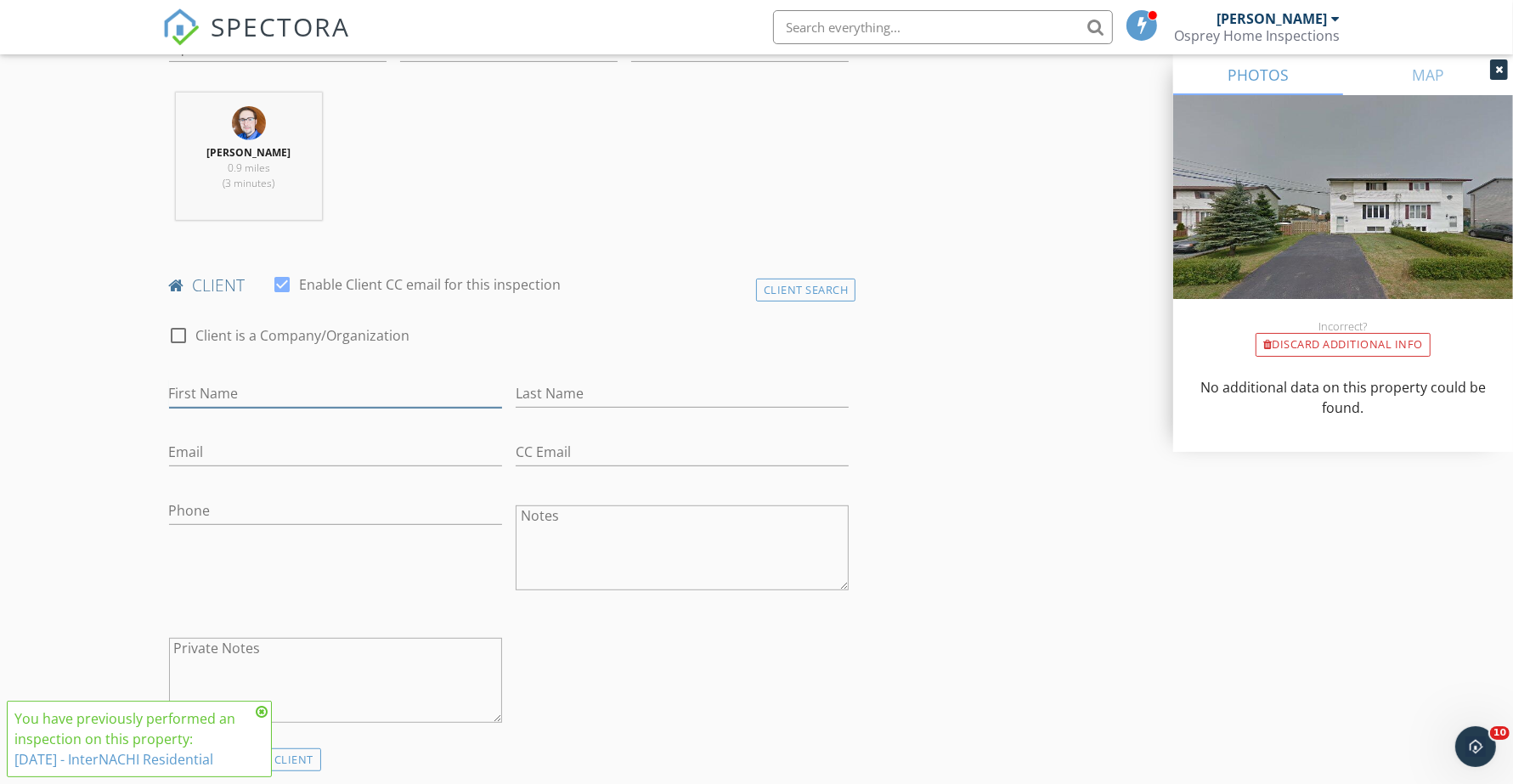
click at [238, 383] on input "First Name" at bounding box center [335, 393] width 333 height 28
type input "Ehsan"
type input "Nazim"
click at [206, 459] on input "mailto:ehsan.nazim@icloud.com" at bounding box center [335, 451] width 333 height 28
type input "[EMAIL_ADDRESS][DOMAIN_NAME]"
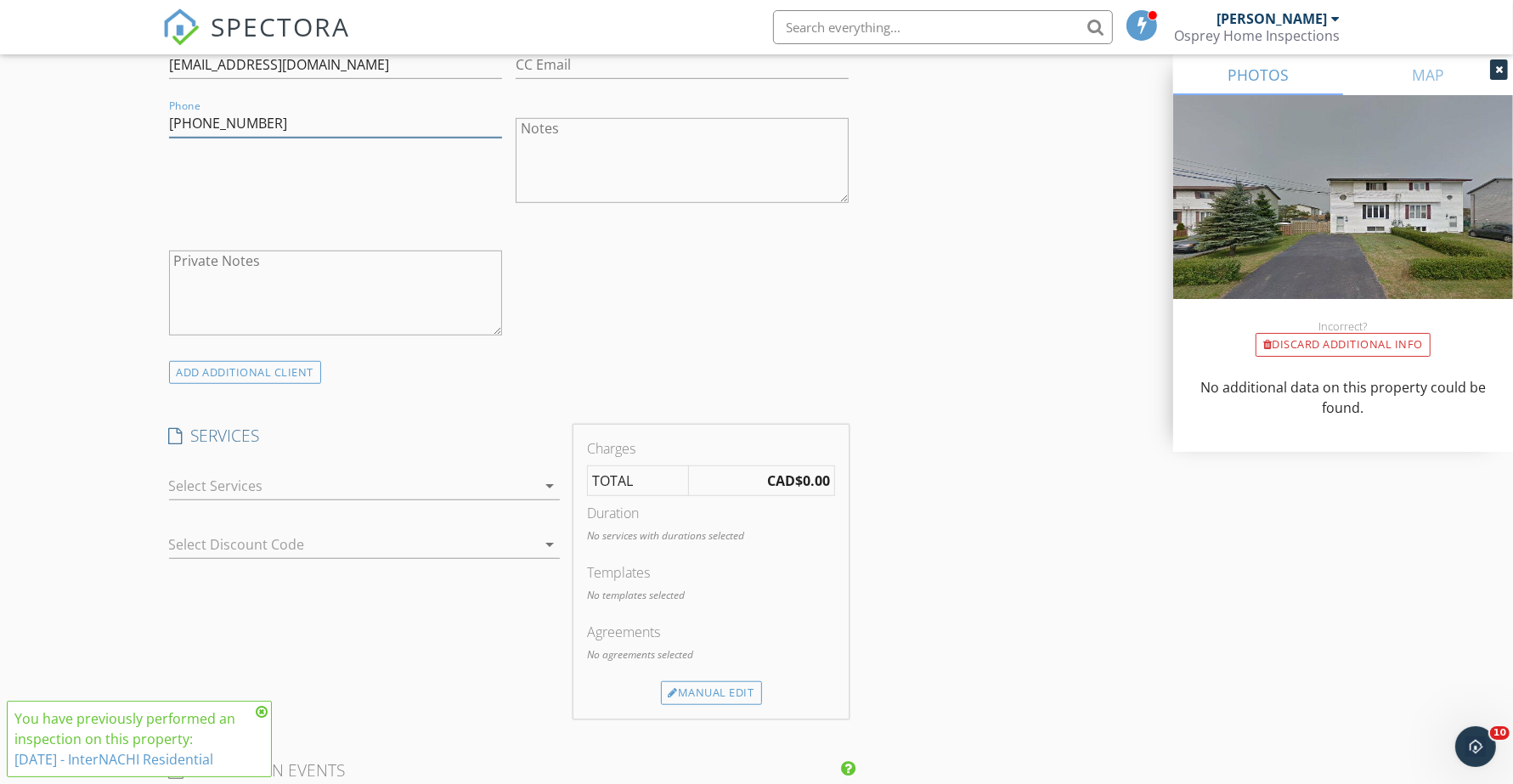
scroll to position [1062, 0]
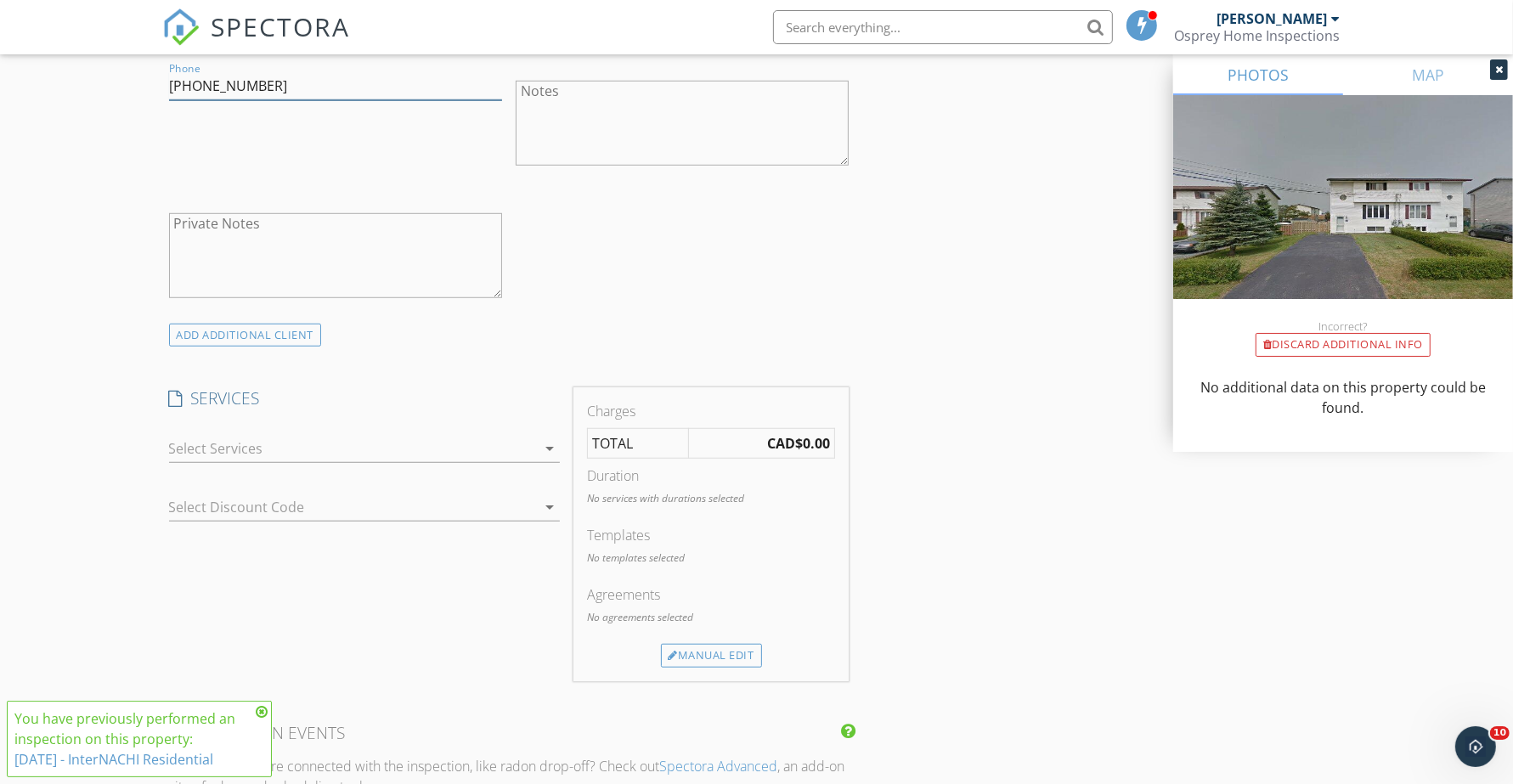
type input "[PHONE_NUMBER]"
click at [261, 431] on div "check_box_outline_blank Residential Inspection check_box_outline_blank Condomin…" at bounding box center [364, 451] width 391 height 55
click at [257, 440] on div at bounding box center [352, 448] width 367 height 27
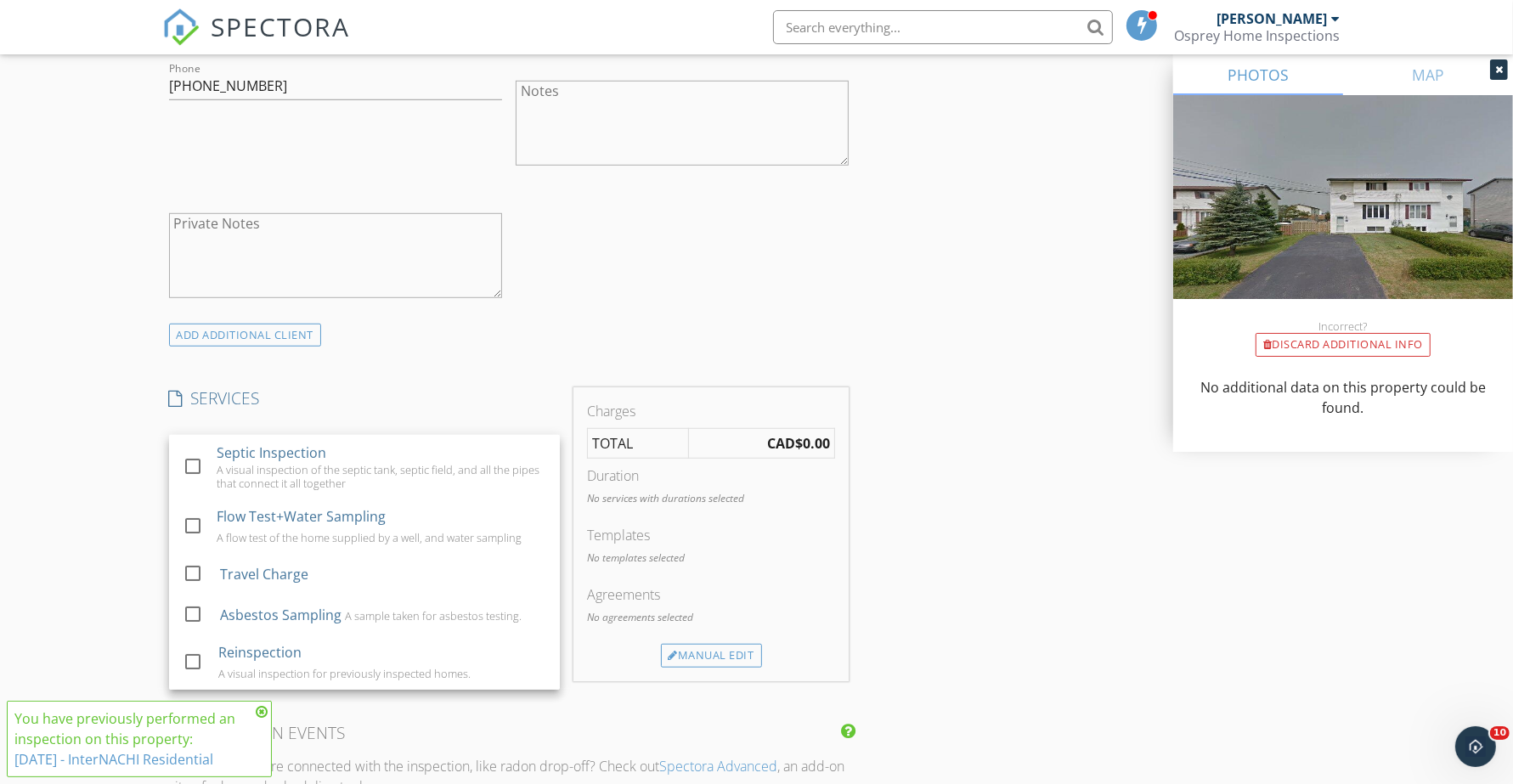
scroll to position [1168, 0]
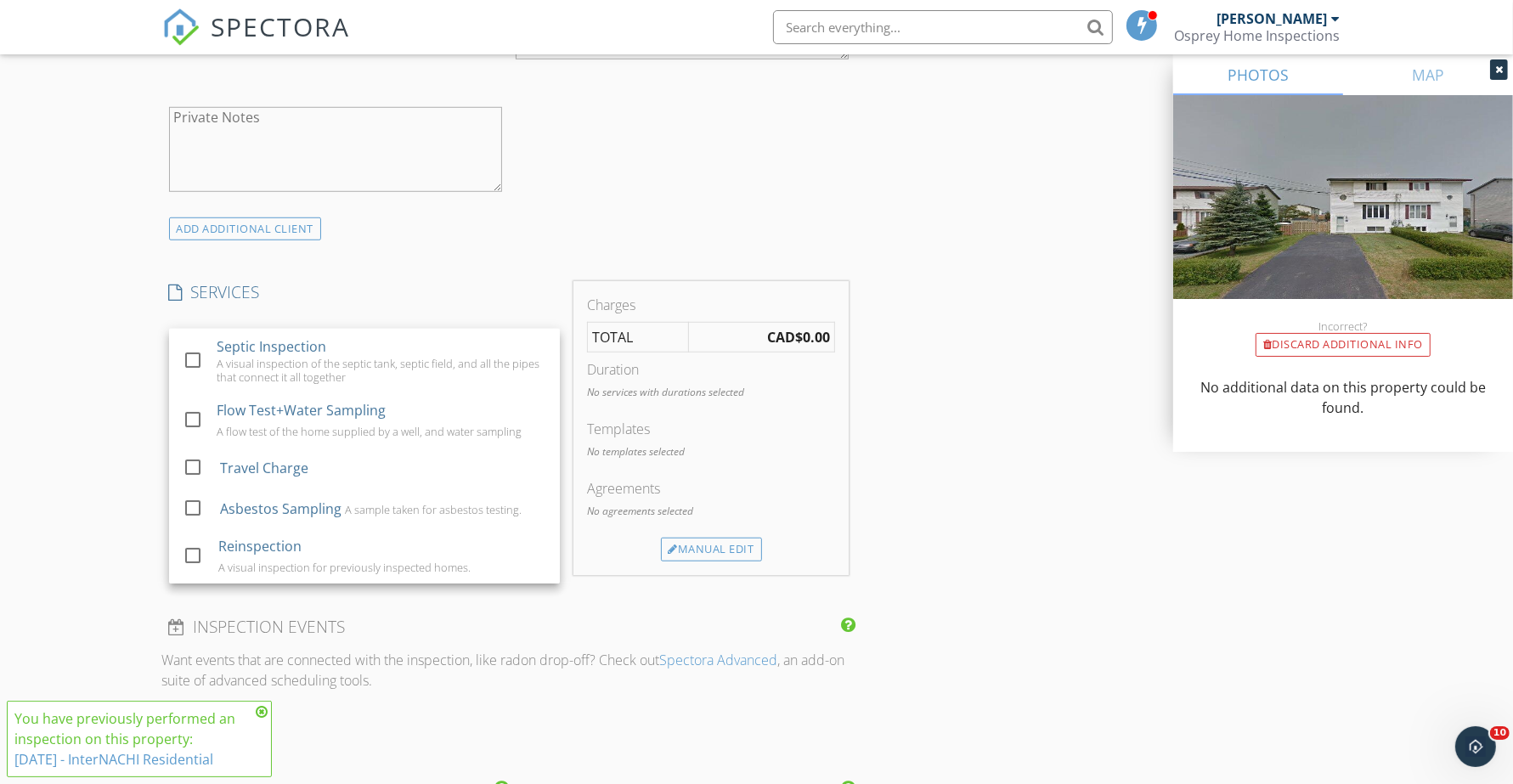
click at [193, 554] on div at bounding box center [193, 555] width 29 height 29
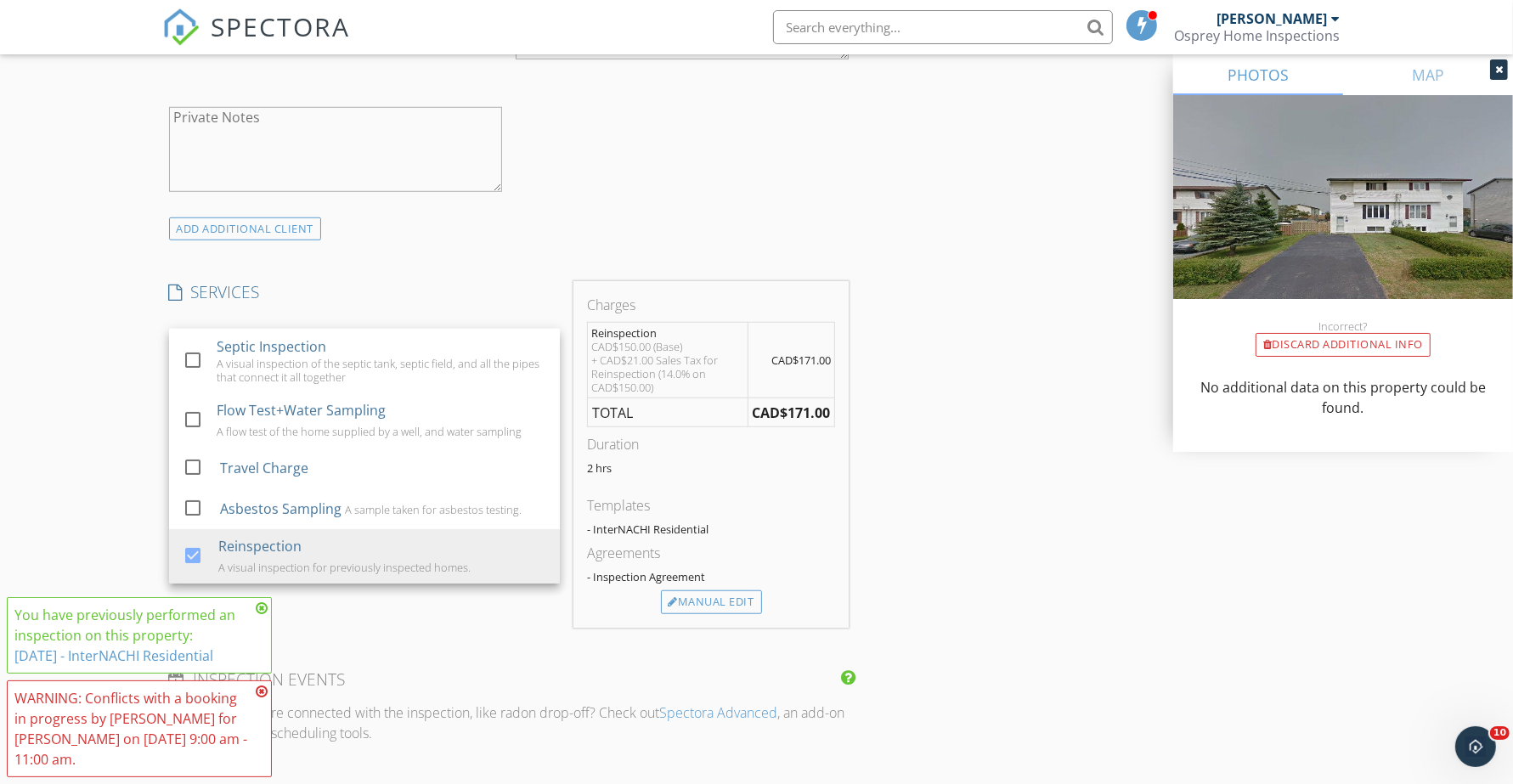
click at [128, 554] on div "New Inspection Click here to use the New Order Form INSPECTOR(S) check_box Bren…" at bounding box center [756, 419] width 1513 height 2976
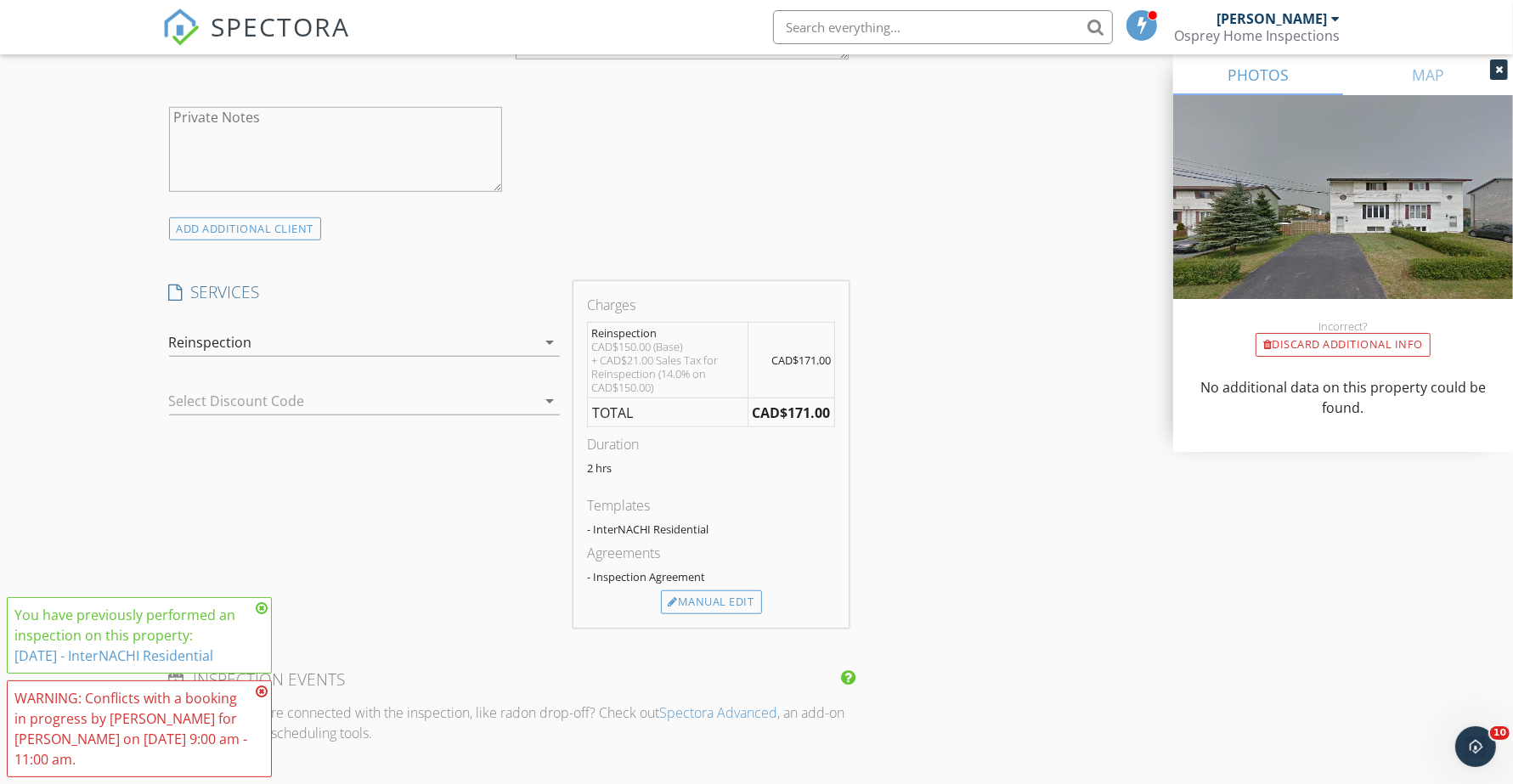
click at [265, 608] on icon at bounding box center [261, 608] width 12 height 14
click at [263, 688] on icon at bounding box center [261, 691] width 12 height 14
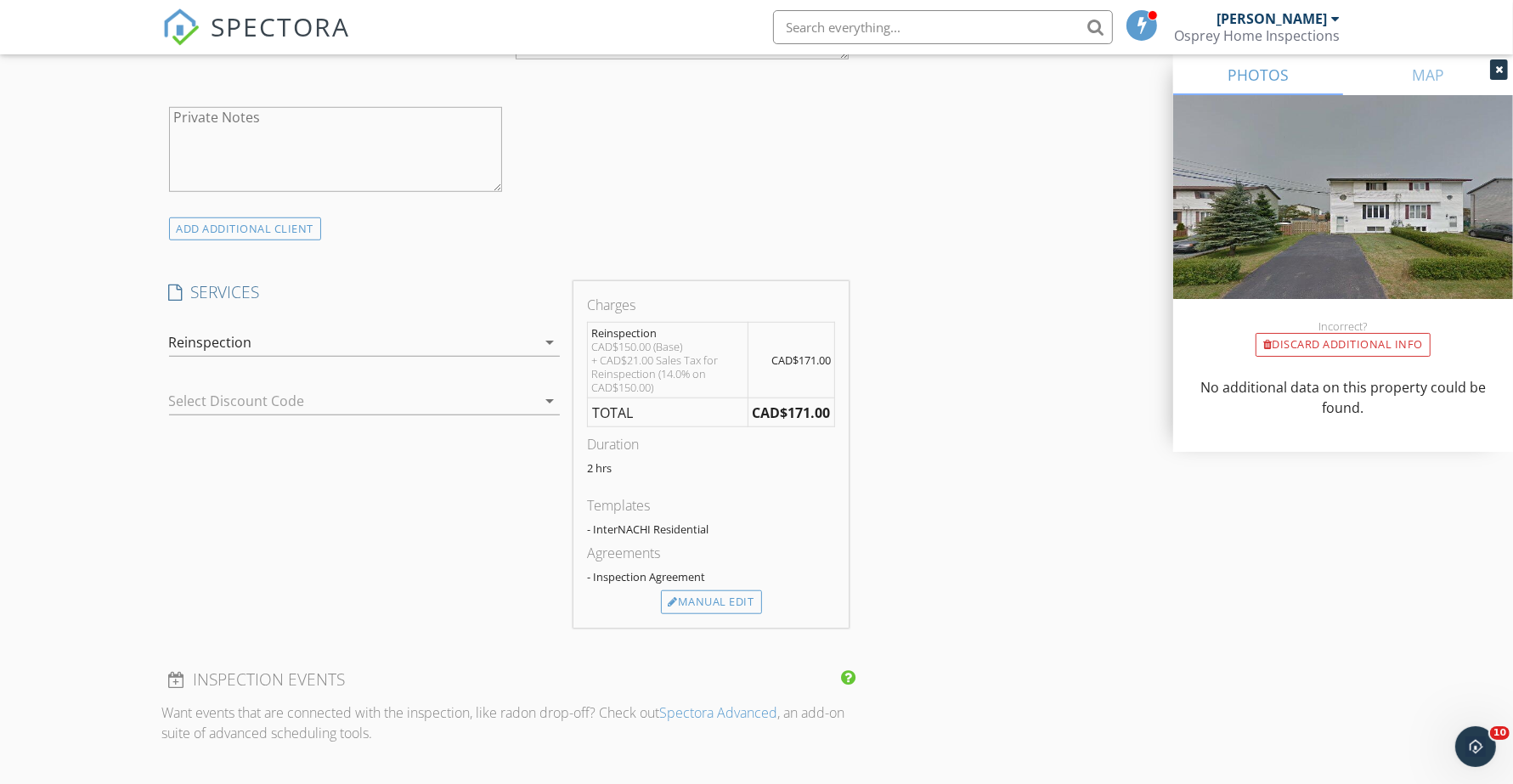
click at [536, 350] on div "arrow_drop_down" at bounding box center [548, 341] width 24 height 20
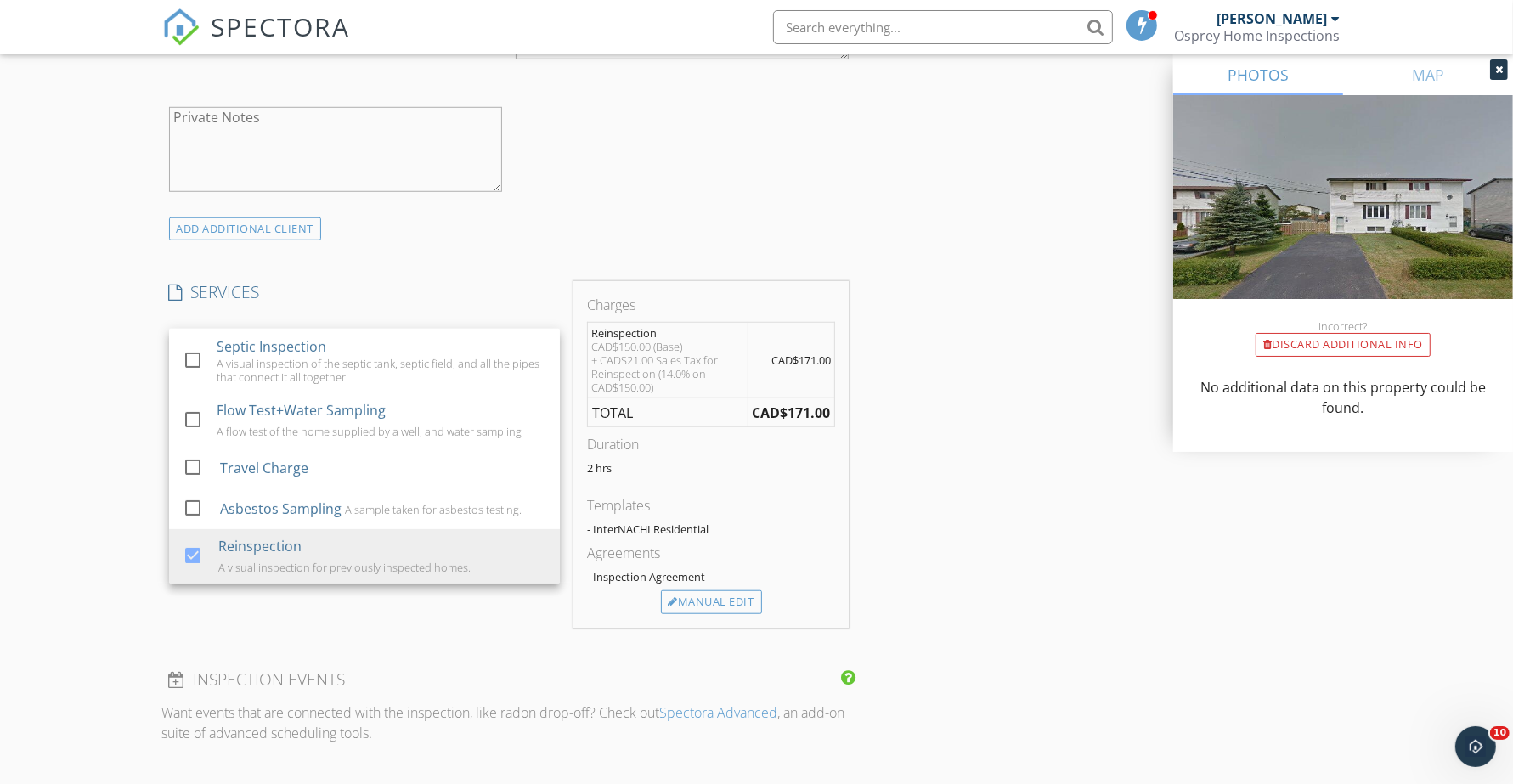
click at [58, 418] on div "New Inspection Click here to use the New Order Form INSPECTOR(S) check_box Bren…" at bounding box center [756, 419] width 1513 height 2976
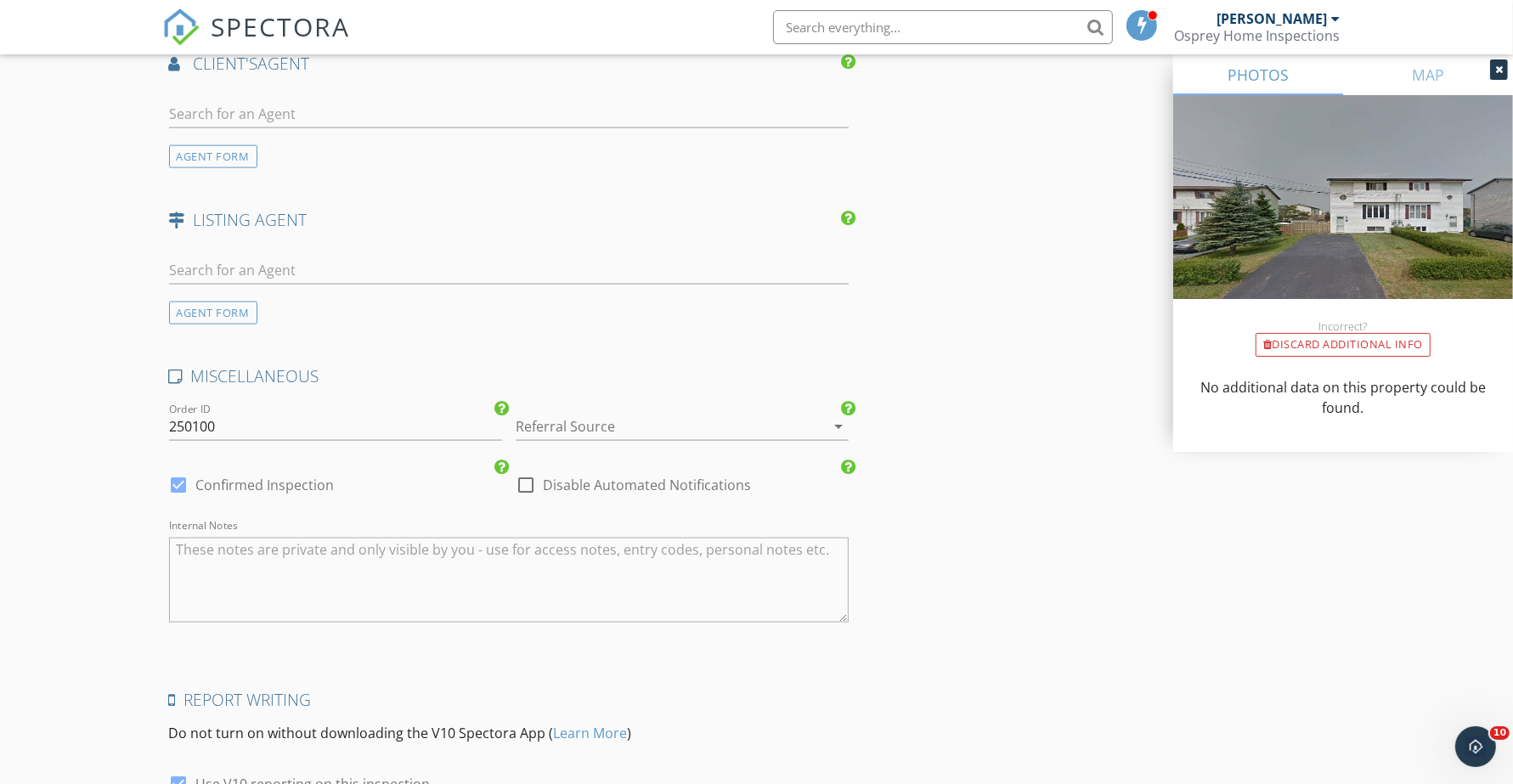
scroll to position [2123, 0]
click at [528, 481] on div at bounding box center [526, 482] width 29 height 29
checkbox input "true"
click at [609, 438] on div at bounding box center [659, 423] width 286 height 27
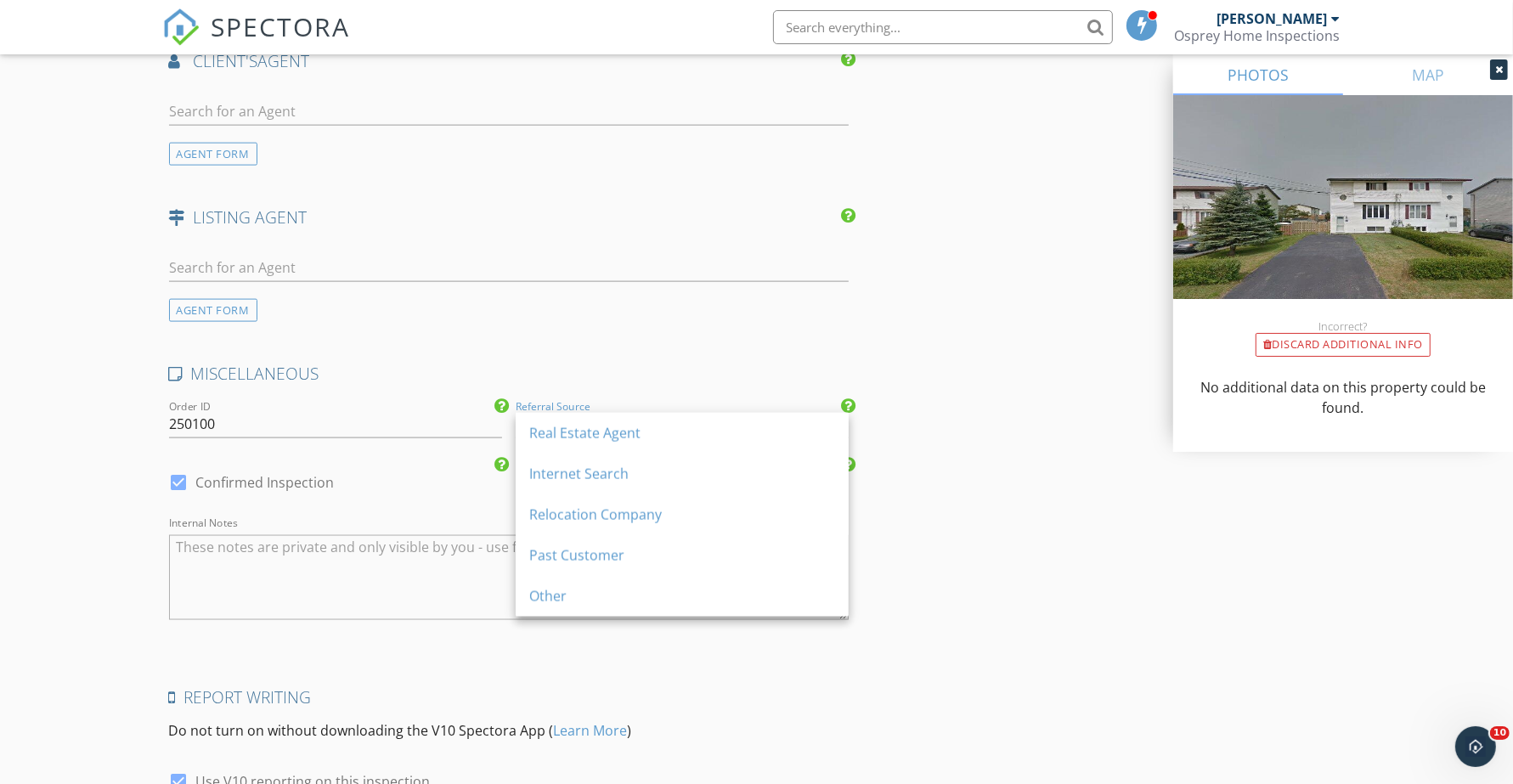
click at [602, 554] on div "Past Customer" at bounding box center [682, 554] width 306 height 20
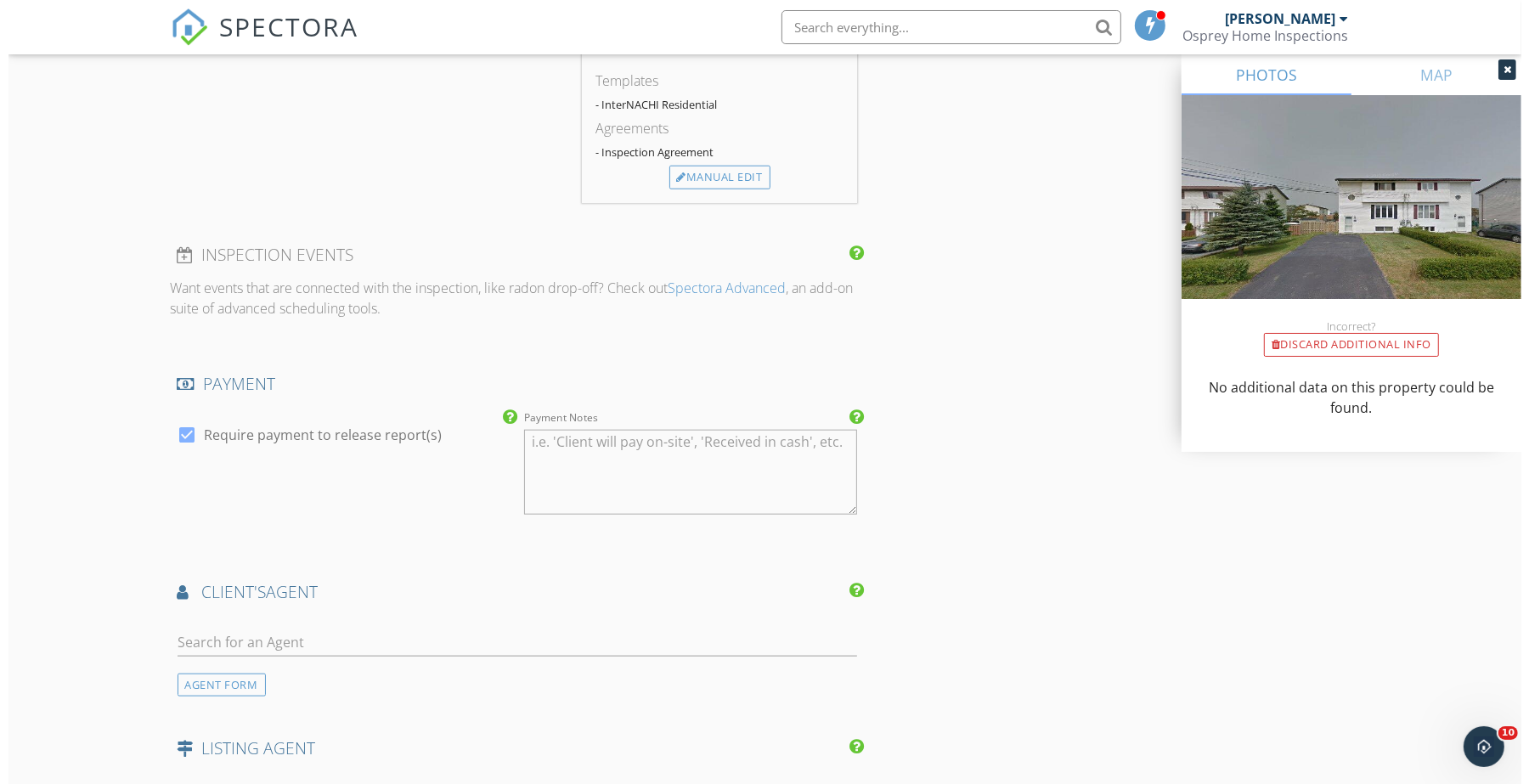
scroll to position [2294, 0]
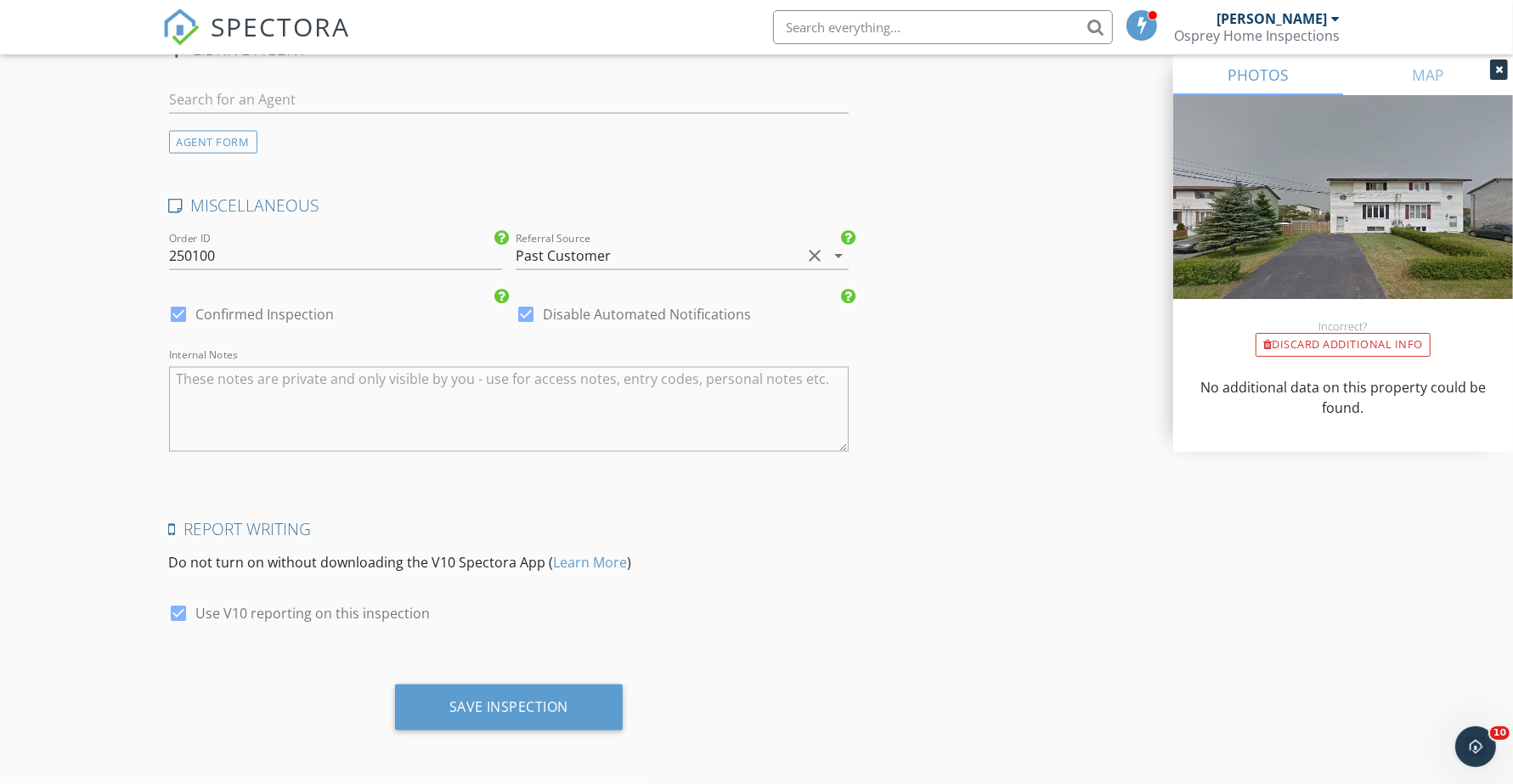
click at [491, 706] on div "Save Inspection" at bounding box center [509, 707] width 120 height 17
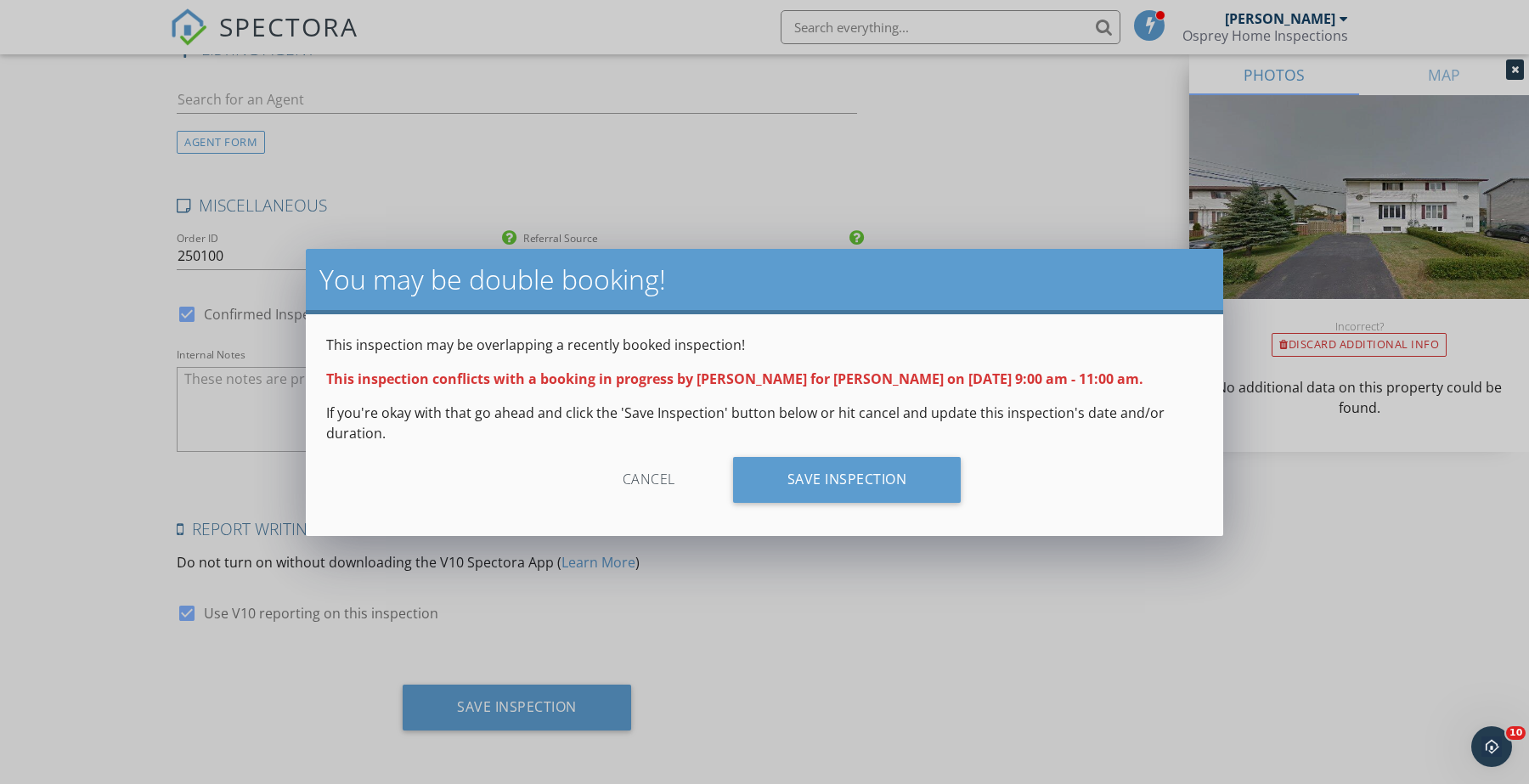
click at [835, 493] on div "Save Inspection" at bounding box center [847, 480] width 229 height 46
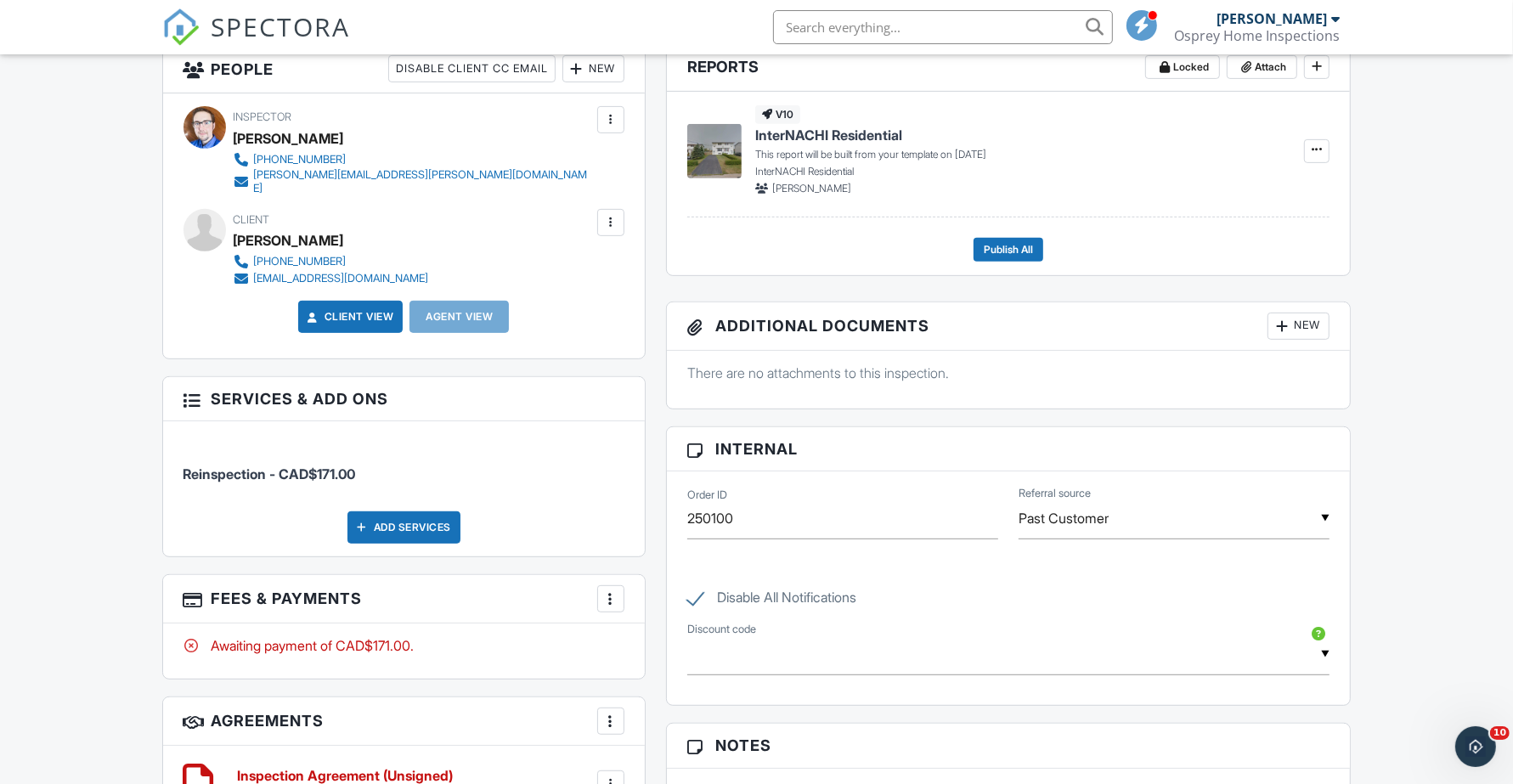
scroll to position [956, 0]
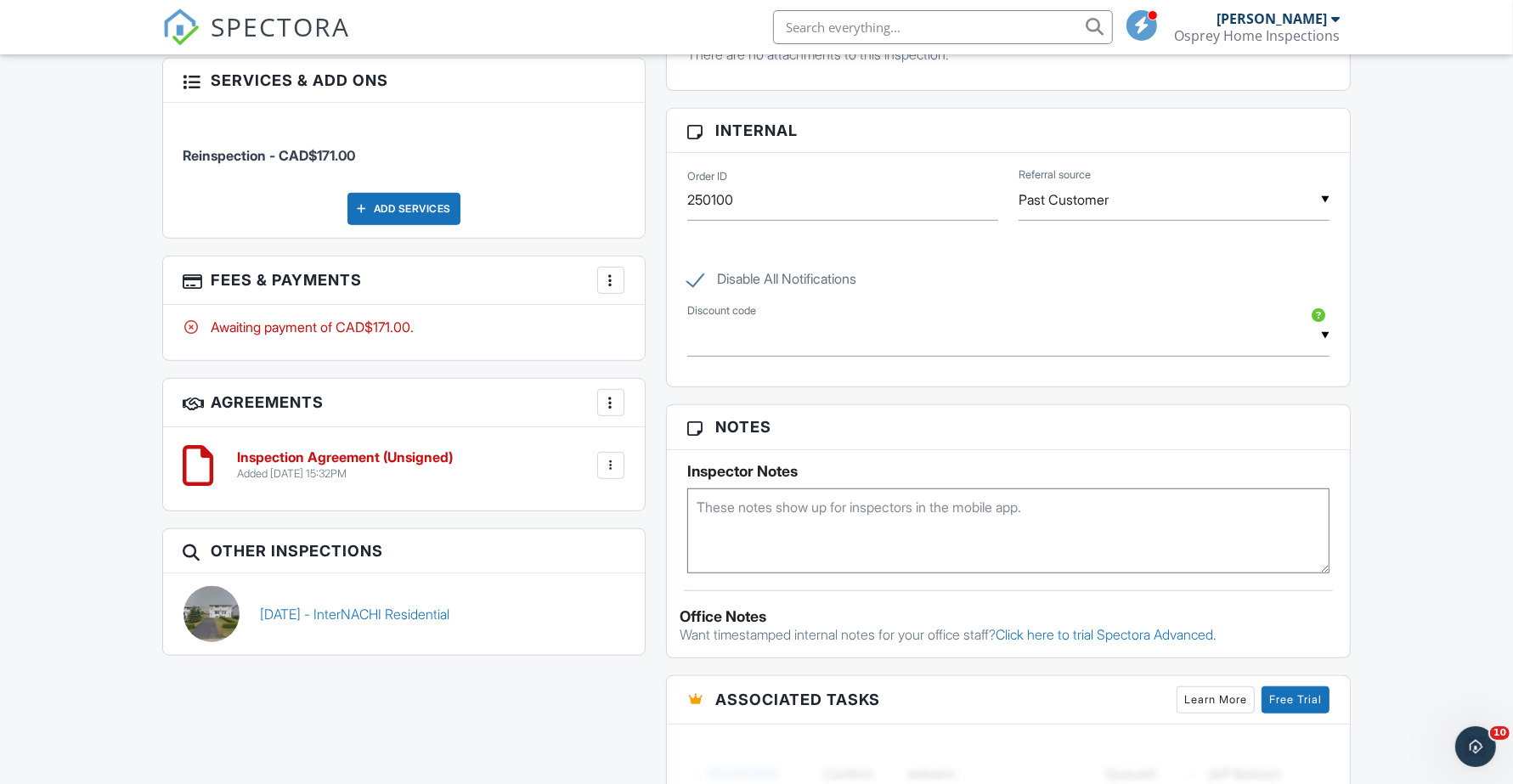
click at [609, 459] on div at bounding box center [611, 466] width 17 height 17
click at [565, 597] on li "Delete" at bounding box center [565, 597] width 96 height 42
